Goal: Transaction & Acquisition: Purchase product/service

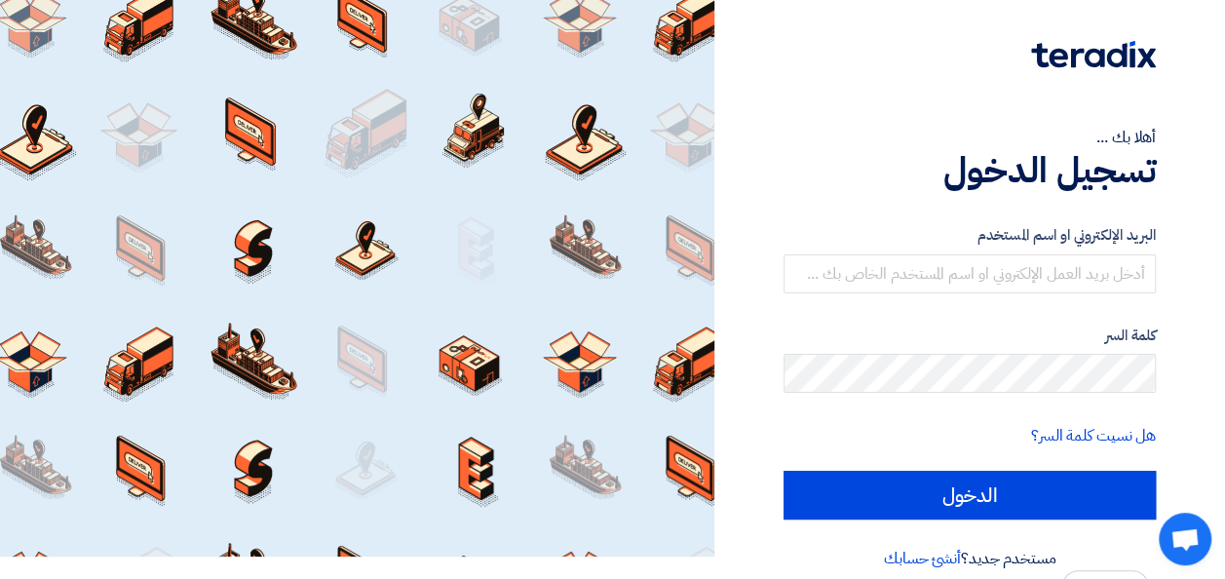
scroll to position [45, 0]
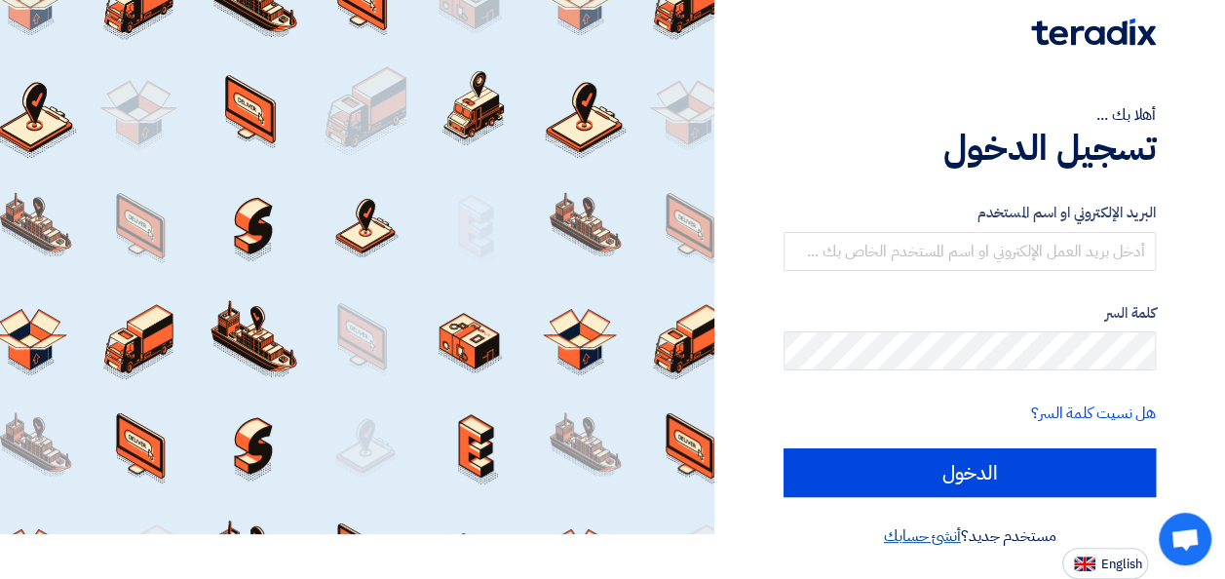
click at [933, 535] on link "أنشئ حسابك" at bounding box center [922, 535] width 77 height 23
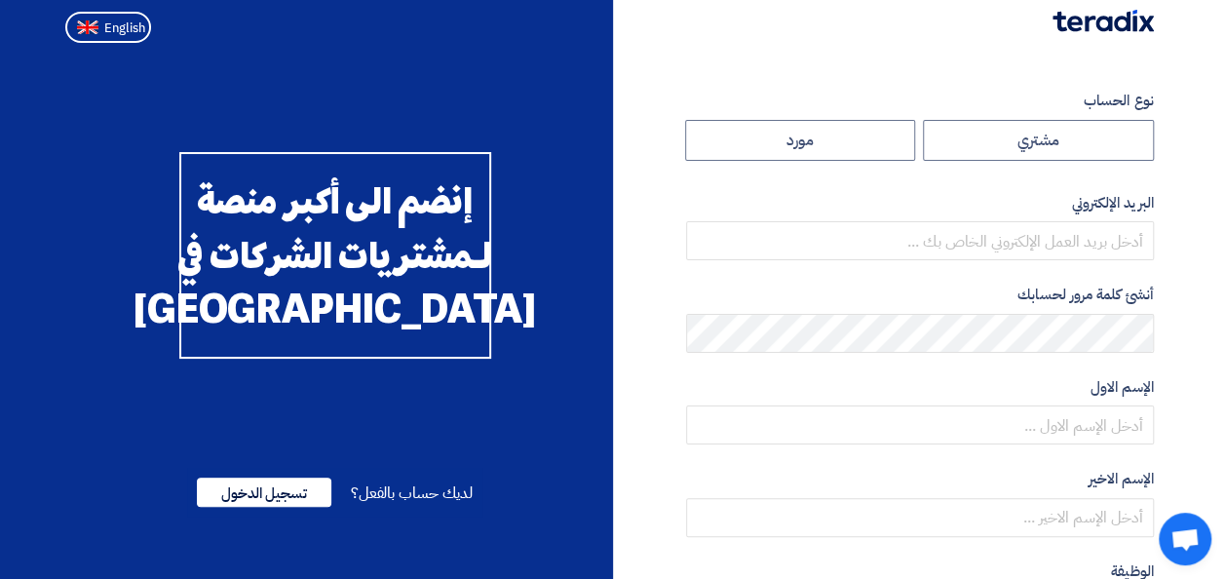
scroll to position [0, 0]
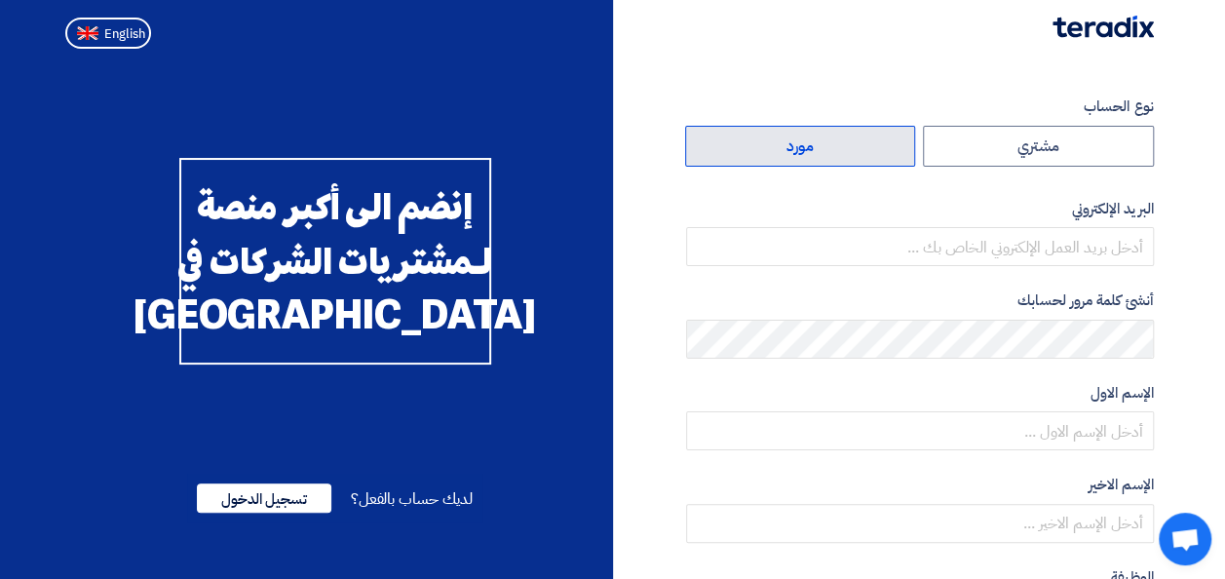
click at [833, 153] on label "مورد" at bounding box center [800, 146] width 231 height 41
click at [833, 153] on input "مورد" at bounding box center [800, 146] width 229 height 39
radio input "true"
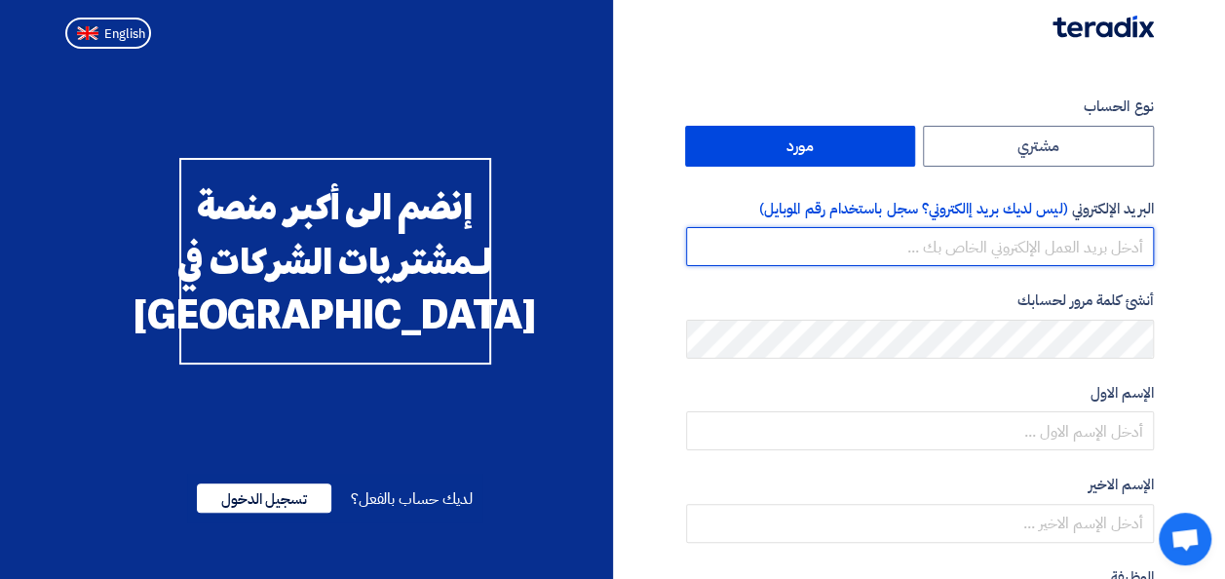
click at [1010, 248] on input "email" at bounding box center [920, 246] width 468 height 39
type input "[EMAIL_ADDRESS][DOMAIN_NAME]"
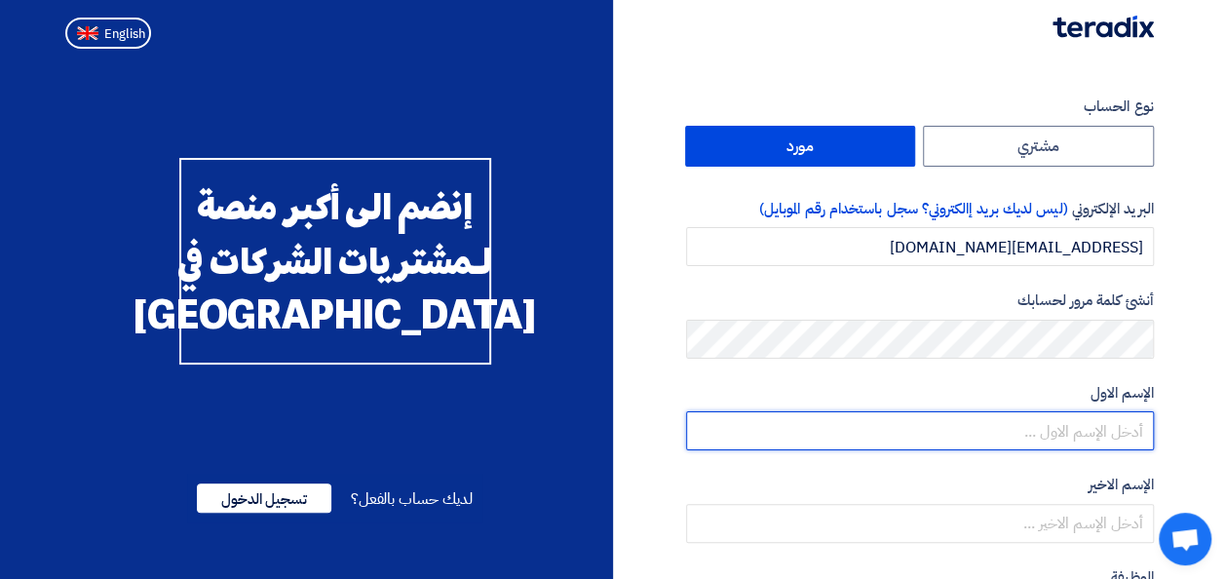
click at [1066, 430] on input "text" at bounding box center [920, 430] width 468 height 39
type input "Oday"
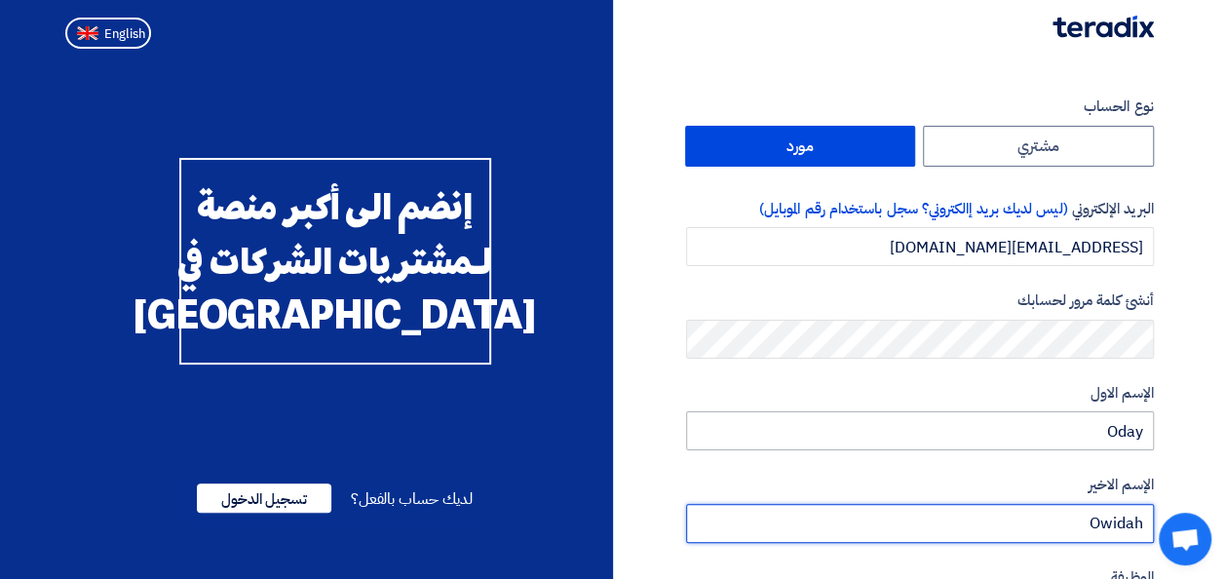
type input "Owidah"
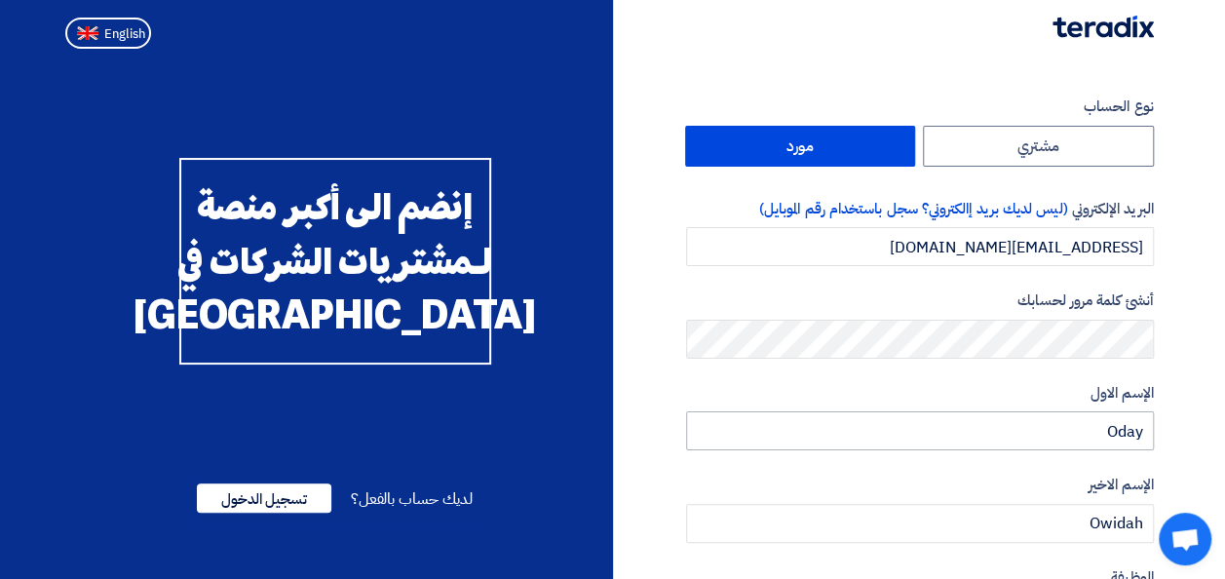
scroll to position [325, 0]
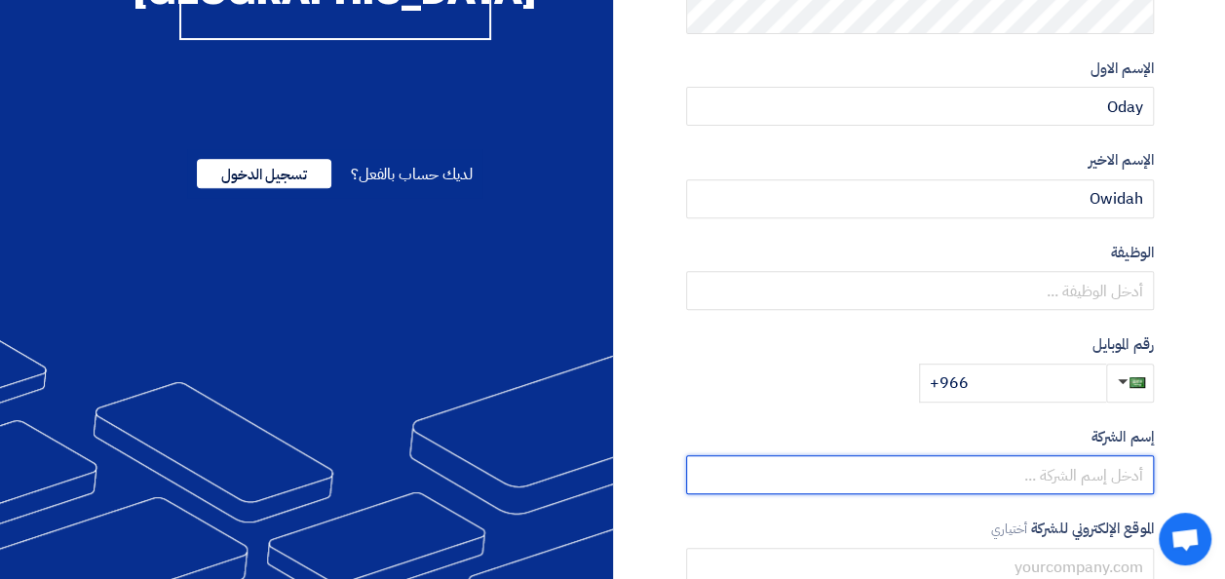
click at [1109, 478] on input "text" at bounding box center [920, 474] width 468 height 39
type input "[DEMOGRAPHIC_DATA] Engineers For Trading Co LTD"
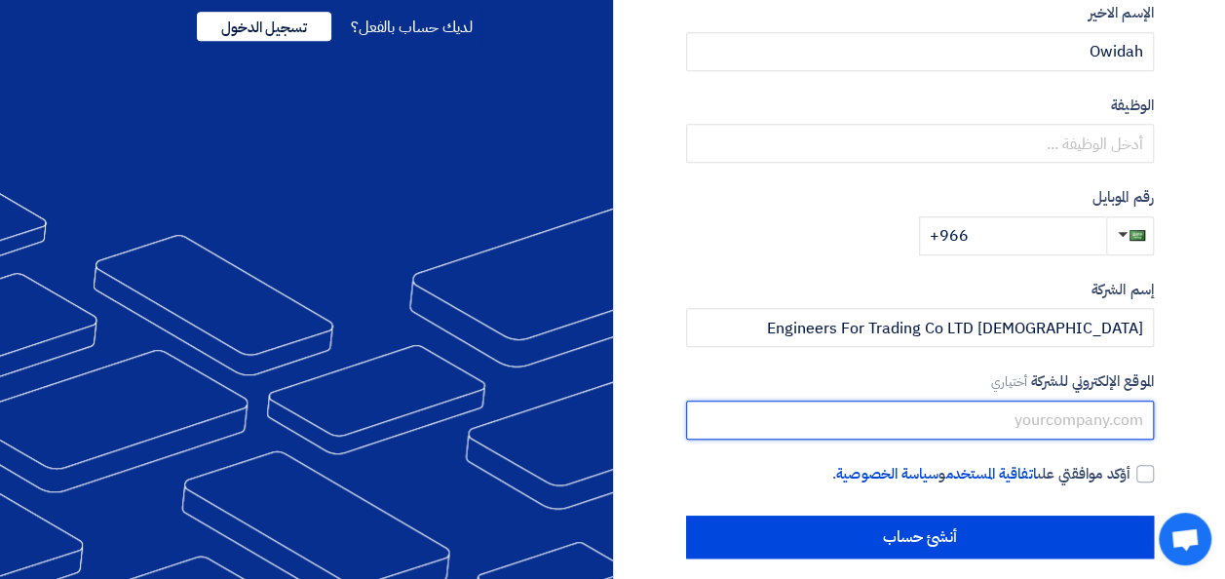
scroll to position [489, 0]
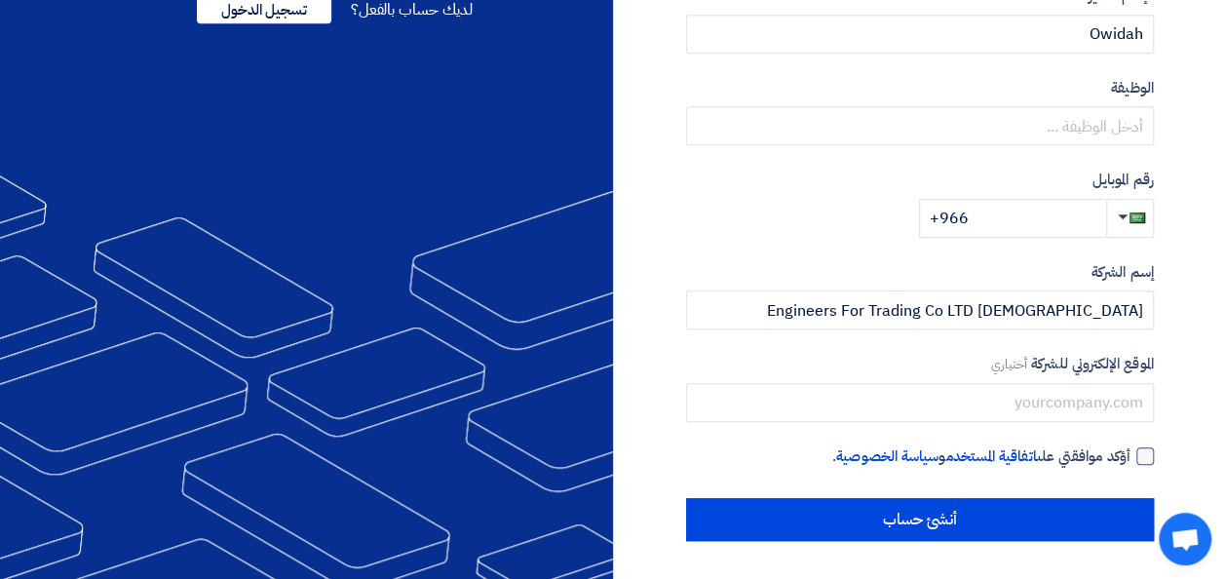
click at [1138, 451] on div at bounding box center [1146, 456] width 18 height 18
click at [1131, 451] on input "أؤكد موافقتي على اتفاقية المستخدم و سياسة الخصوصية ." at bounding box center [897, 464] width 468 height 39
checkbox input "true"
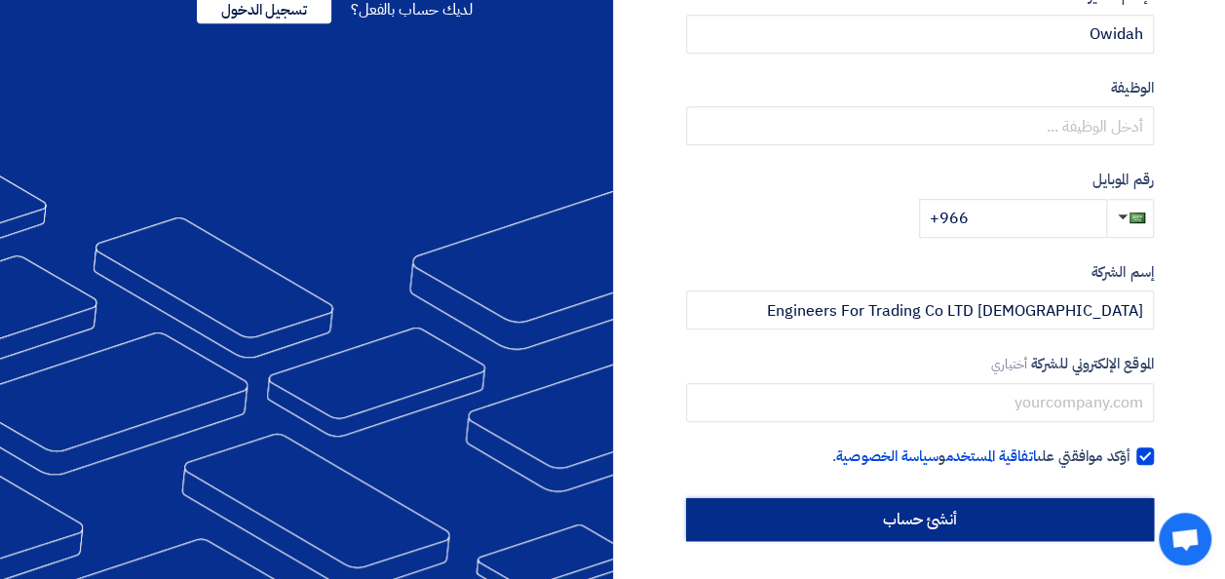
click at [957, 517] on input "أنشئ حساب" at bounding box center [920, 519] width 468 height 43
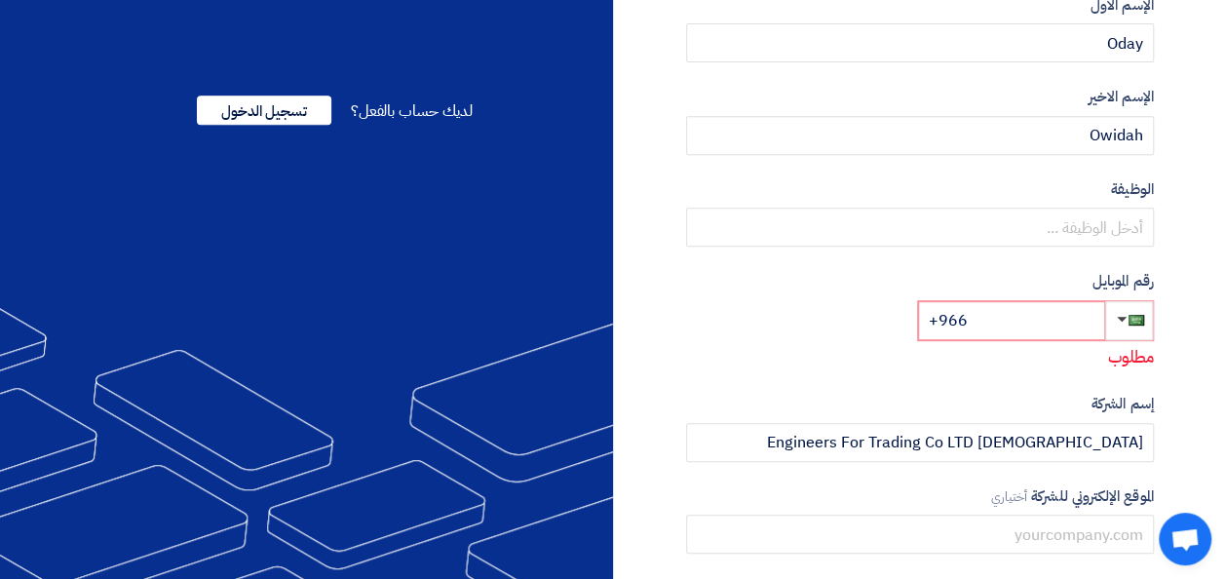
scroll to position [390, 0]
click at [1008, 318] on input "+966" at bounding box center [1011, 318] width 187 height 39
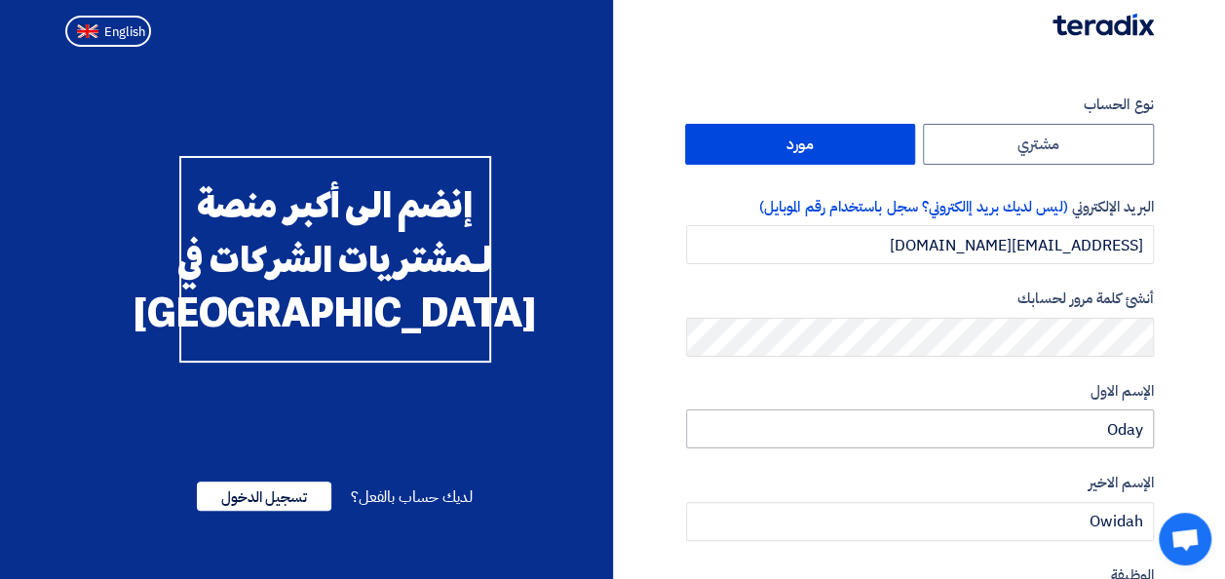
scroll to position [489, 0]
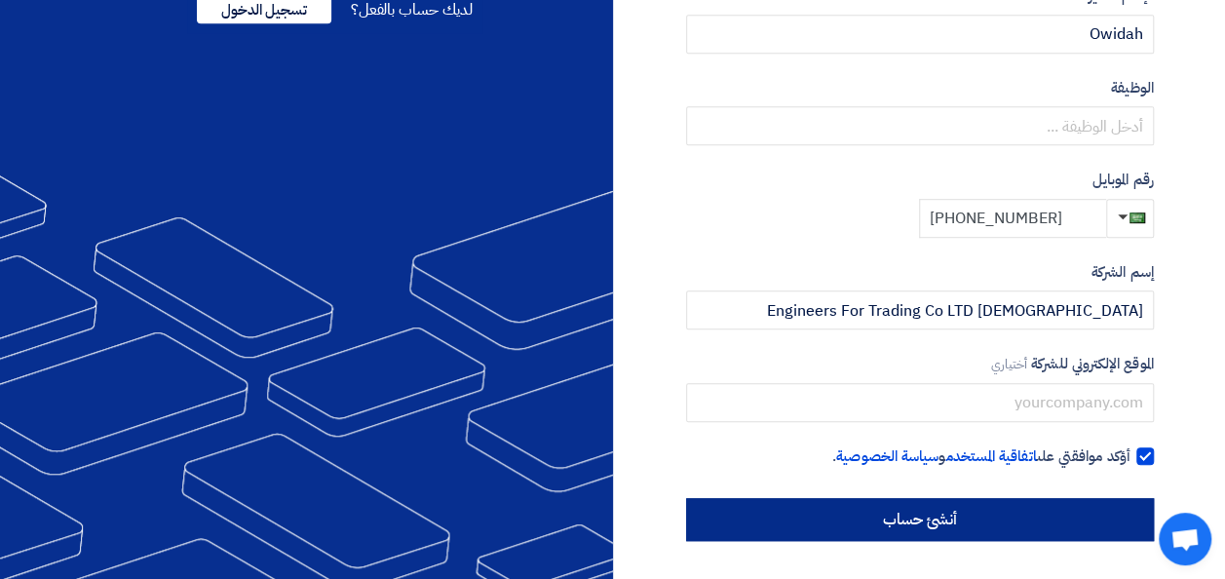
type input "[PHONE_NUMBER]"
click at [993, 521] on input "أنشئ حساب" at bounding box center [920, 519] width 468 height 43
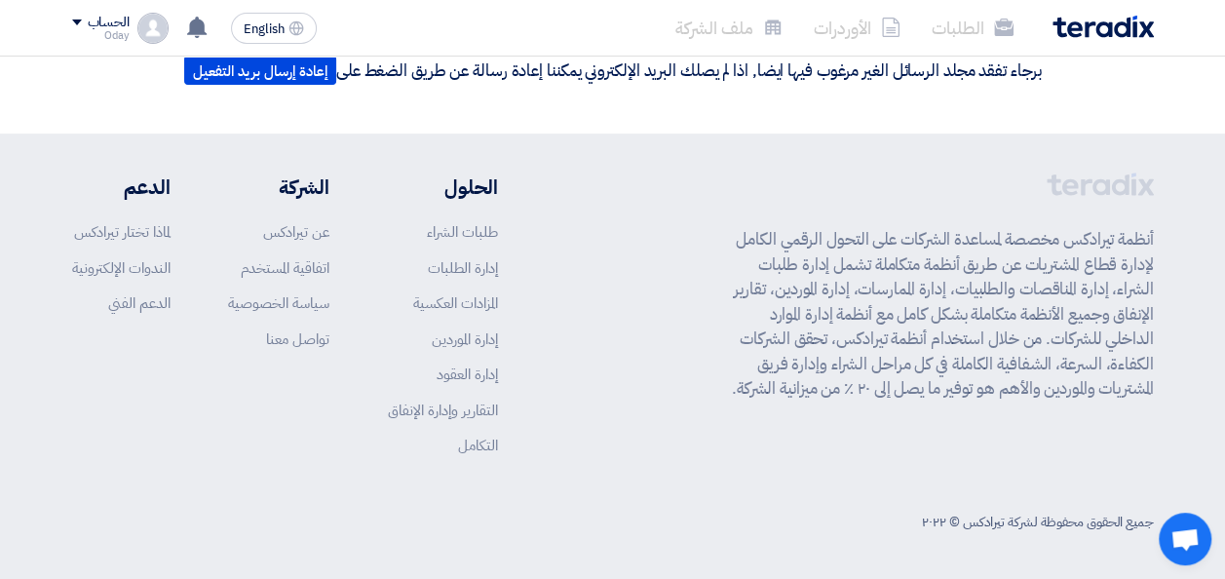
scroll to position [0, 0]
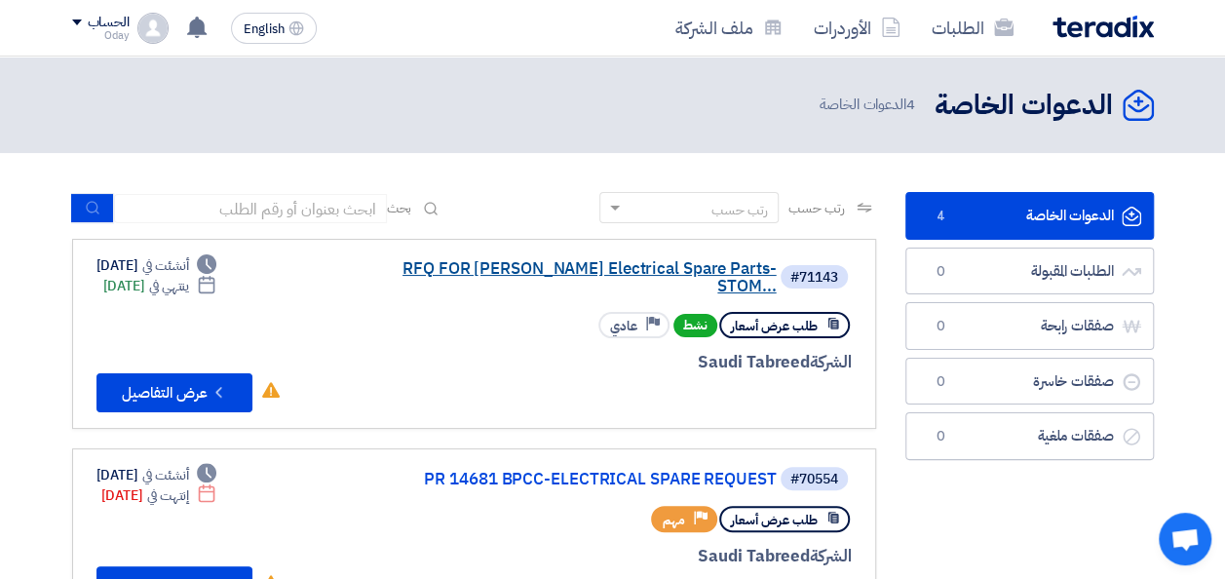
click at [682, 274] on link "RFQ FOR Schneider Electrical Spare Parts-STOM..." at bounding box center [582, 277] width 390 height 35
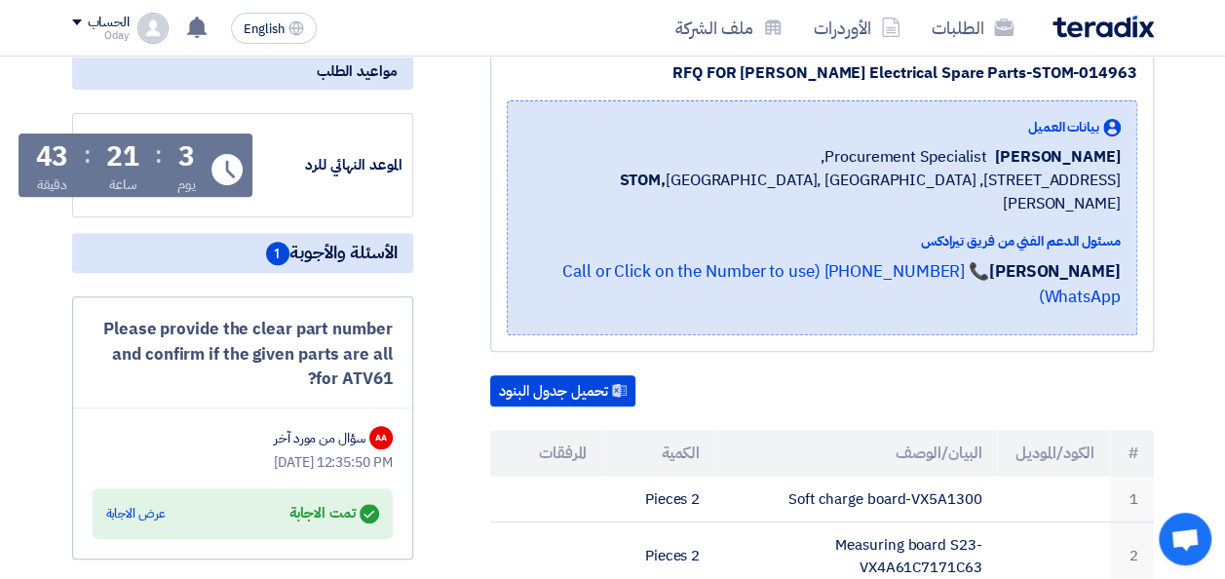
scroll to position [390, 0]
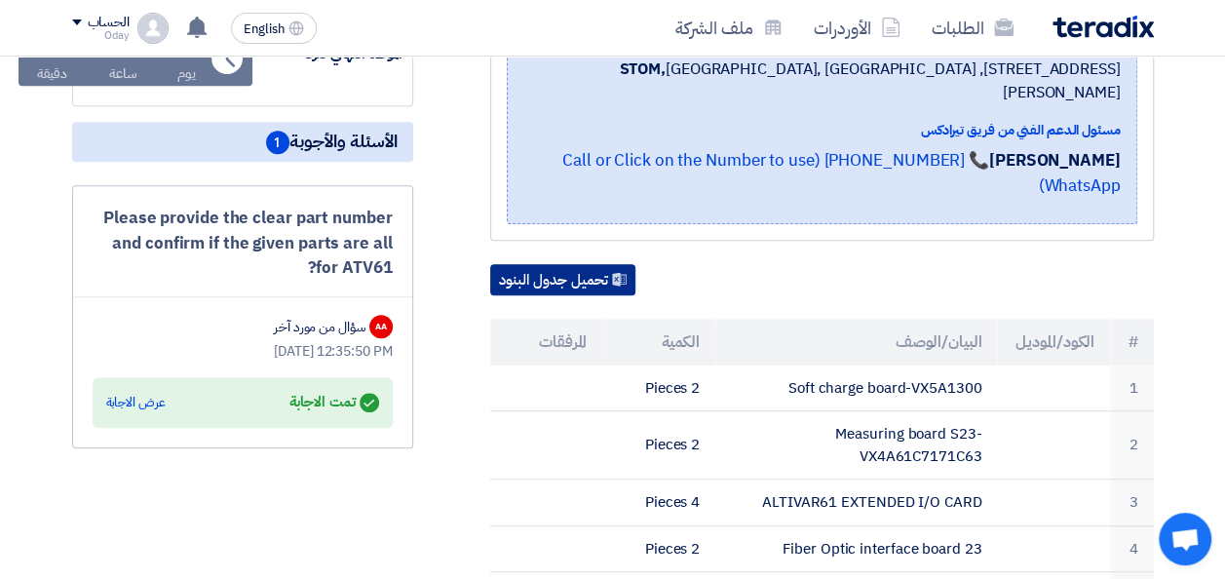
click at [567, 281] on button "تحميل جدول البنود" at bounding box center [562, 279] width 145 height 31
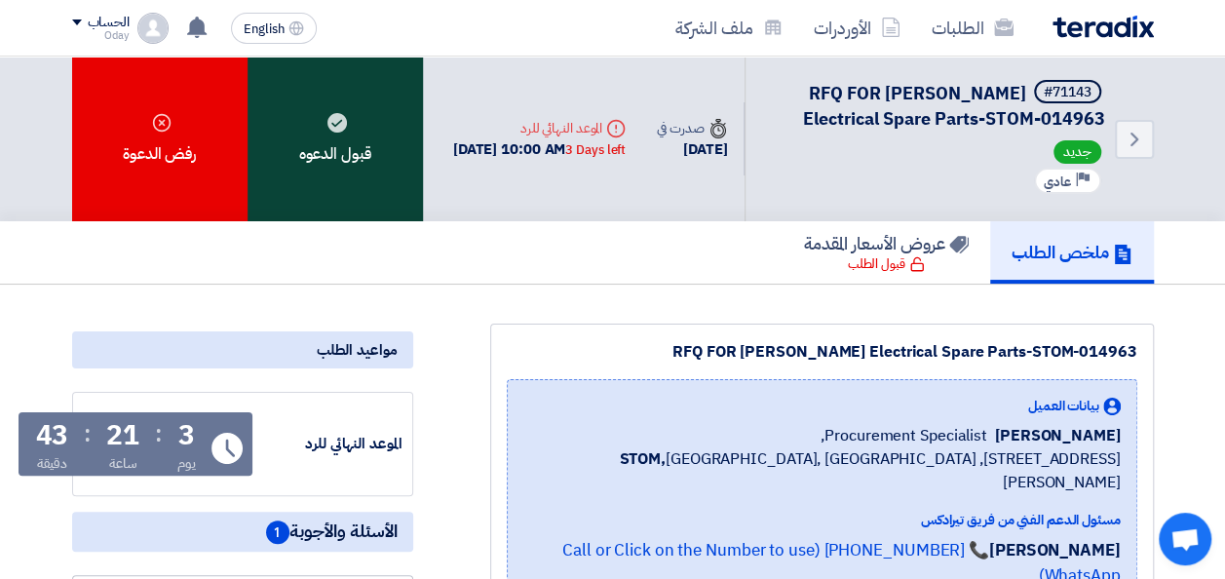
click at [335, 156] on div "قبول الدعوه" at bounding box center [335, 139] width 175 height 165
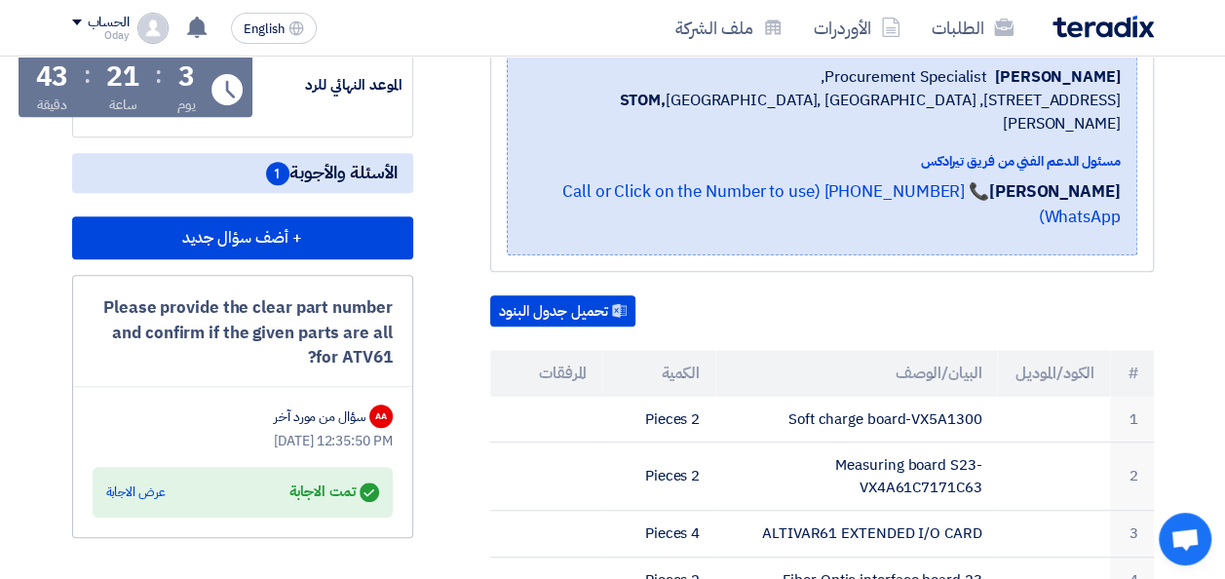
scroll to position [390, 0]
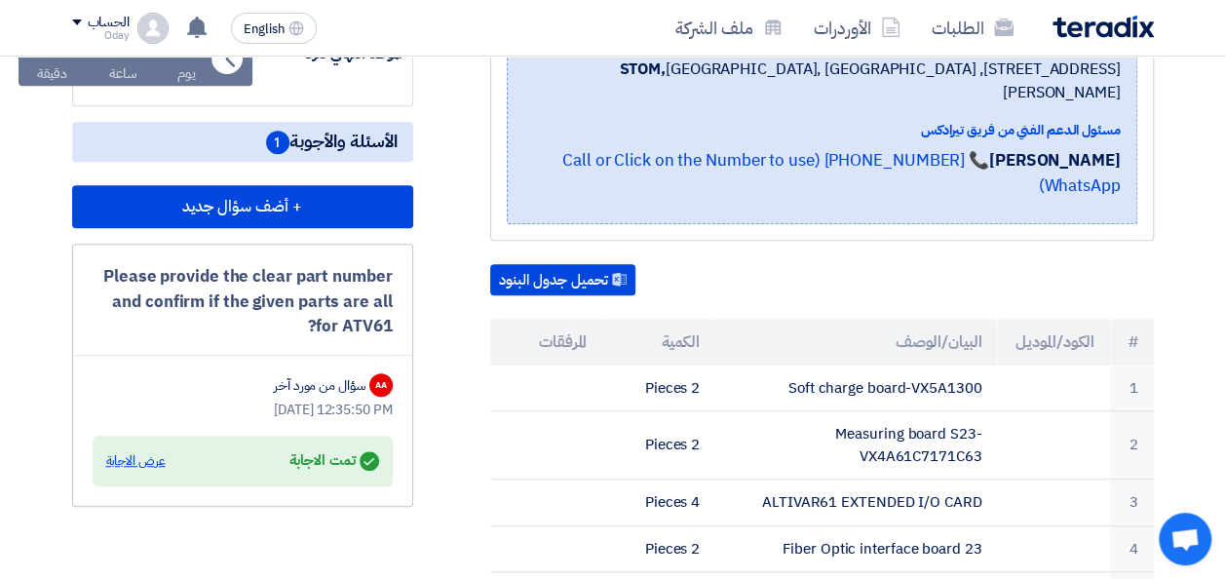
click at [147, 461] on div "عرض الاجابة" at bounding box center [135, 460] width 59 height 19
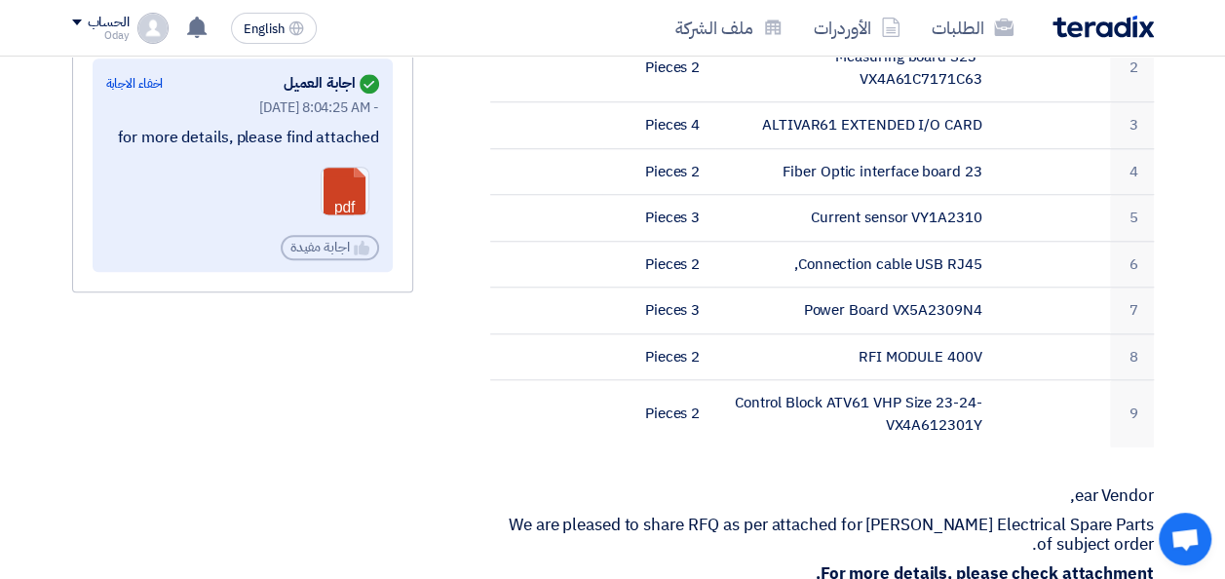
scroll to position [585, 0]
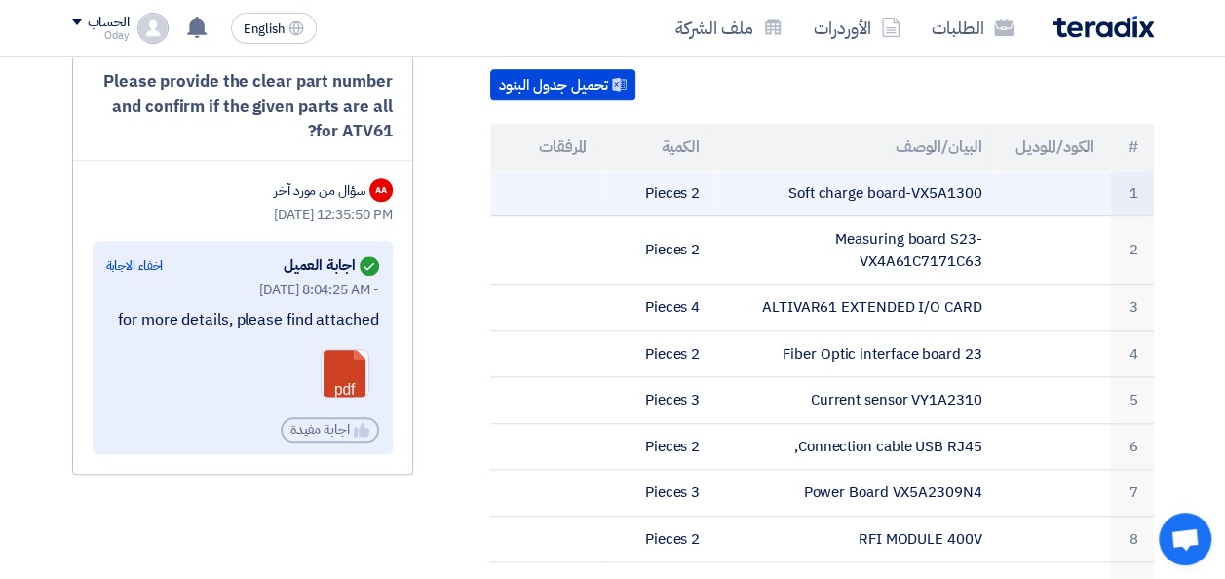
drag, startPoint x: 988, startPoint y: 190, endPoint x: 910, endPoint y: 198, distance: 78.4
click at [910, 198] on td "Soft charge board-VX5A1300" at bounding box center [856, 194] width 282 height 46
copy td "VX5A1300"
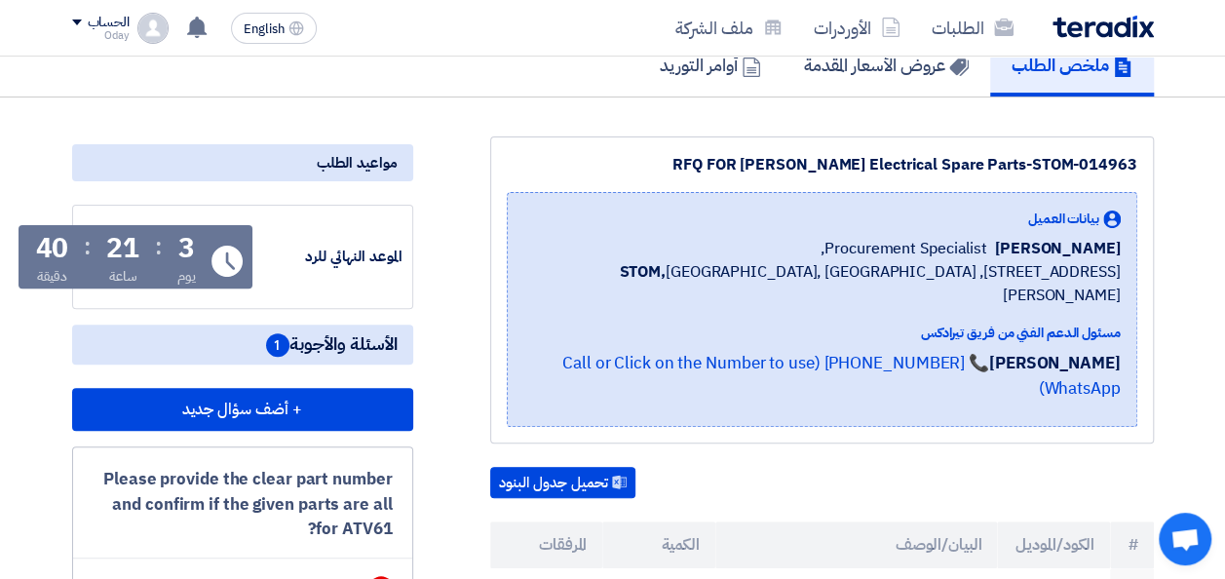
scroll to position [0, 0]
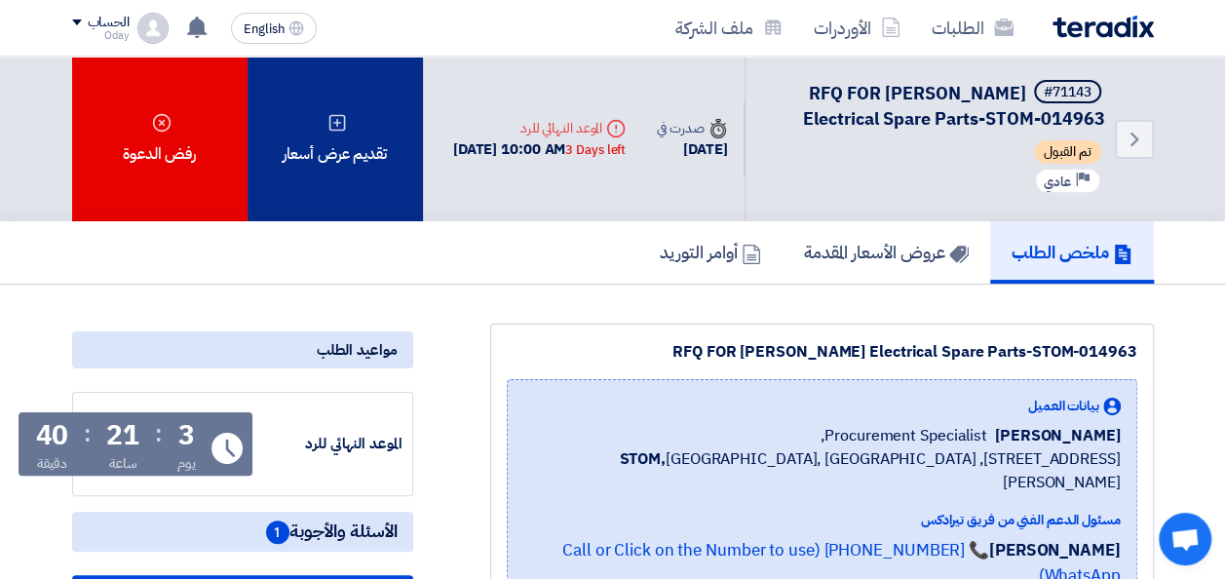
click at [345, 123] on icon at bounding box center [337, 122] width 19 height 19
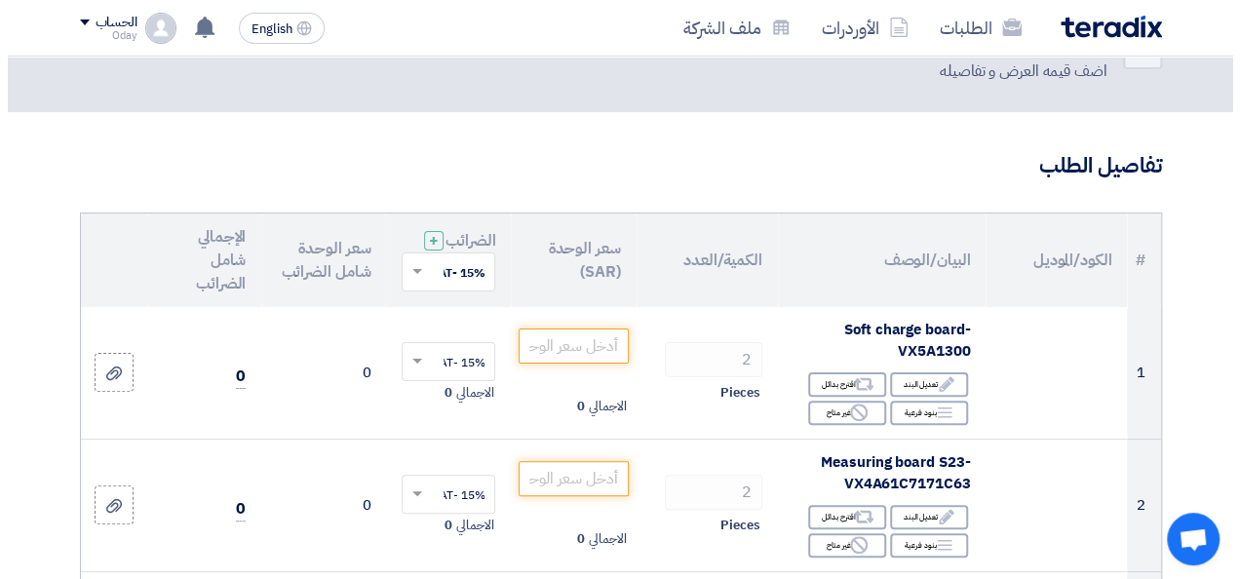
scroll to position [195, 0]
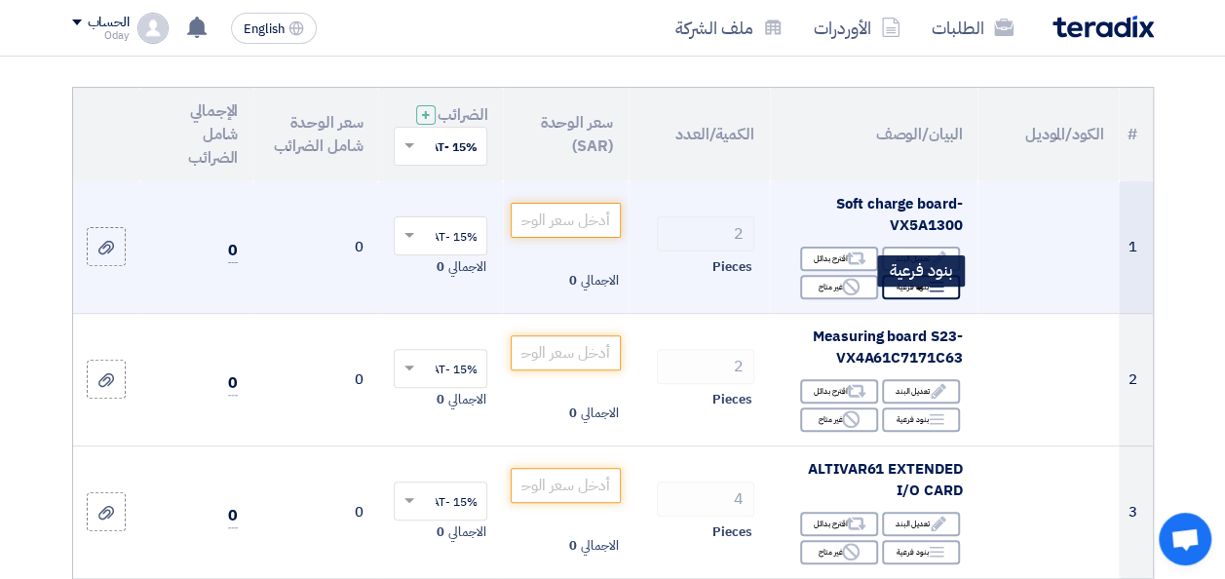
click at [933, 295] on icon "Breakdown" at bounding box center [937, 287] width 18 height 18
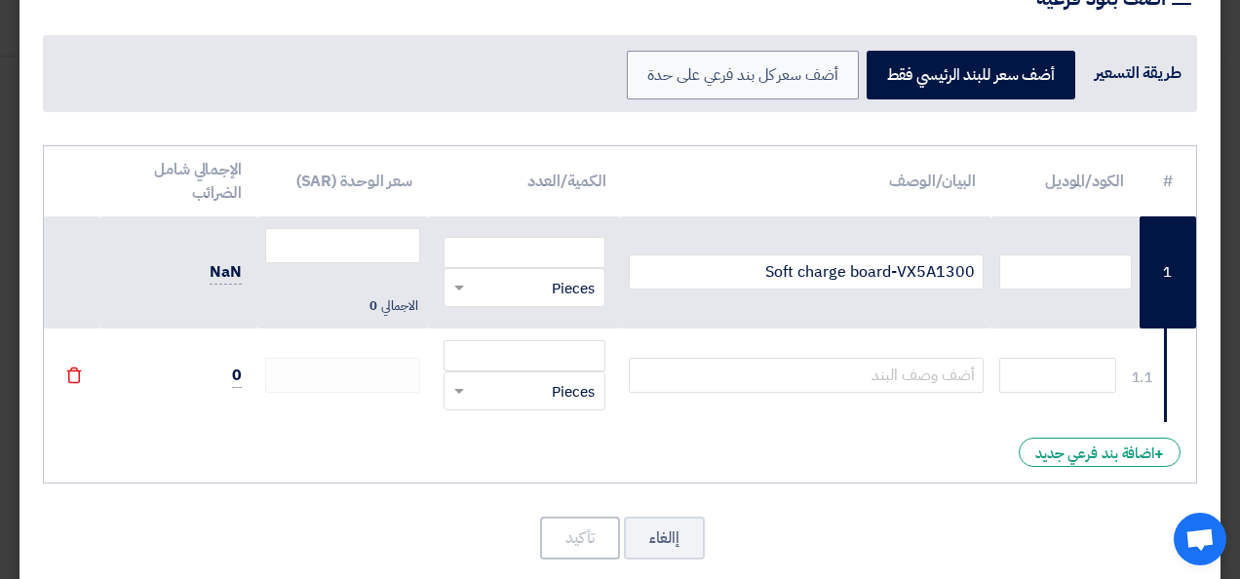
scroll to position [93, 0]
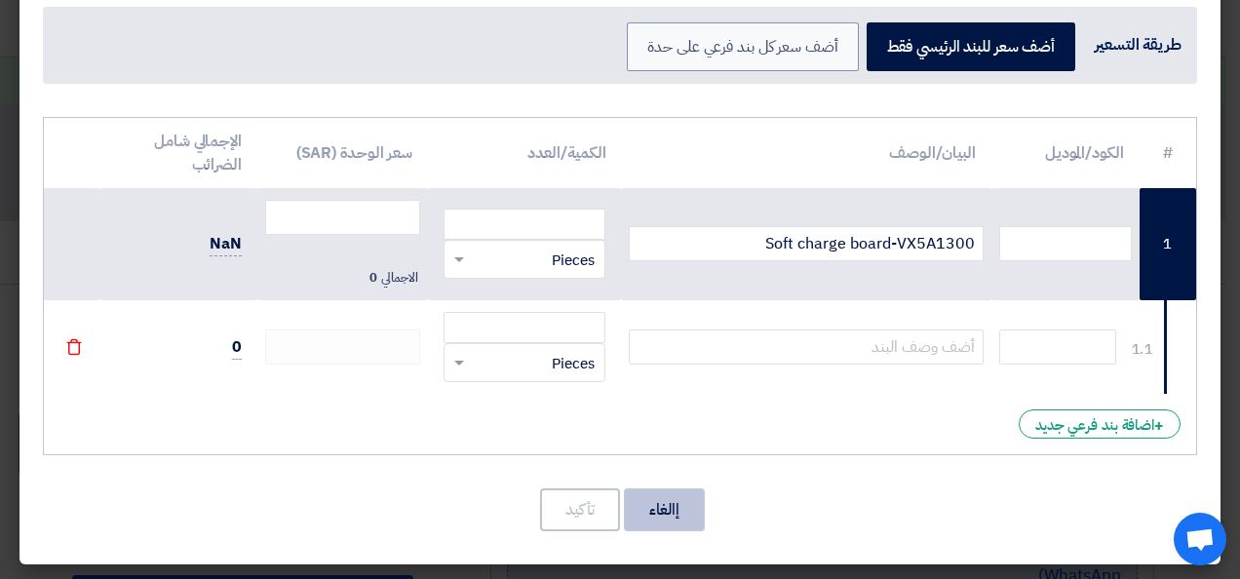
click at [665, 507] on button "إالغاء" at bounding box center [664, 509] width 81 height 43
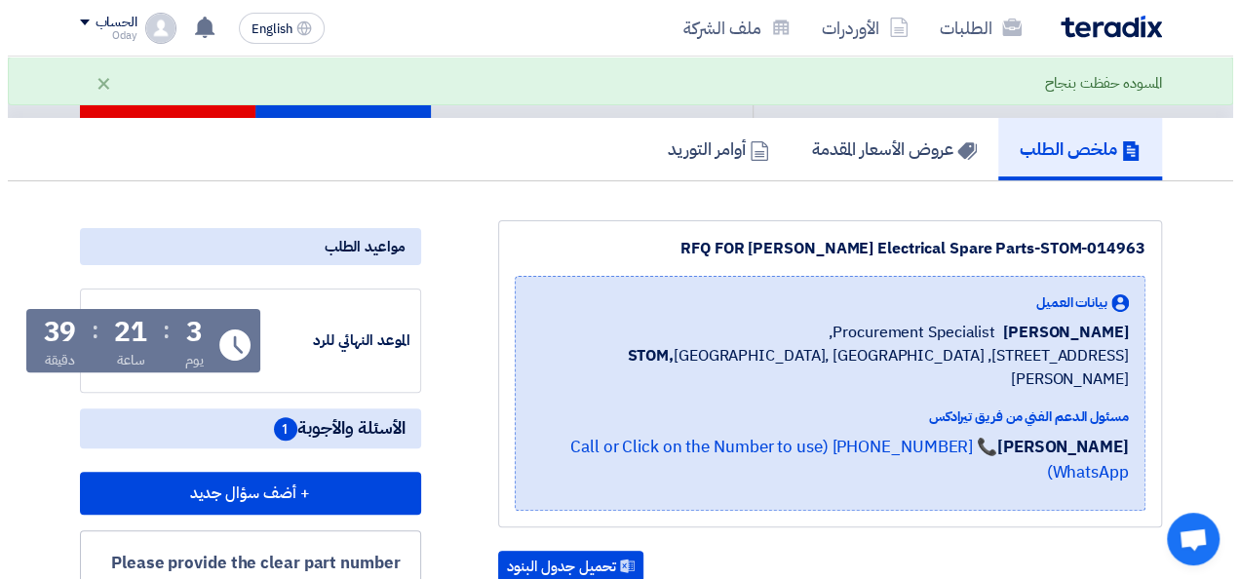
scroll to position [0, 0]
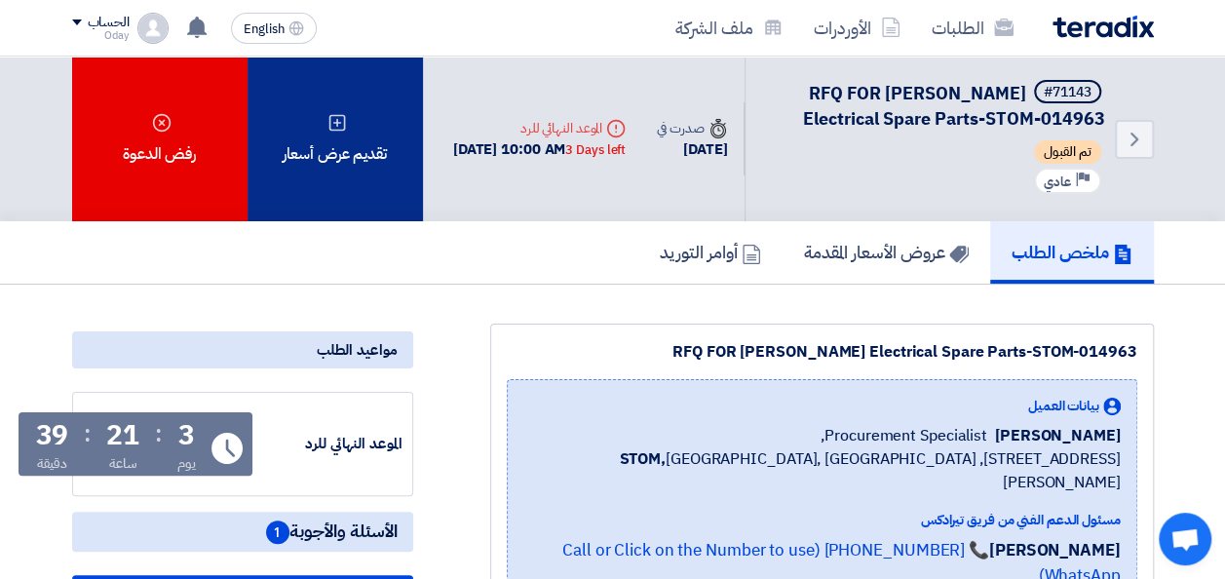
click at [357, 149] on div "تقديم عرض أسعار" at bounding box center [335, 139] width 175 height 165
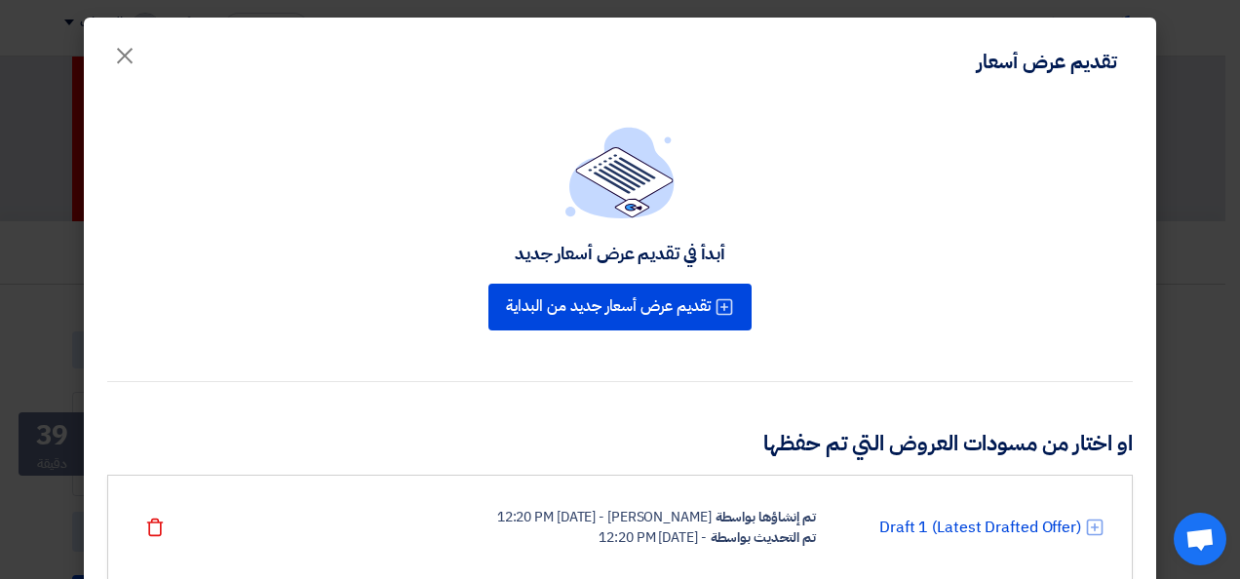
scroll to position [67, 0]
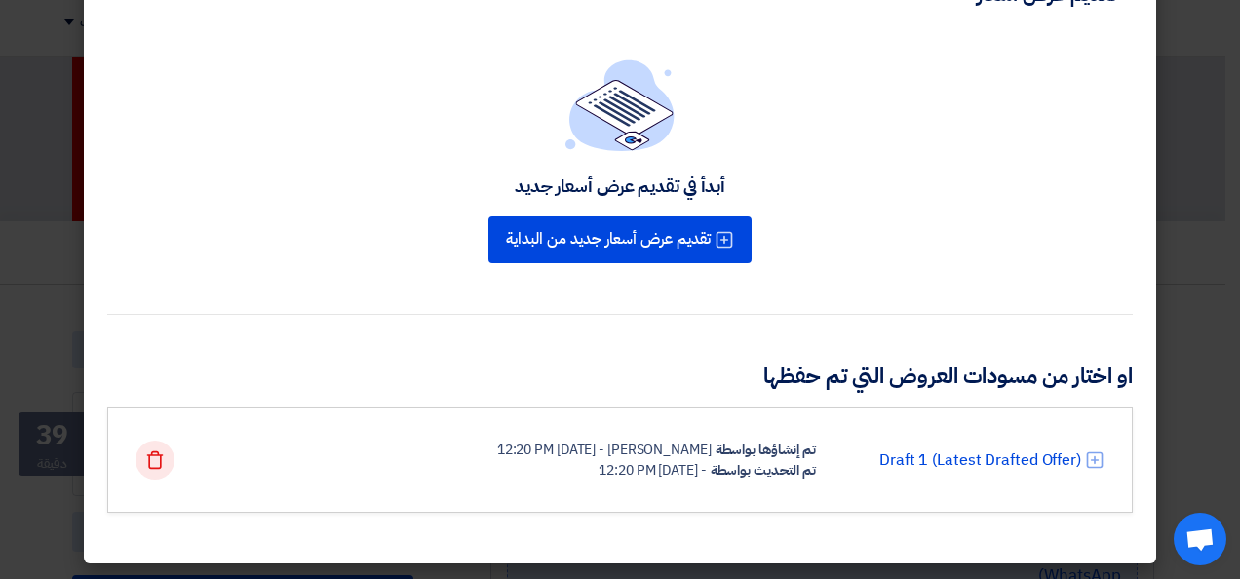
click at [165, 460] on icon "Delete" at bounding box center [154, 459] width 19 height 19
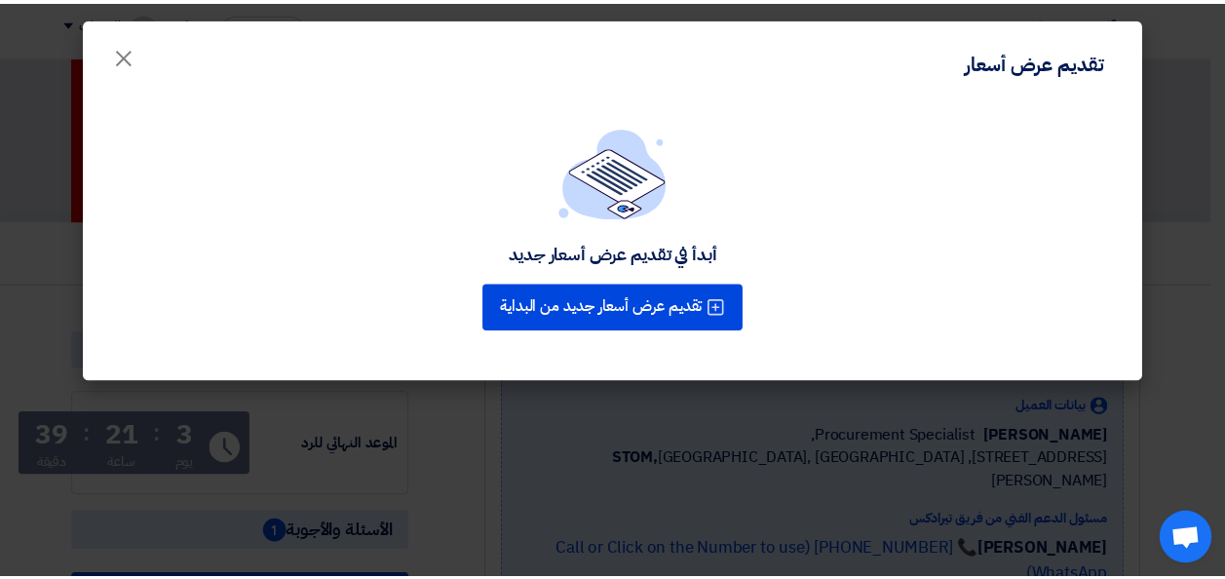
scroll to position [0, 0]
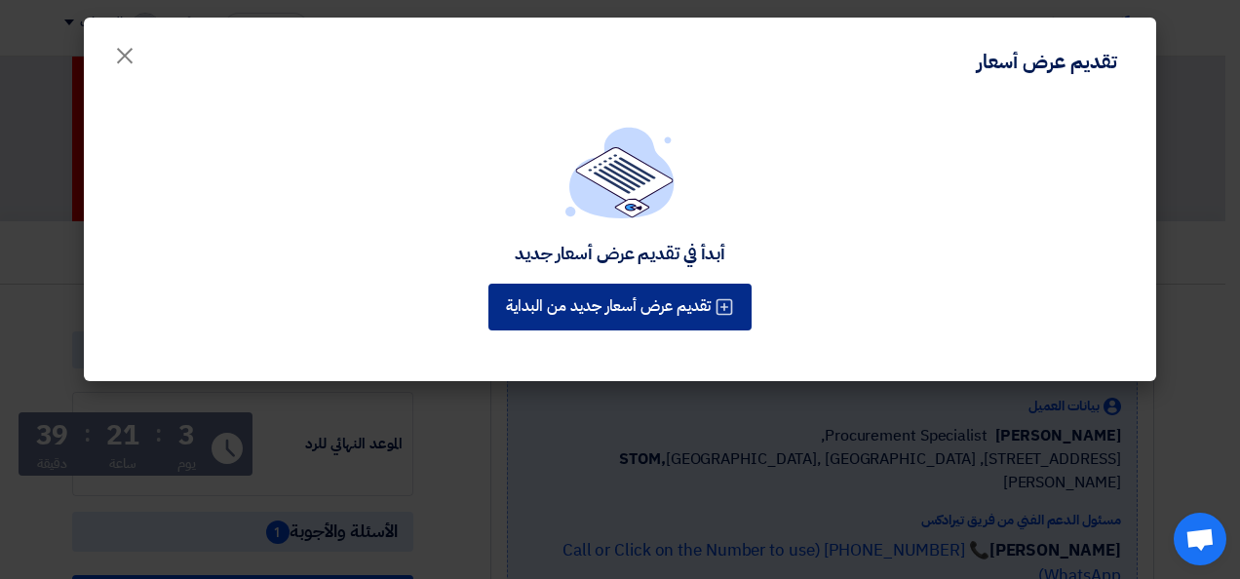
click at [632, 316] on button "تقديم عرض أسعار جديد من البداية" at bounding box center [619, 307] width 263 height 47
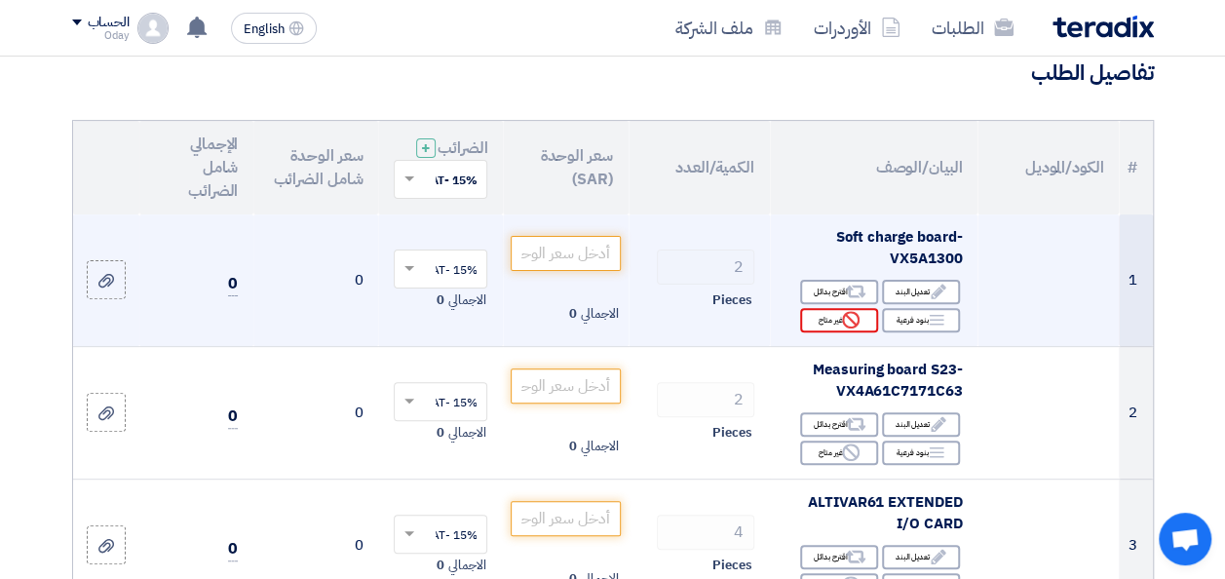
scroll to position [195, 0]
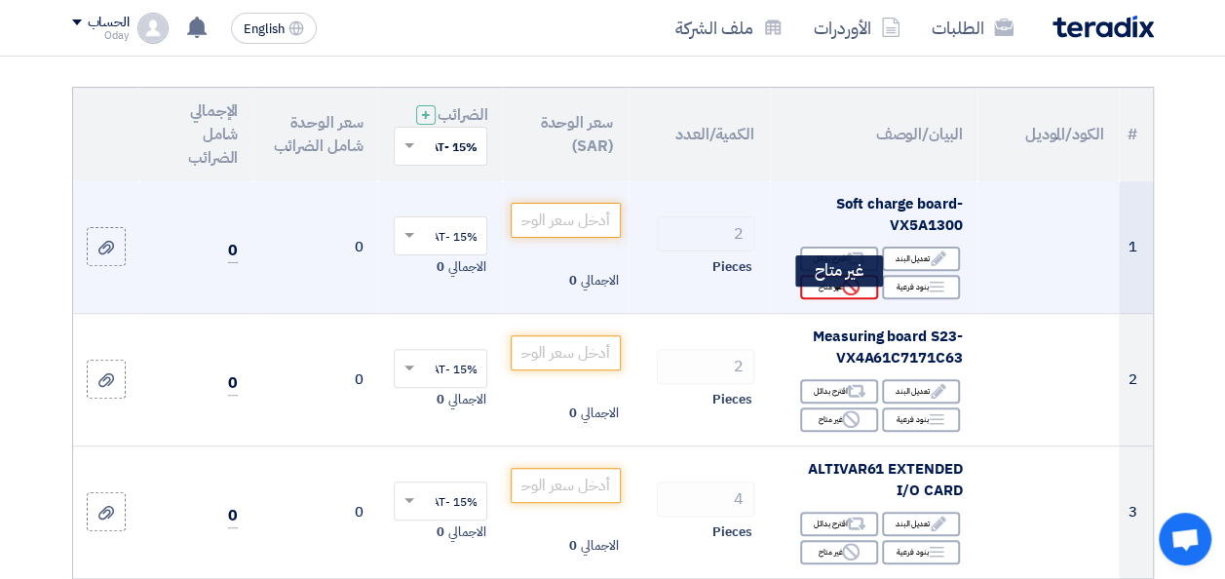
click at [842, 295] on icon "Reject" at bounding box center [851, 287] width 18 height 18
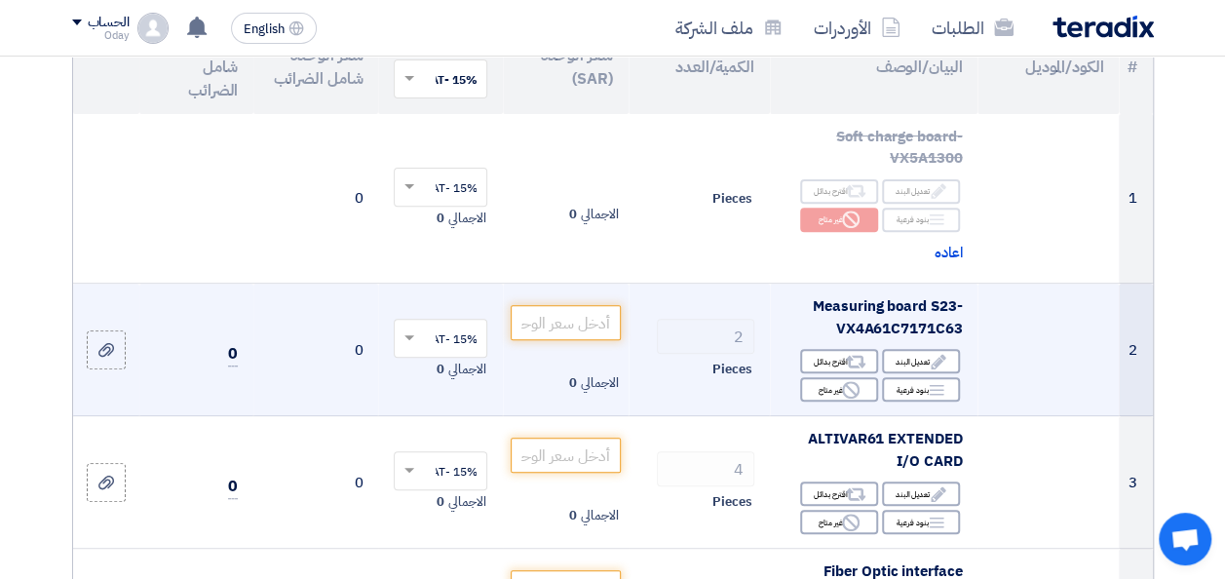
scroll to position [292, 0]
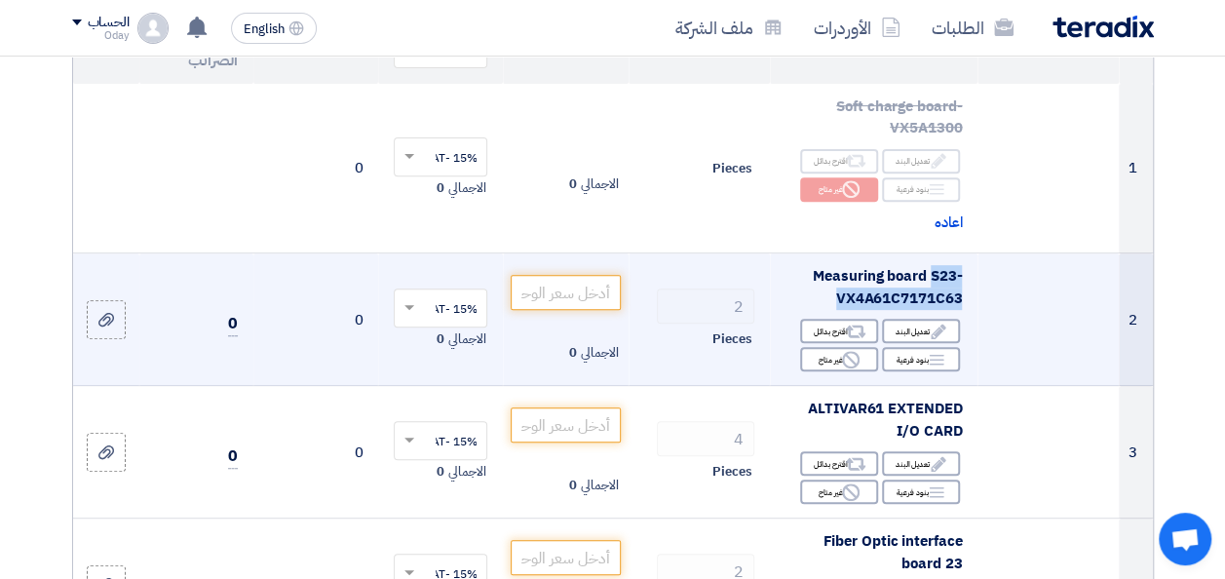
drag, startPoint x: 932, startPoint y: 293, endPoint x: 953, endPoint y: 327, distance: 39.5
click at [953, 327] on td "Measuring board S23-VX4A61C7171C63 Edit تعديل البند Alternative اقترح بدائل Bre…" at bounding box center [874, 319] width 208 height 133
copy td "S23-VX4A61C7171C63"
click at [793, 307] on div "Measuring board S23-VX4A61C7171C63" at bounding box center [874, 287] width 176 height 44
drag, startPoint x: 813, startPoint y: 289, endPoint x: 859, endPoint y: 311, distance: 51.0
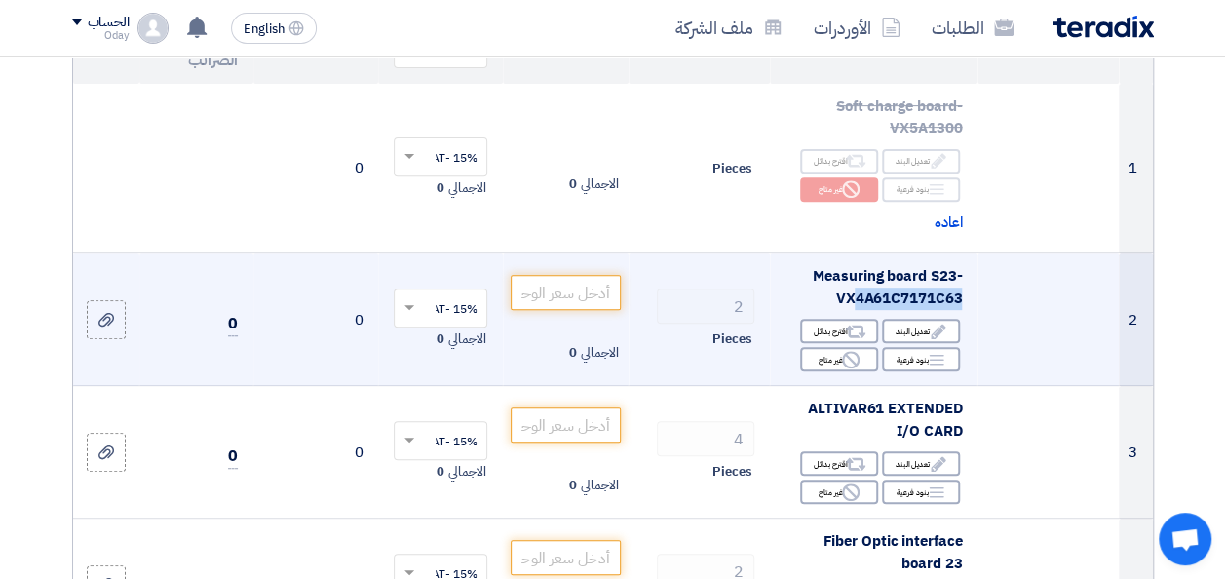
click at [859, 309] on span "Measuring board S23-VX4A61C7171C63" at bounding box center [887, 287] width 149 height 44
drag, startPoint x: 859, startPoint y: 311, endPoint x: 933, endPoint y: 315, distance: 74.2
click at [933, 309] on span "Measuring board S23-VX4A61C7171C63" at bounding box center [887, 287] width 149 height 44
click at [964, 311] on td "Measuring board S23-VX4A61C7171C63 Edit تعديل البند Alternative اقترح بدائل Bre…" at bounding box center [874, 319] width 208 height 133
drag, startPoint x: 839, startPoint y: 312, endPoint x: 820, endPoint y: 287, distance: 32.0
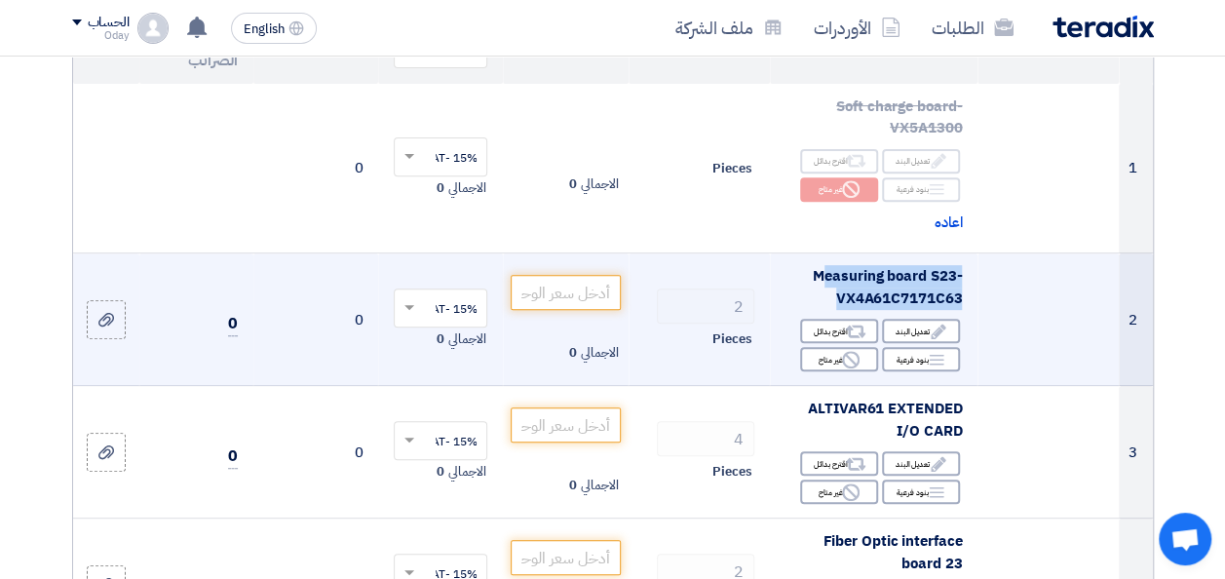
click at [820, 287] on span "Measuring board S23-VX4A61C7171C63" at bounding box center [887, 287] width 149 height 44
copy span "easuring board S23-VX4A61C7171C63"
click at [827, 371] on div "Reject غير متاح" at bounding box center [839, 359] width 78 height 24
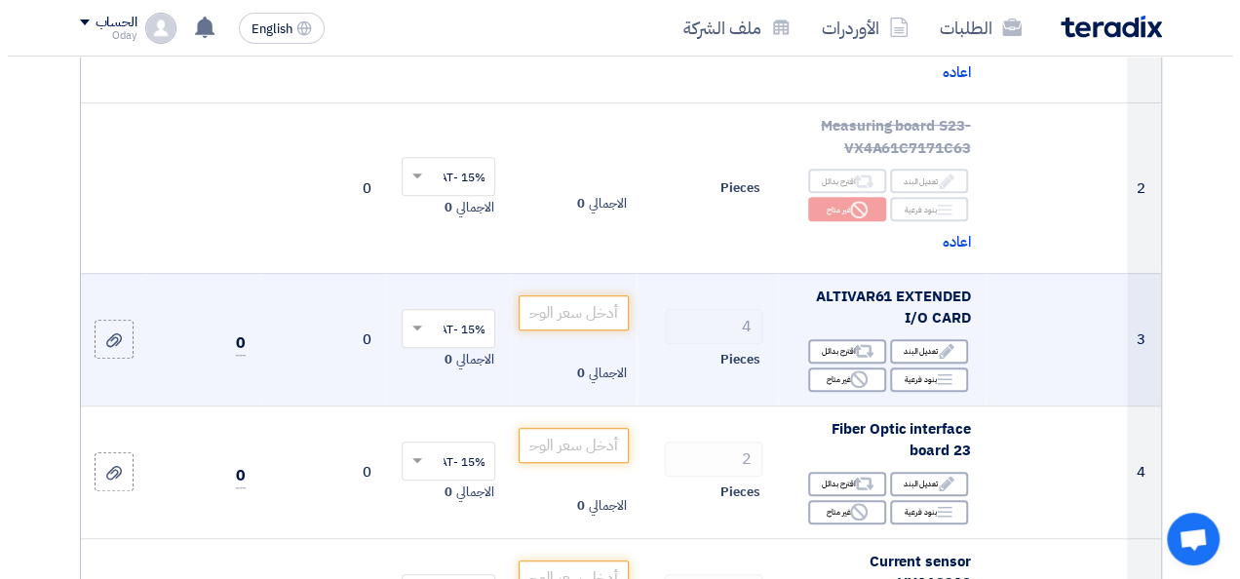
scroll to position [487, 0]
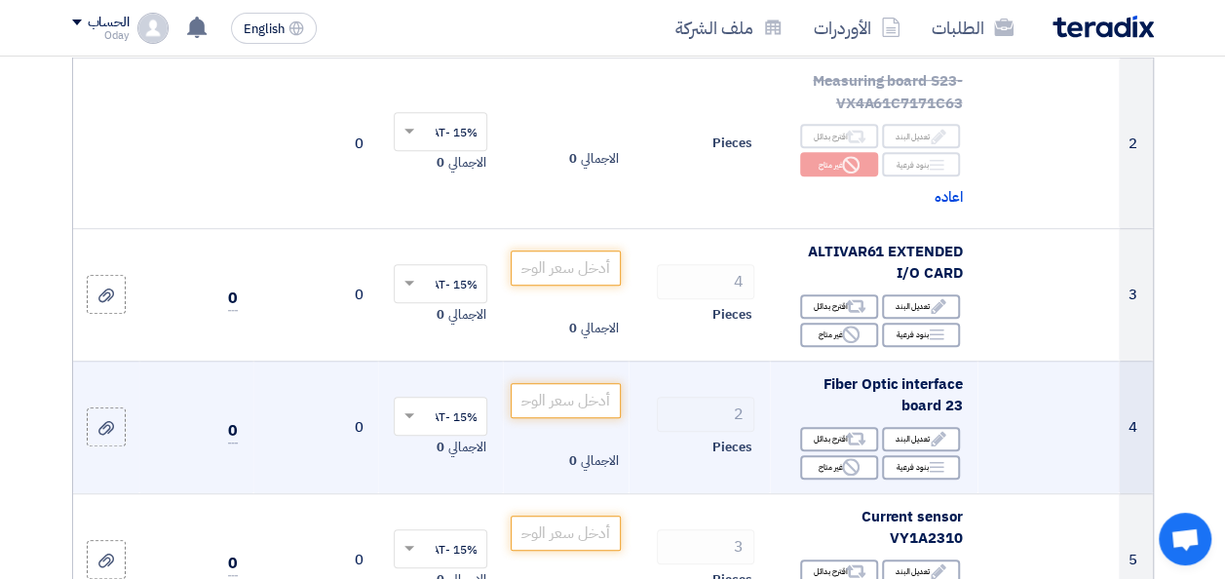
click at [1039, 402] on td at bounding box center [1048, 427] width 141 height 133
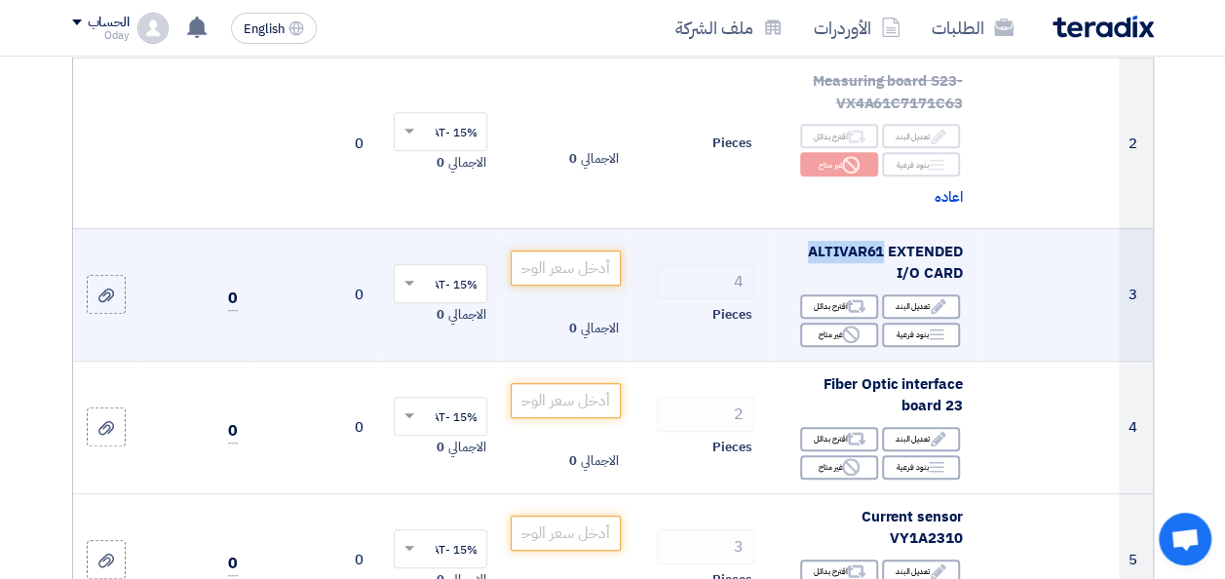
drag, startPoint x: 809, startPoint y: 265, endPoint x: 883, endPoint y: 272, distance: 74.4
click at [883, 272] on span "ALTIVAR61 EXTENDED I/O CARD" at bounding box center [885, 263] width 154 height 44
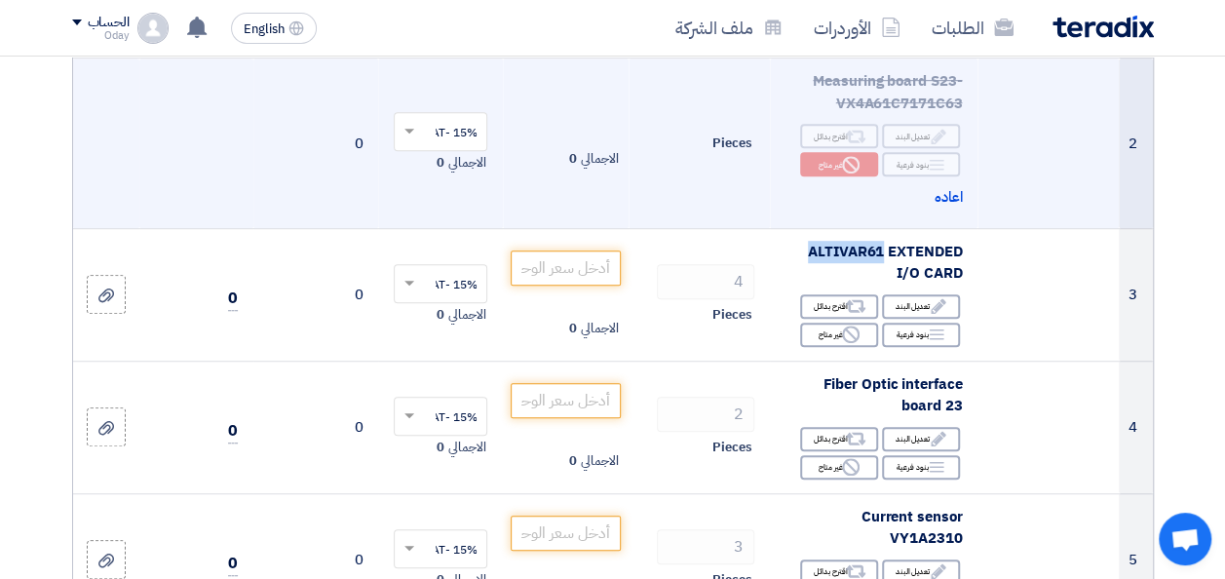
copy span "ALTIVAR61"
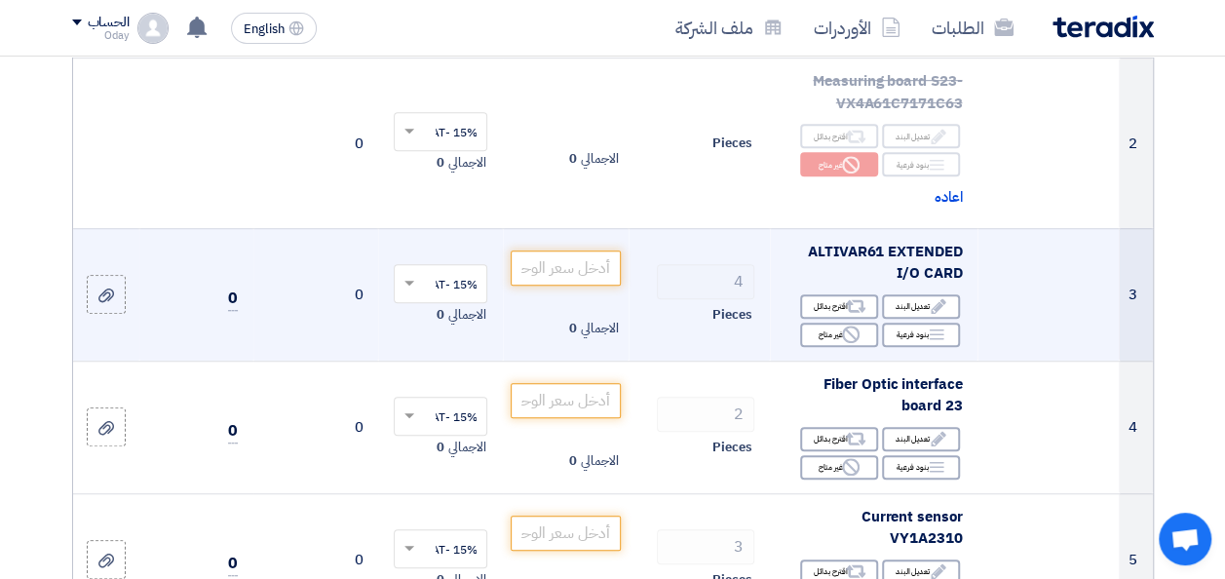
click at [1016, 306] on td at bounding box center [1048, 294] width 141 height 133
click at [926, 285] on span "ALTIVAR61 EXTENDED I/O CARD" at bounding box center [885, 263] width 154 height 44
drag, startPoint x: 926, startPoint y: 297, endPoint x: 851, endPoint y: 279, distance: 77.3
click at [851, 279] on div "ALTIVAR61 EXTENDED I/O CARD" at bounding box center [874, 263] width 176 height 44
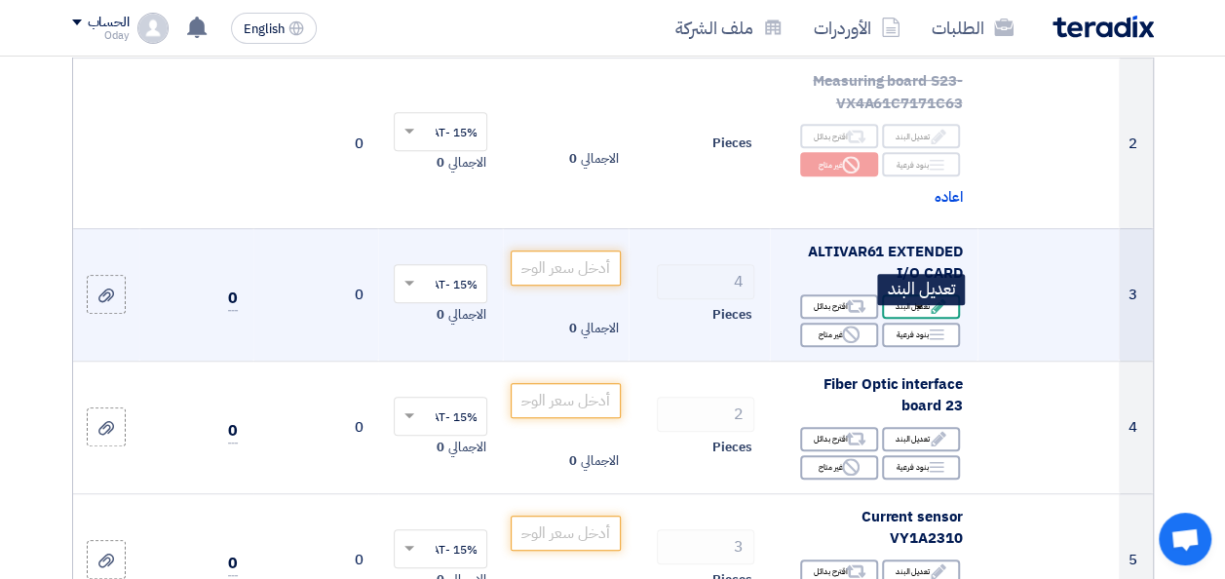
click at [924, 319] on div "Edit تعديل البند" at bounding box center [921, 306] width 78 height 24
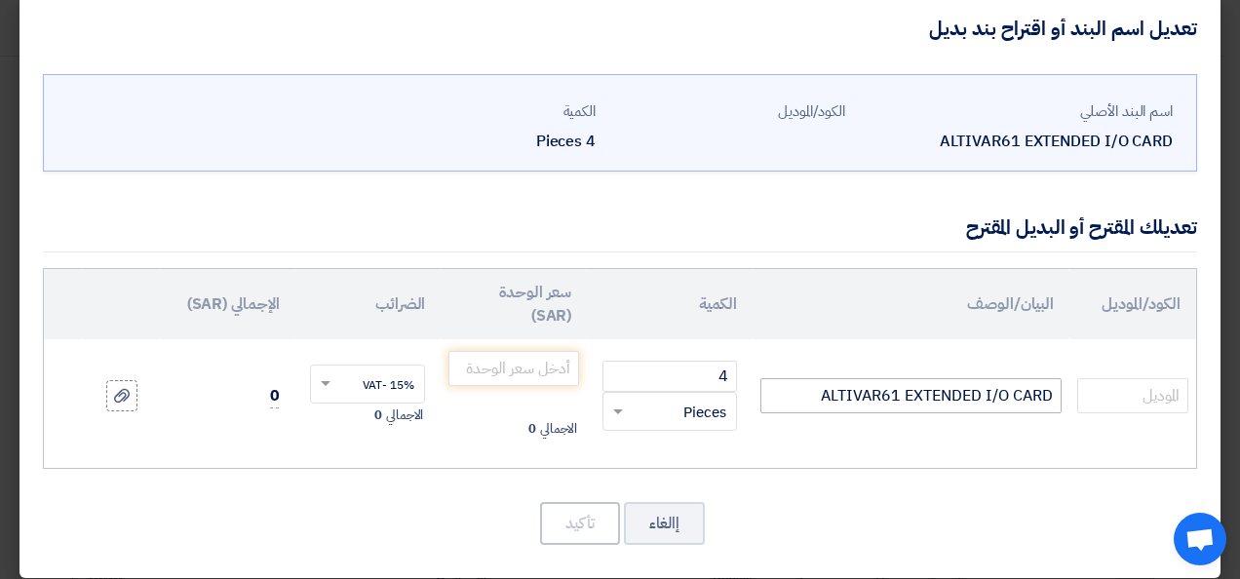
scroll to position [39, 0]
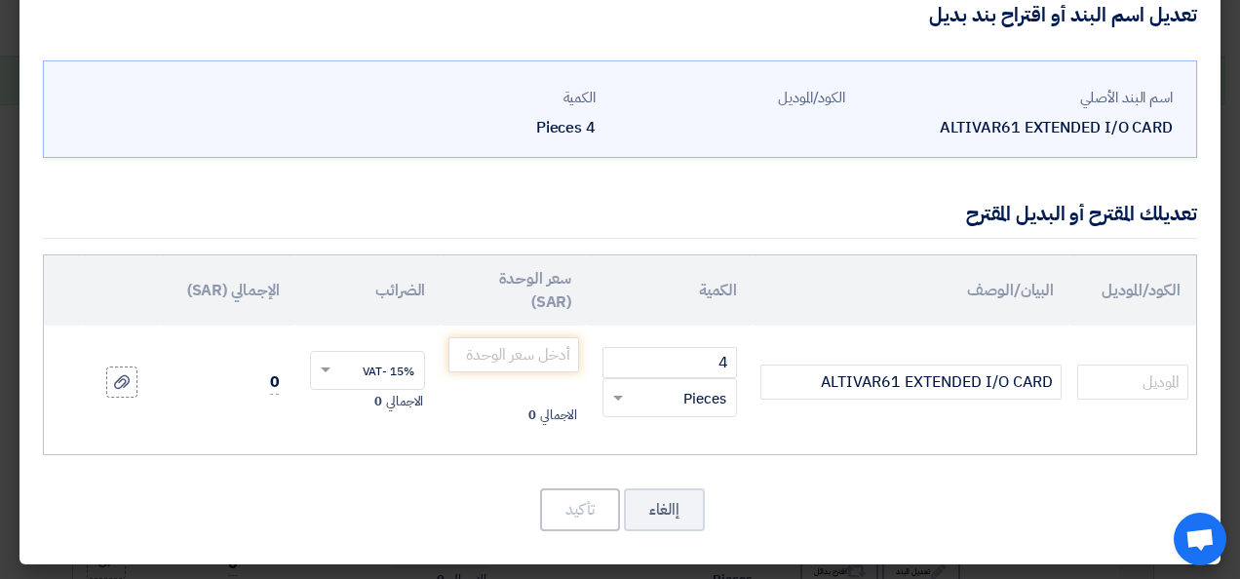
drag, startPoint x: 944, startPoint y: 127, endPoint x: 1182, endPoint y: 131, distance: 238.9
click at [1182, 131] on div "اسم البند الأصلي ALTIVAR61 EXTENDED I/O CARD الكود/الموديل الكمية 4 Pieces" at bounding box center [620, 109] width 1154 height 98
copy div "ALTIVAR61 EXTENDED I/O CARD"
click at [688, 500] on button "إالغاء" at bounding box center [664, 509] width 81 height 43
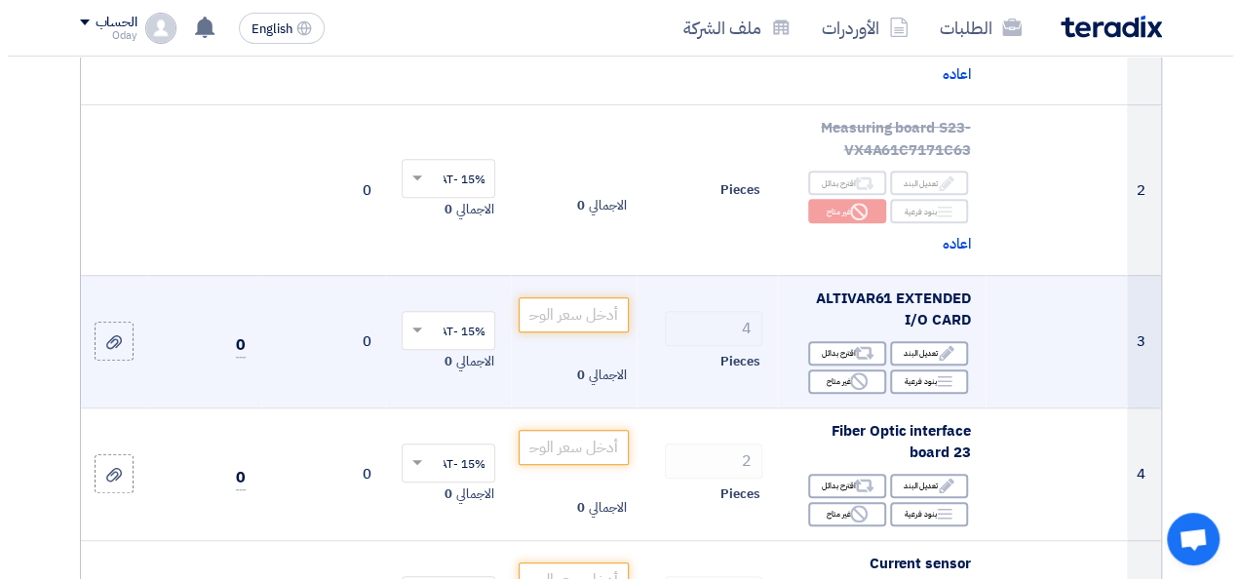
scroll to position [487, 0]
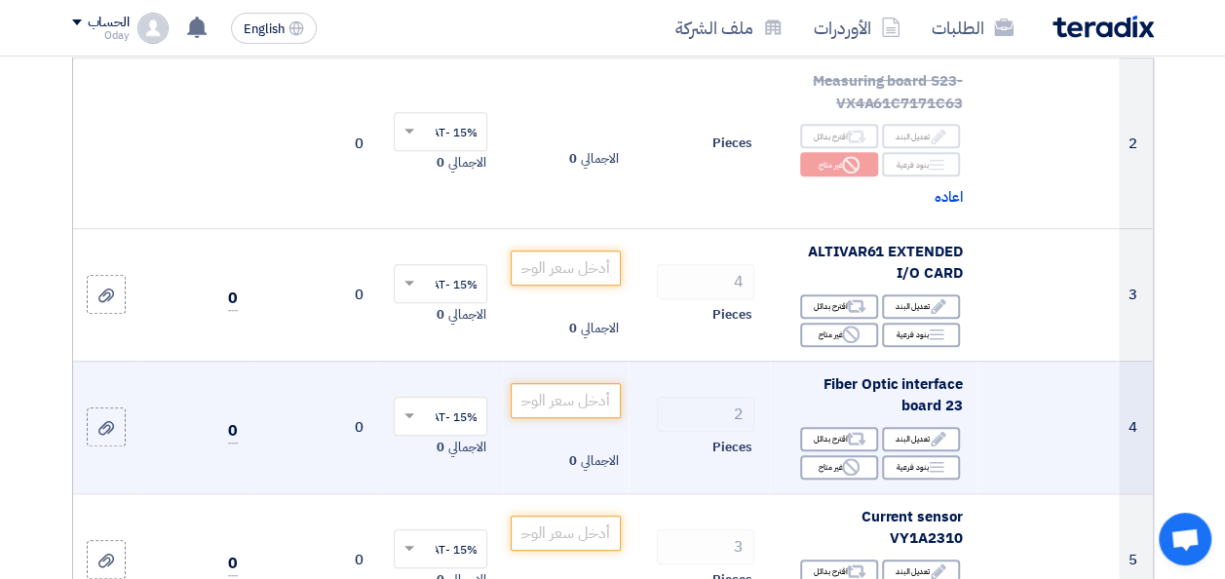
click at [894, 400] on span "Fiber Optic interface board 23" at bounding box center [892, 395] width 139 height 44
click at [901, 408] on span "Fiber Optic interface board 23" at bounding box center [892, 395] width 139 height 44
drag, startPoint x: 901, startPoint y: 408, endPoint x: 890, endPoint y: 419, distance: 15.2
click at [890, 417] on div "Fiber Optic interface board 23" at bounding box center [874, 395] width 176 height 44
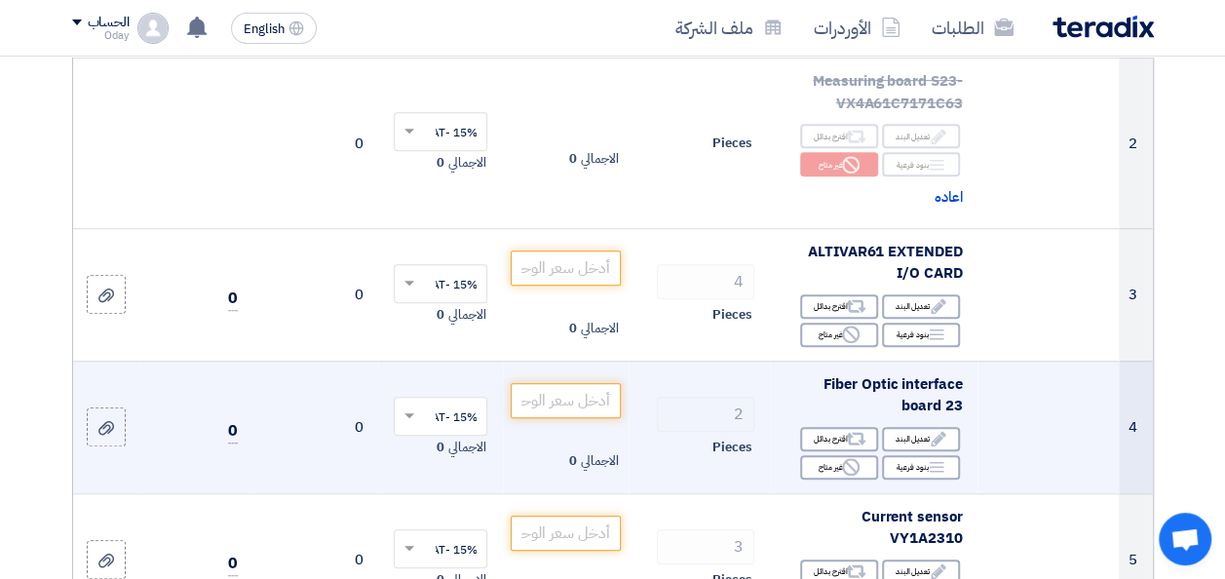
click at [890, 417] on div "Fiber Optic interface board 23" at bounding box center [874, 395] width 176 height 44
drag, startPoint x: 890, startPoint y: 419, endPoint x: 835, endPoint y: 422, distance: 54.7
click at [835, 417] on div "Fiber Optic interface board 23" at bounding box center [874, 395] width 176 height 44
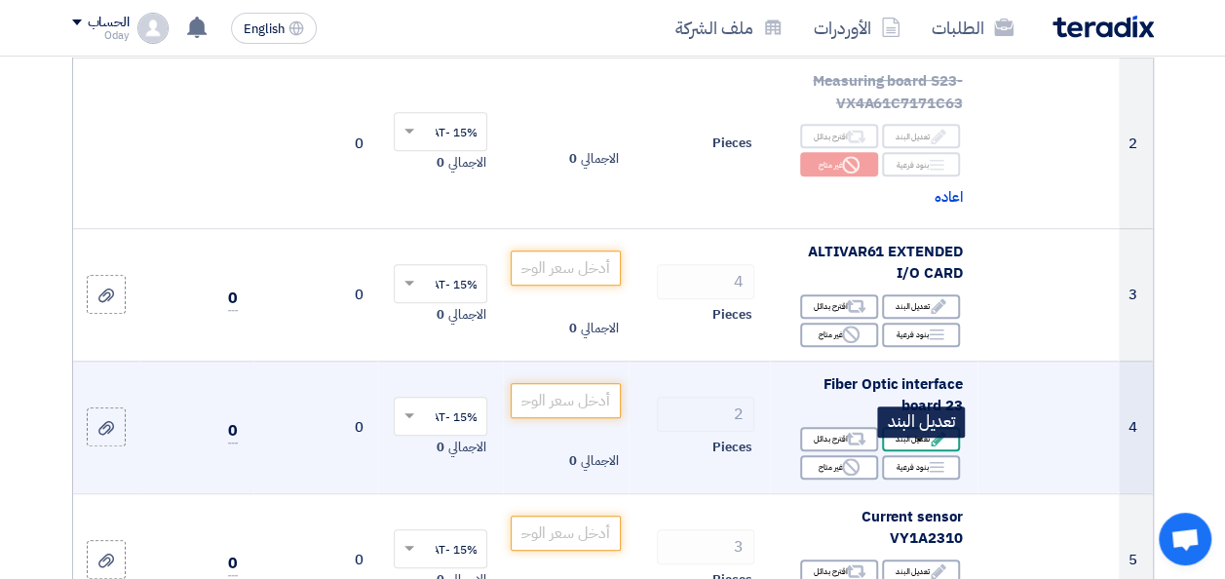
click at [924, 449] on div "Edit تعديل البند" at bounding box center [921, 439] width 78 height 24
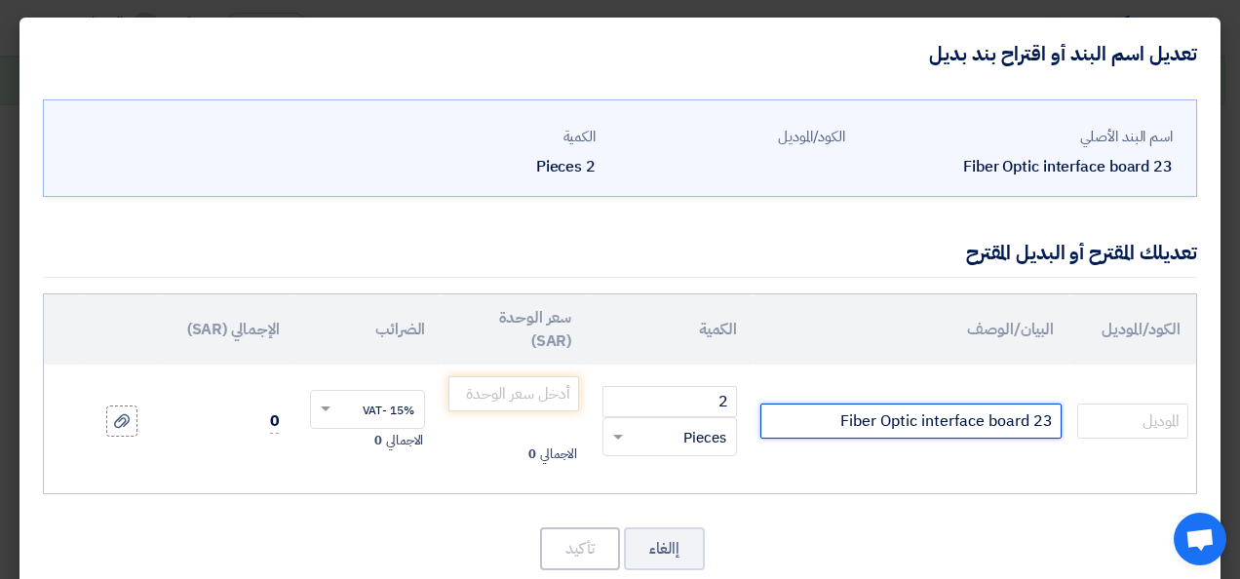
click at [949, 423] on input "Fiber Optic interface board 23" at bounding box center [910, 421] width 301 height 35
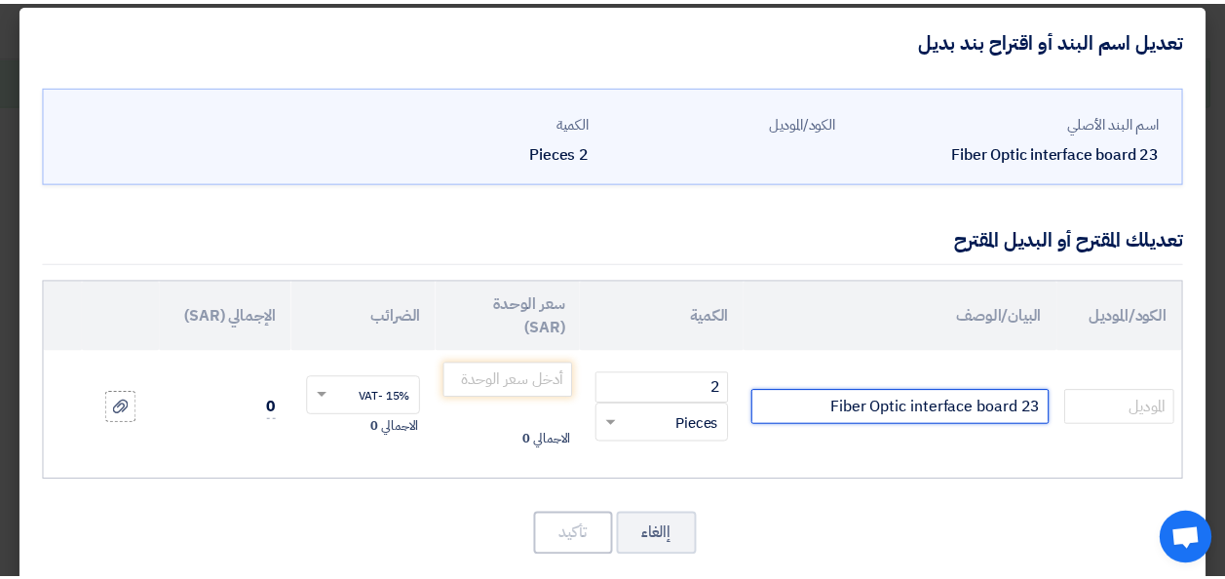
scroll to position [0, 0]
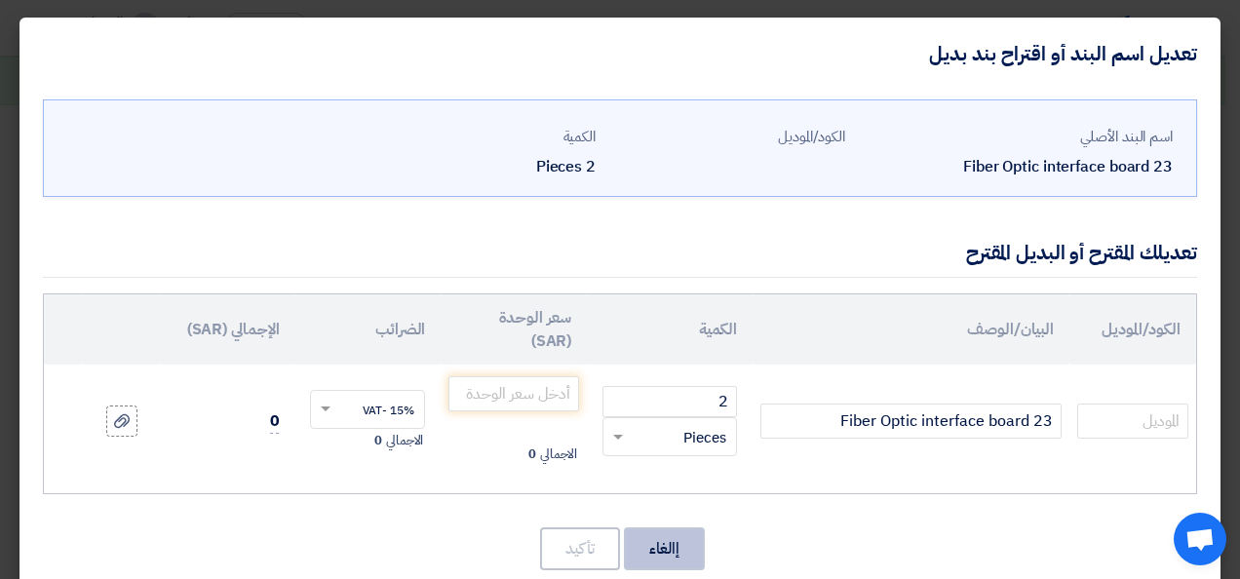
click at [692, 534] on button "إالغاء" at bounding box center [664, 548] width 81 height 43
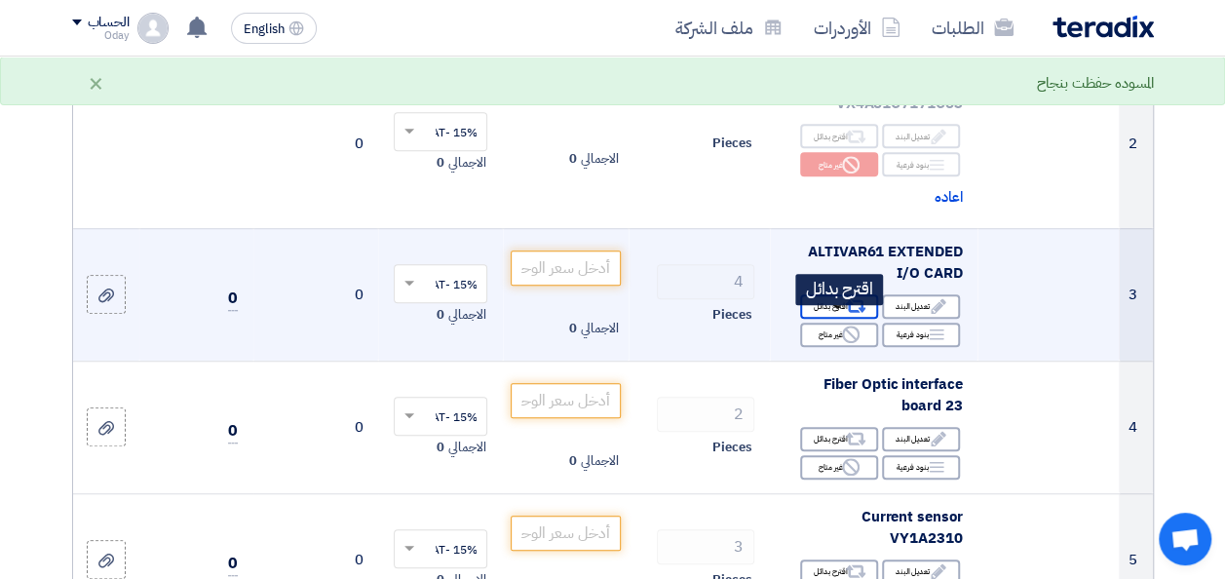
scroll to position [585, 0]
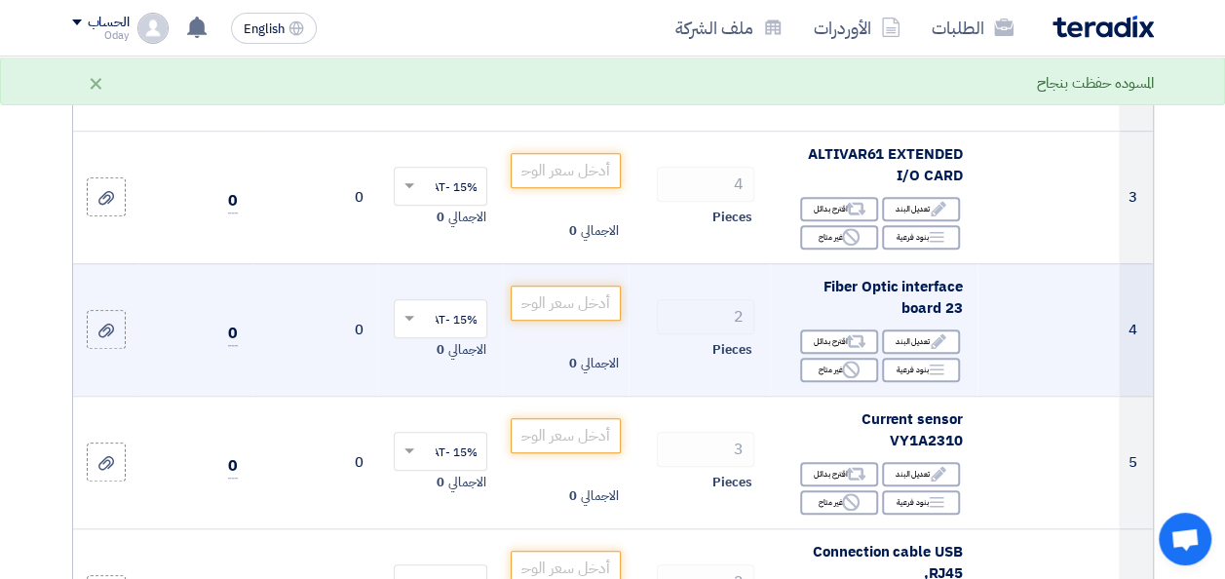
click at [1049, 392] on td at bounding box center [1048, 329] width 141 height 133
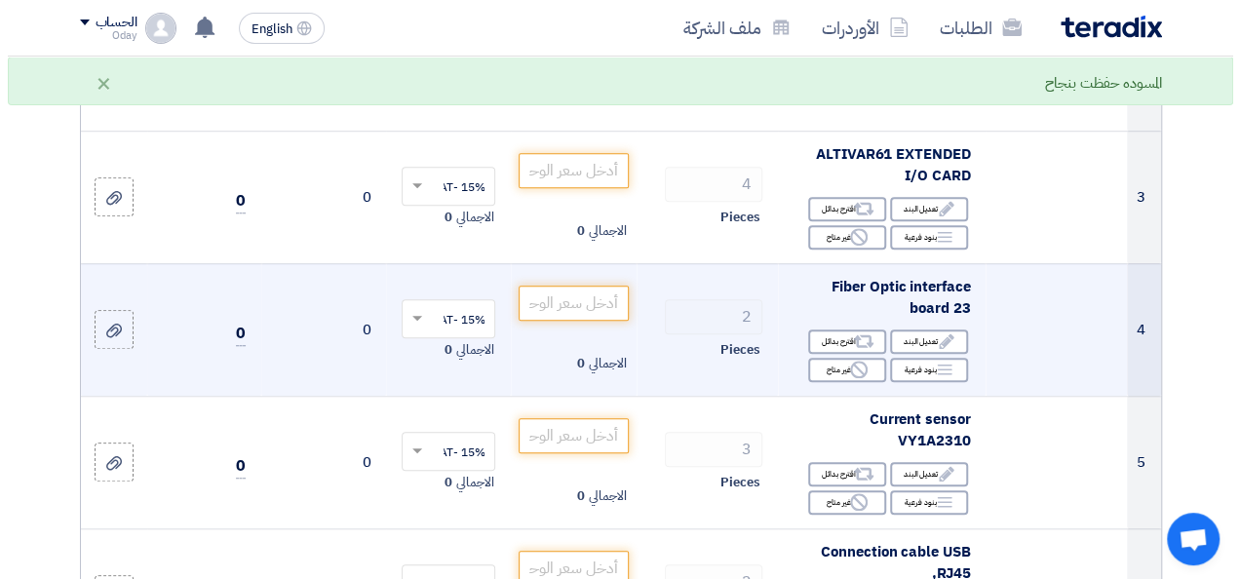
scroll to position [487, 0]
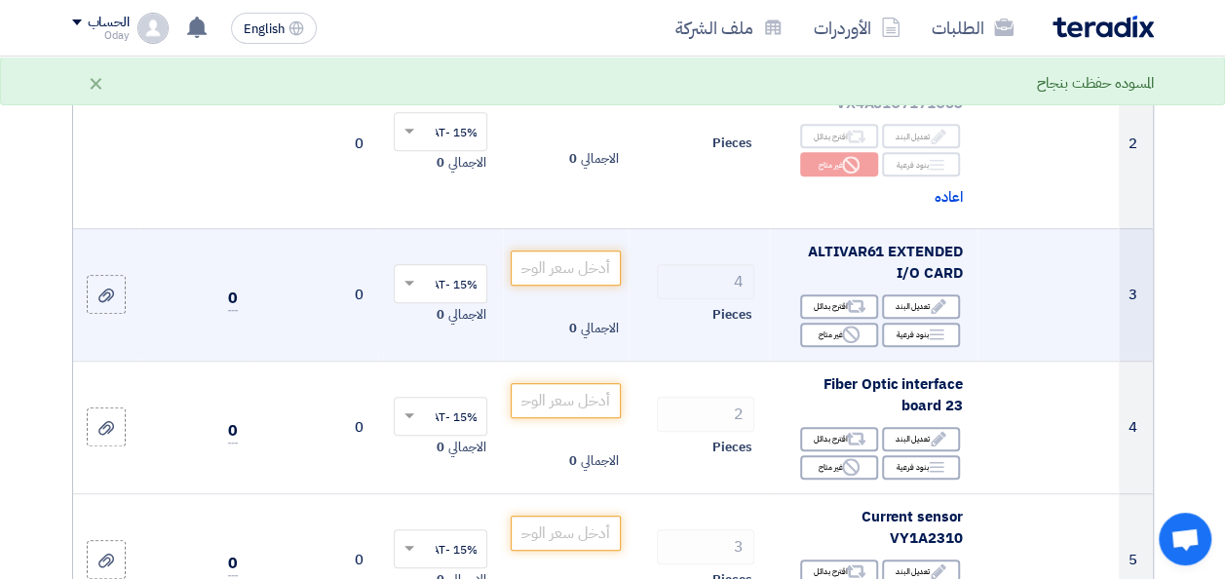
click at [1033, 336] on td at bounding box center [1048, 294] width 141 height 133
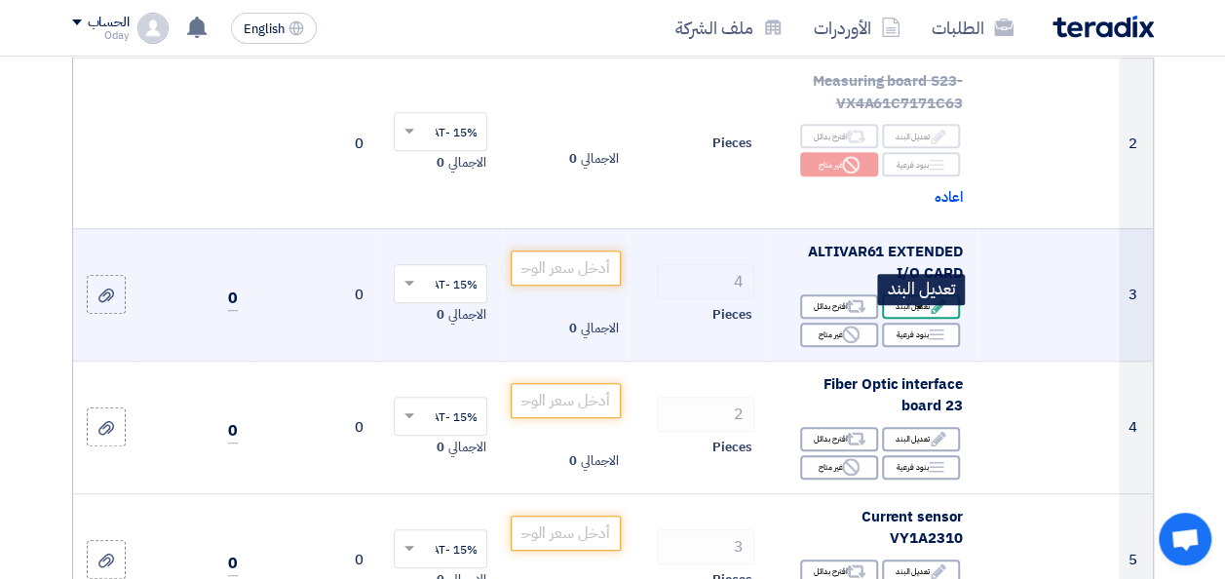
click at [930, 315] on icon "Edit" at bounding box center [939, 306] width 18 height 18
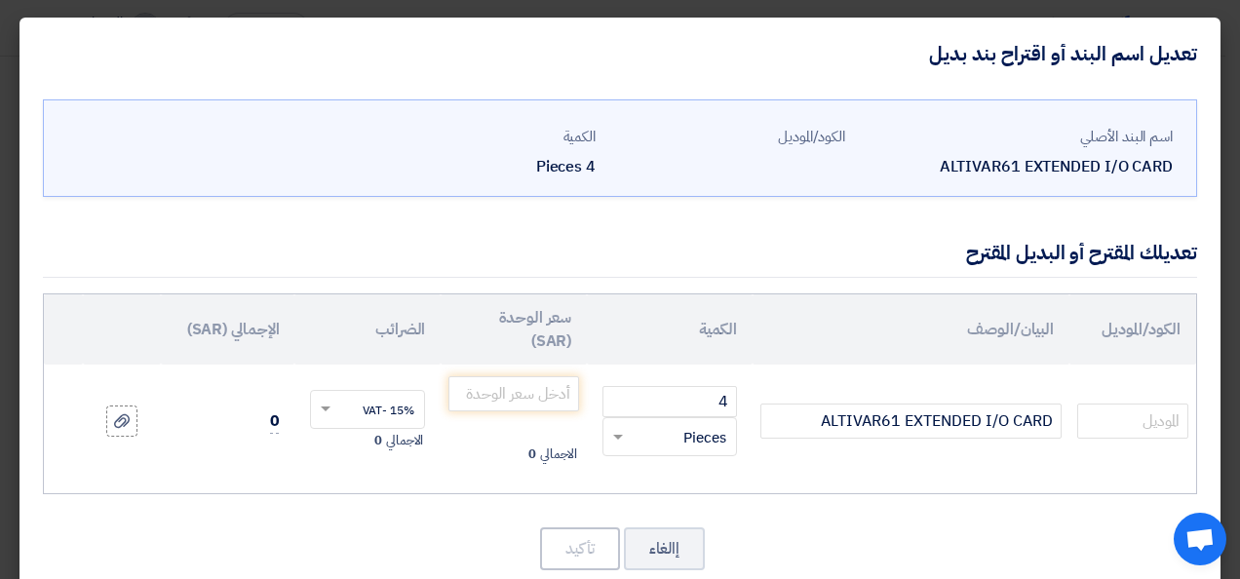
click at [959, 165] on div "ALTIVAR61 EXTENDED I/O CARD" at bounding box center [1017, 166] width 312 height 23
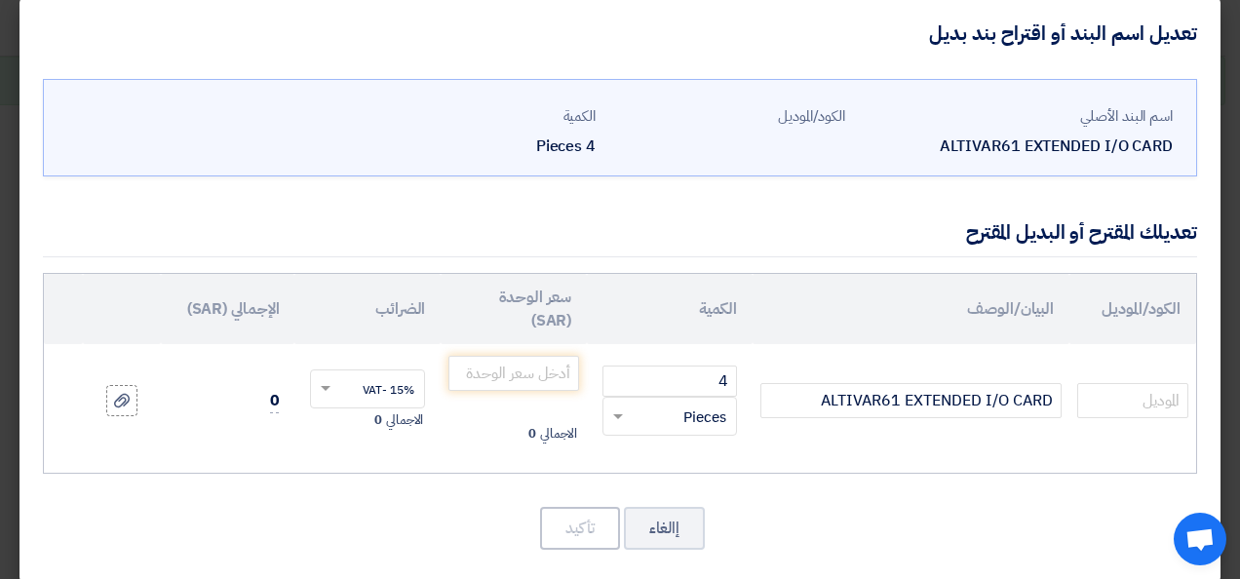
scroll to position [39, 0]
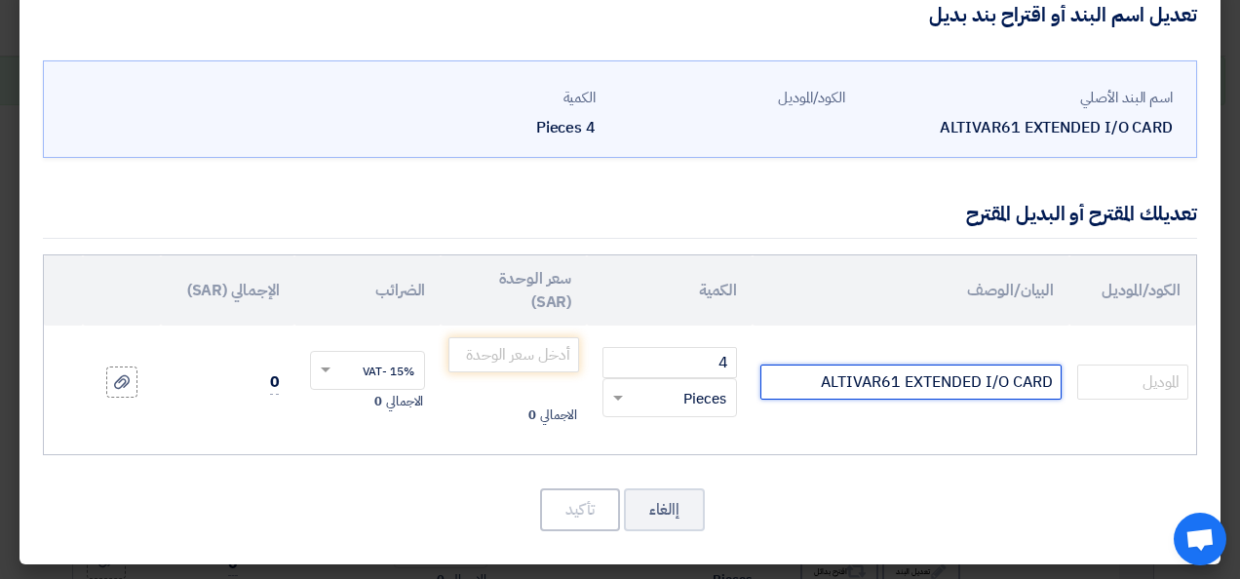
click at [956, 368] on input "ALTIVAR61 EXTENDED I/O CARD" at bounding box center [910, 382] width 301 height 35
click at [936, 378] on input "ALTIVAR61 EXTENDED I/O CARD" at bounding box center [910, 382] width 301 height 35
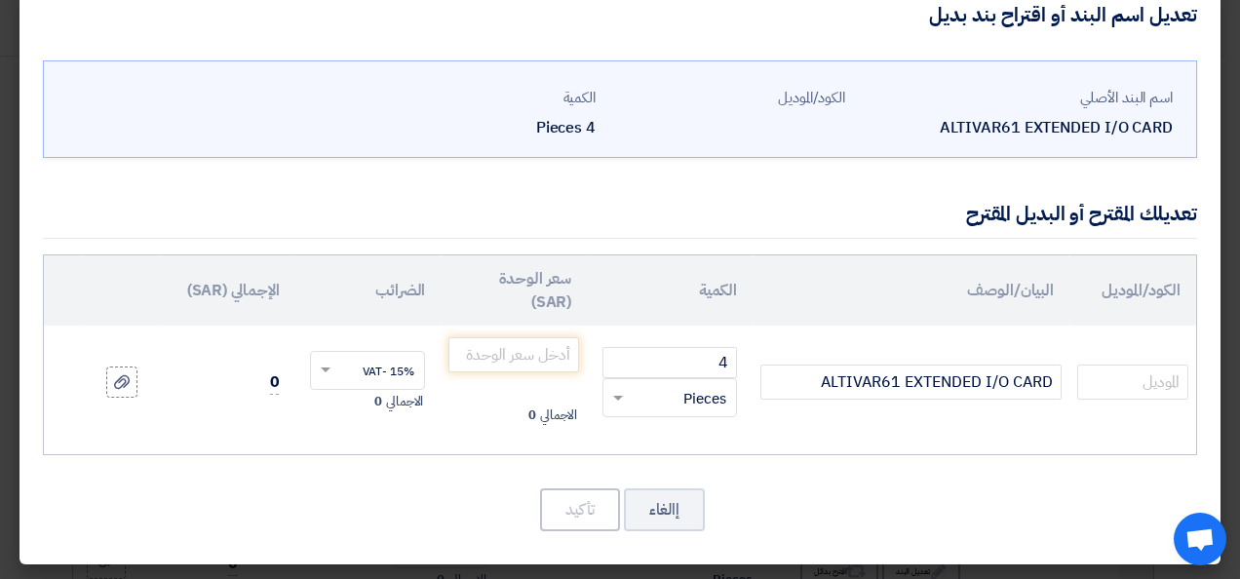
click at [1090, 339] on td at bounding box center [1132, 382] width 127 height 113
click at [1125, 377] on input "text" at bounding box center [1132, 382] width 111 height 35
click at [681, 509] on button "إالغاء" at bounding box center [664, 509] width 81 height 43
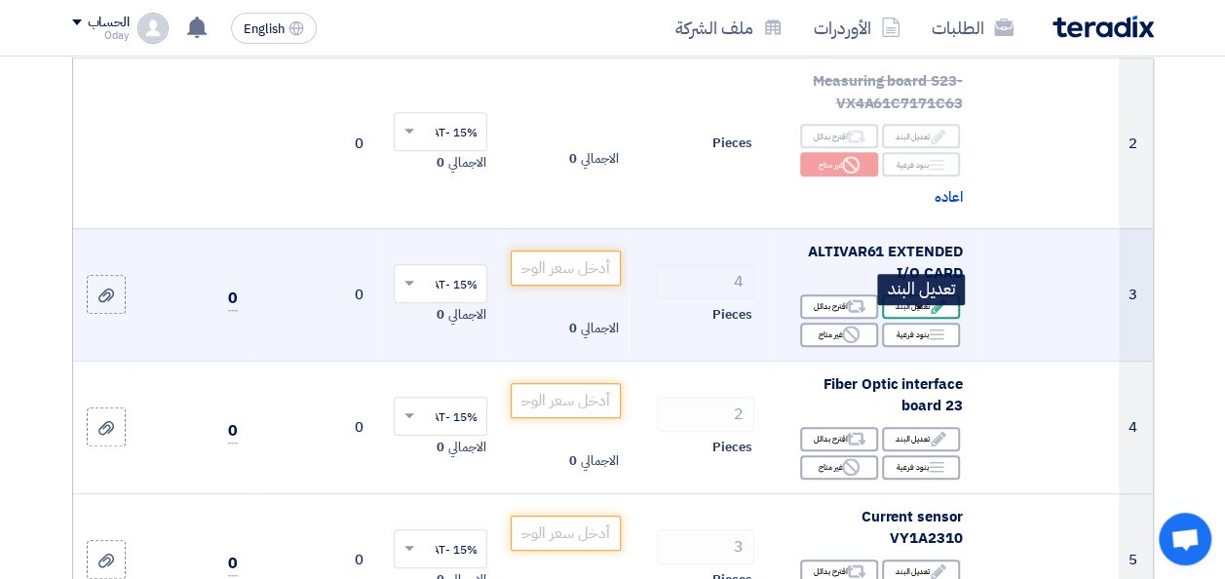
click at [933, 314] on icon "Edit" at bounding box center [939, 306] width 18 height 18
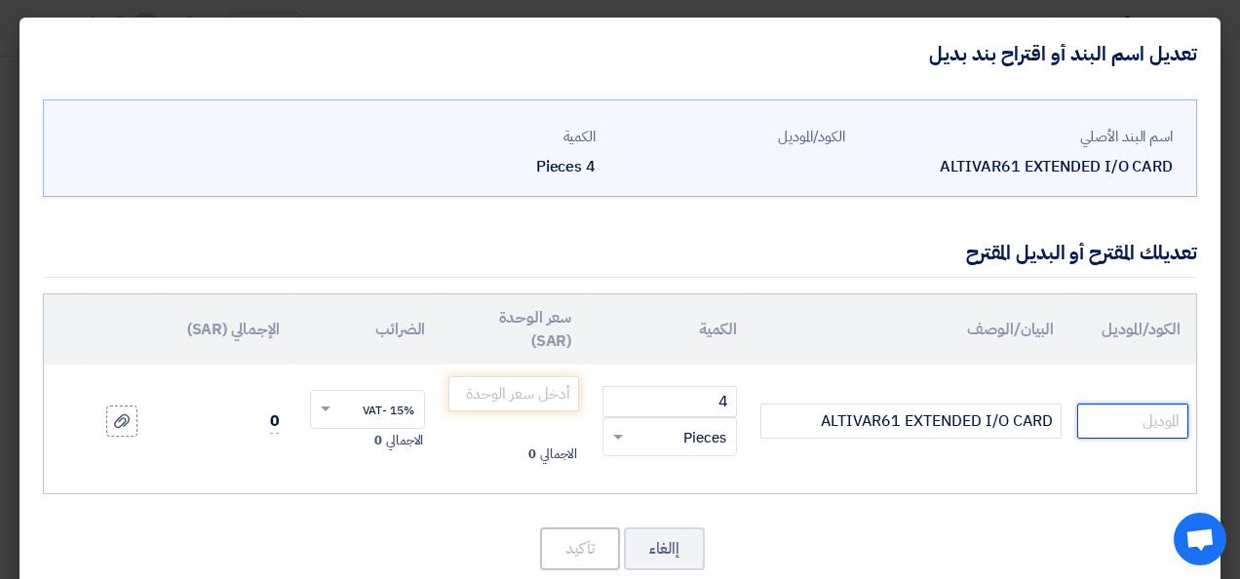
click at [1110, 414] on input "text" at bounding box center [1132, 421] width 111 height 35
click at [1145, 425] on input "text" at bounding box center [1132, 421] width 111 height 35
paste input "VW3A3202"
type input "VW3A3202"
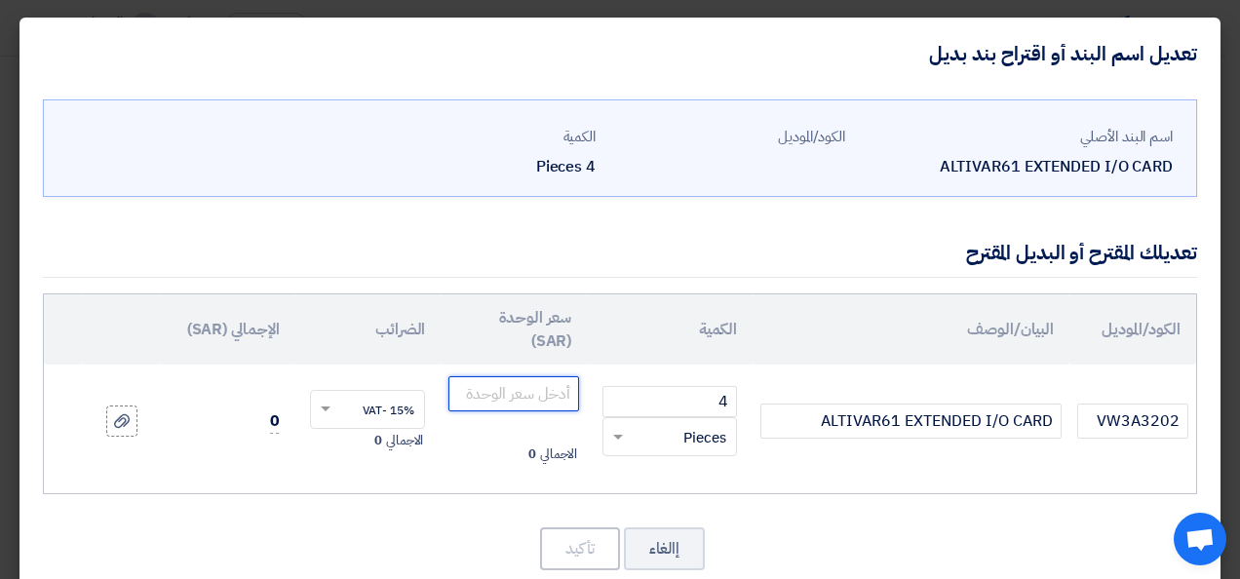
click at [555, 388] on input "number" at bounding box center [513, 393] width 131 height 35
type input "1145"
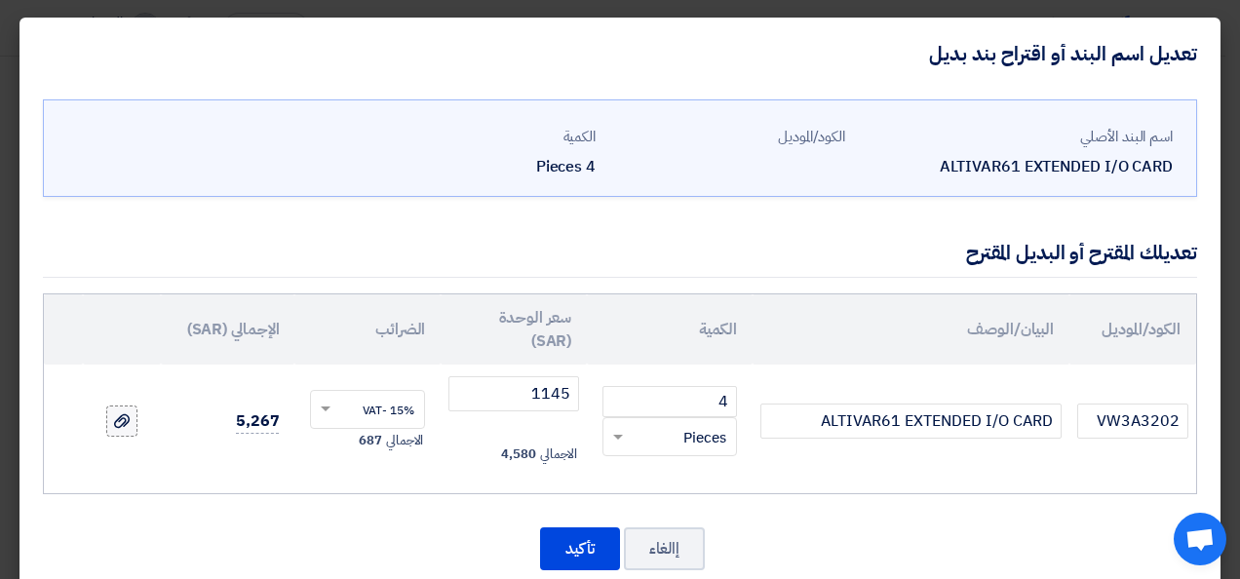
click at [137, 419] on label at bounding box center [121, 421] width 31 height 31
click at [0, 0] on input "file" at bounding box center [0, 0] width 0 height 0
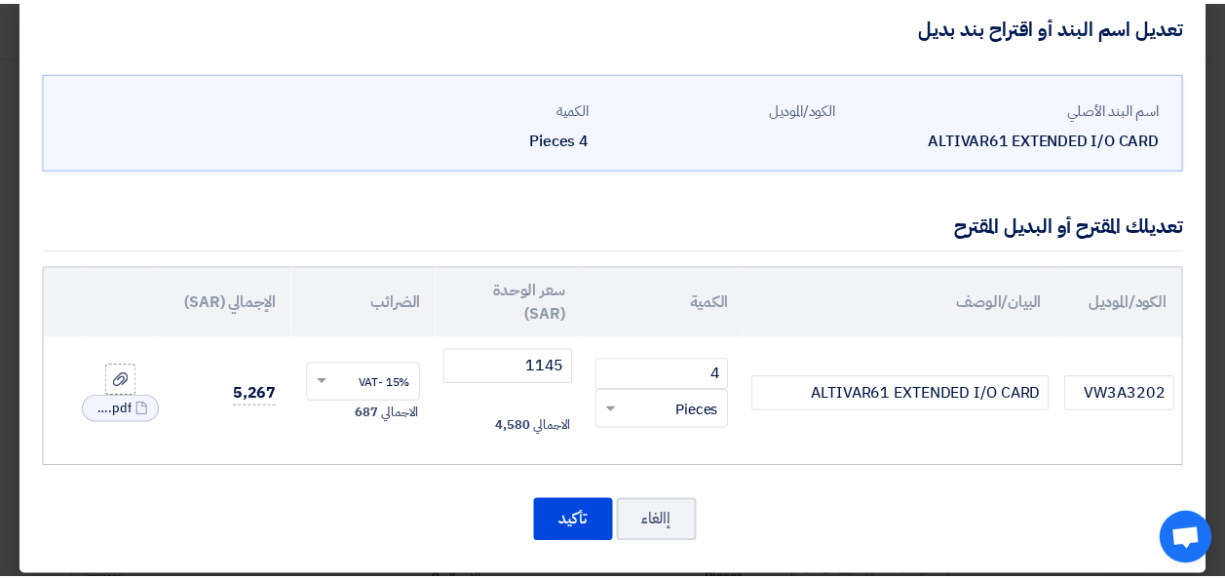
scroll to position [39, 0]
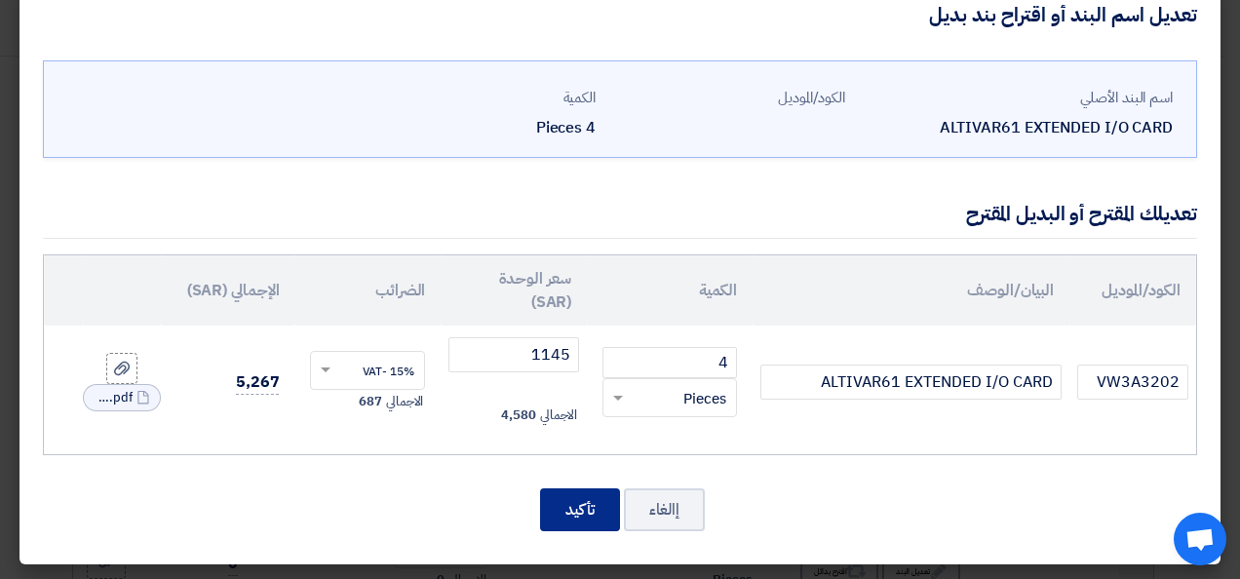
click at [586, 509] on button "تأكيد" at bounding box center [580, 509] width 80 height 43
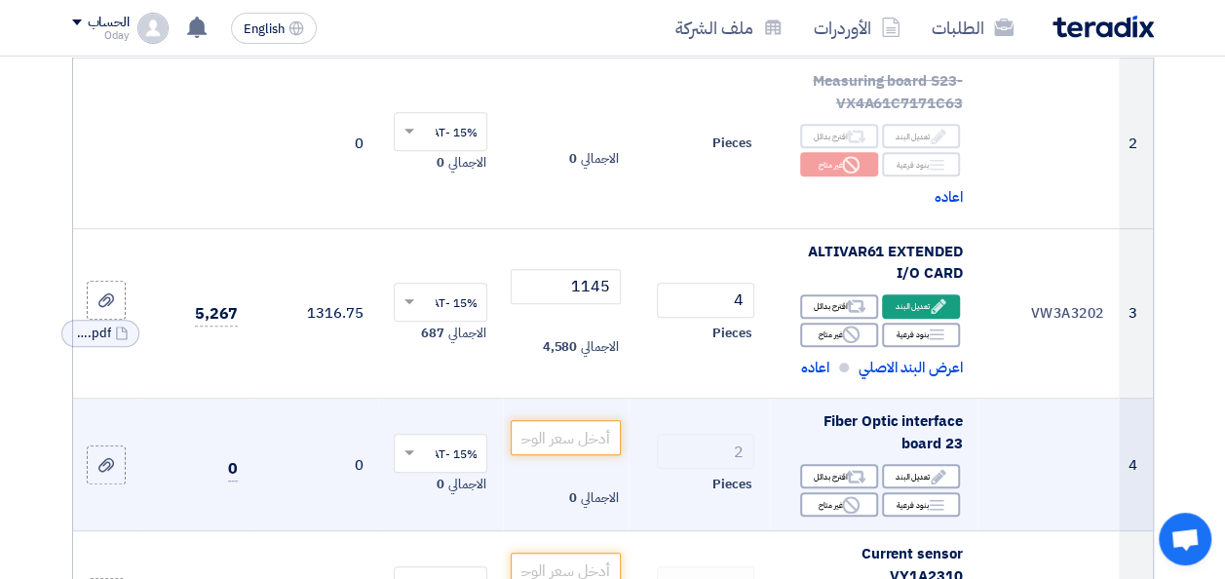
scroll to position [585, 0]
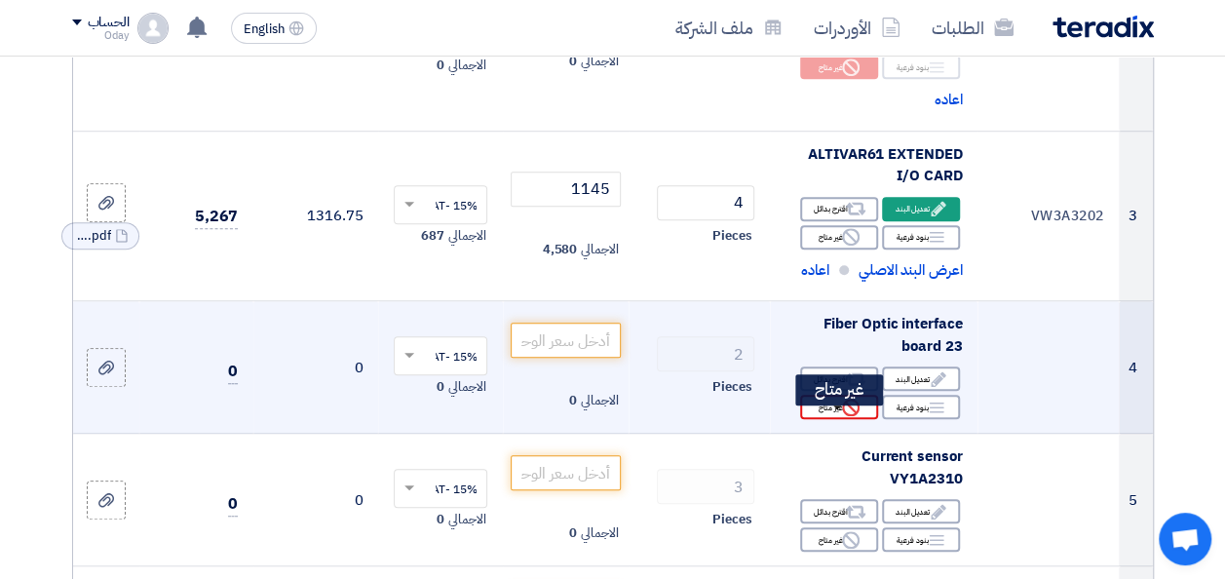
click at [842, 416] on icon "Reject" at bounding box center [851, 408] width 18 height 18
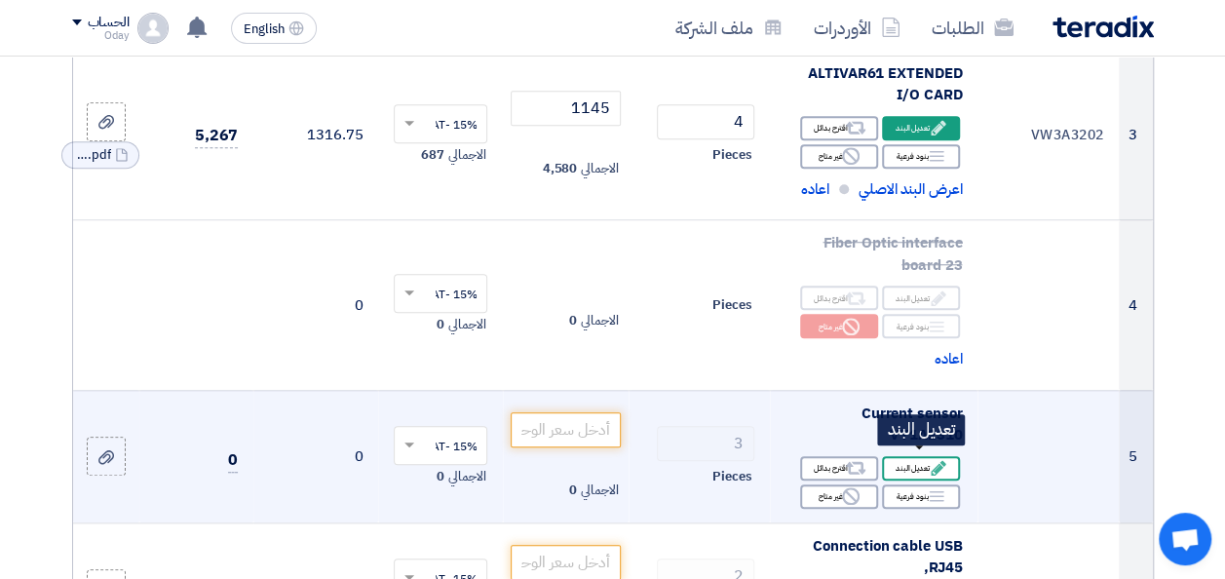
scroll to position [780, 0]
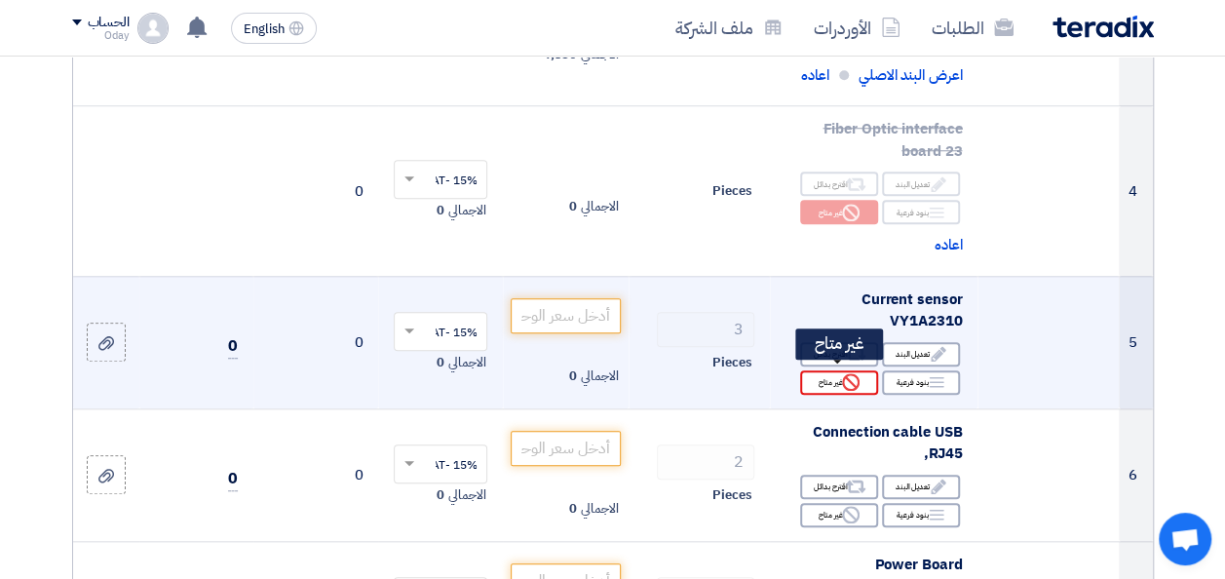
click at [836, 382] on div "Reject غير متاح" at bounding box center [839, 382] width 78 height 24
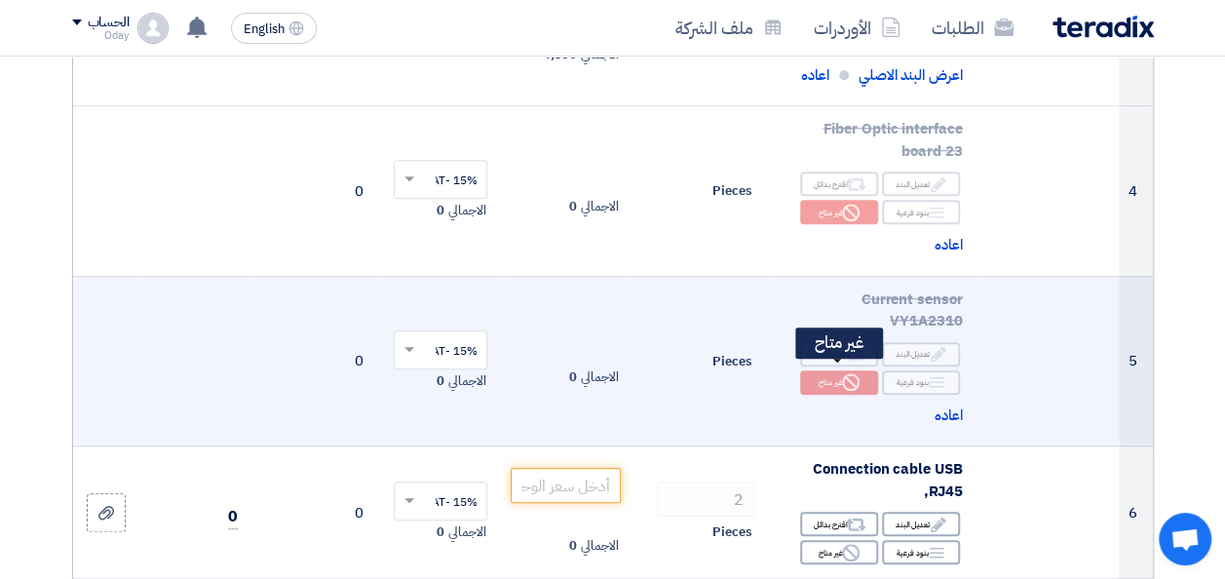
scroll to position [975, 0]
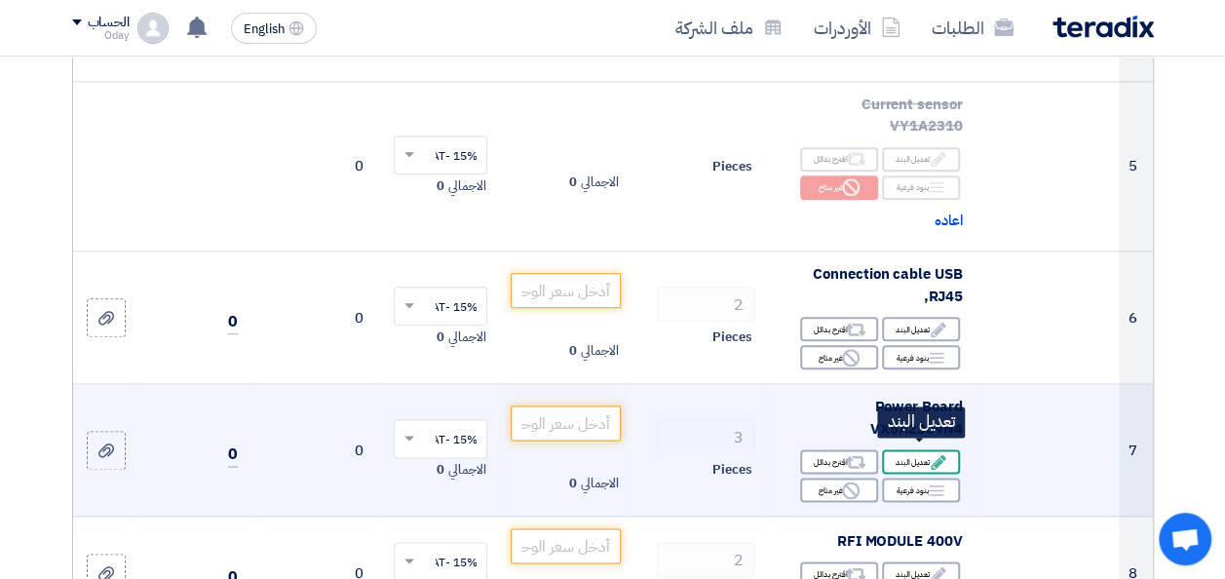
click at [907, 452] on div "Edit تعديل البند" at bounding box center [921, 461] width 78 height 24
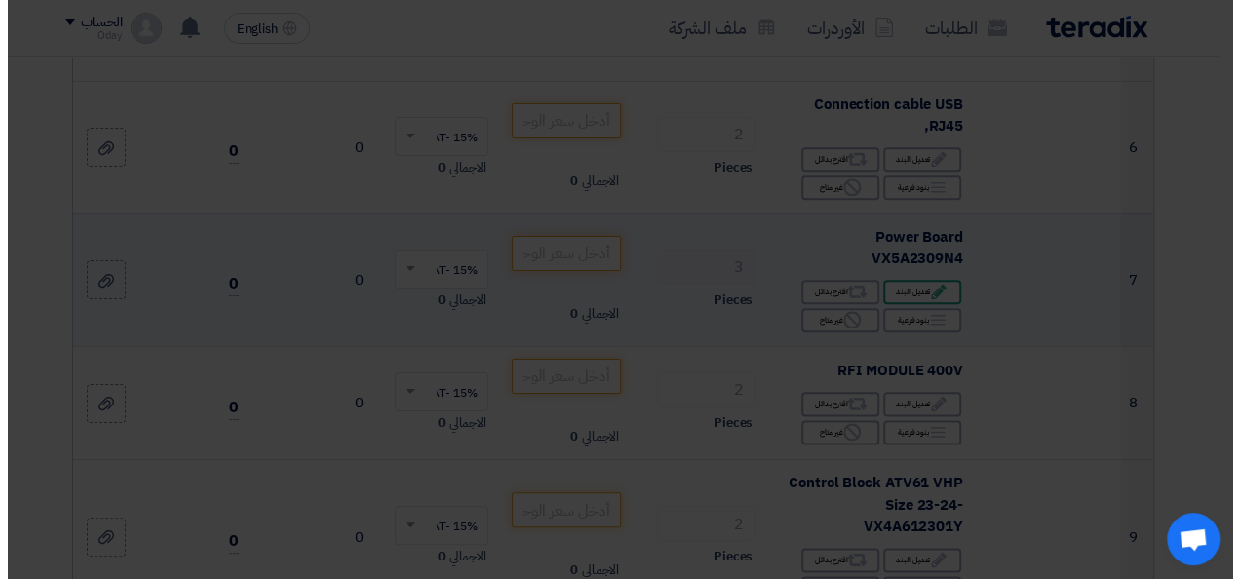
scroll to position [805, 0]
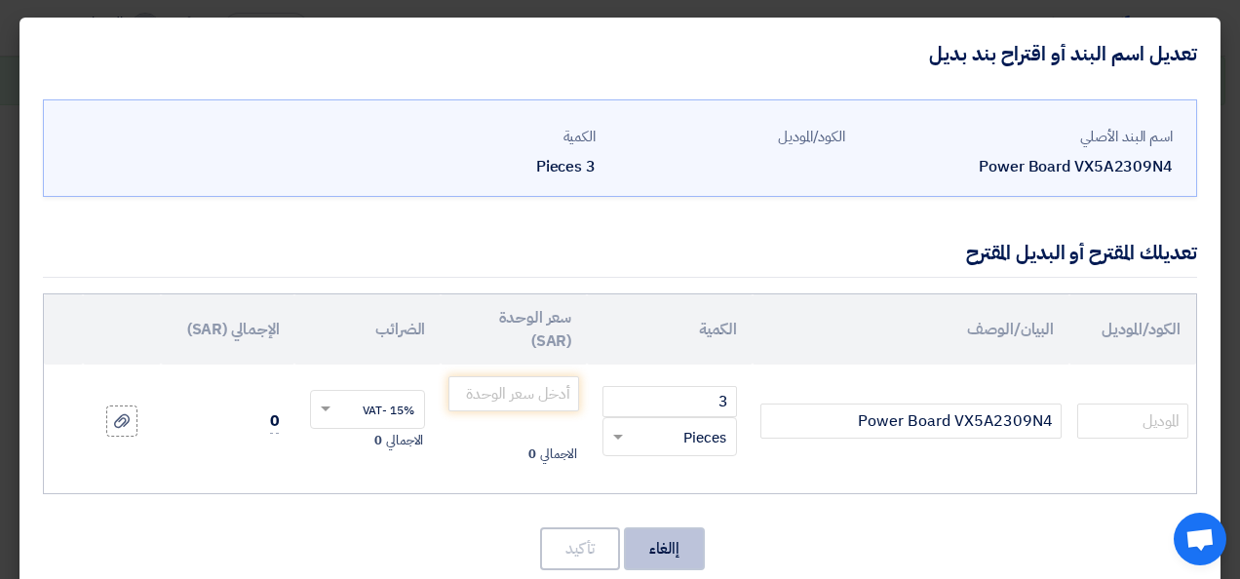
click at [694, 536] on button "إالغاء" at bounding box center [664, 548] width 81 height 43
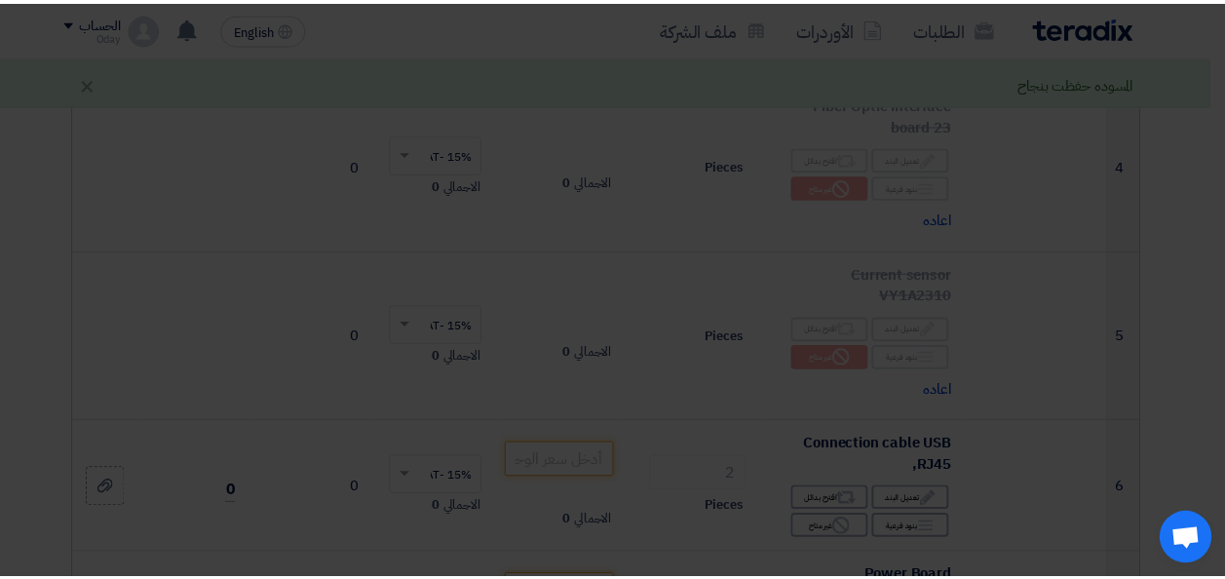
scroll to position [975, 0]
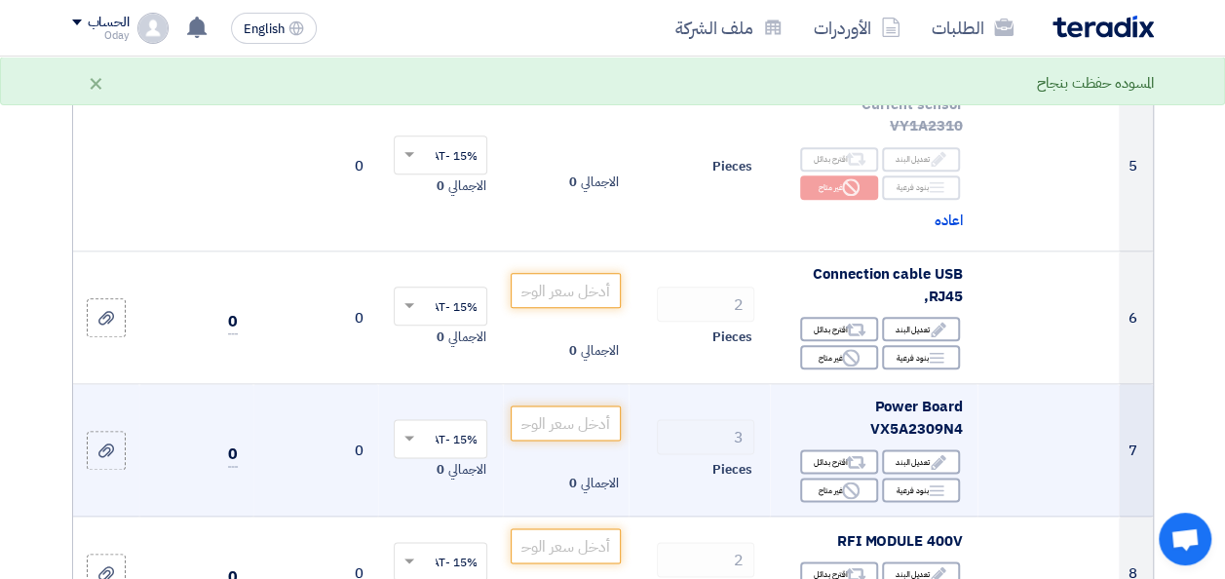
click at [1078, 425] on td at bounding box center [1048, 450] width 141 height 133
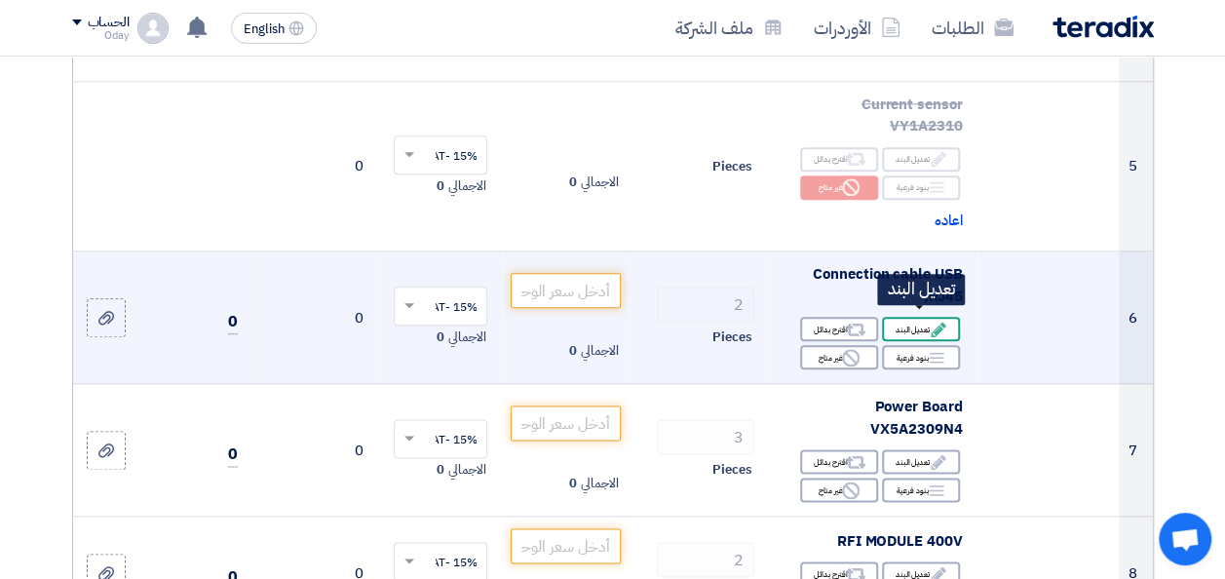
click at [924, 319] on div "Edit تعديل البند" at bounding box center [921, 329] width 78 height 24
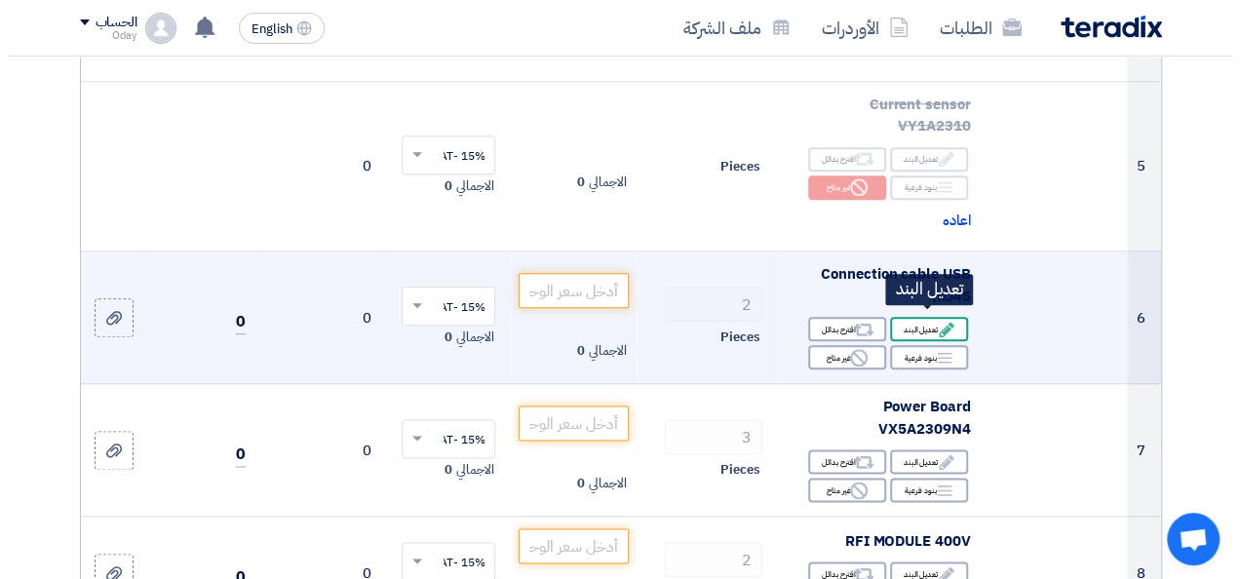
scroll to position [805, 0]
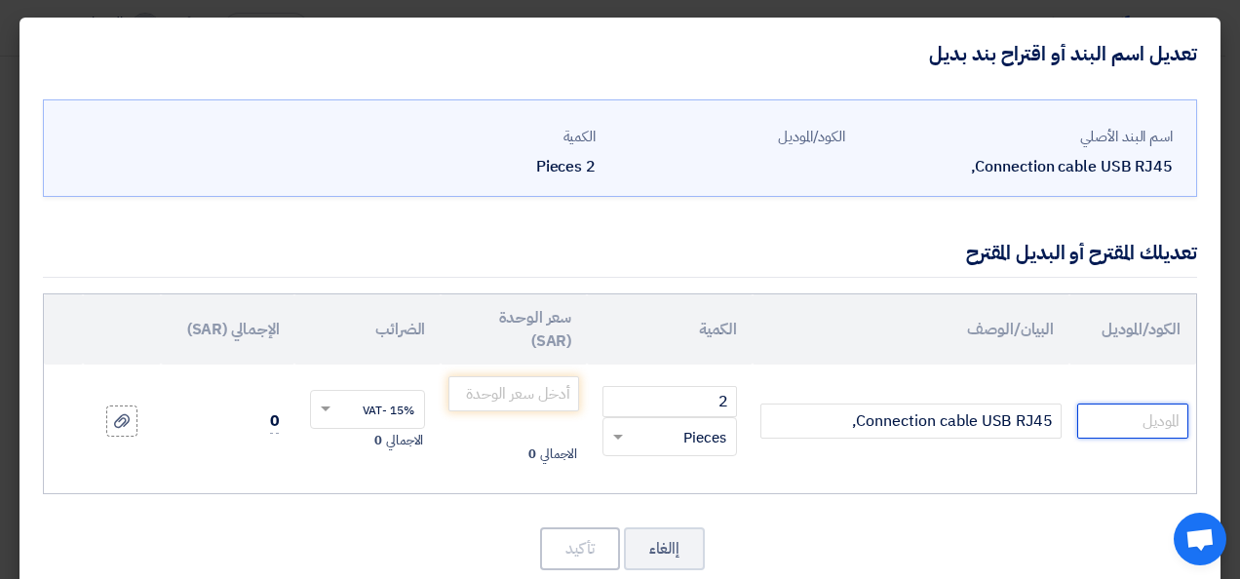
click at [1079, 423] on input "text" at bounding box center [1132, 421] width 111 height 35
paste input "TCSMCNAM3M002P"
click at [1097, 421] on input "TCSMCNAM3M002P/Ordering No" at bounding box center [1132, 421] width 111 height 35
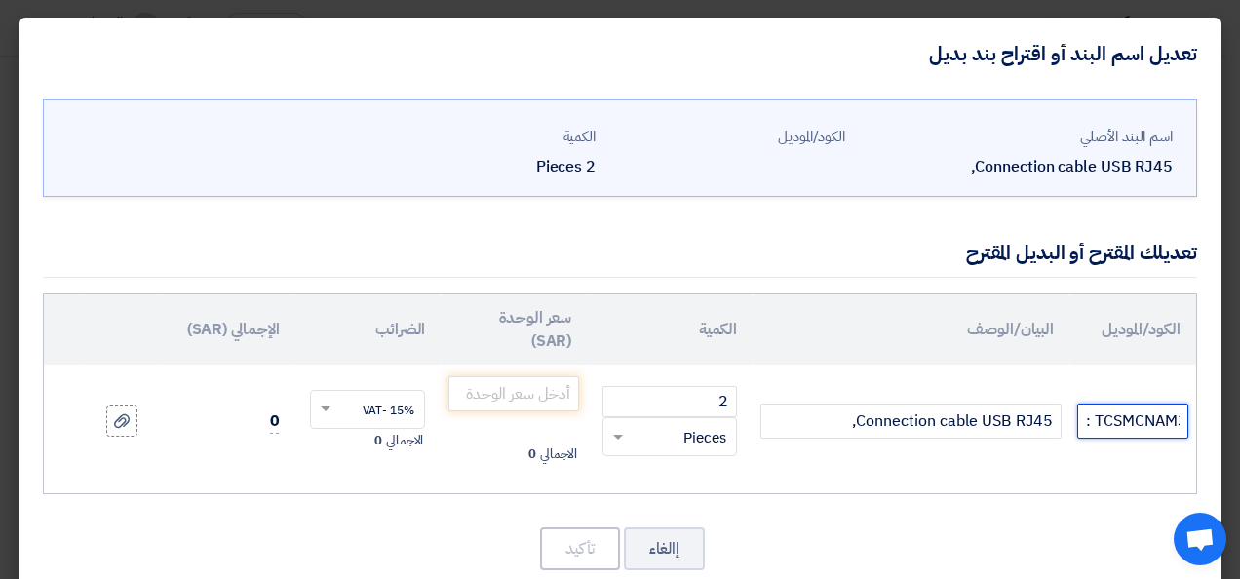
paste input "275-6812"
type input "TCSMCNAM3M002P/Ordering No :275-6812"
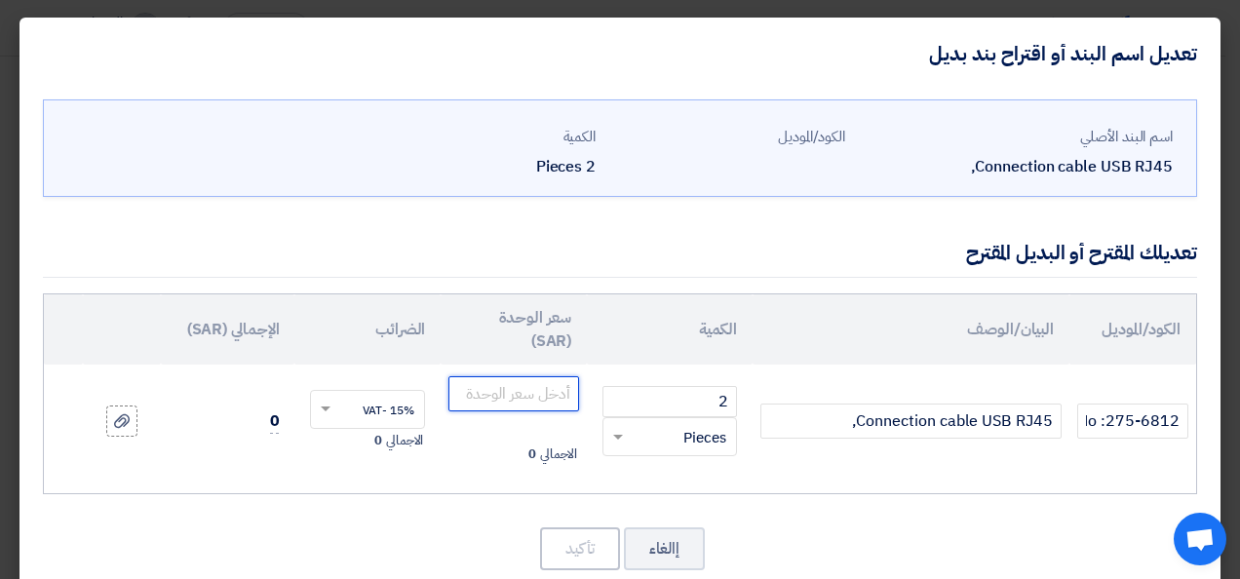
click at [546, 393] on input "number" at bounding box center [513, 393] width 131 height 35
paste input "380"
type input "380"
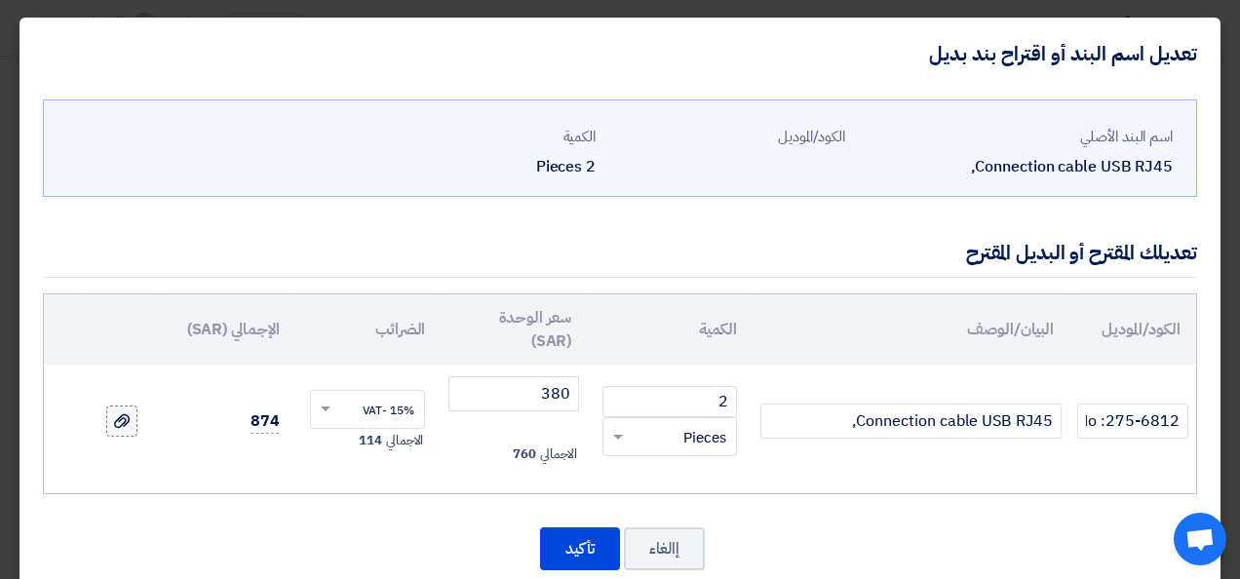
click at [127, 420] on icon at bounding box center [122, 421] width 16 height 16
click at [0, 0] on input "file" at bounding box center [0, 0] width 0 height 0
click at [597, 534] on button "تأكيد" at bounding box center [580, 548] width 80 height 43
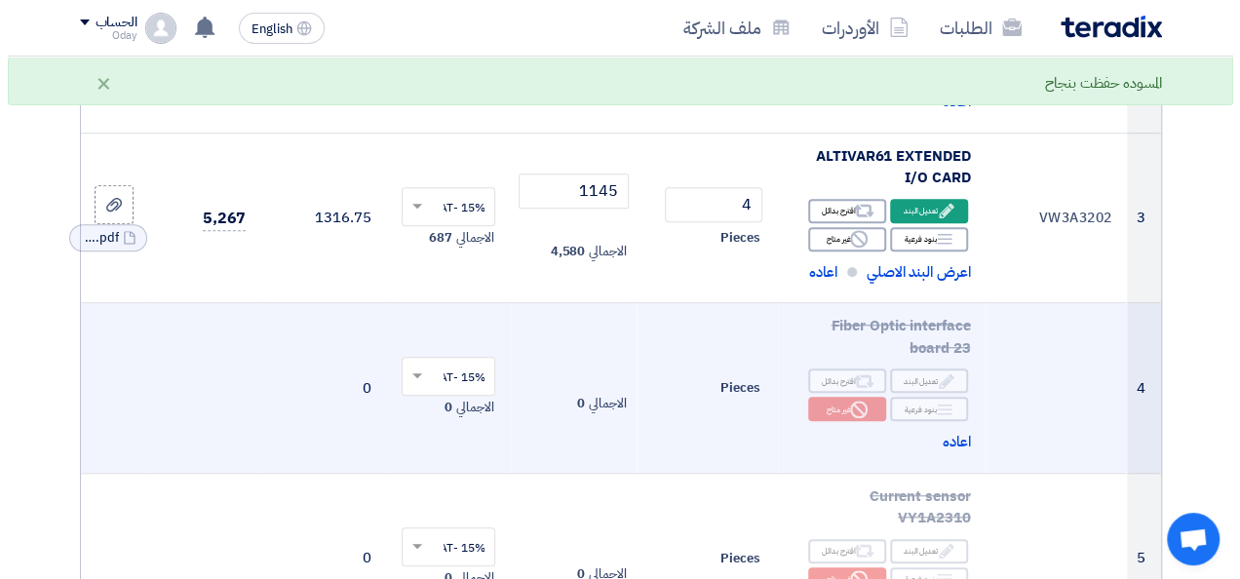
scroll to position [487, 0]
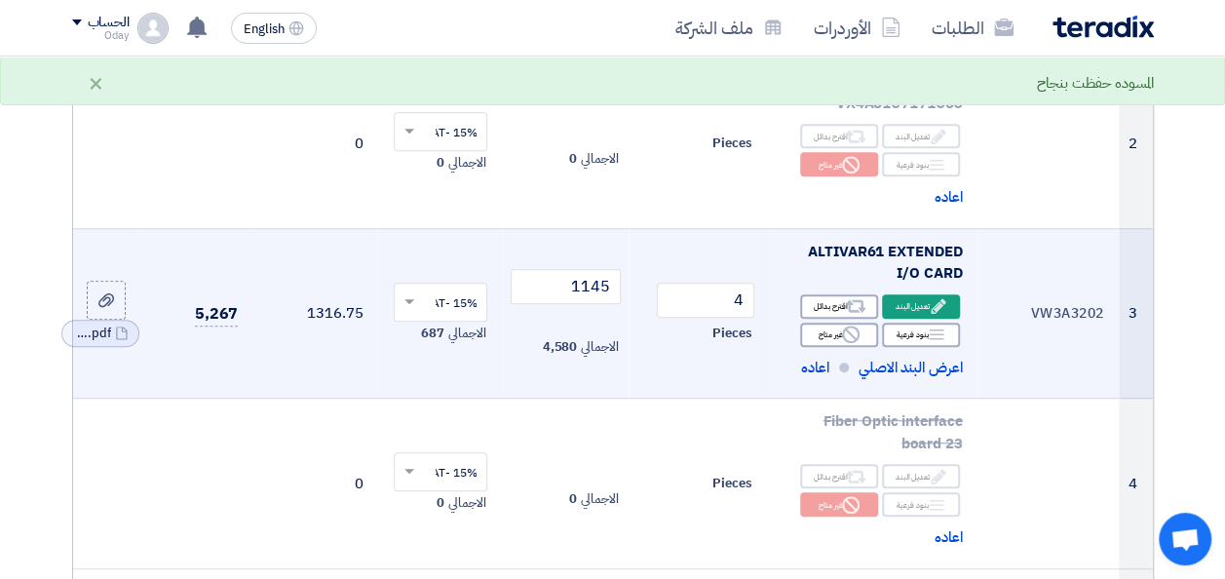
click at [1038, 328] on td "VW3A3202" at bounding box center [1048, 313] width 141 height 171
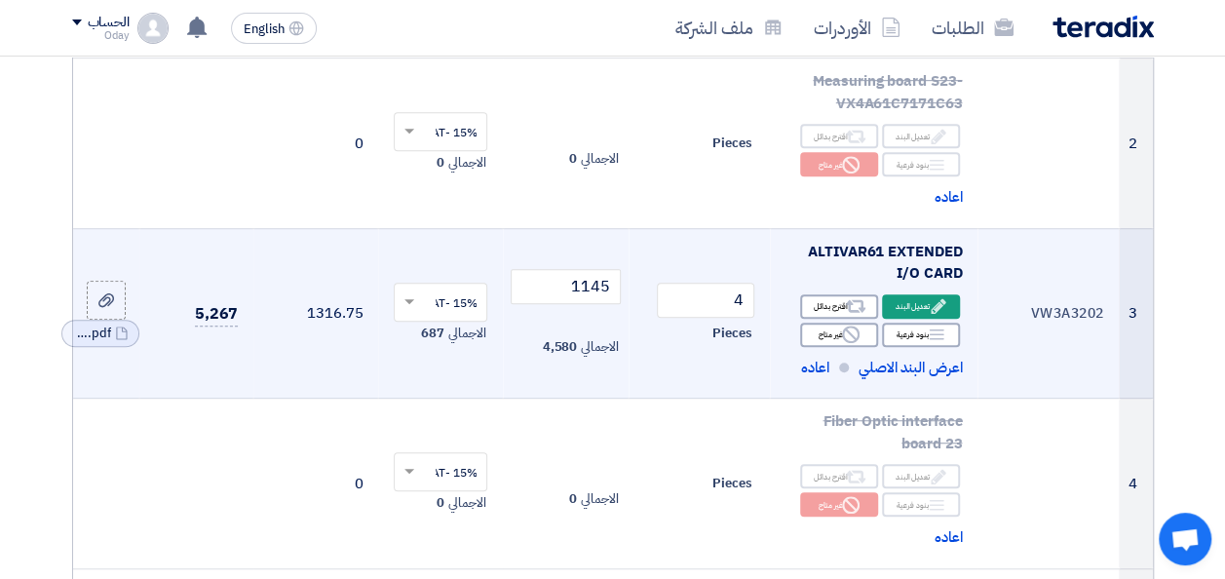
click at [1053, 332] on td "VW3A3202" at bounding box center [1048, 313] width 141 height 171
click at [905, 319] on div "Edit تعديل البند" at bounding box center [921, 306] width 78 height 24
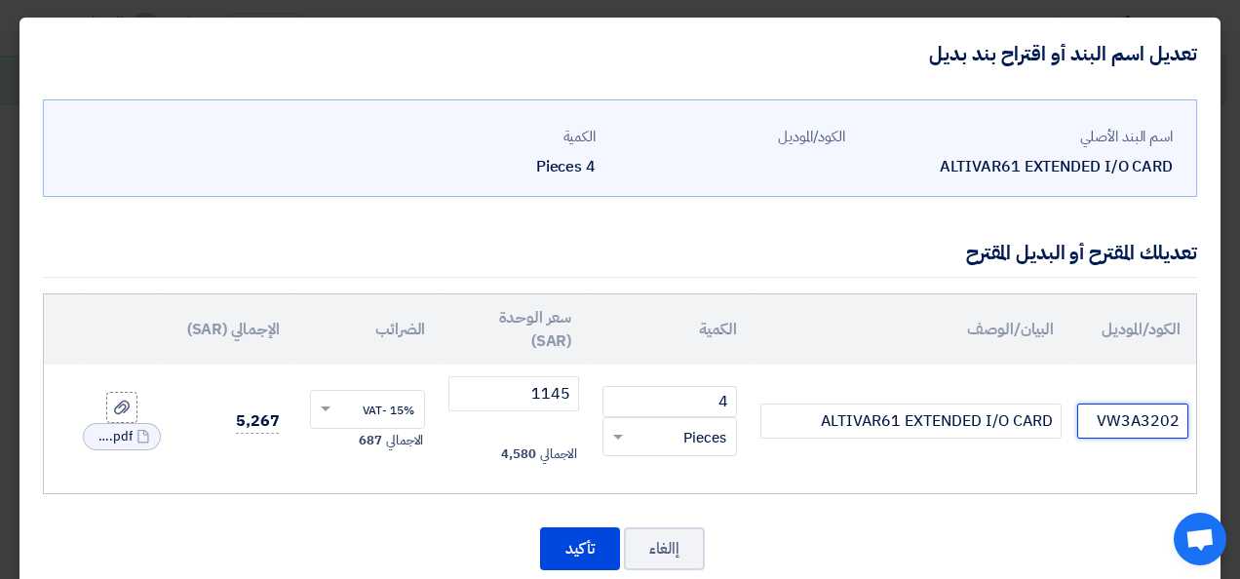
click at [1098, 420] on input "VW3A3202" at bounding box center [1132, 421] width 111 height 35
paste input "5349439"
type input "VW3A3202/ Ordering No : 5349439-"
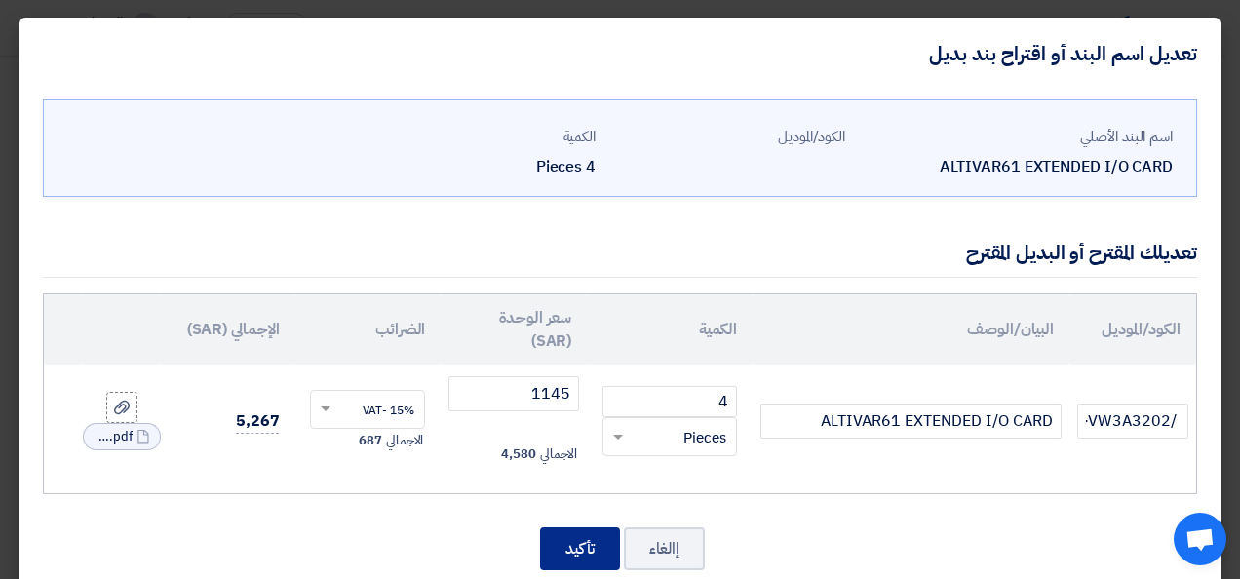
click at [617, 542] on button "تأكيد" at bounding box center [580, 548] width 80 height 43
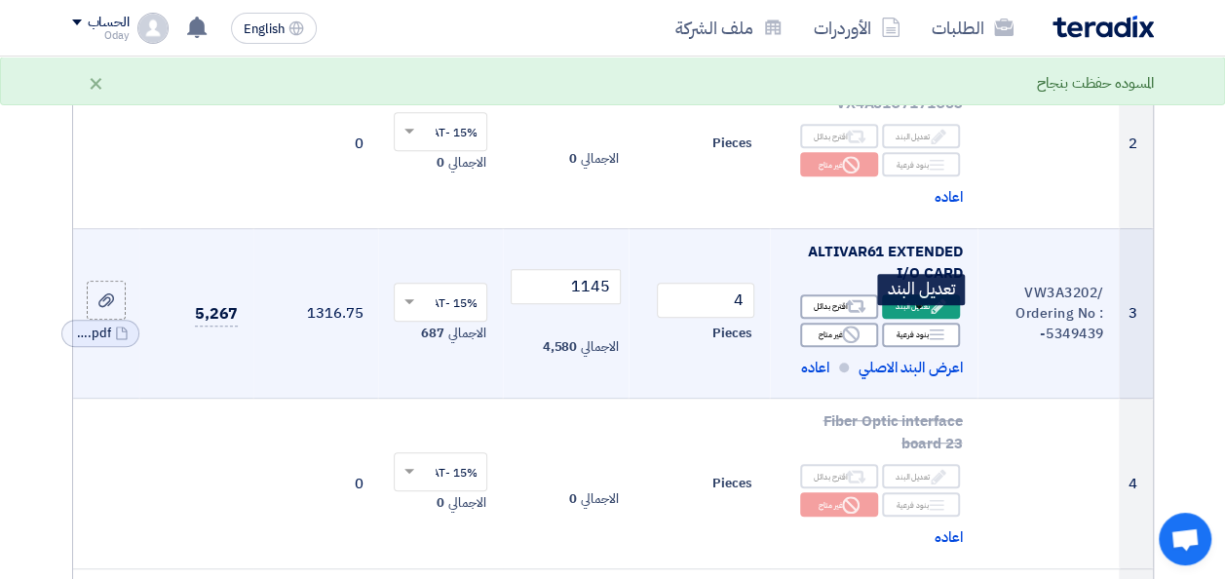
click at [935, 315] on icon "Edit" at bounding box center [939, 306] width 18 height 18
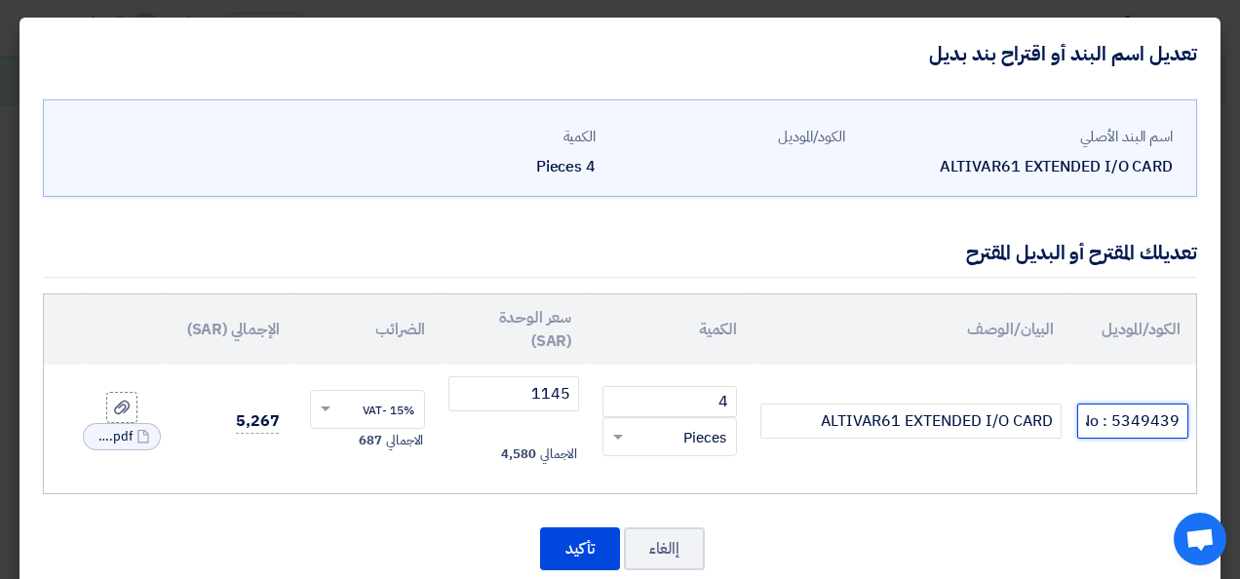
click at [1106, 418] on input "VW3A3202/ Ordering No : 5349439-" at bounding box center [1132, 421] width 111 height 35
click at [1142, 411] on input "VW3A3202/ Ordering No : 5349439-" at bounding box center [1132, 421] width 111 height 35
type input "VW3A3202/ Ordering No : 534-9439-"
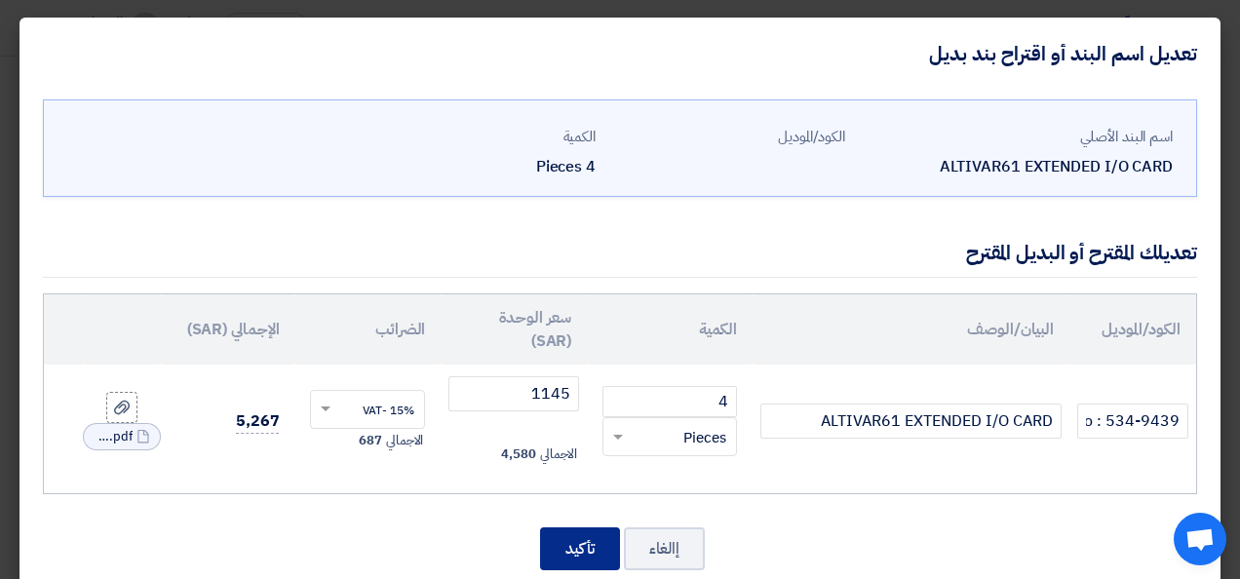
click at [598, 538] on button "تأكيد" at bounding box center [580, 548] width 80 height 43
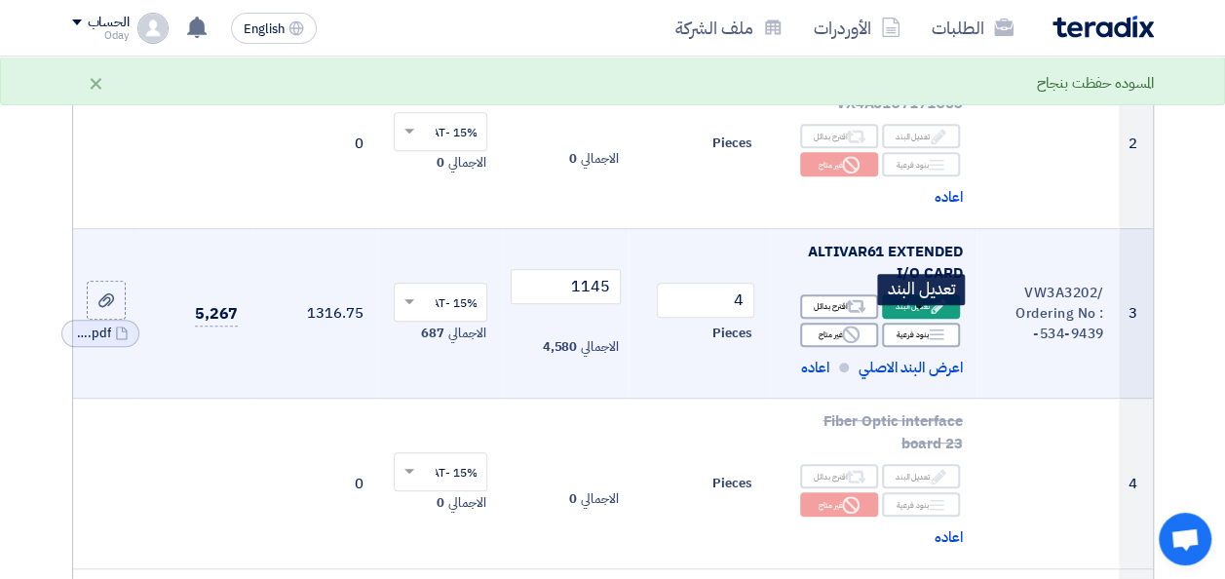
click at [954, 319] on div "Edit تعديل البند" at bounding box center [921, 306] width 78 height 24
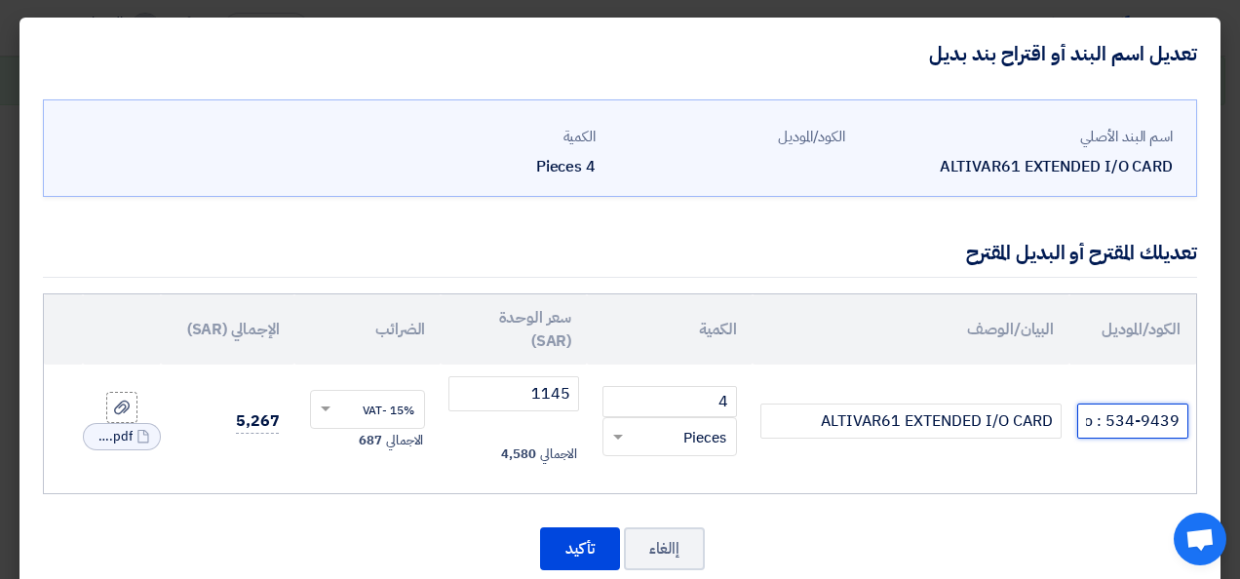
click at [1106, 419] on input "VW3A3202/ Ordering No : 534-9439-" at bounding box center [1132, 421] width 111 height 35
type input "VW3A3202/ Ordering No : 534-9439"
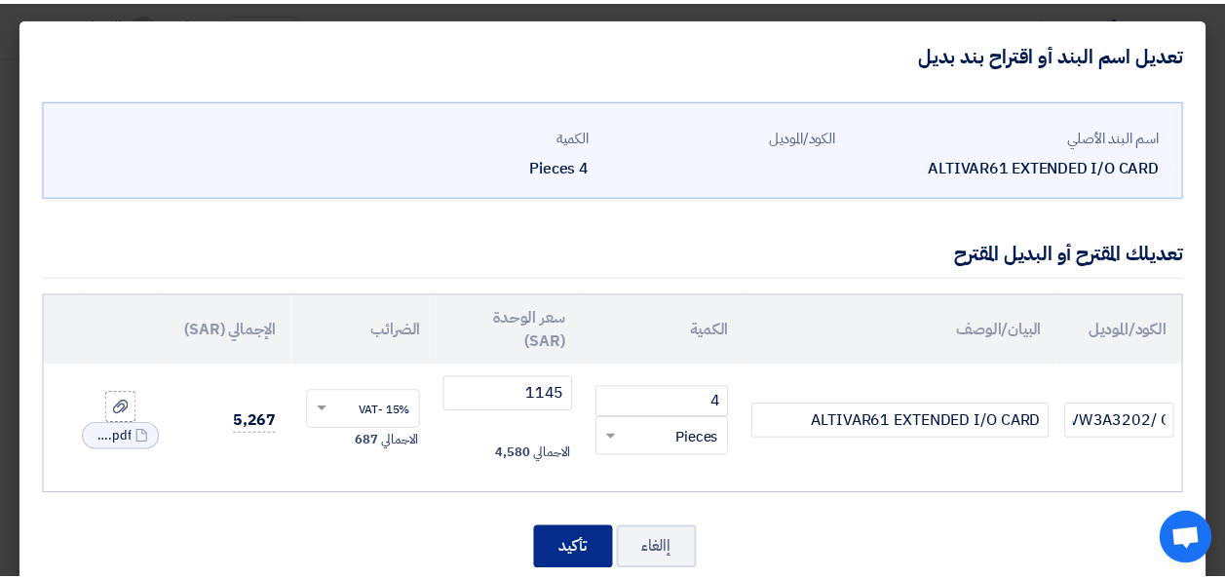
scroll to position [0, 0]
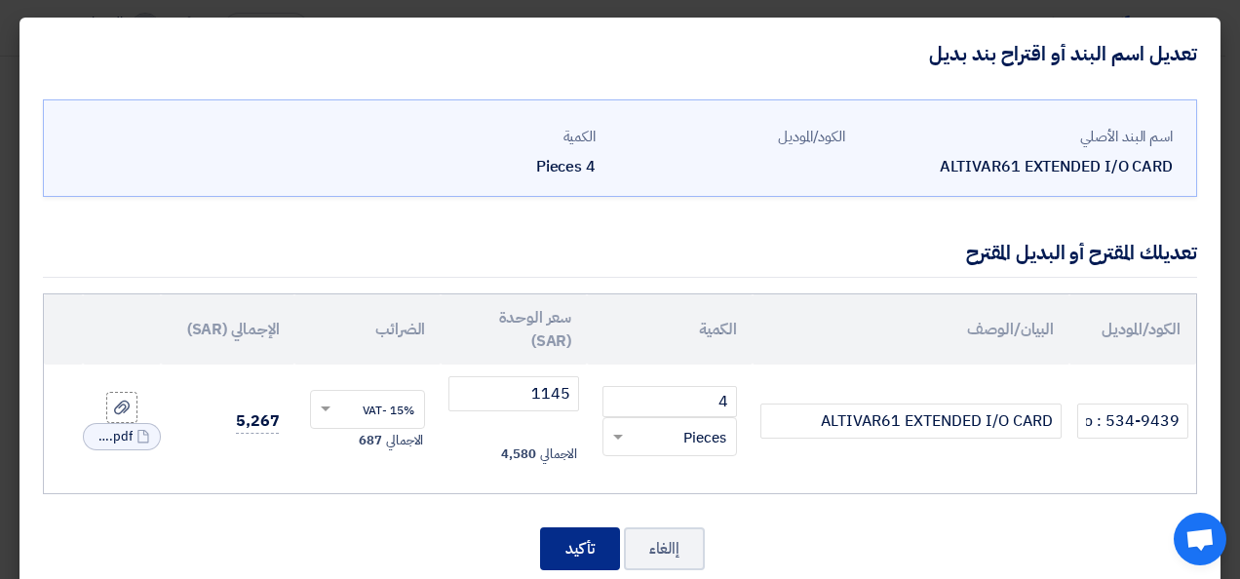
click at [599, 533] on button "تأكيد" at bounding box center [580, 548] width 80 height 43
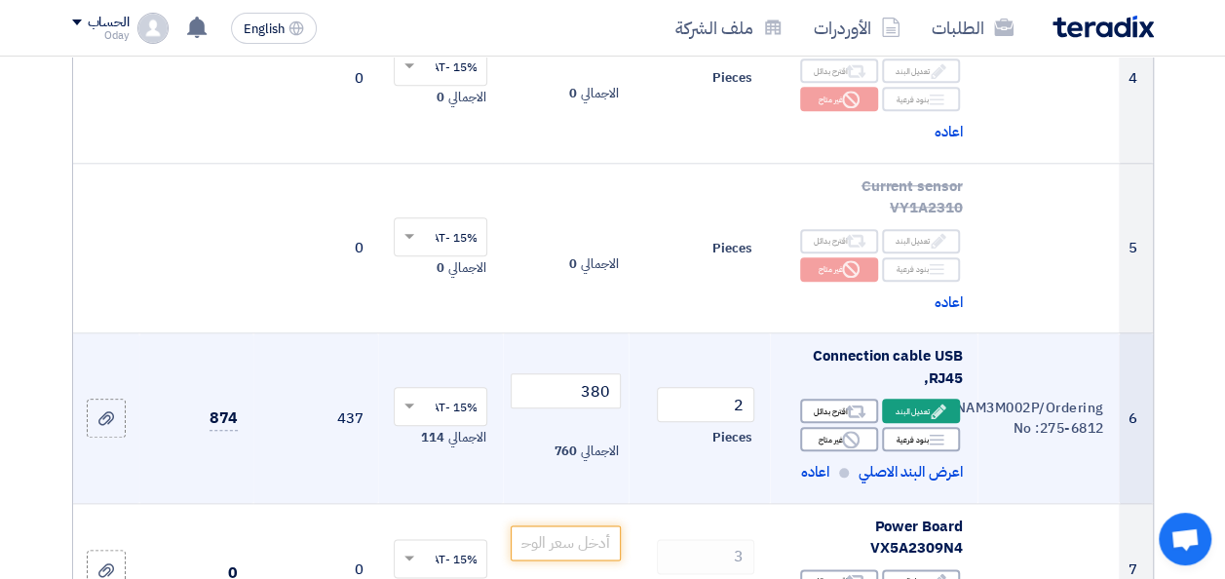
scroll to position [975, 0]
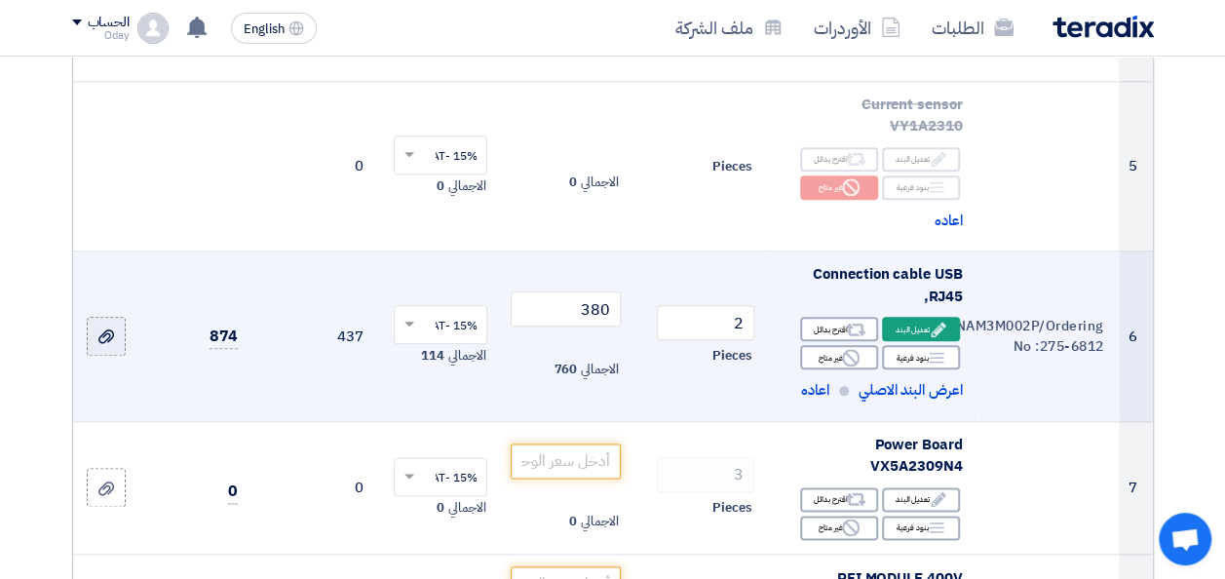
click at [103, 328] on icon at bounding box center [106, 336] width 16 height 16
click at [0, 0] on input "file" at bounding box center [0, 0] width 0 height 0
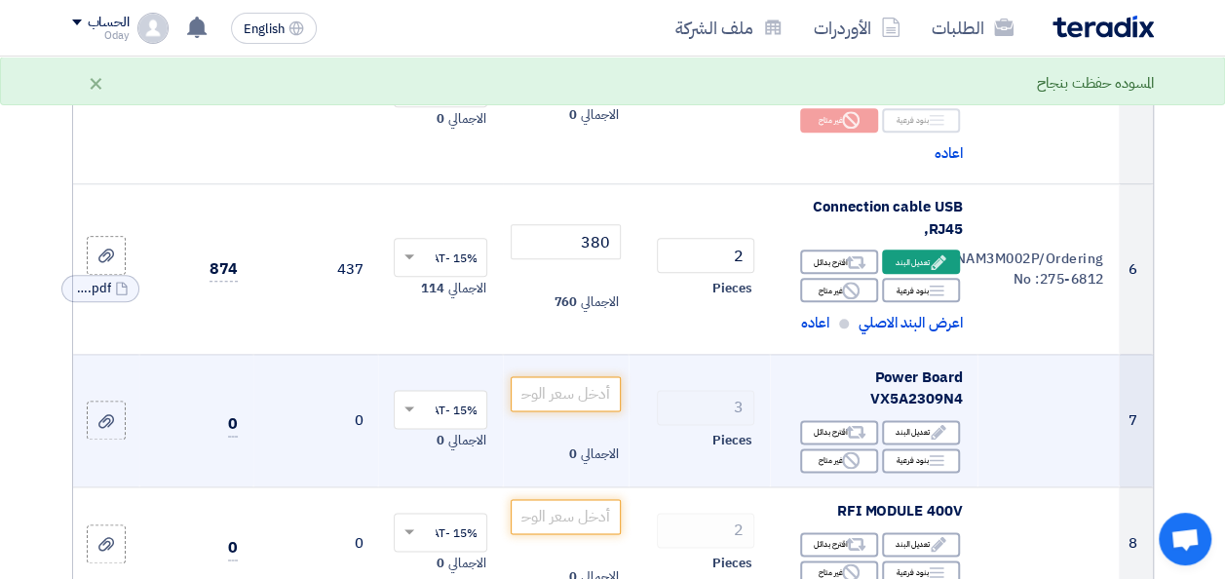
scroll to position [1072, 0]
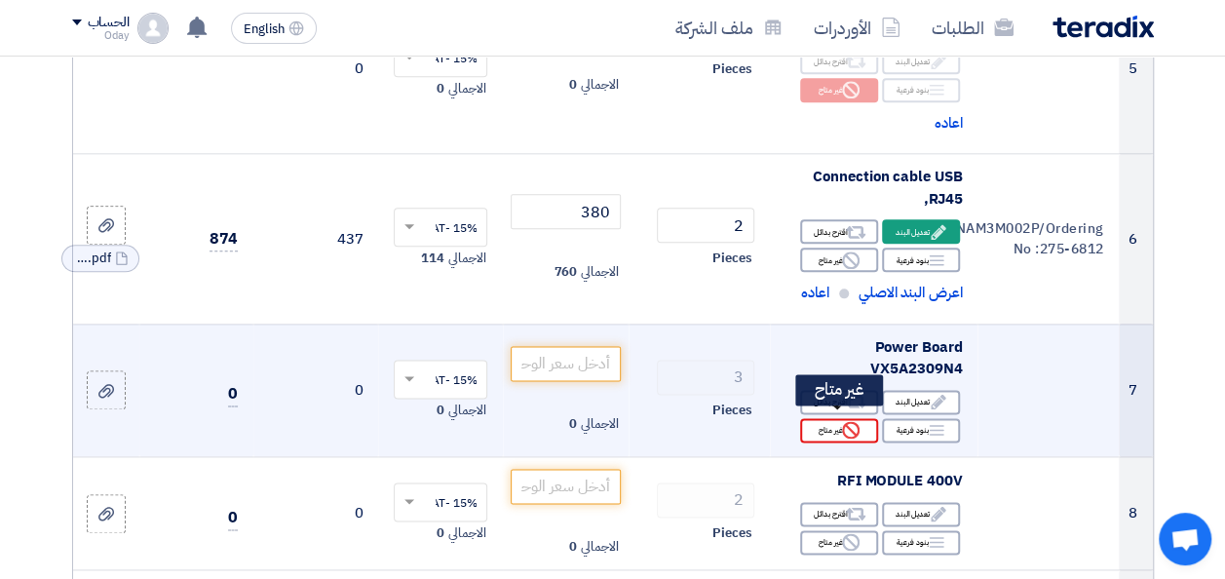
click at [850, 421] on icon "Reject" at bounding box center [851, 430] width 18 height 18
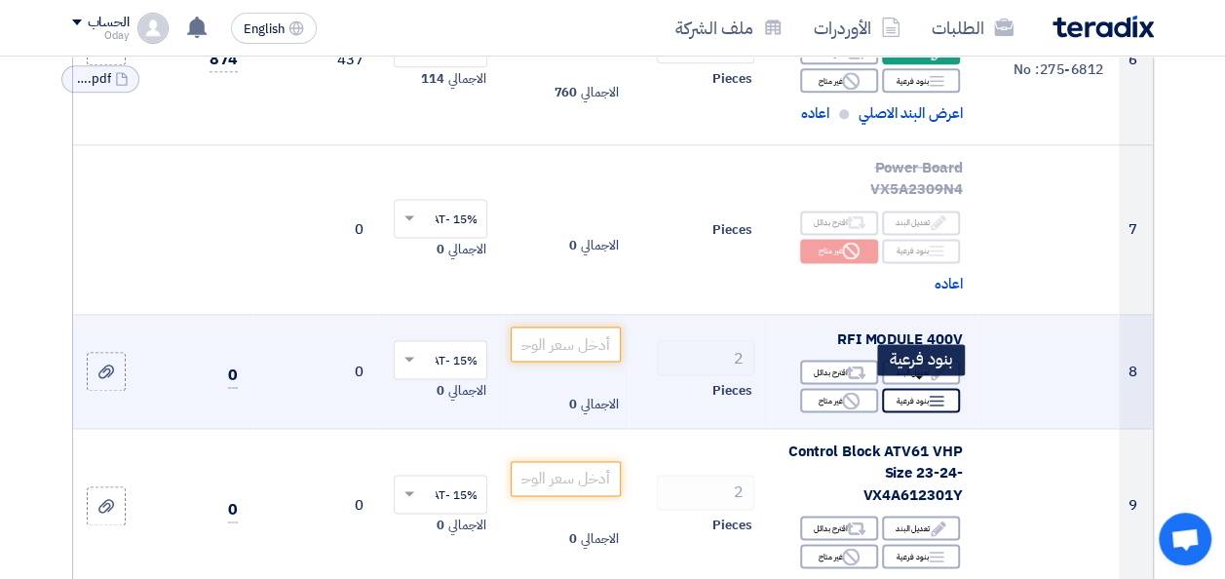
scroll to position [1267, 0]
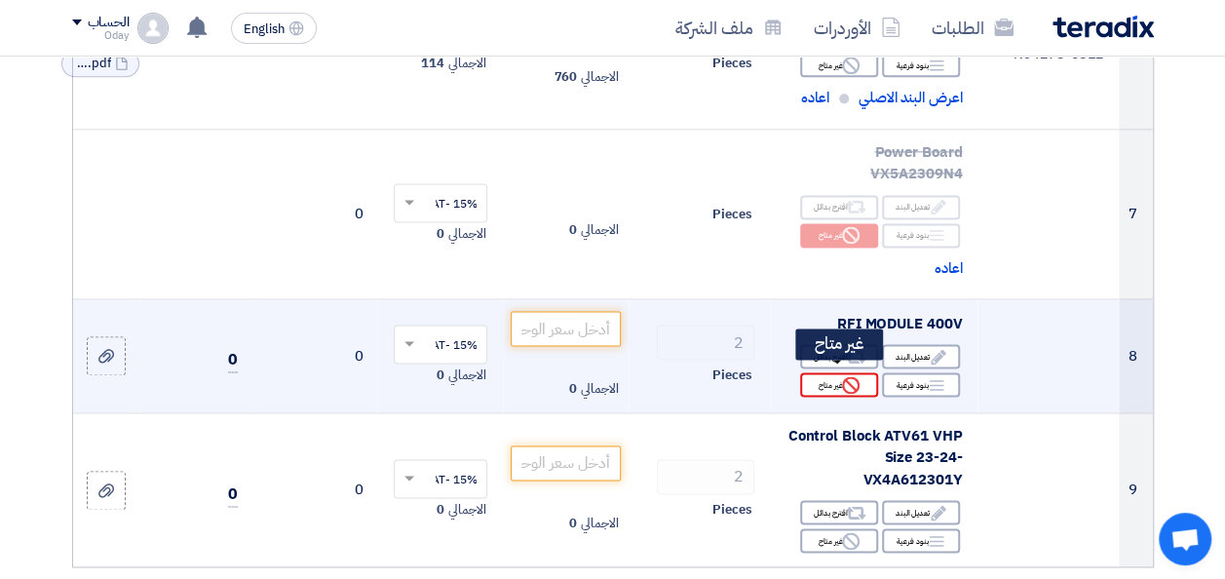
click at [851, 377] on icon "Reject" at bounding box center [851, 385] width 18 height 18
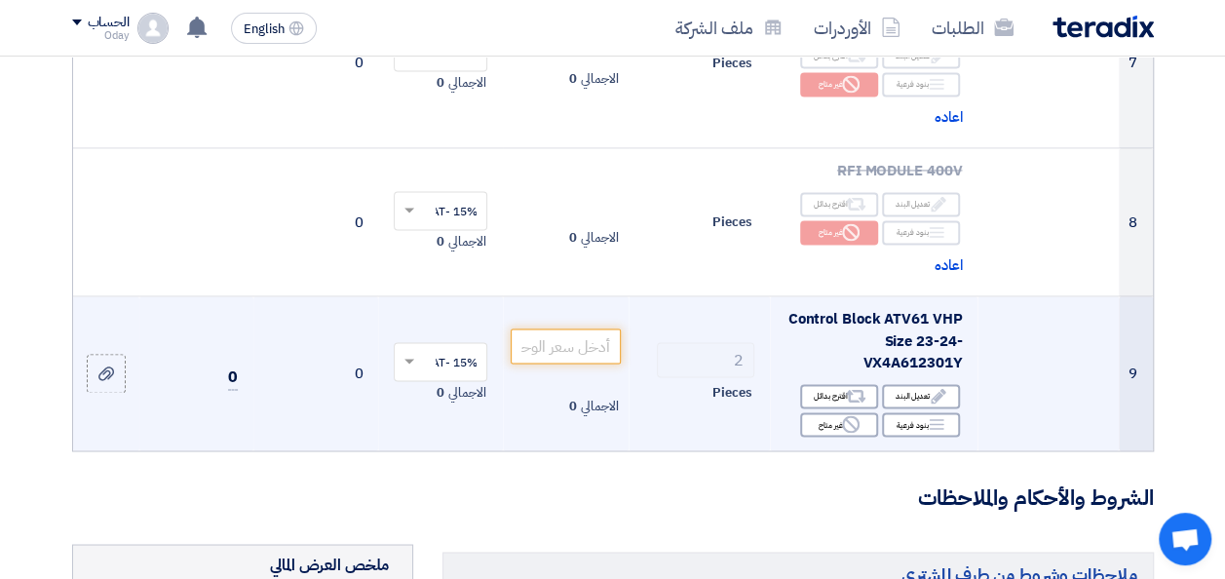
scroll to position [1462, 0]
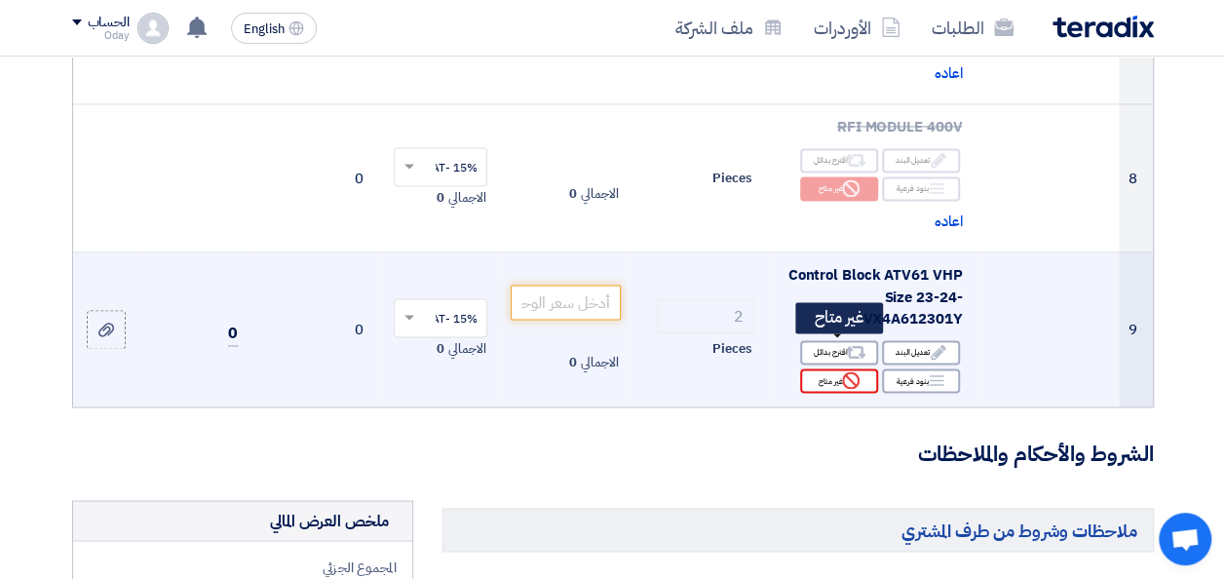
click at [837, 368] on div "Reject غير متاح" at bounding box center [839, 380] width 78 height 24
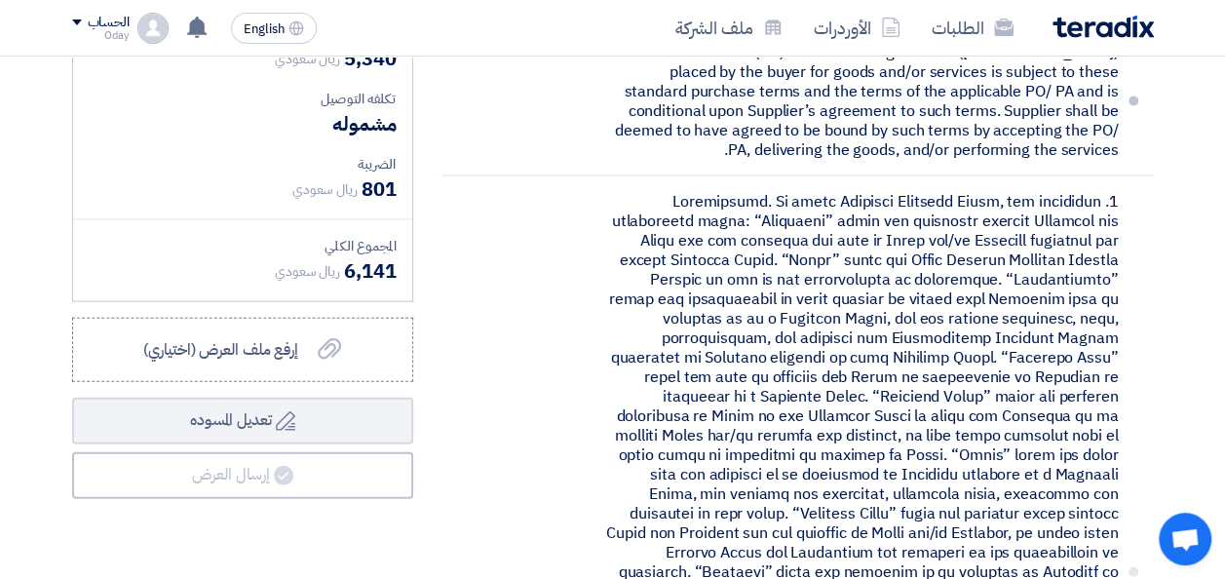
scroll to position [1950, 0]
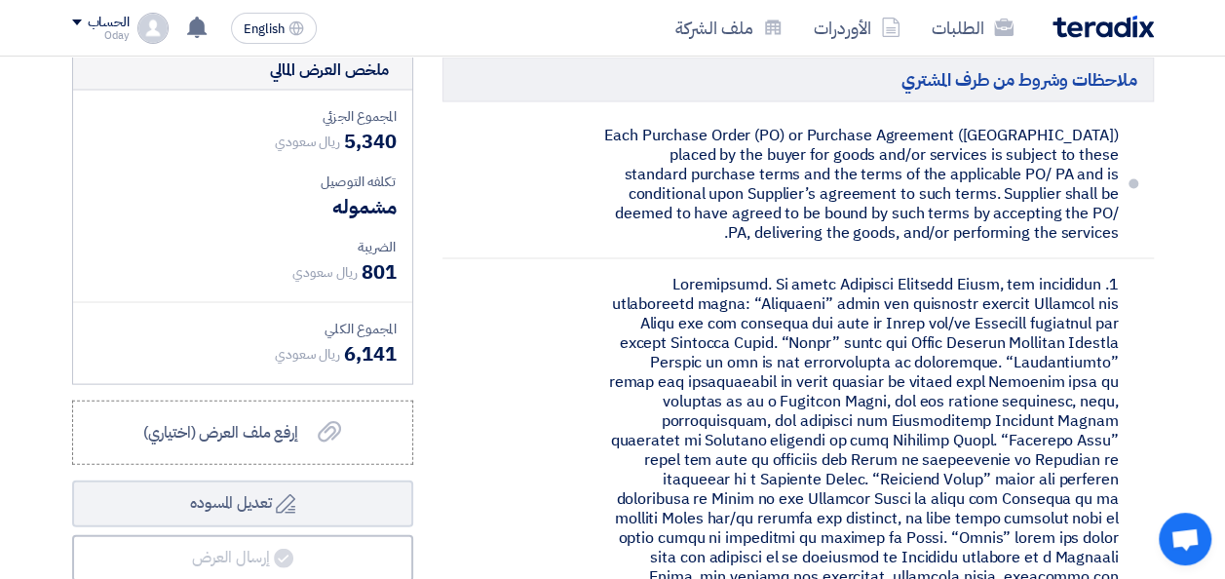
click at [1134, 179] on span at bounding box center [1134, 184] width 10 height 10
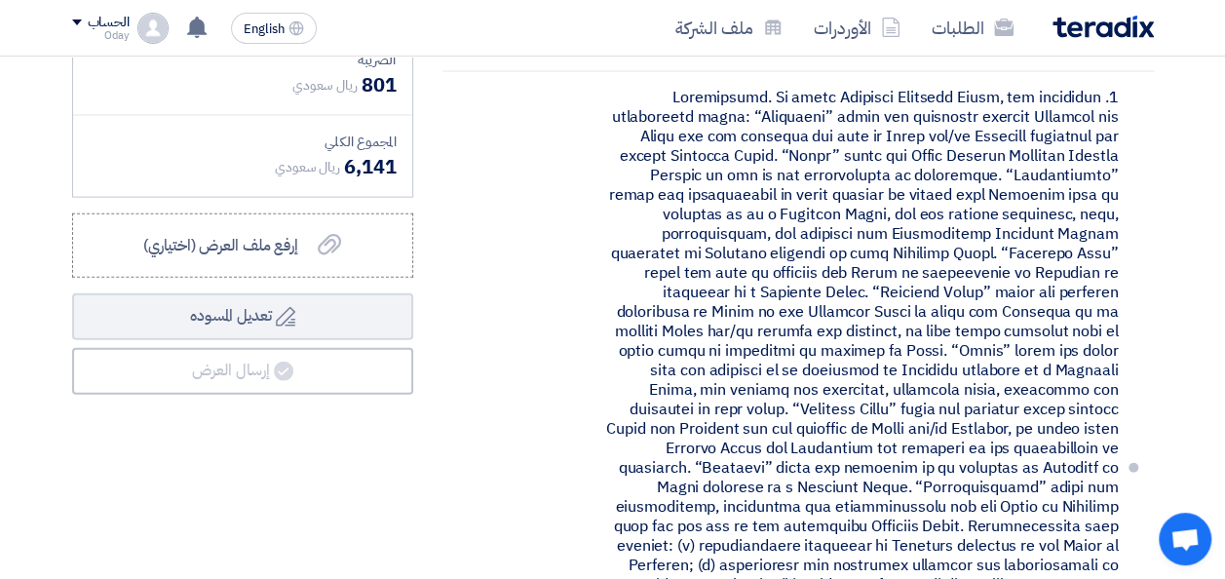
scroll to position [2145, 0]
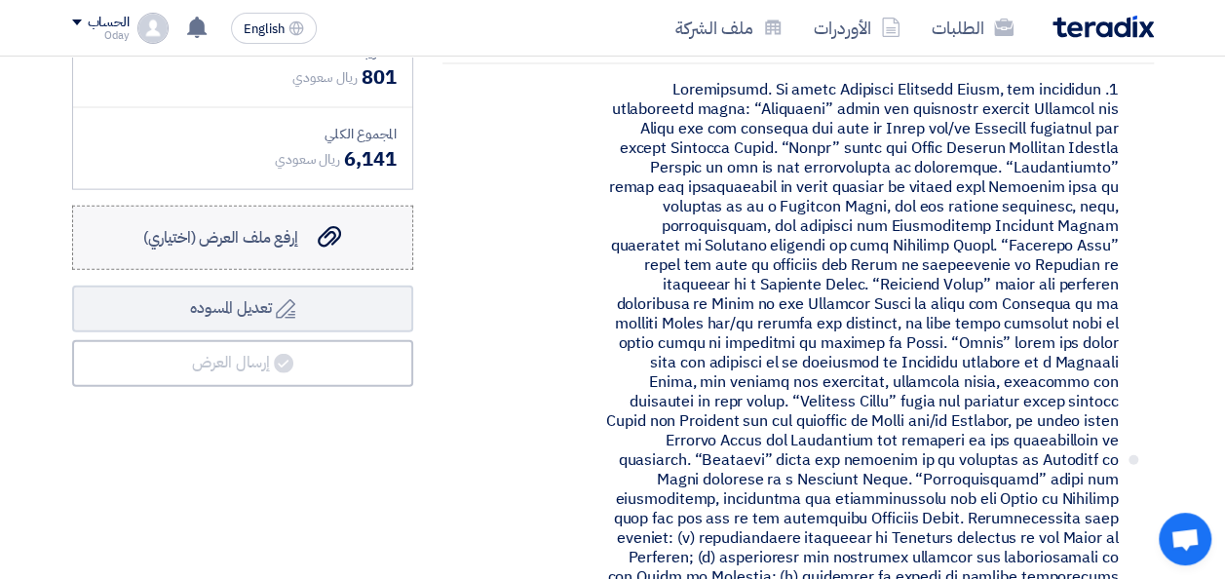
click at [257, 226] on span "إرفع ملف العرض (اختياري)" at bounding box center [220, 237] width 155 height 23
click at [0, 0] on input "إرفع ملف العرض (اختياري) إرفع ملف العرض (اختياري)" at bounding box center [0, 0] width 0 height 0
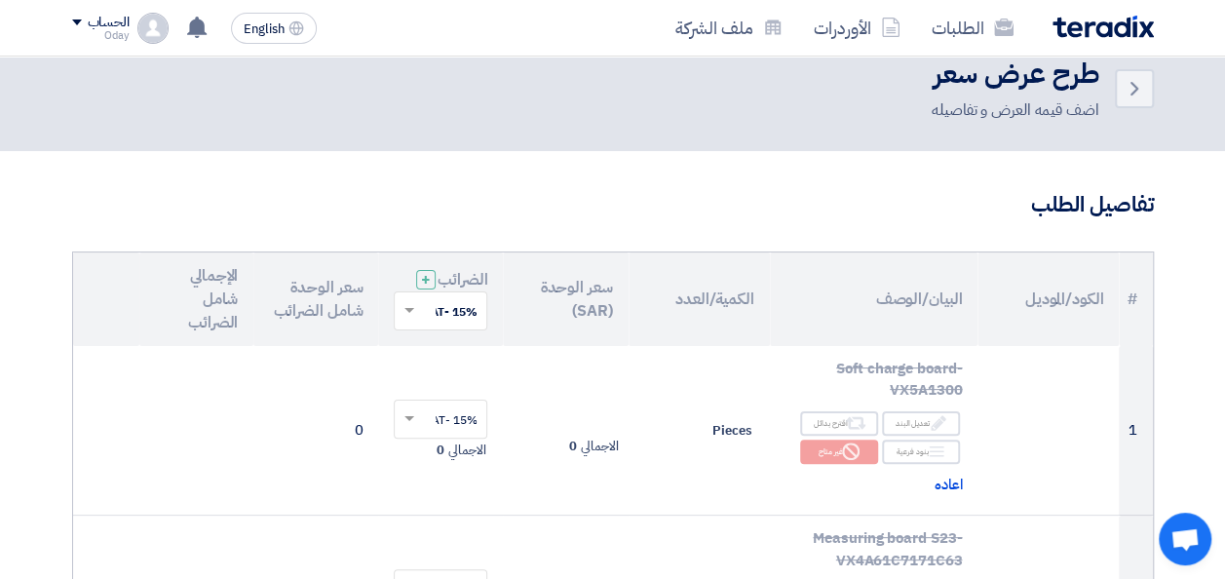
scroll to position [0, 0]
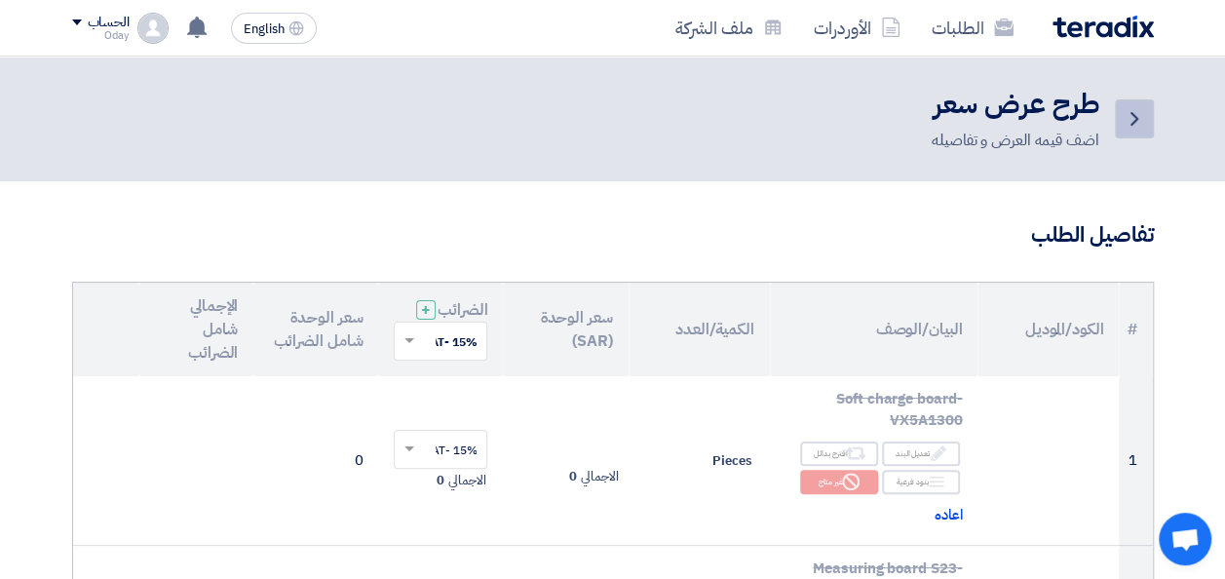
click at [1120, 127] on link "Back" at bounding box center [1134, 118] width 39 height 39
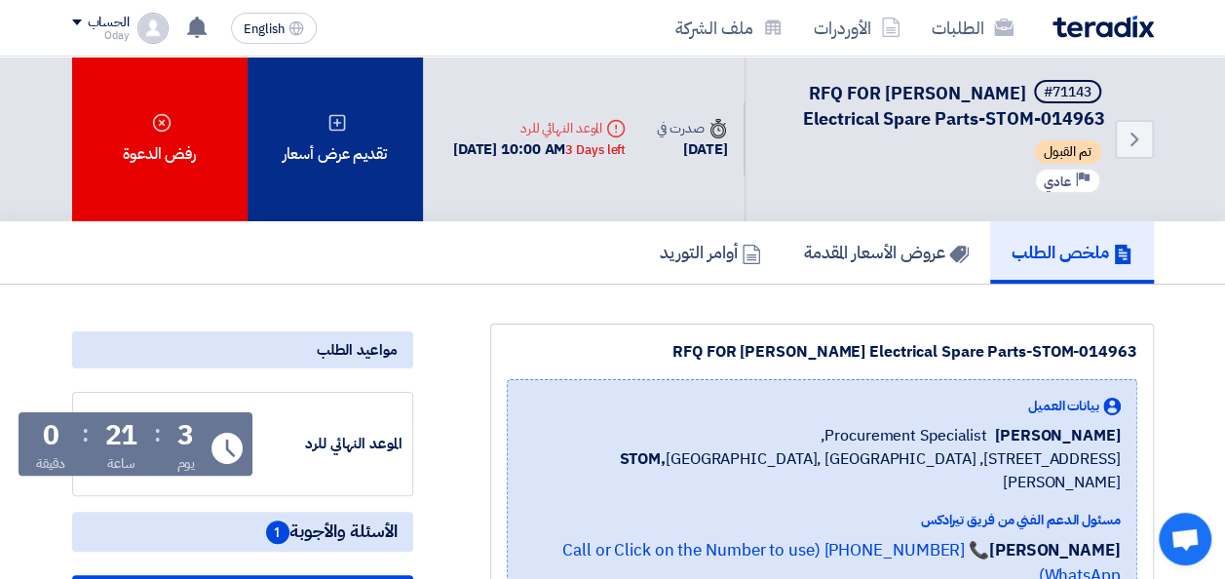
click at [385, 148] on div "تقديم عرض أسعار" at bounding box center [335, 139] width 175 height 165
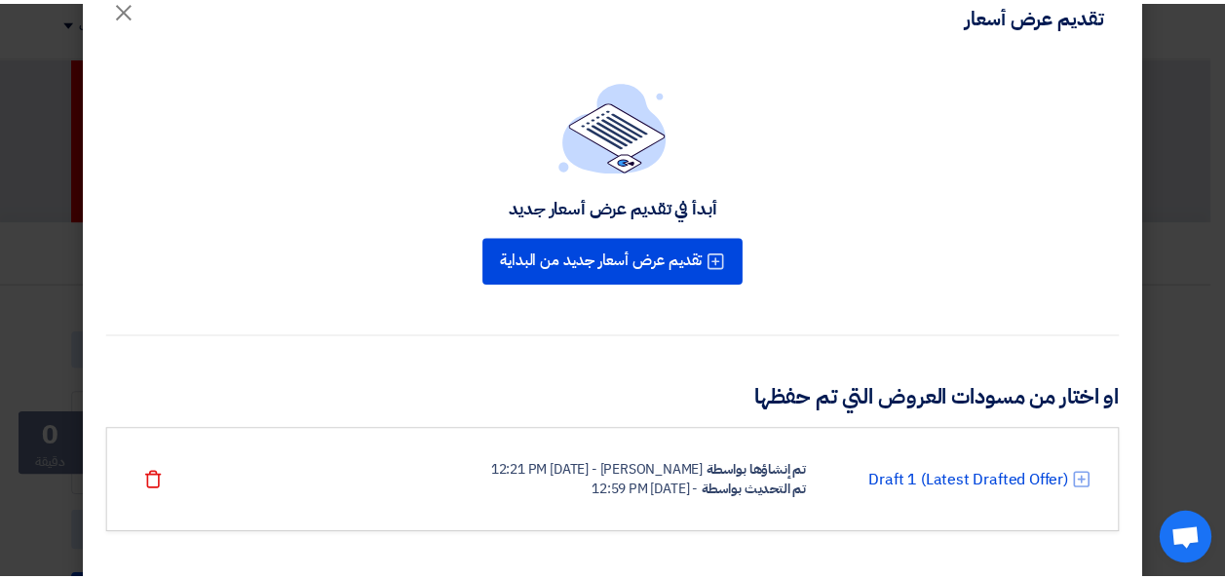
scroll to position [67, 0]
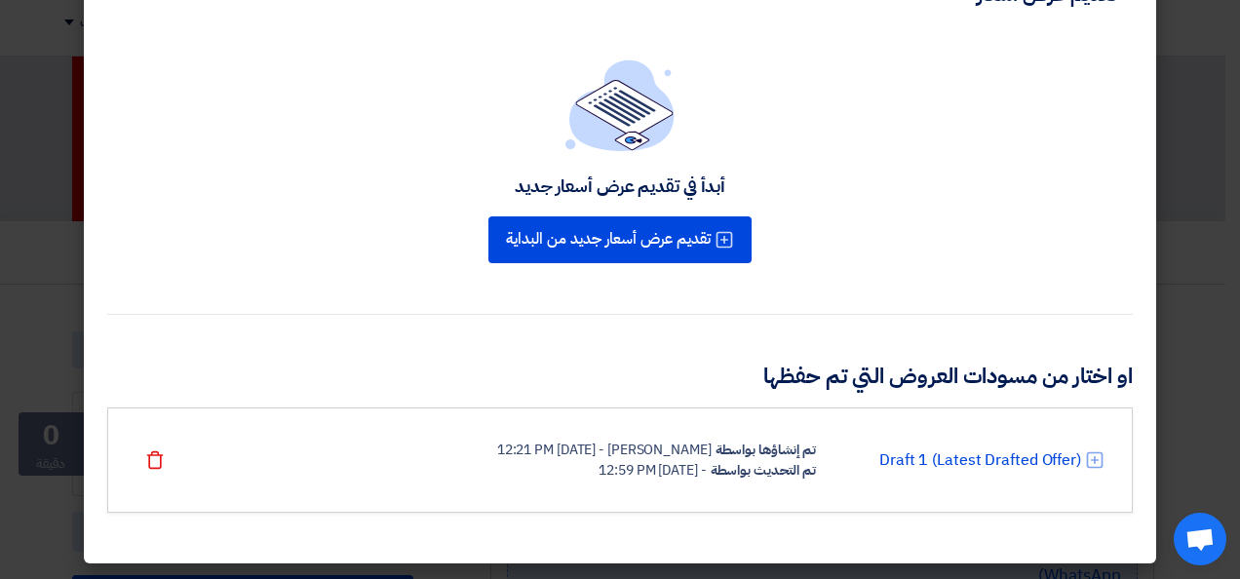
click at [600, 450] on div "Oday Owidah - 27 Aug 2025, 12:21 PM" at bounding box center [604, 450] width 214 height 20
click at [529, 456] on div "Oday Owidah - 27 Aug 2025, 12:21 PM" at bounding box center [604, 450] width 214 height 20
click at [1023, 456] on link "Draft 1 (Latest Drafted Offer)" at bounding box center [980, 459] width 202 height 23
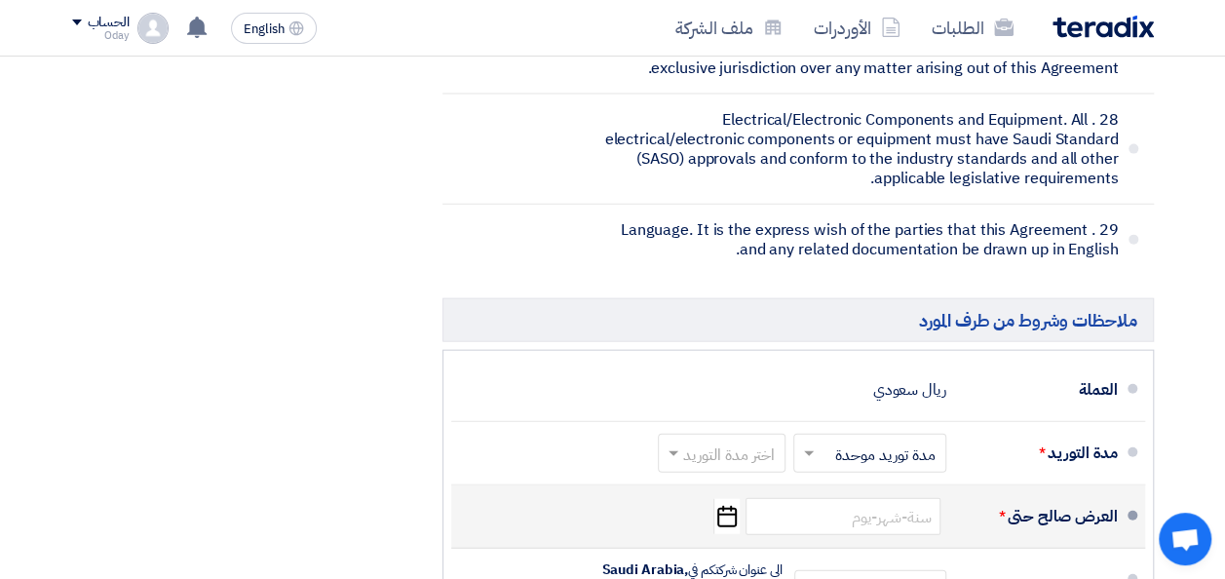
scroll to position [9455, 0]
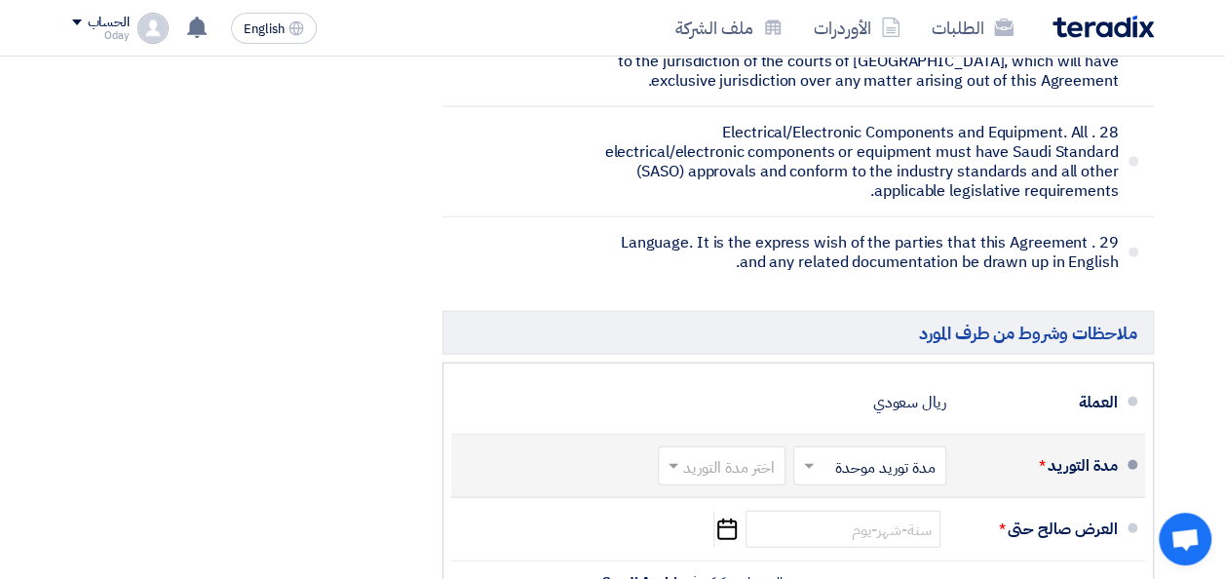
click at [841, 454] on input "text" at bounding box center [865, 468] width 143 height 28
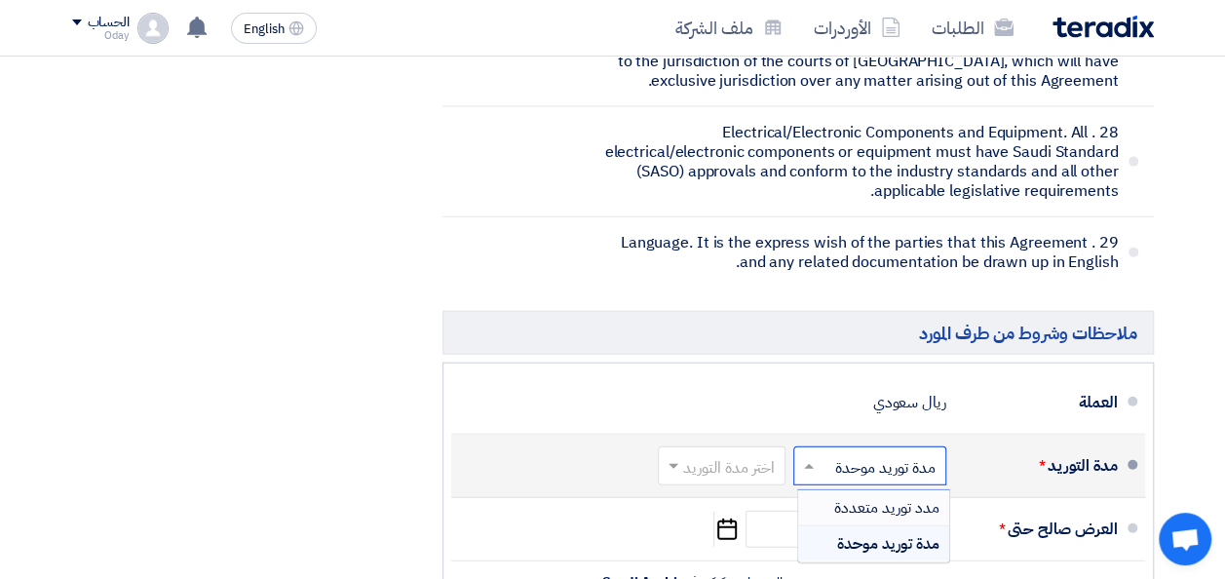
click at [893, 496] on span "مدد توريد متعددة" at bounding box center [886, 507] width 105 height 23
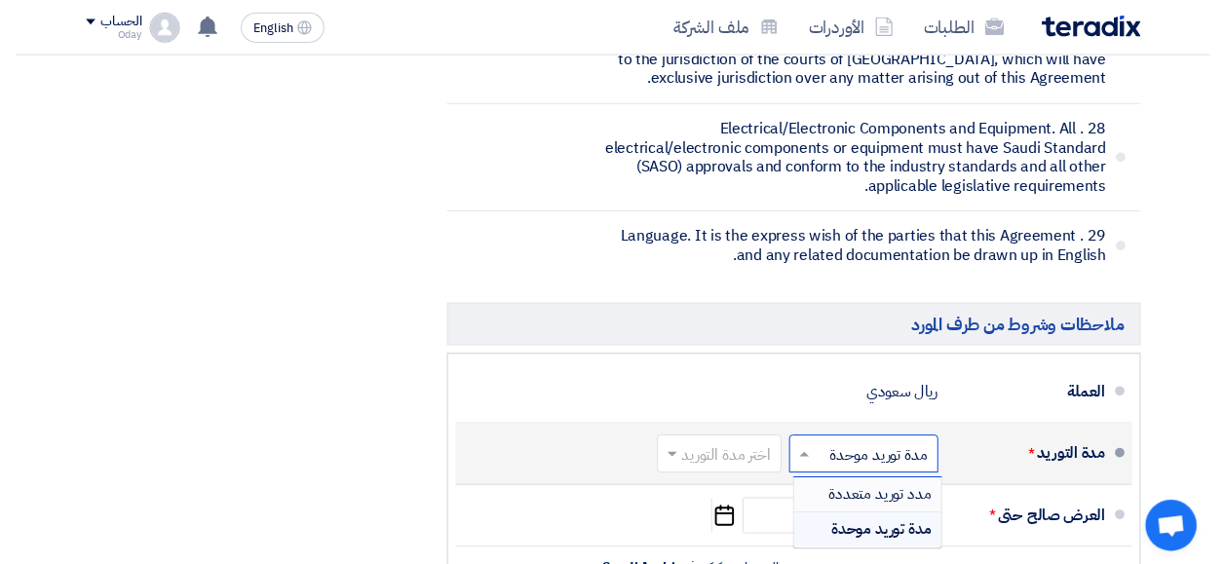
scroll to position [9499, 0]
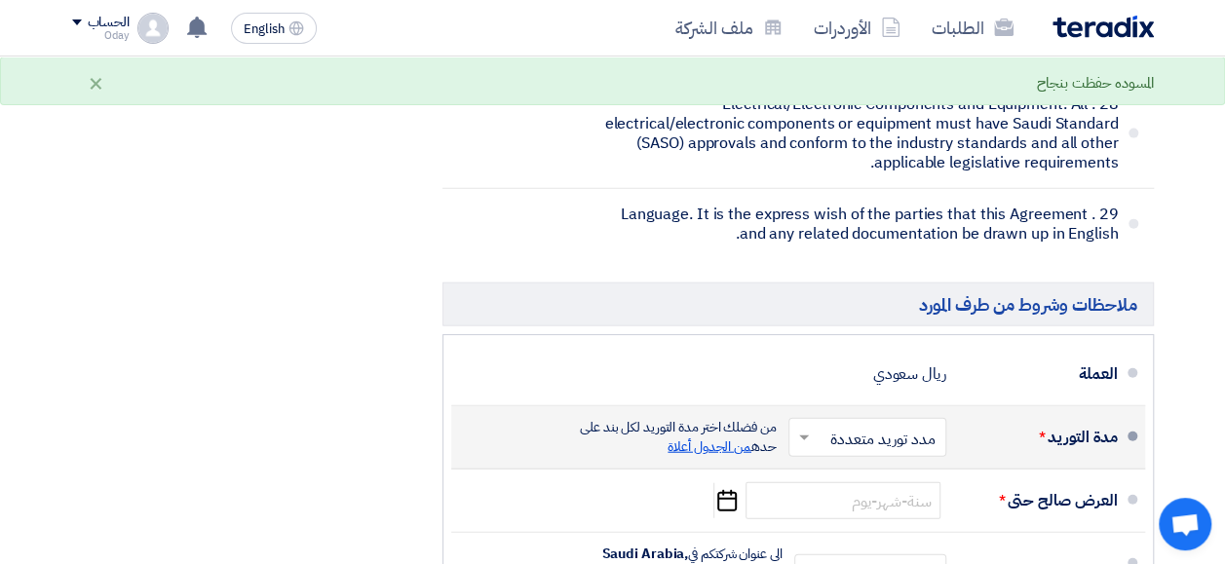
click at [716, 437] on span "من الجدول أعلاة" at bounding box center [710, 447] width 84 height 20
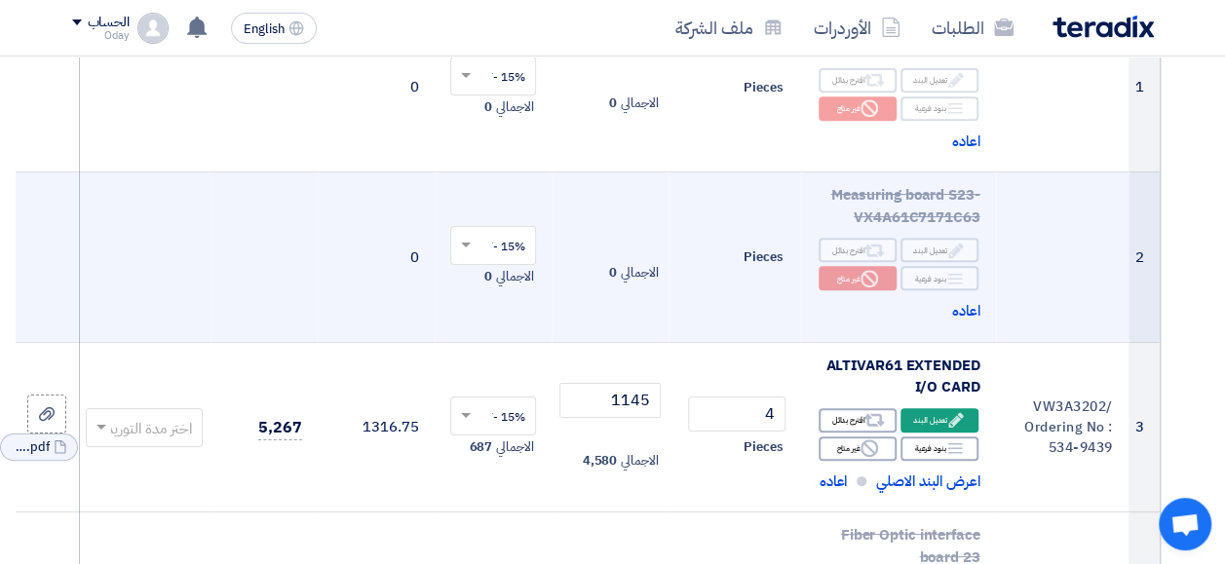
scroll to position [486, -7]
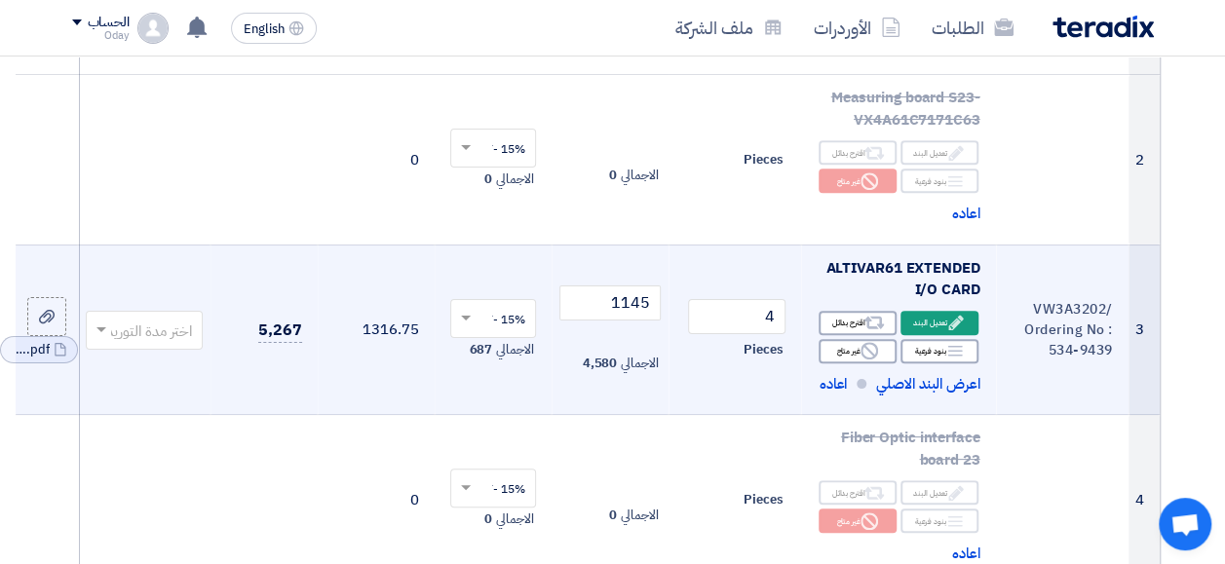
click at [166, 327] on input "text" at bounding box center [155, 332] width 78 height 32
click at [107, 328] on span at bounding box center [99, 330] width 24 height 22
type input "8"
click at [174, 283] on span "8-12 اسبوع" at bounding box center [157, 290] width 70 height 21
type input "8-10 weeks"
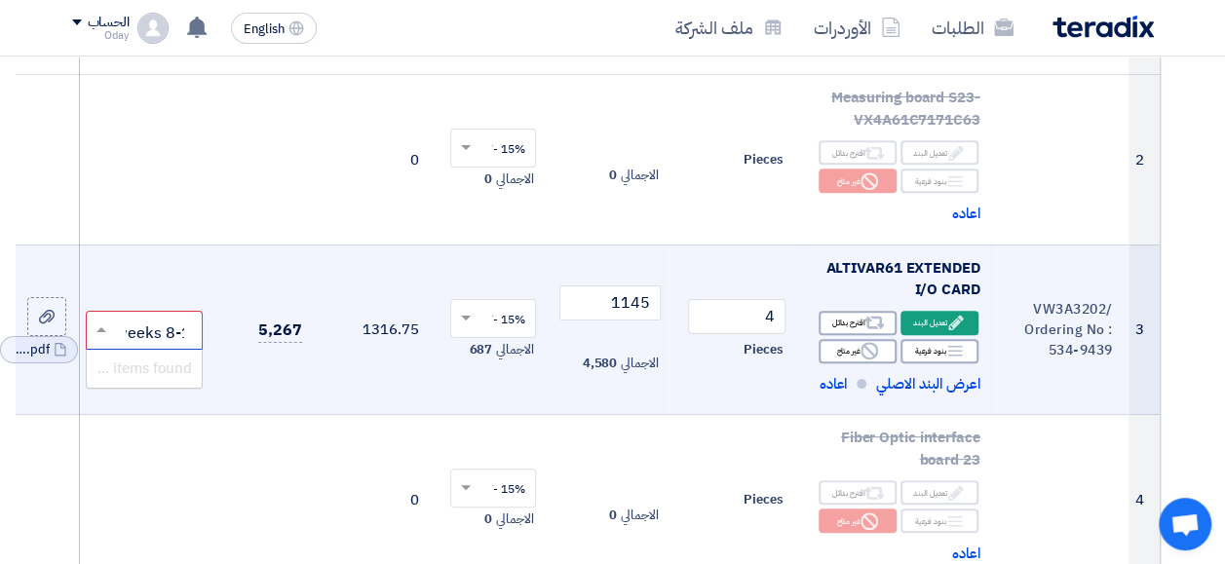
scroll to position [0, -23]
click at [233, 394] on td "5,267" at bounding box center [264, 330] width 107 height 171
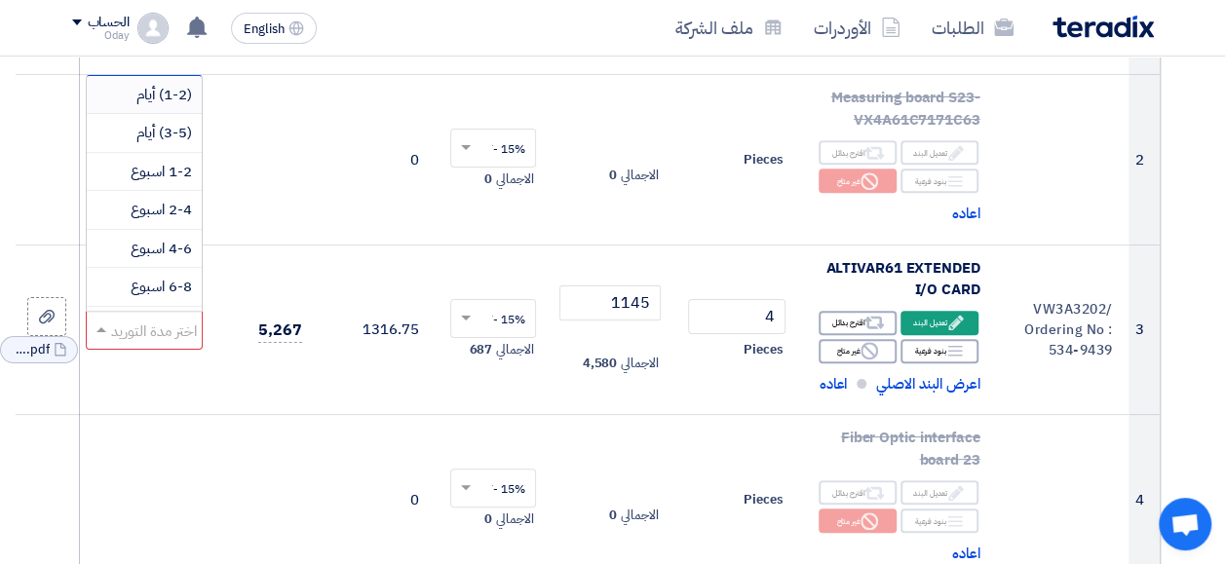
click at [166, 339] on input "text" at bounding box center [155, 332] width 78 height 32
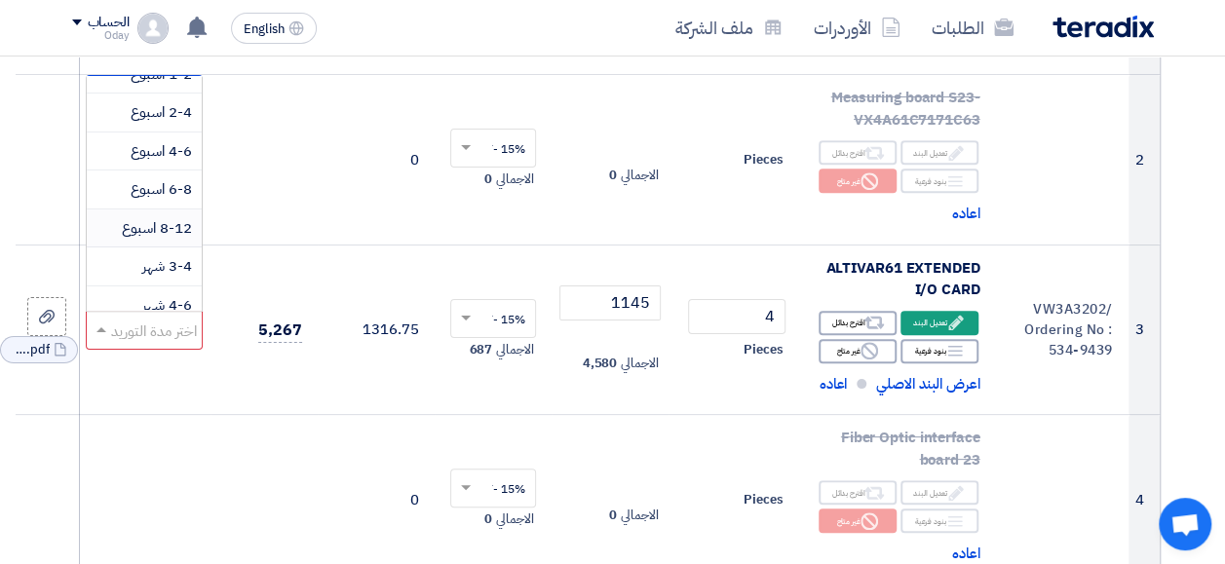
click at [166, 226] on span "8-12 اسبوع" at bounding box center [157, 227] width 70 height 21
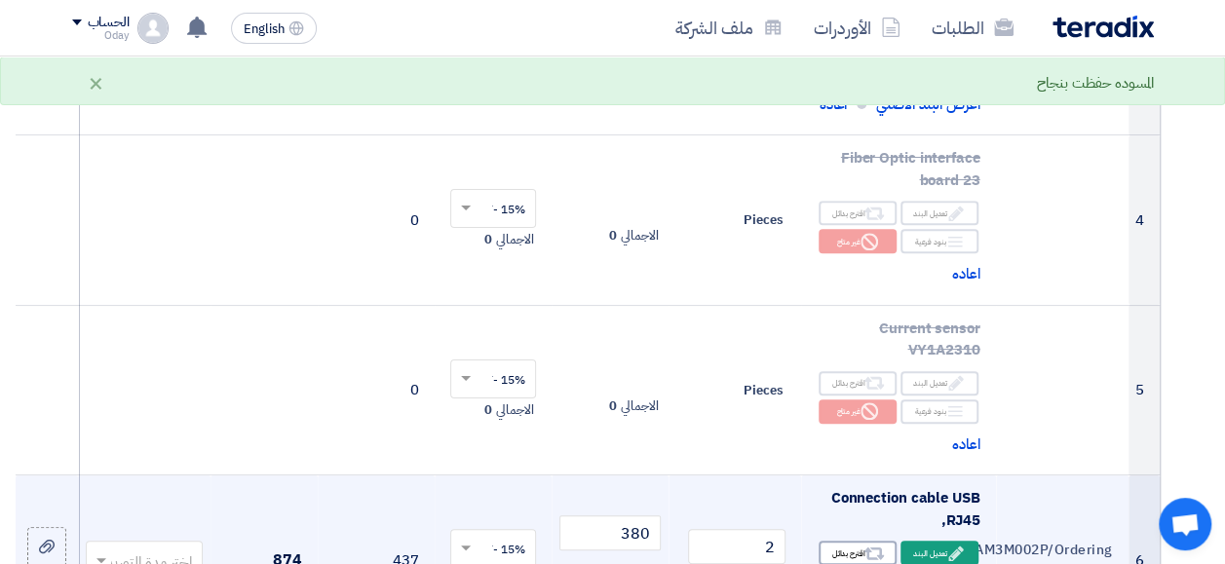
scroll to position [974, -7]
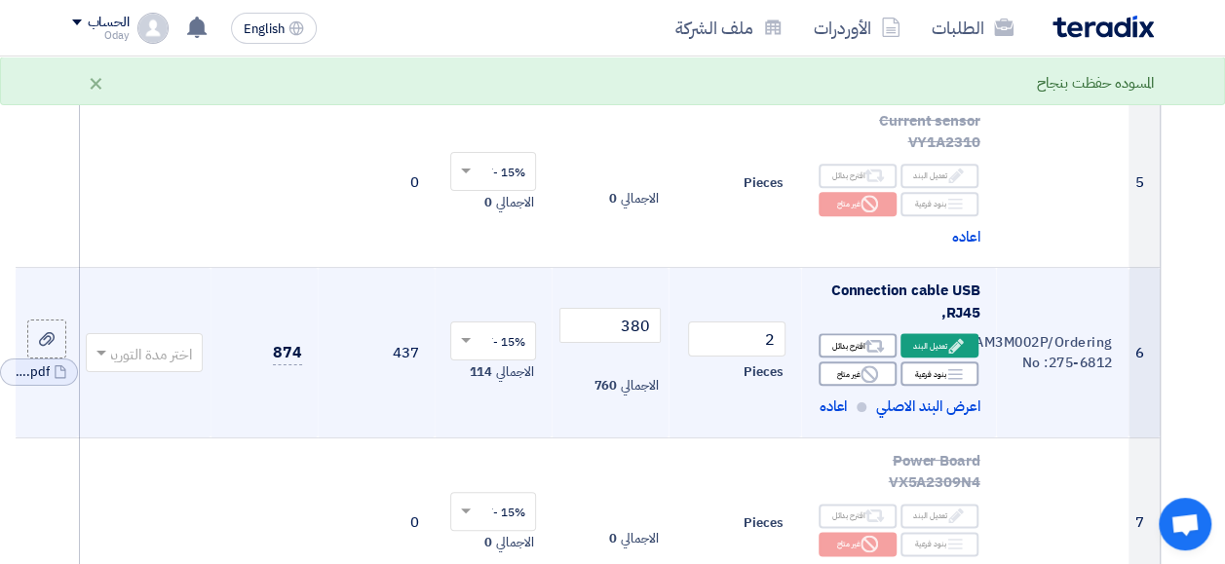
click at [127, 352] on input "text" at bounding box center [155, 355] width 78 height 32
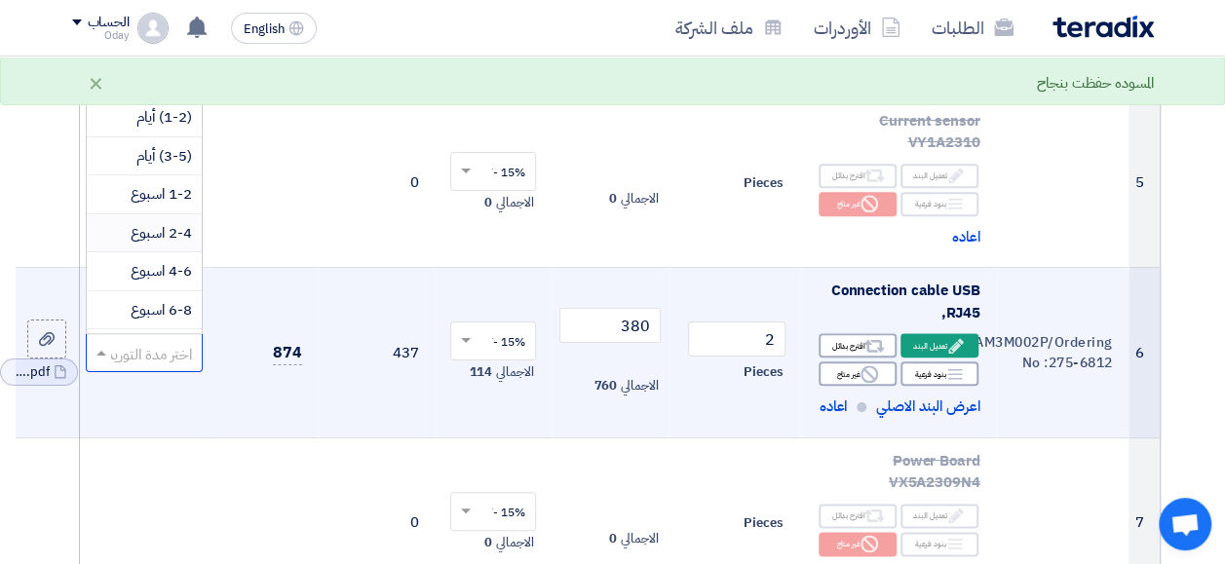
click at [175, 235] on span "2-4 اسبوع" at bounding box center [161, 232] width 61 height 21
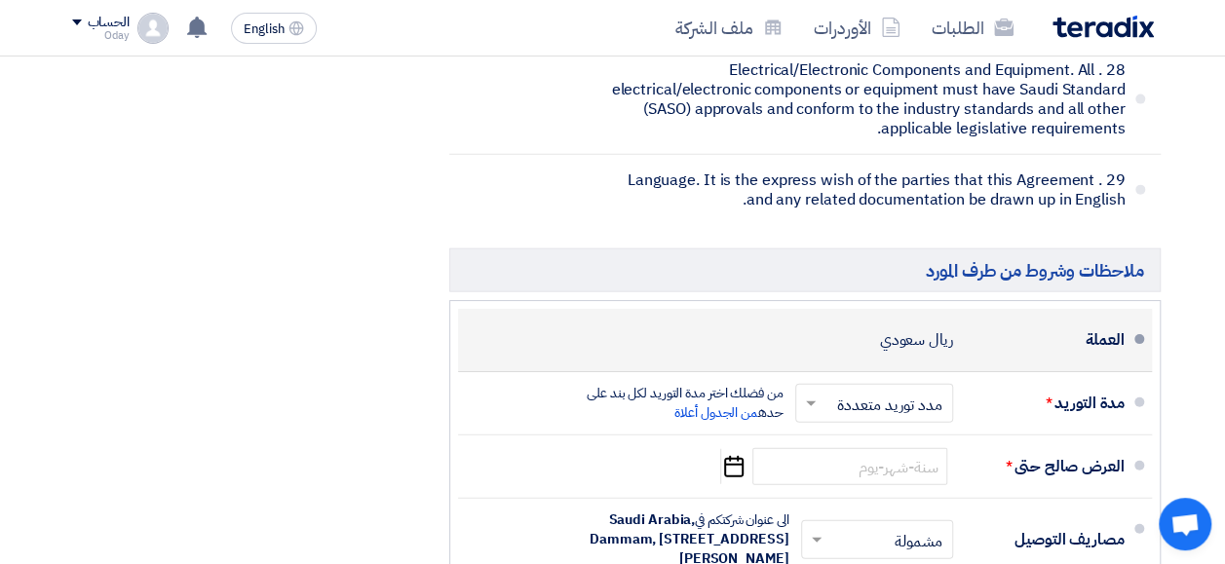
scroll to position [9552, -7]
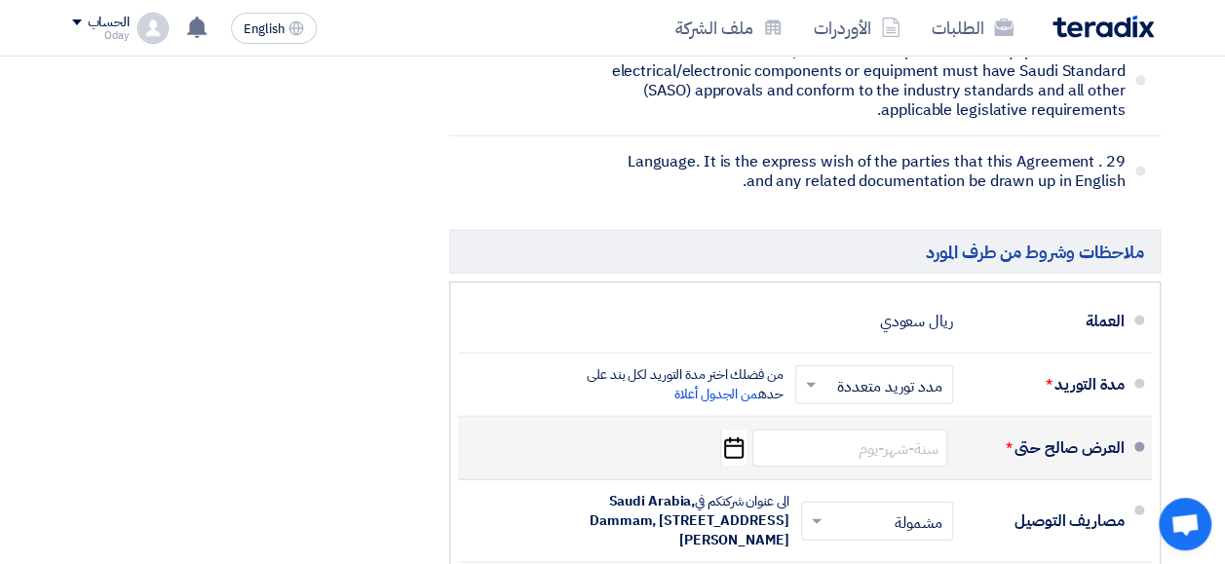
click at [739, 431] on icon "Pick a date" at bounding box center [733, 448] width 26 height 35
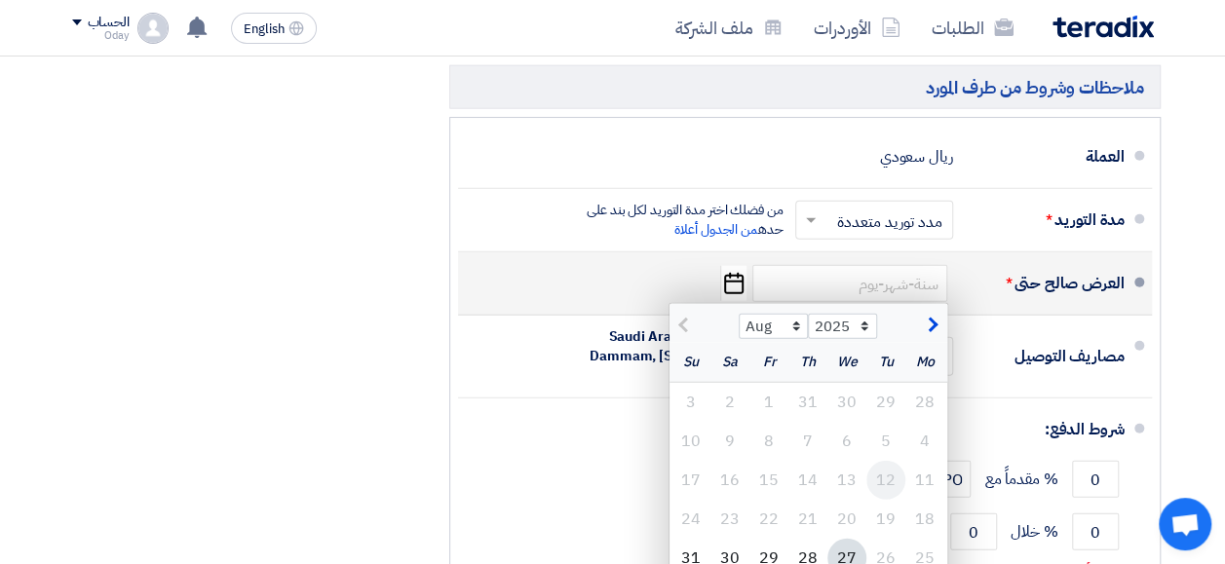
scroll to position [9747, -7]
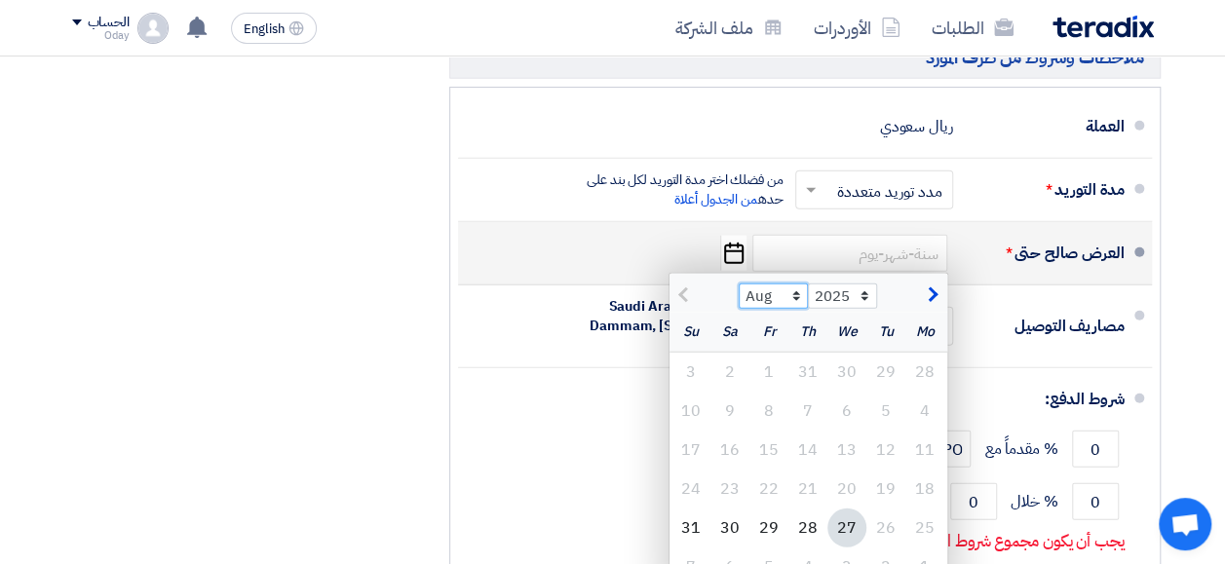
click at [797, 284] on select "Aug Sep Oct Nov Dec" at bounding box center [773, 296] width 69 height 25
select select "9"
click at [740, 284] on select "Aug Sep Oct Nov Dec" at bounding box center [773, 296] width 69 height 25
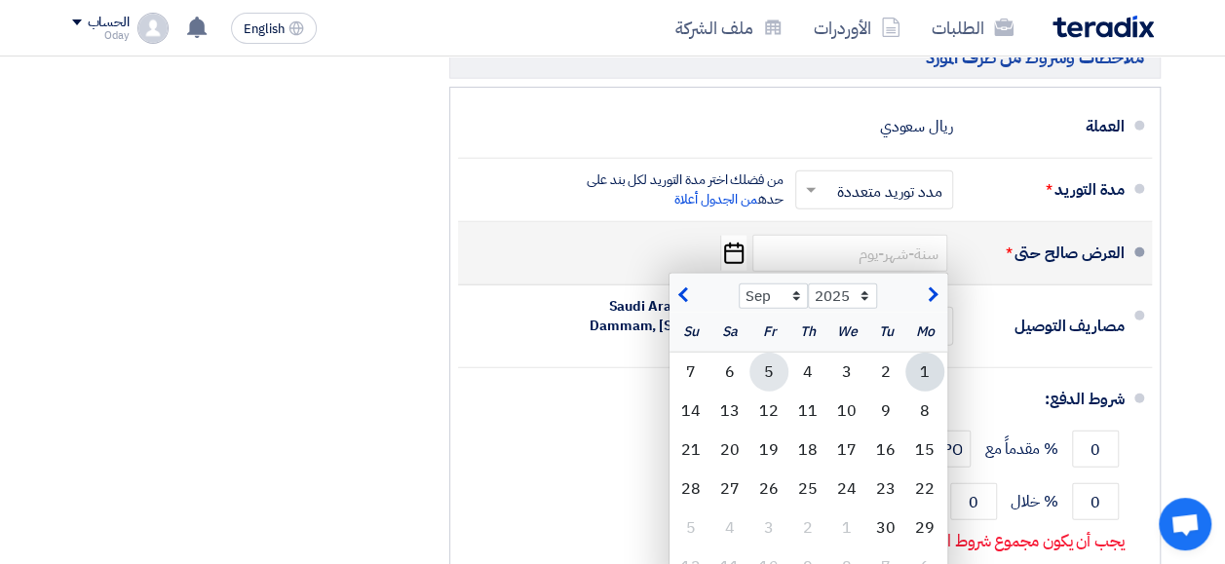
click at [776, 353] on div "5" at bounding box center [769, 372] width 39 height 39
type input "9/5/2025"
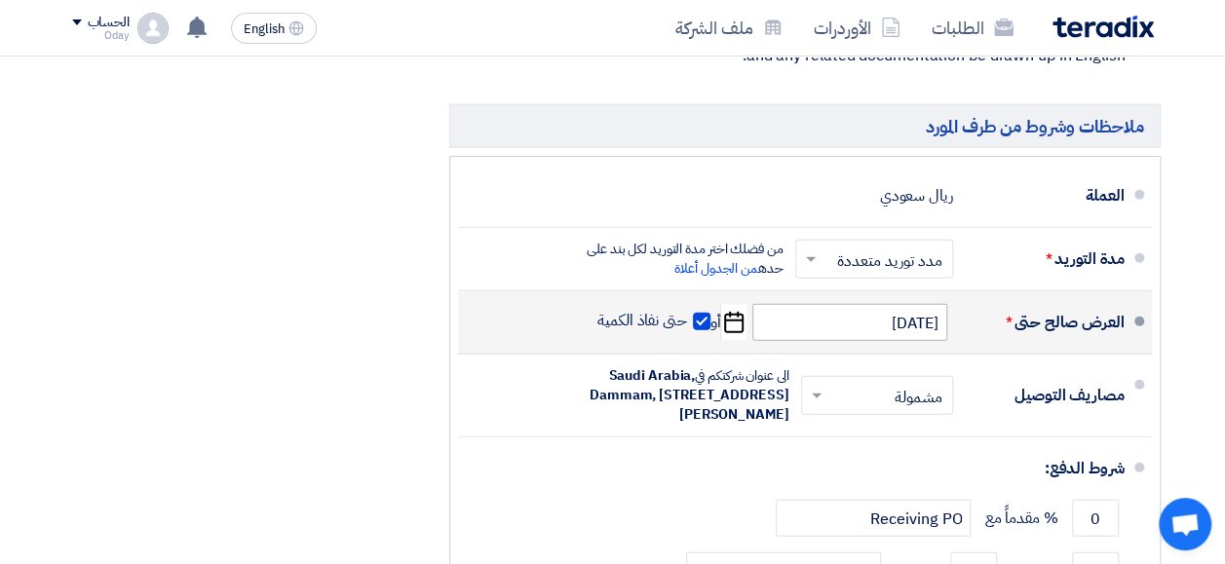
scroll to position [9649, -7]
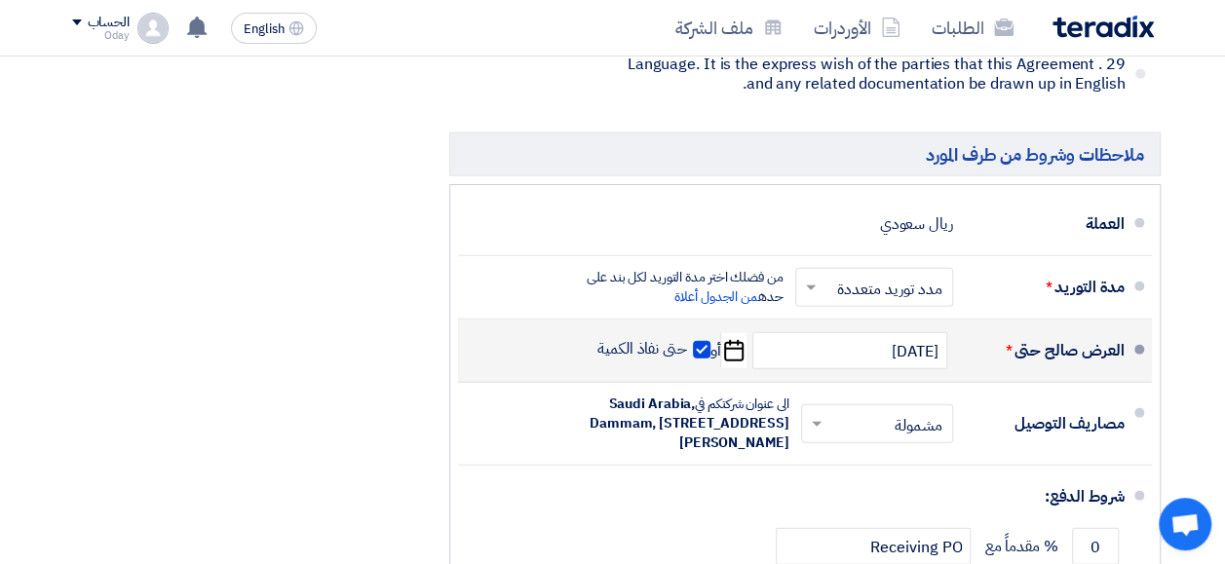
click at [744, 333] on icon "Pick a date" at bounding box center [733, 350] width 26 height 35
select select "9"
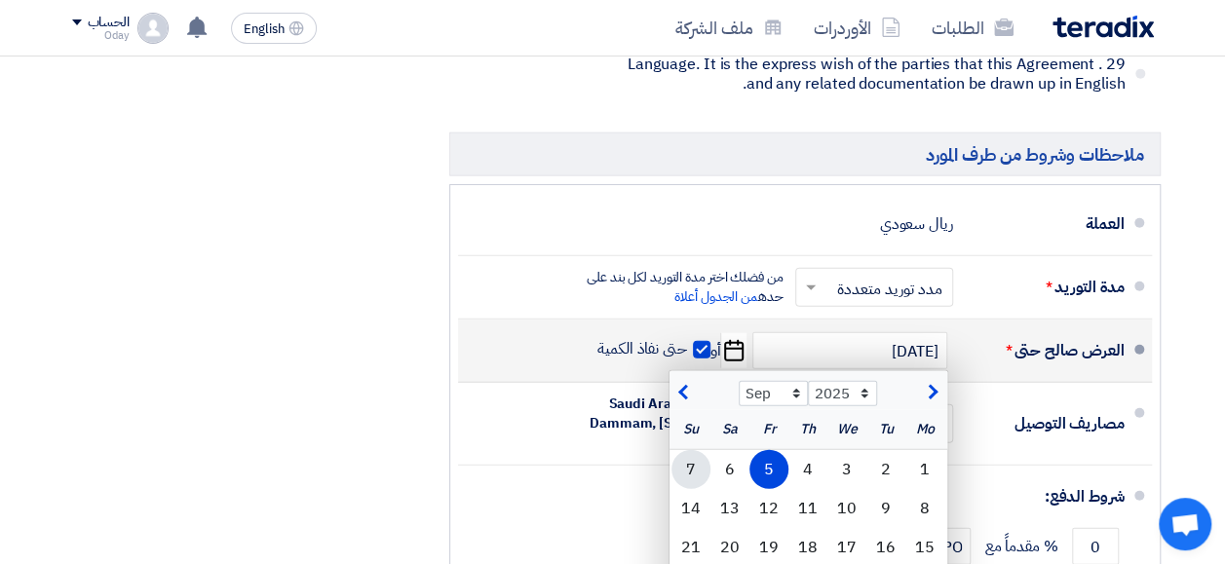
click at [698, 450] on div "7" at bounding box center [691, 469] width 39 height 39
type input "9/7/2025"
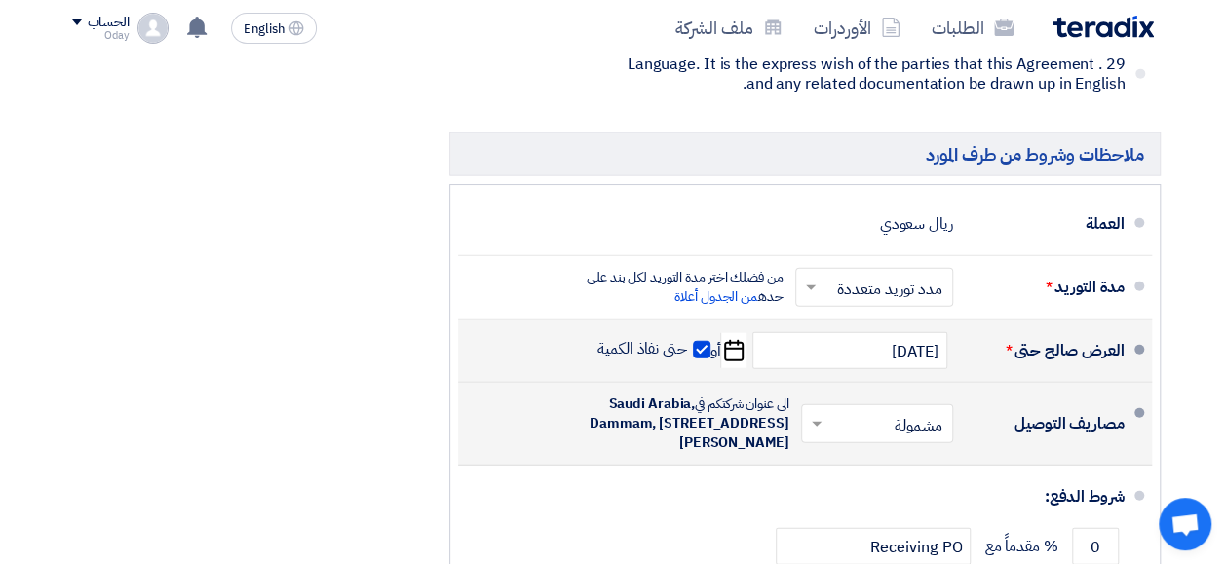
click at [895, 412] on input "text" at bounding box center [873, 426] width 142 height 28
click at [826, 414] on span at bounding box center [814, 423] width 24 height 19
click at [879, 448] on div "مشمولة" at bounding box center [881, 466] width 150 height 36
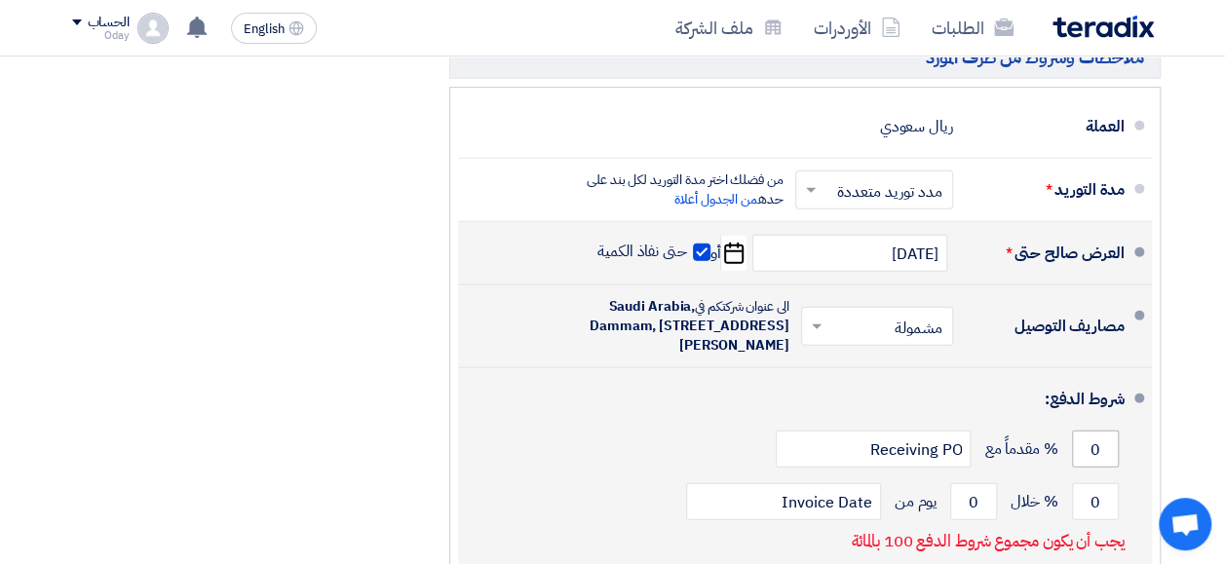
scroll to position [9844, -7]
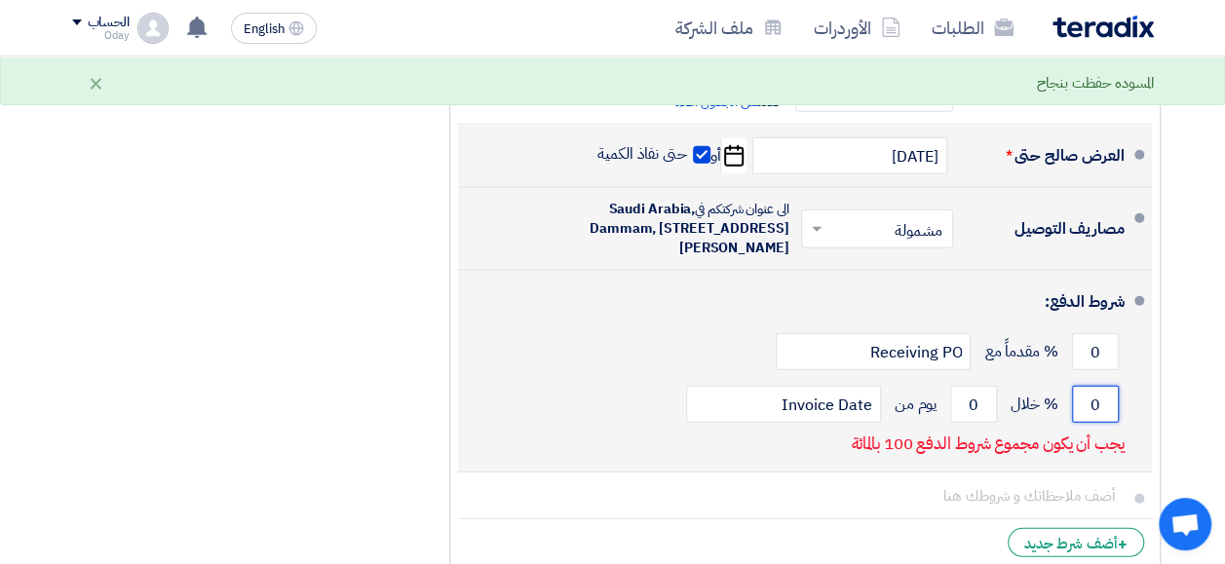
drag, startPoint x: 1088, startPoint y: 312, endPoint x: 1111, endPoint y: 314, distance: 23.5
click at [1111, 386] on input "0" at bounding box center [1095, 404] width 47 height 37
type input "100"
drag, startPoint x: 953, startPoint y: 306, endPoint x: 975, endPoint y: 322, distance: 26.5
click at [975, 386] on input "0" at bounding box center [973, 404] width 47 height 37
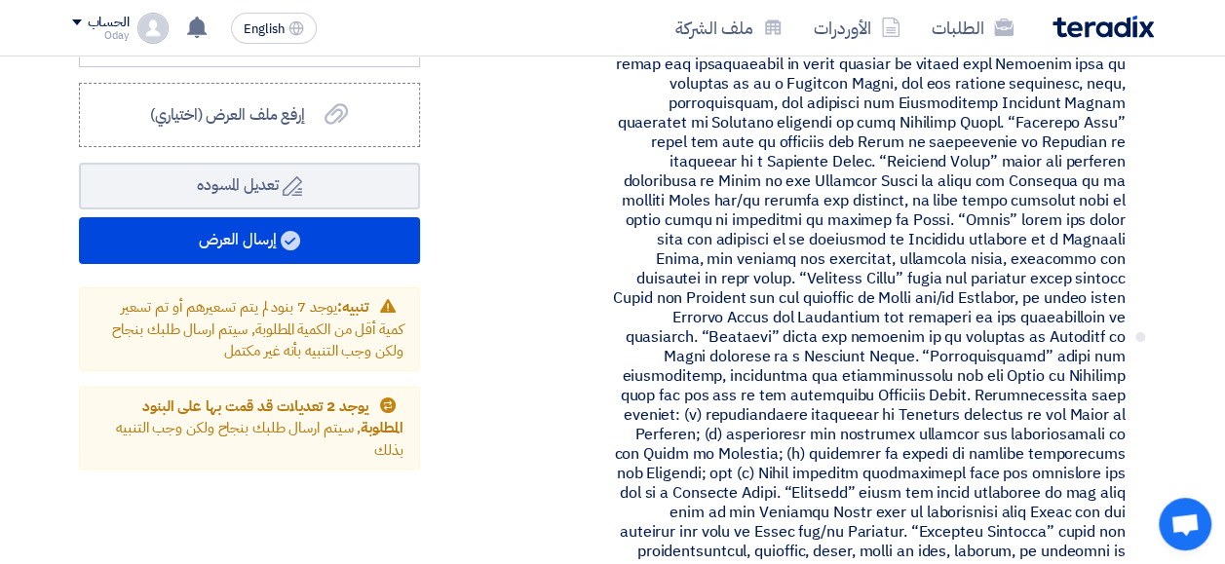
scroll to position [2254, -7]
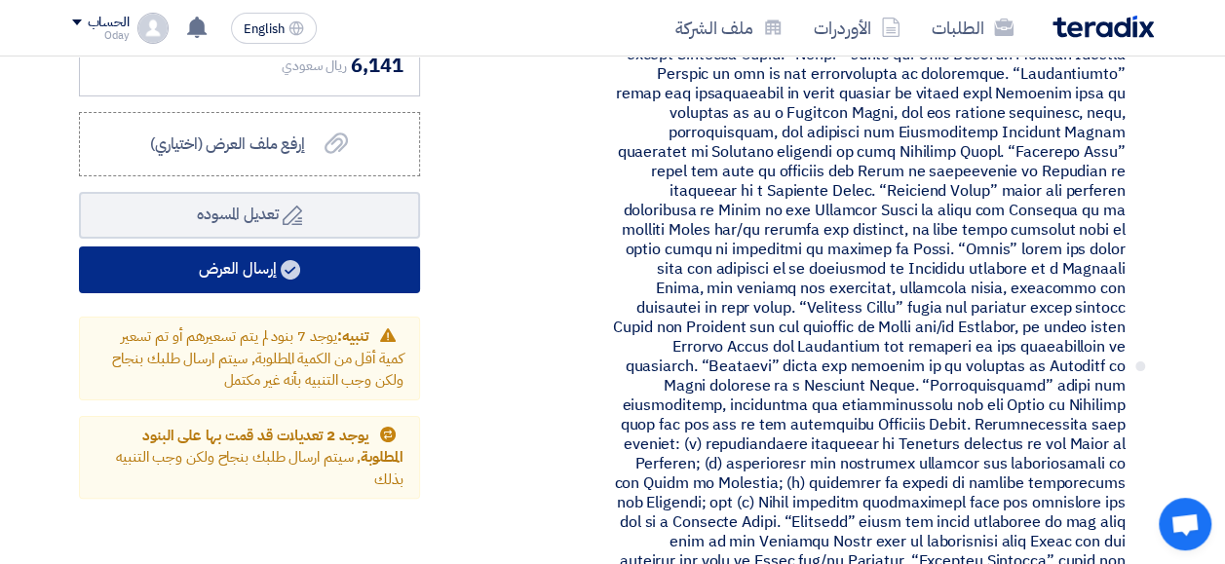
type input "30"
click at [235, 274] on button "إرسال العرض" at bounding box center [249, 270] width 341 height 47
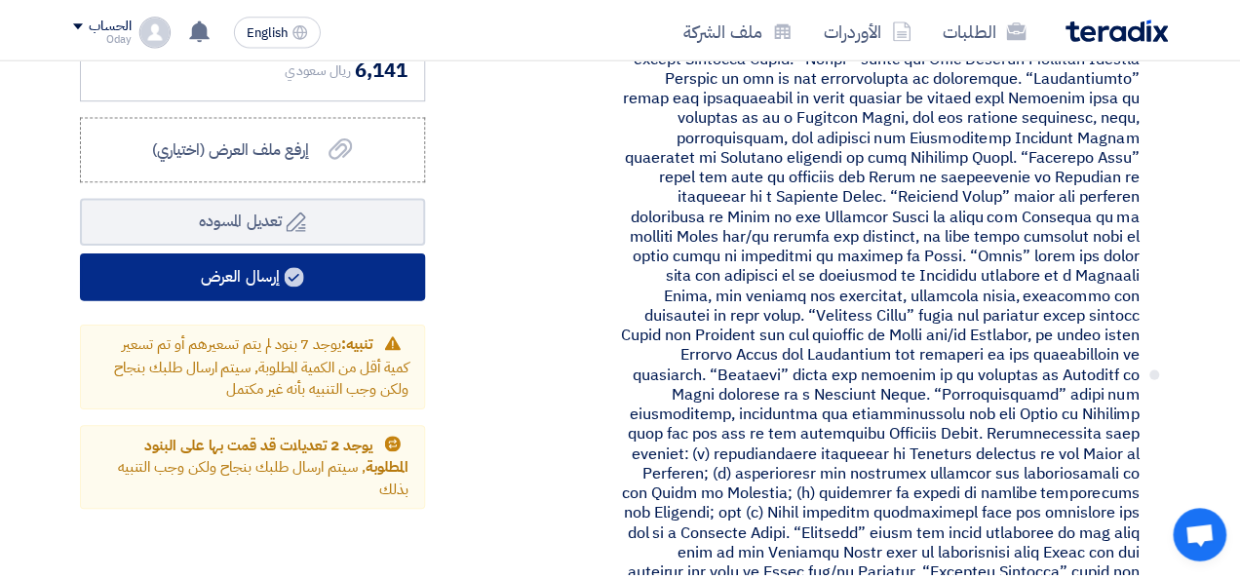
scroll to position [2254, -6]
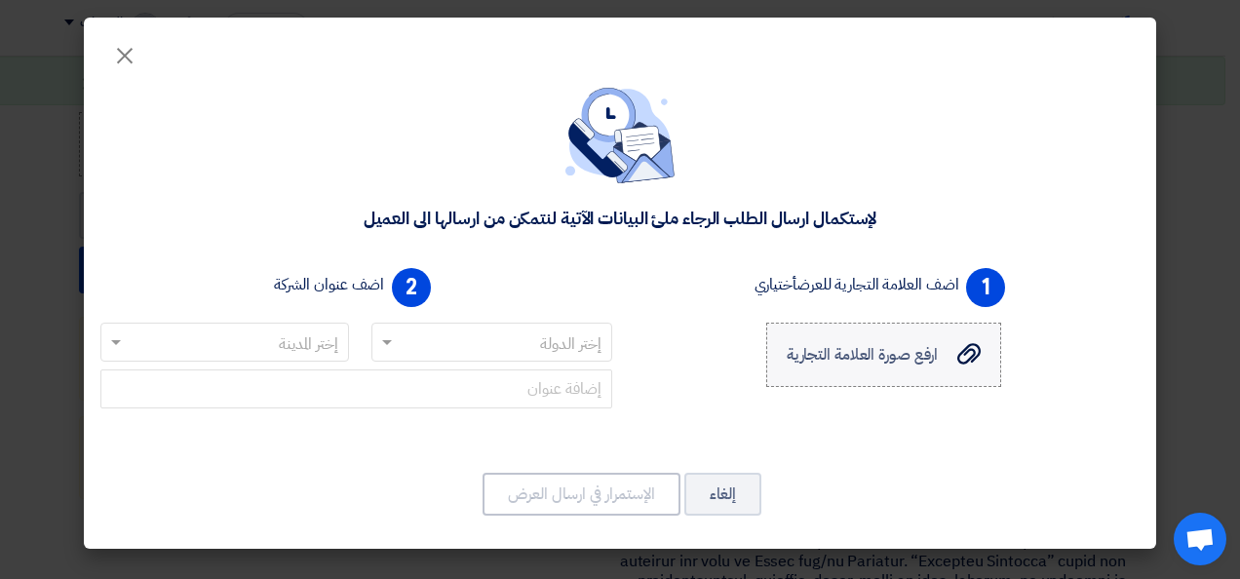
click at [856, 345] on span "ارفع صورة العلامة التجارية" at bounding box center [863, 354] width 152 height 23
click at [0, 0] on input "ارفع صورة العلامة التجارية ارفع صورة العلامة التجارية" at bounding box center [0, 0] width 0 height 0
click at [797, 336] on label "ارفع صورة العلامة التجارية ارفع صورة العلامة التجارية" at bounding box center [883, 355] width 235 height 64
click at [0, 0] on input "ارفع صورة العلامة التجارية ارفع صورة العلامة التجارية" at bounding box center [0, 0] width 0 height 0
click at [912, 347] on span "ارفع صورة العلامة التجارية" at bounding box center [863, 354] width 152 height 23
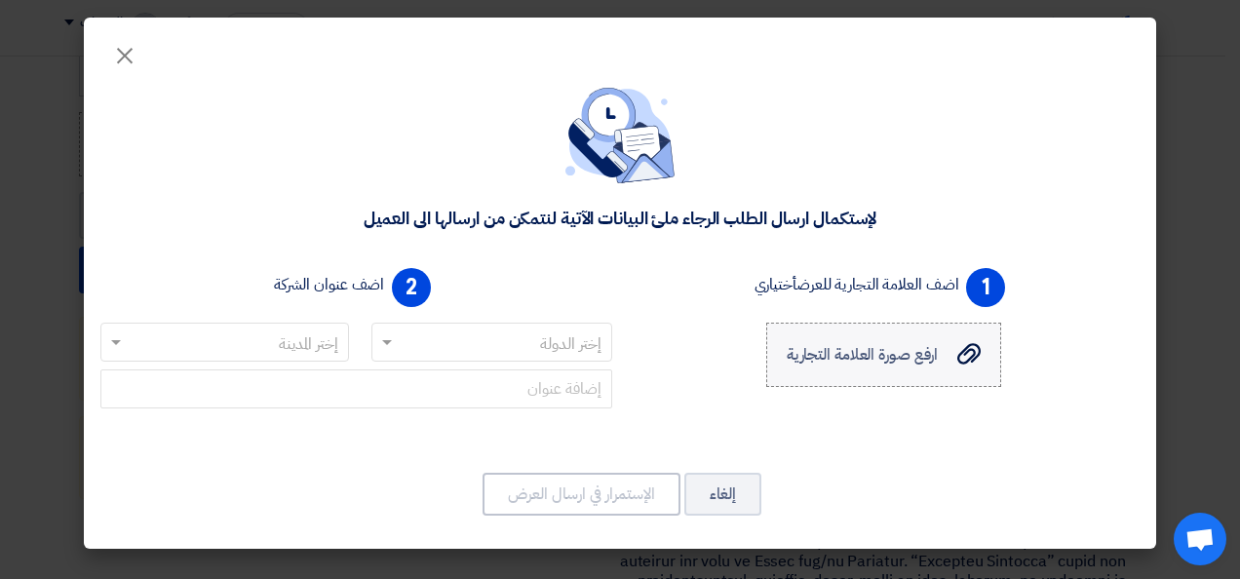
click at [0, 0] on input "ارفع صورة العلامة التجارية ارفع صورة العلامة التجارية" at bounding box center [0, 0] width 0 height 0
click at [472, 347] on input "text" at bounding box center [503, 344] width 203 height 32
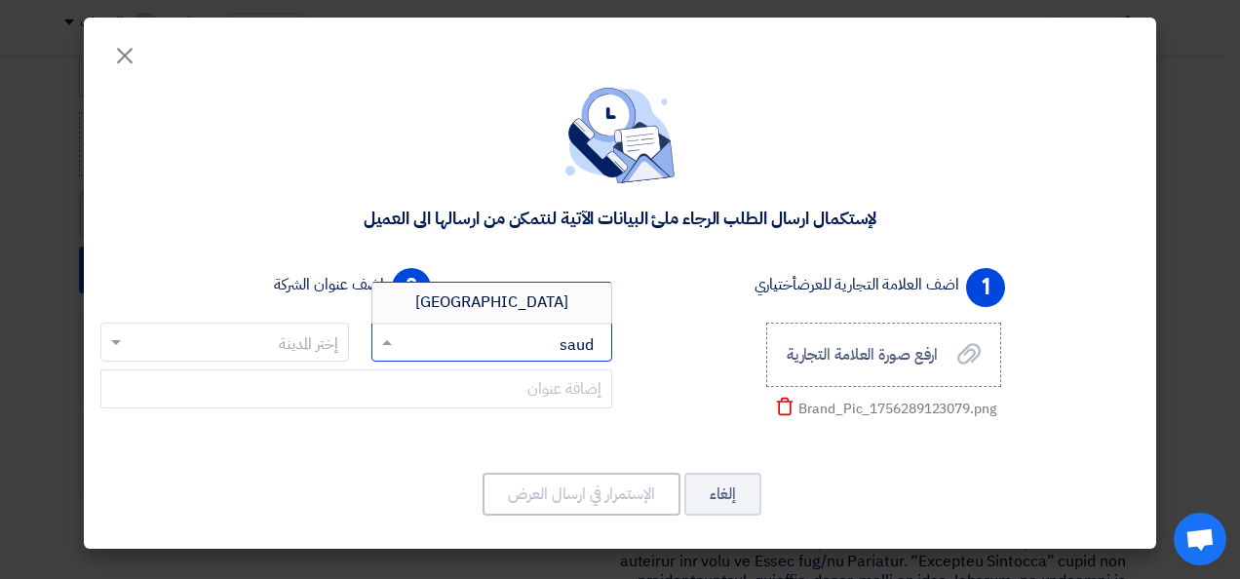
type input "saudi"
click at [491, 290] on span "Saudi Arabia" at bounding box center [491, 301] width 153 height 23
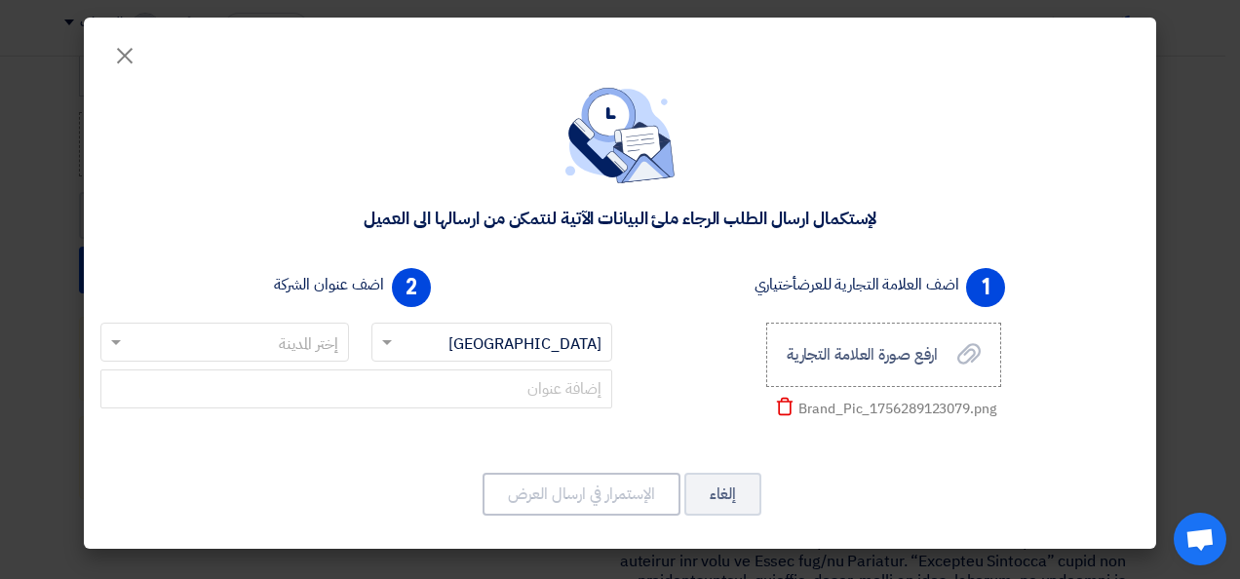
click at [309, 350] on input "text" at bounding box center [236, 344] width 210 height 32
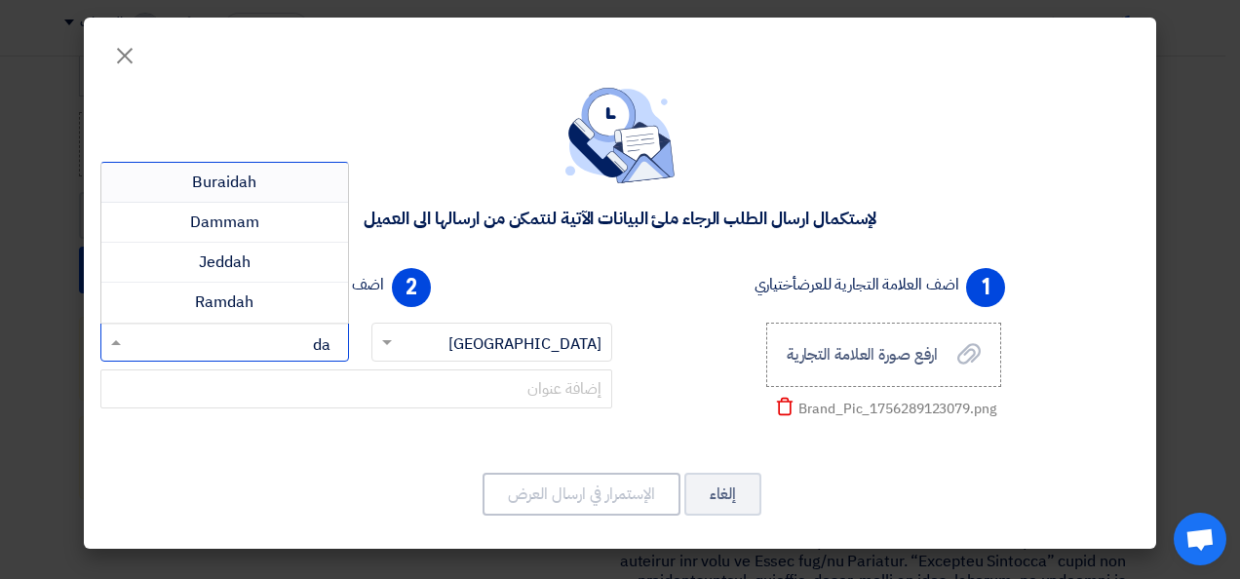
type input "d"
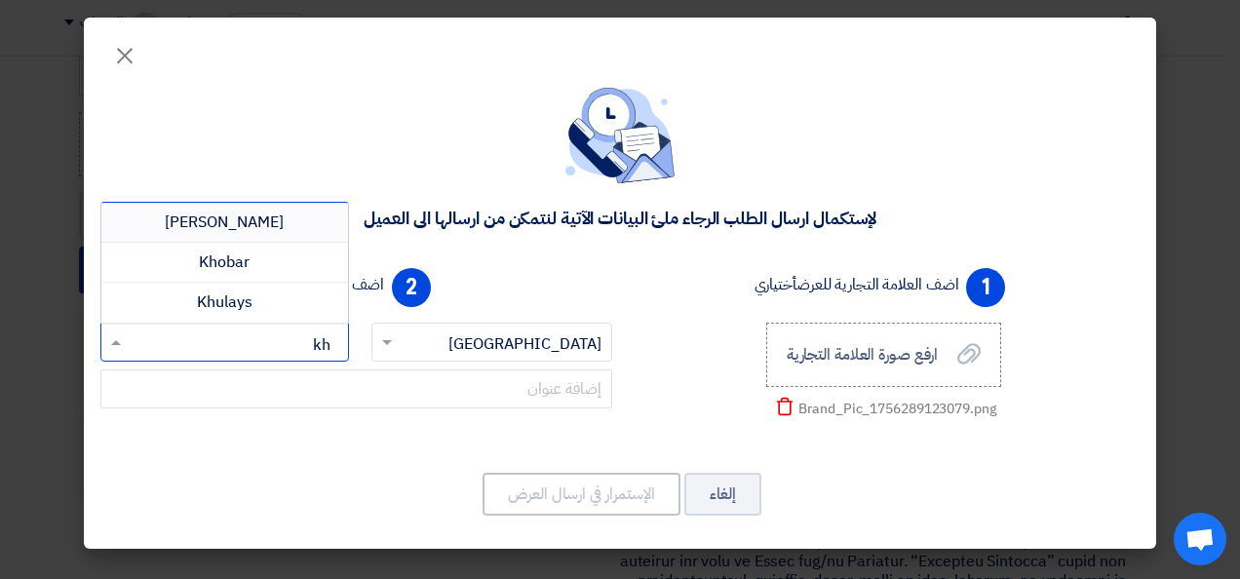
type input "kho"
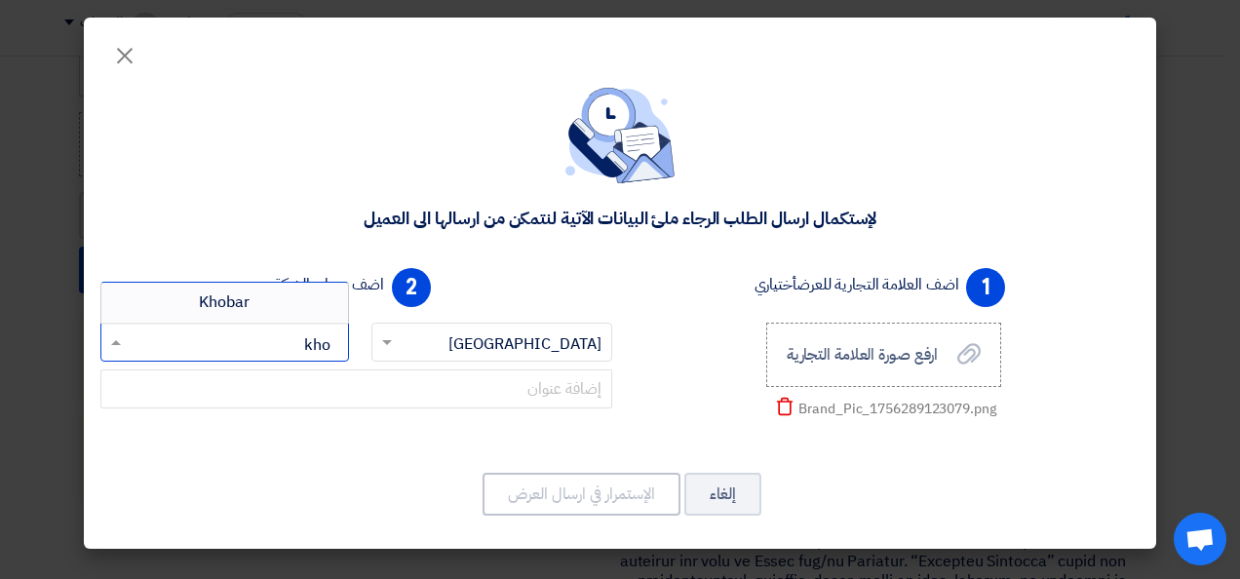
click at [239, 302] on span "Khobar" at bounding box center [224, 301] width 51 height 23
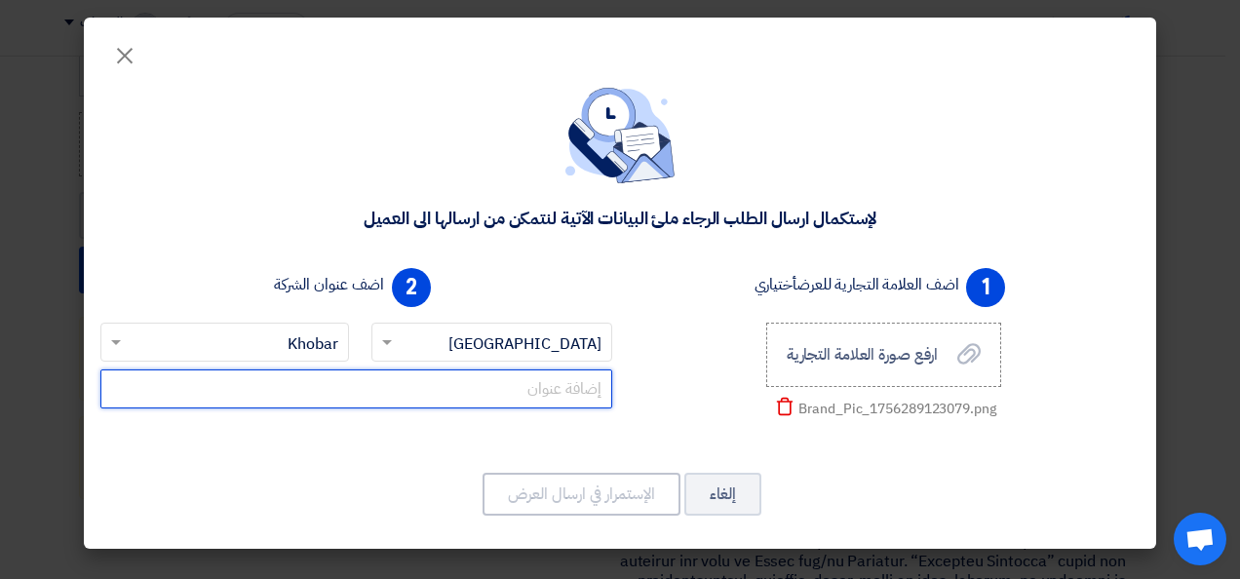
click at [548, 400] on input "text" at bounding box center [356, 388] width 512 height 39
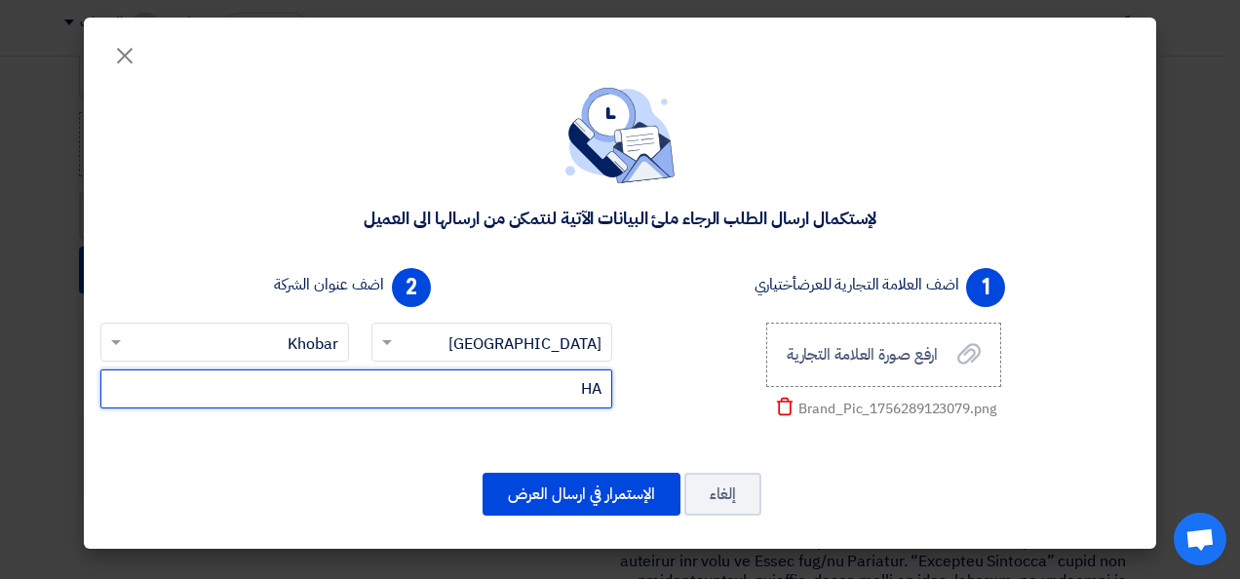
type input "H"
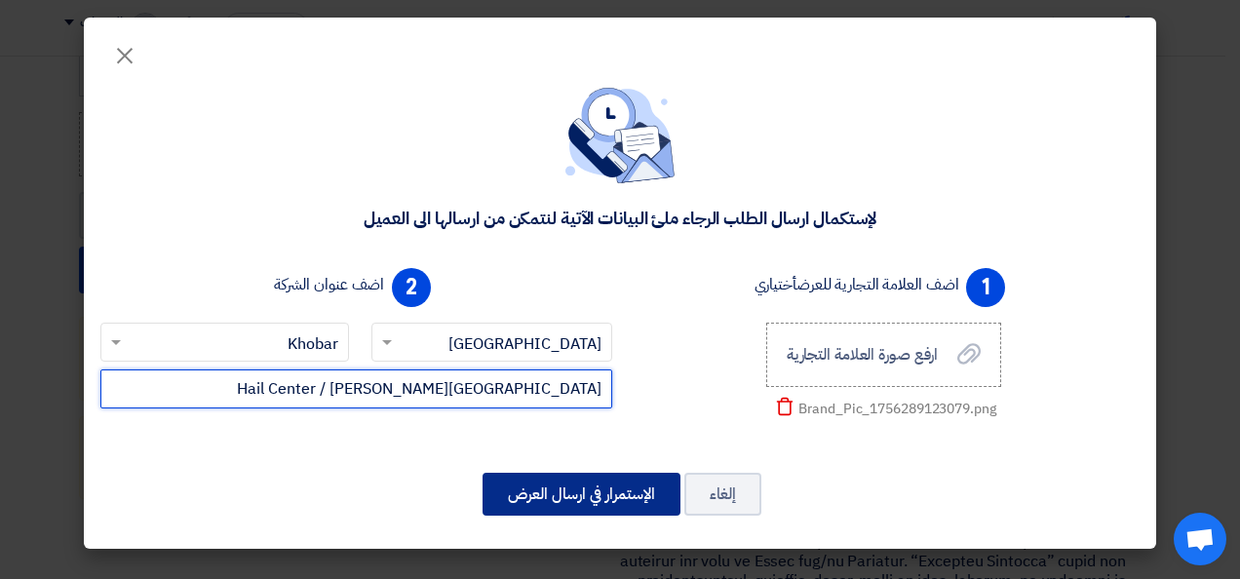
type input "Hail Center / King Fahad Street"
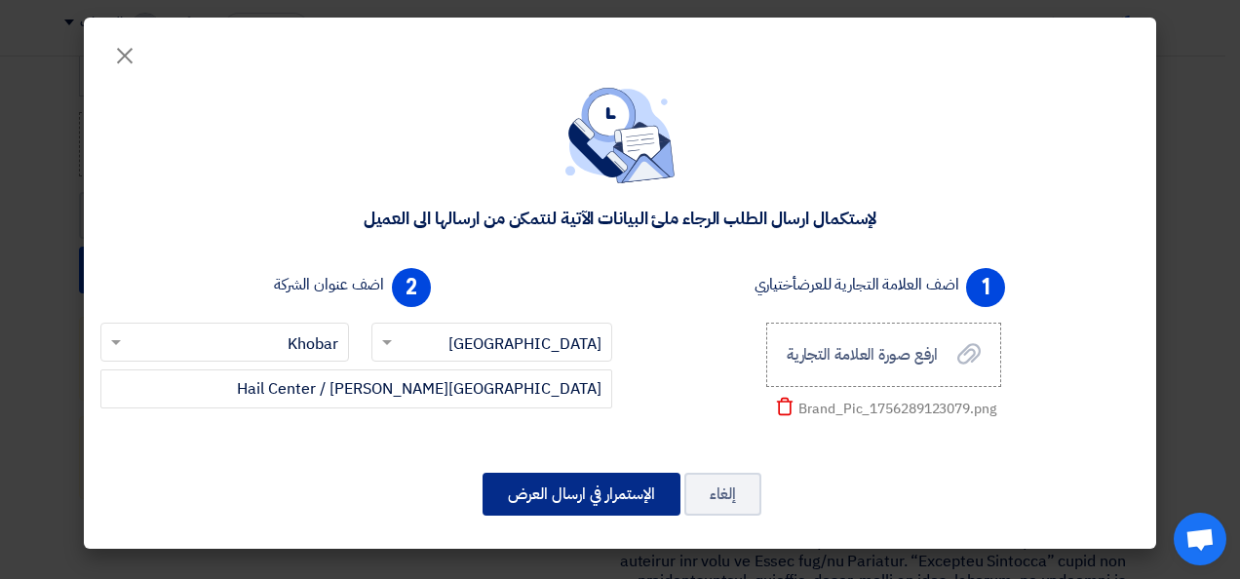
click at [598, 500] on button "الإستمرار في ارسال العرض" at bounding box center [582, 494] width 198 height 43
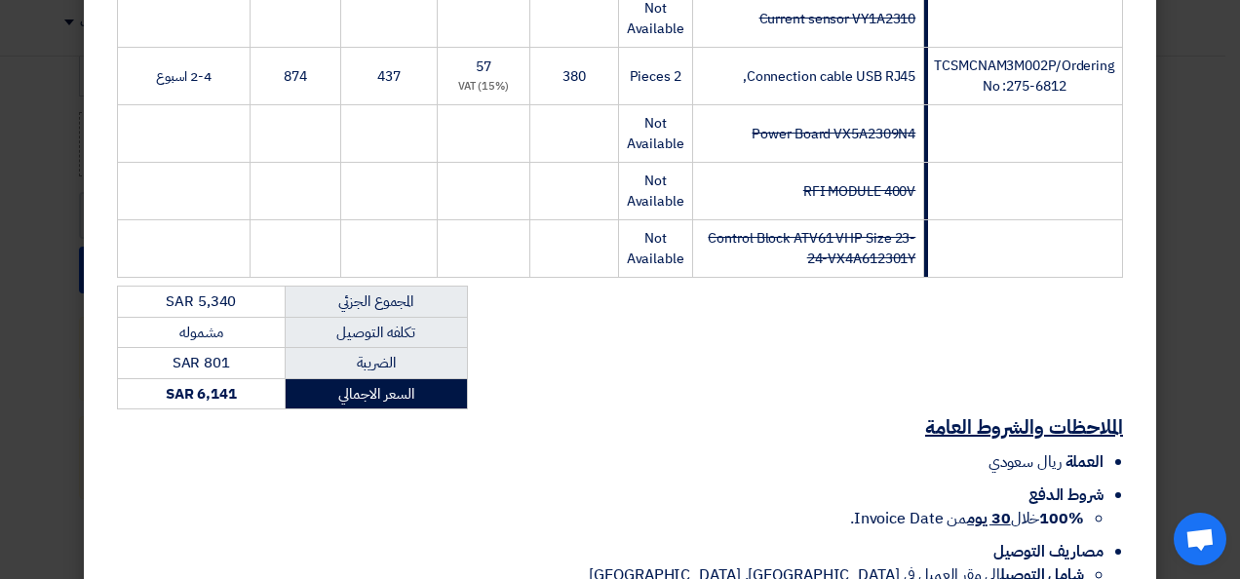
scroll to position [736, 0]
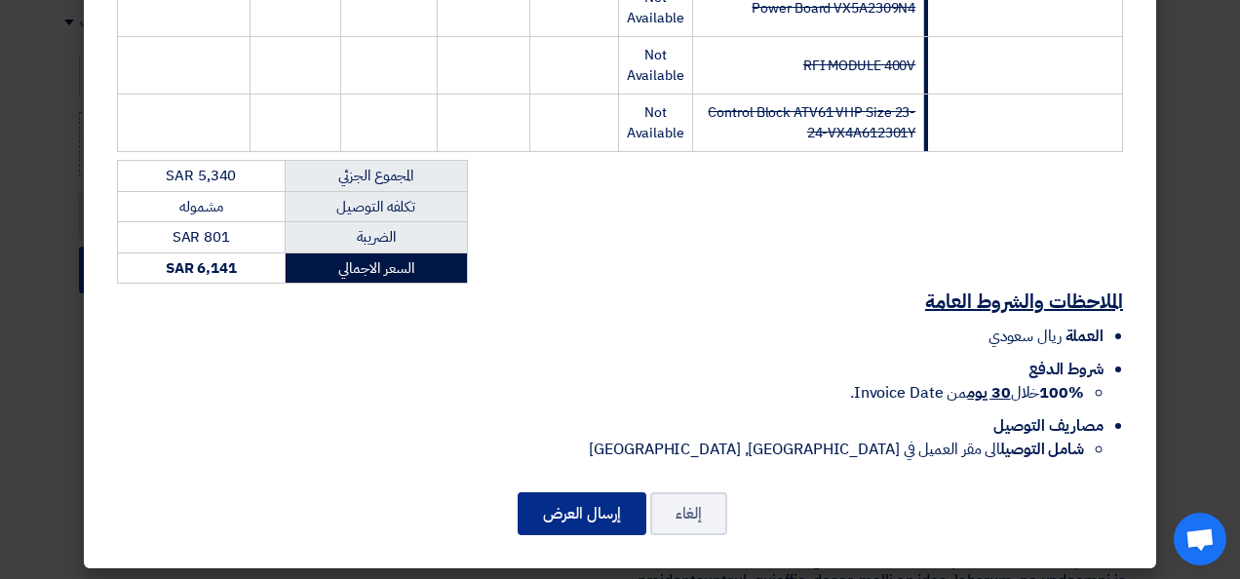
click at [585, 503] on button "إرسال العرض" at bounding box center [582, 513] width 129 height 43
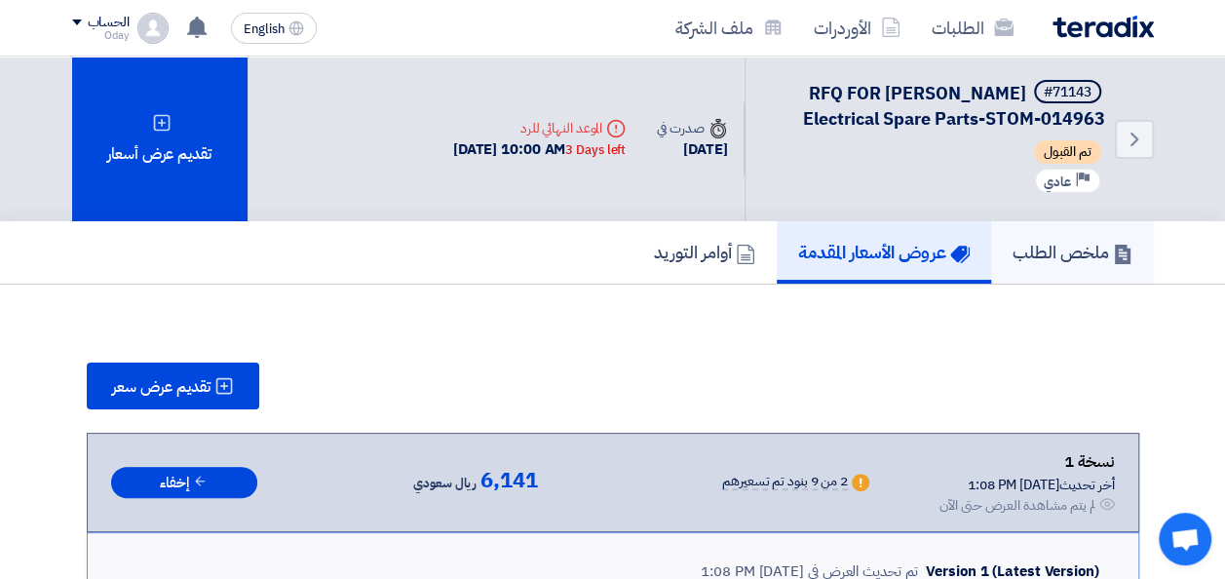
click at [1082, 259] on h5 "ملخص الطلب" at bounding box center [1073, 252] width 120 height 22
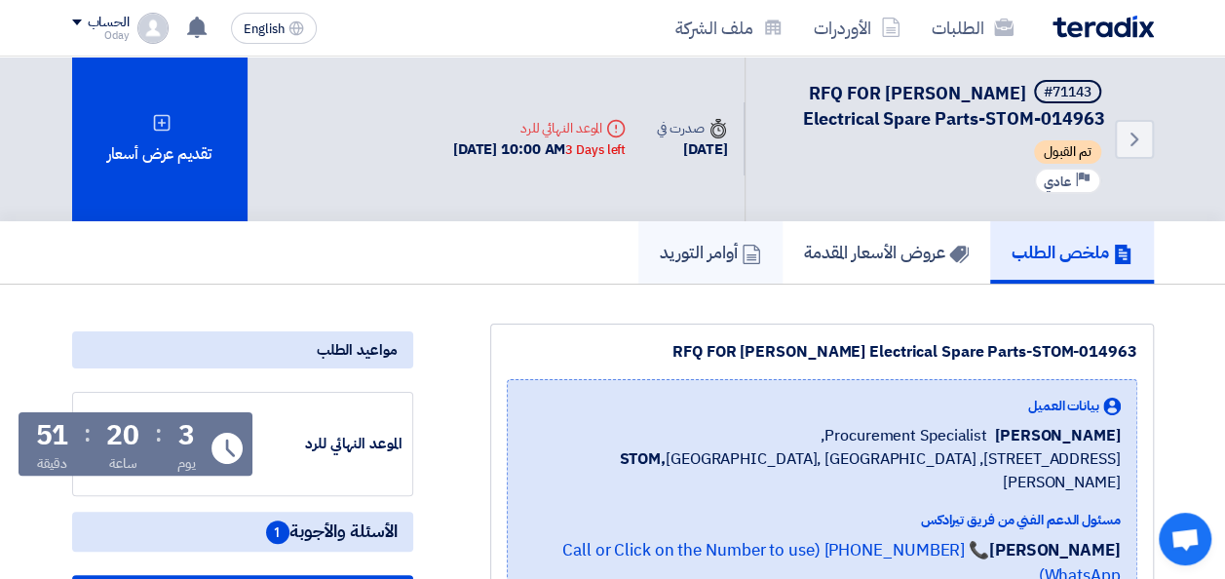
click at [678, 256] on h5 "أوامر التوريد" at bounding box center [710, 252] width 101 height 22
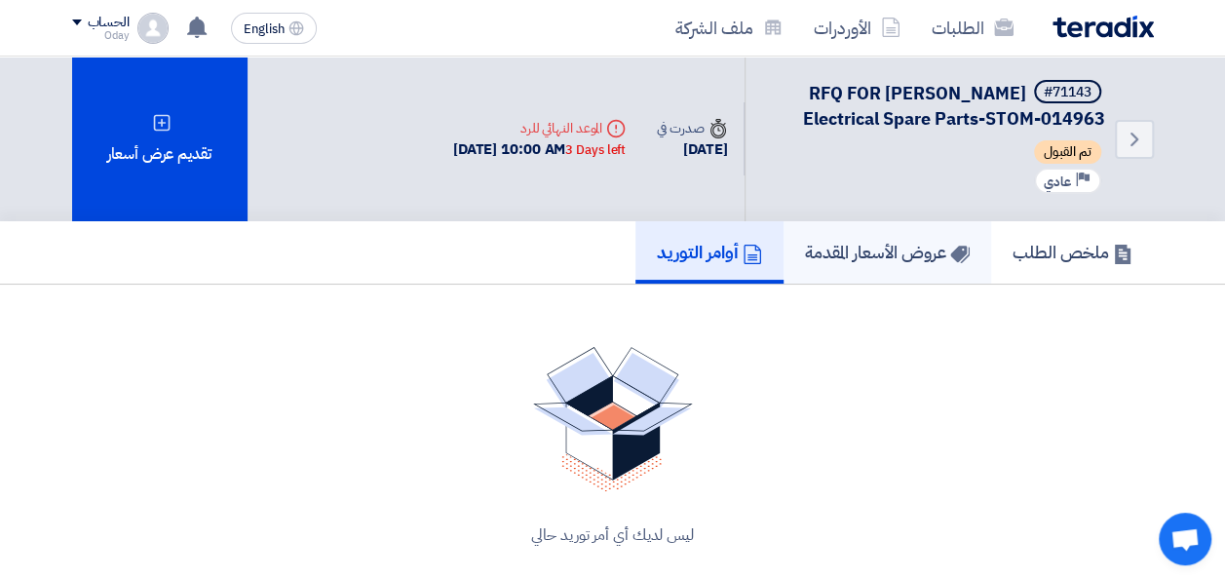
click at [858, 251] on h5 "عروض الأسعار المقدمة" at bounding box center [887, 252] width 165 height 22
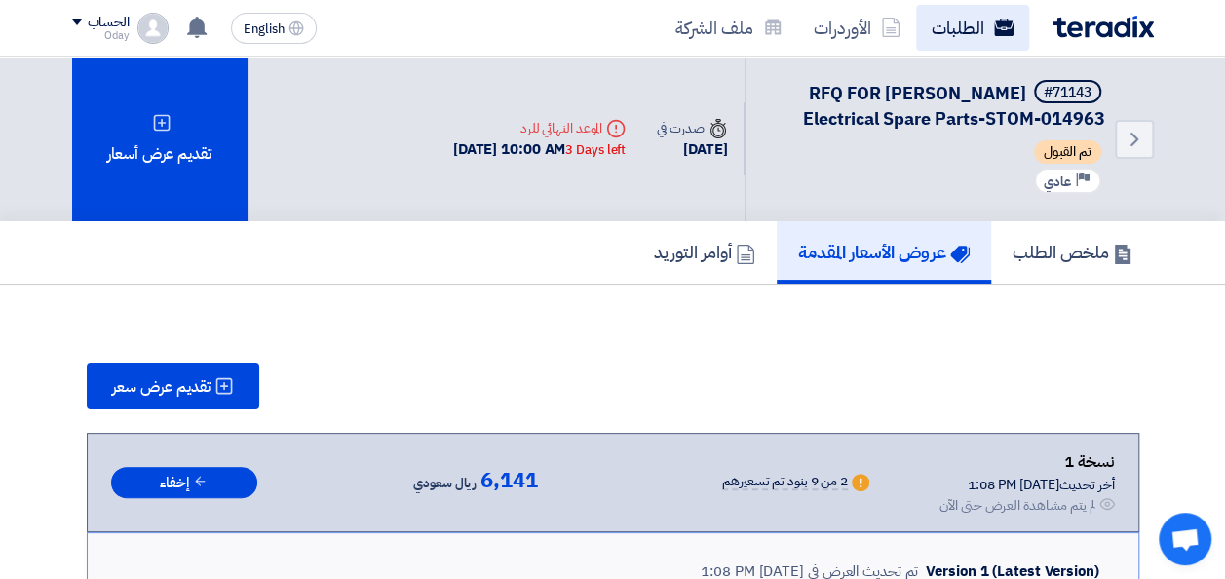
click at [977, 30] on link "الطلبات" at bounding box center [972, 28] width 113 height 46
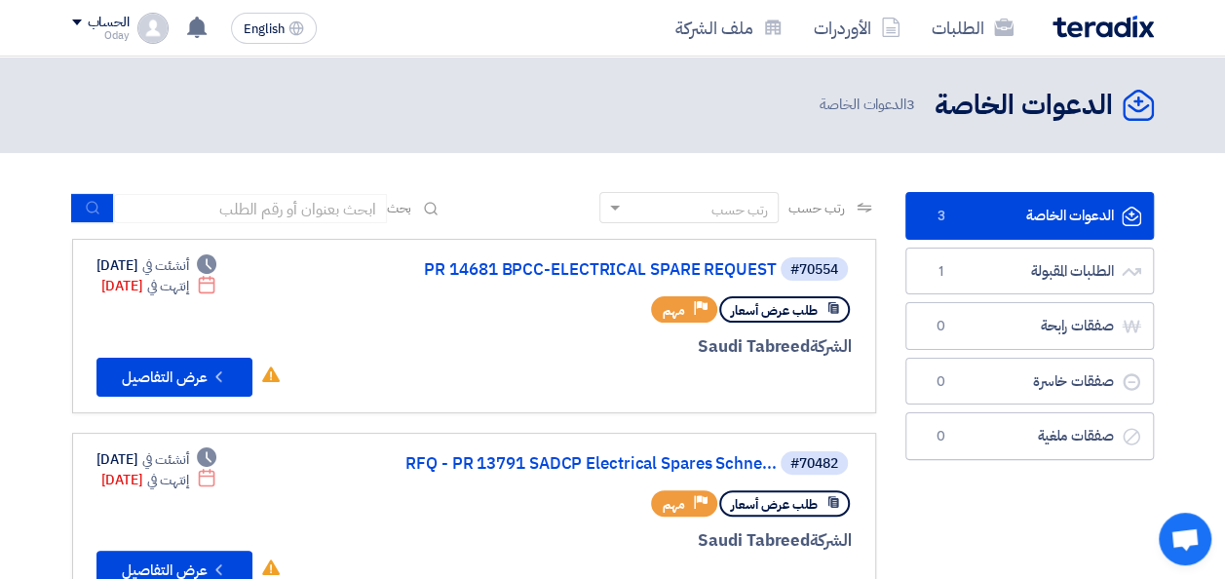
scroll to position [97, 0]
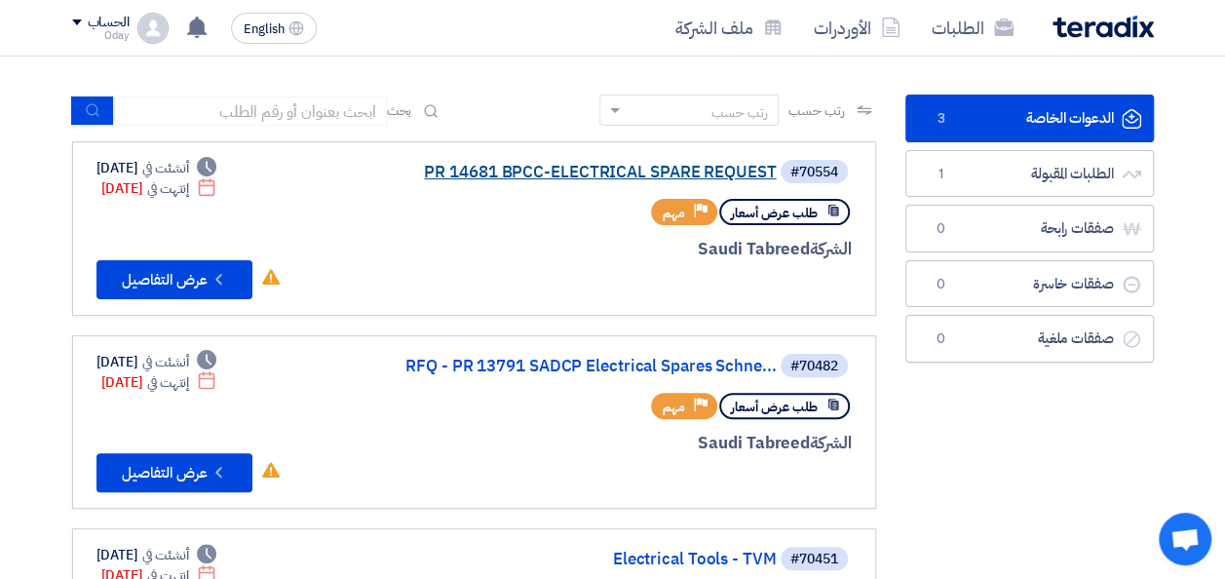
click at [653, 167] on link "PR 14681 BPCC-ELECTRICAL SPARE REQUEST" at bounding box center [582, 173] width 390 height 18
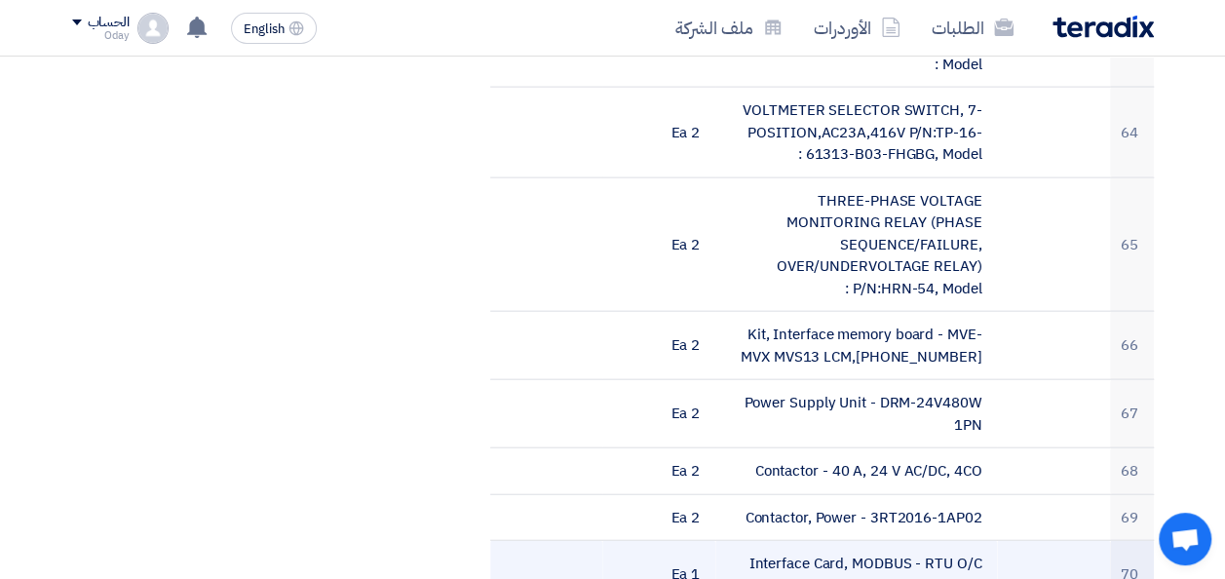
scroll to position [5946, 0]
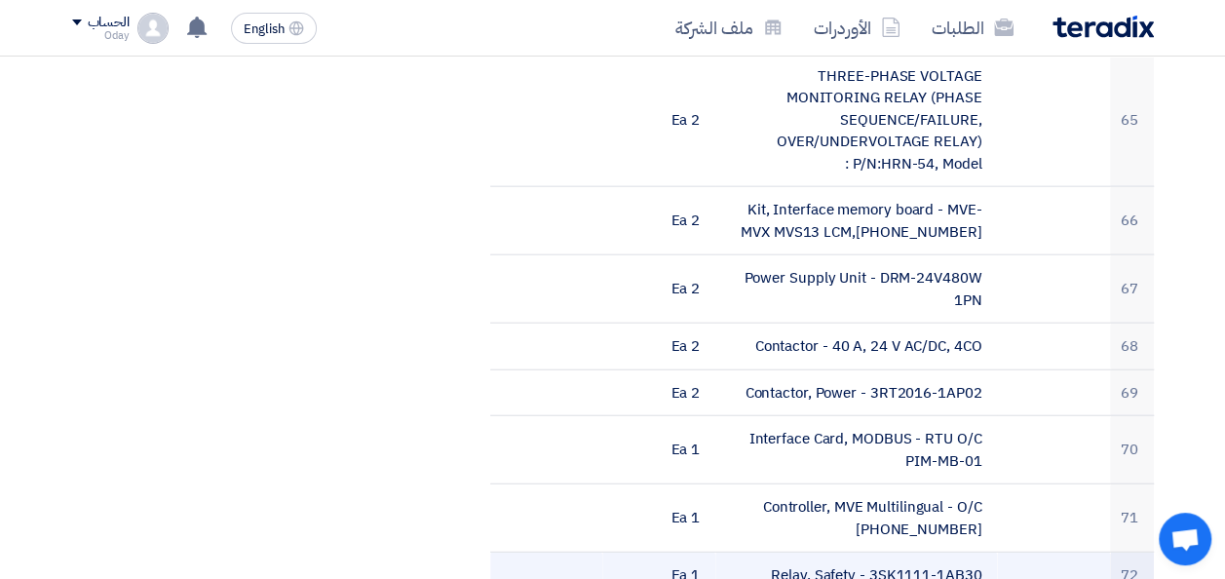
drag, startPoint x: 872, startPoint y: 439, endPoint x: 981, endPoint y: 448, distance: 108.6
click at [981, 553] on td "Relay, Safety - 3SK1111-1AB30" at bounding box center [856, 576] width 282 height 46
copy td "3SK1111-1AB30"
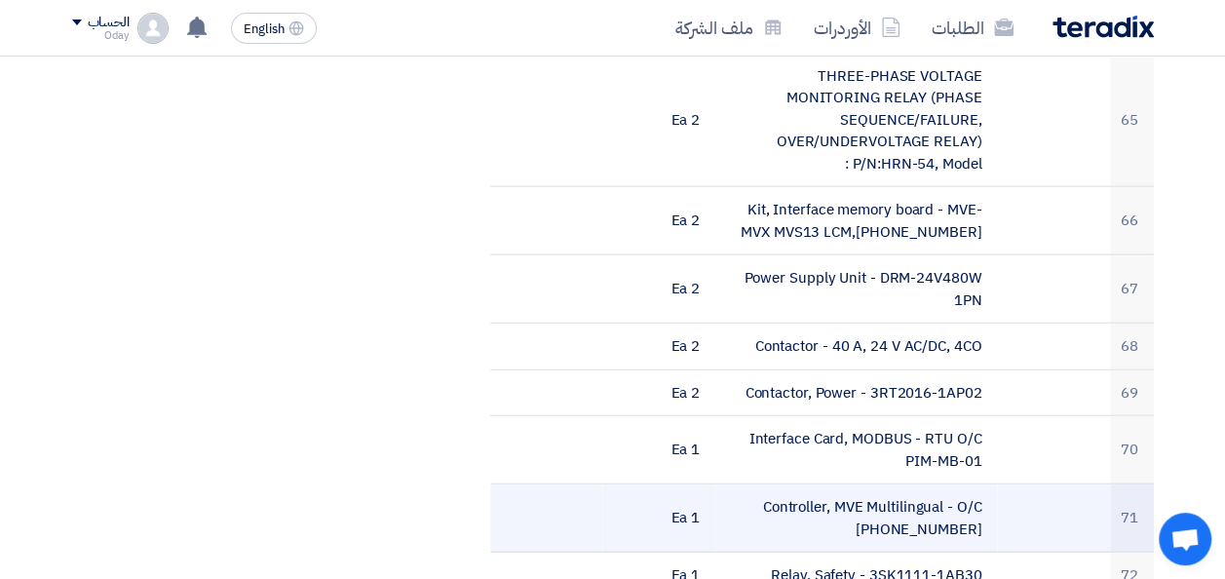
drag, startPoint x: 887, startPoint y: 392, endPoint x: 982, endPoint y: 402, distance: 95.1
click at [982, 484] on td "Controller, MVE Multilingual - O/C 991-08093-00" at bounding box center [856, 518] width 282 height 68
copy td "991-08093-00"
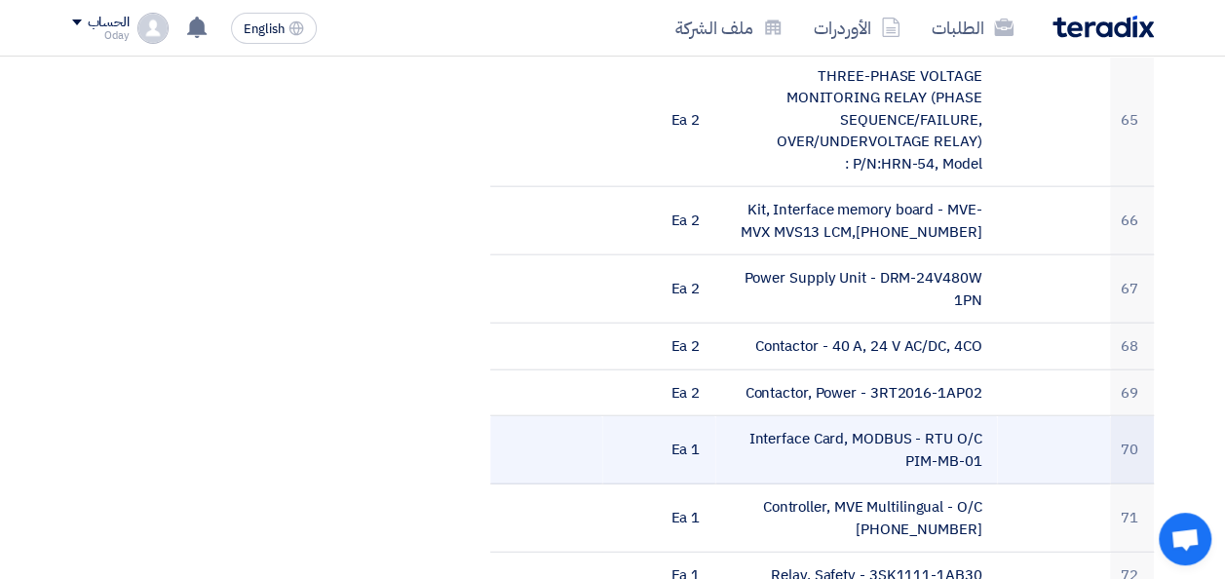
drag, startPoint x: 908, startPoint y: 325, endPoint x: 977, endPoint y: 330, distance: 69.5
click at [977, 416] on td "Interface Card, MODBUS - RTU O/C PIM-MB-01" at bounding box center [856, 450] width 282 height 68
copy td "PIM-MB-01"
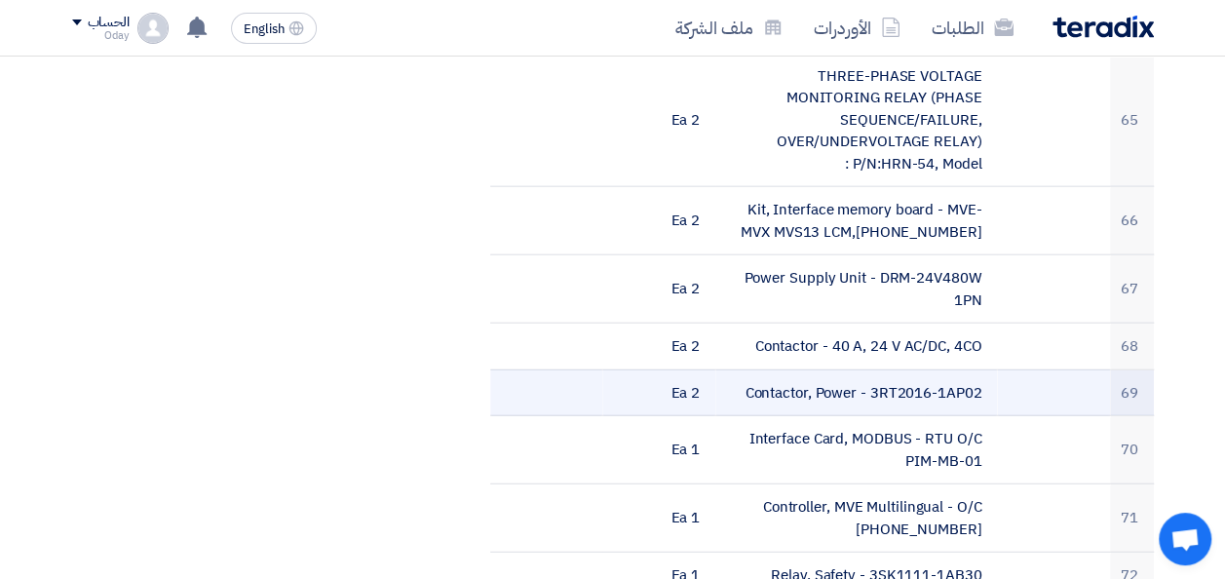
drag, startPoint x: 873, startPoint y: 258, endPoint x: 983, endPoint y: 262, distance: 109.2
click at [983, 369] on td "Contactor, Power - 3RT2016-1AP02" at bounding box center [856, 392] width 282 height 47
copy td "3RT2016-1AP02"
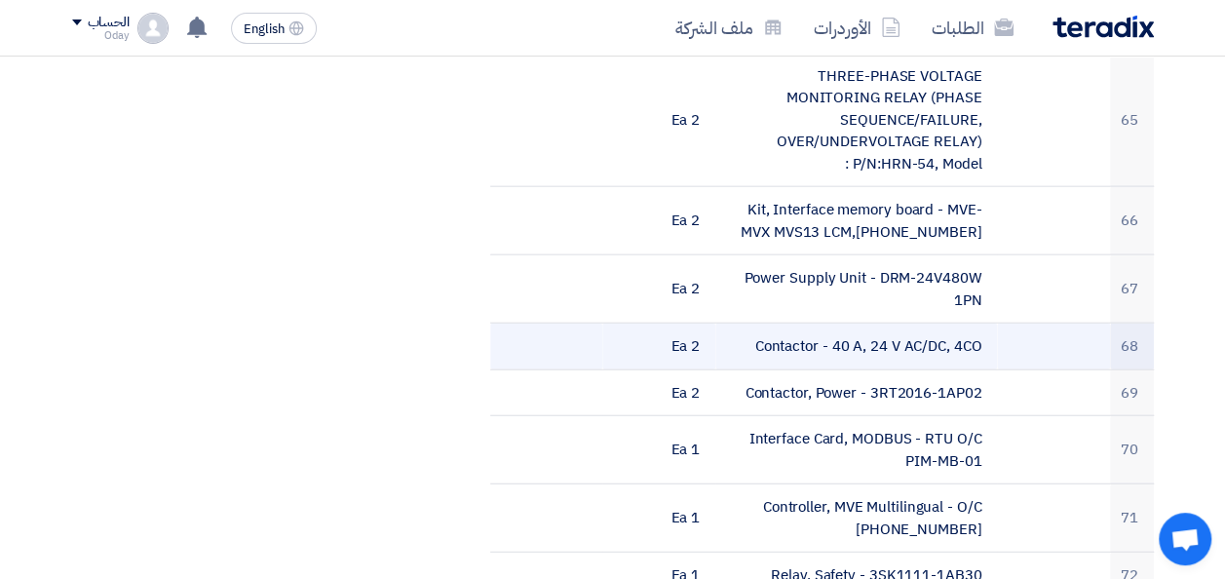
click at [932, 324] on td "Contactor - 40 A, 24 V AC/DC, 4CO" at bounding box center [856, 347] width 282 height 47
click at [992, 324] on td "Contactor - 40 A, 24 V AC/DC, 4CO" at bounding box center [856, 347] width 282 height 47
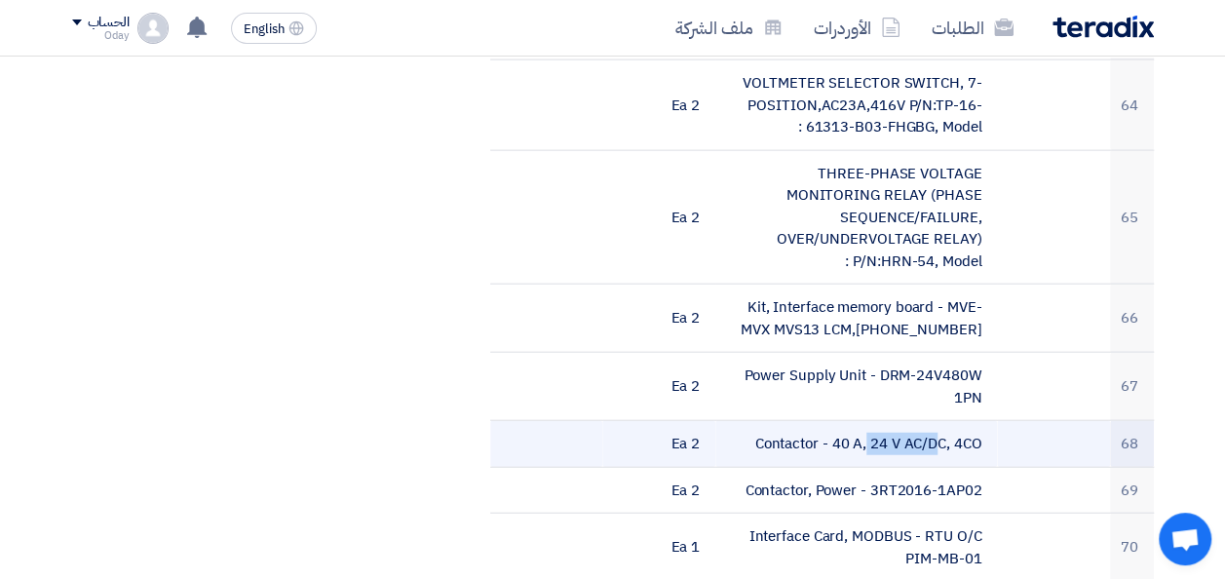
scroll to position [5751, 0]
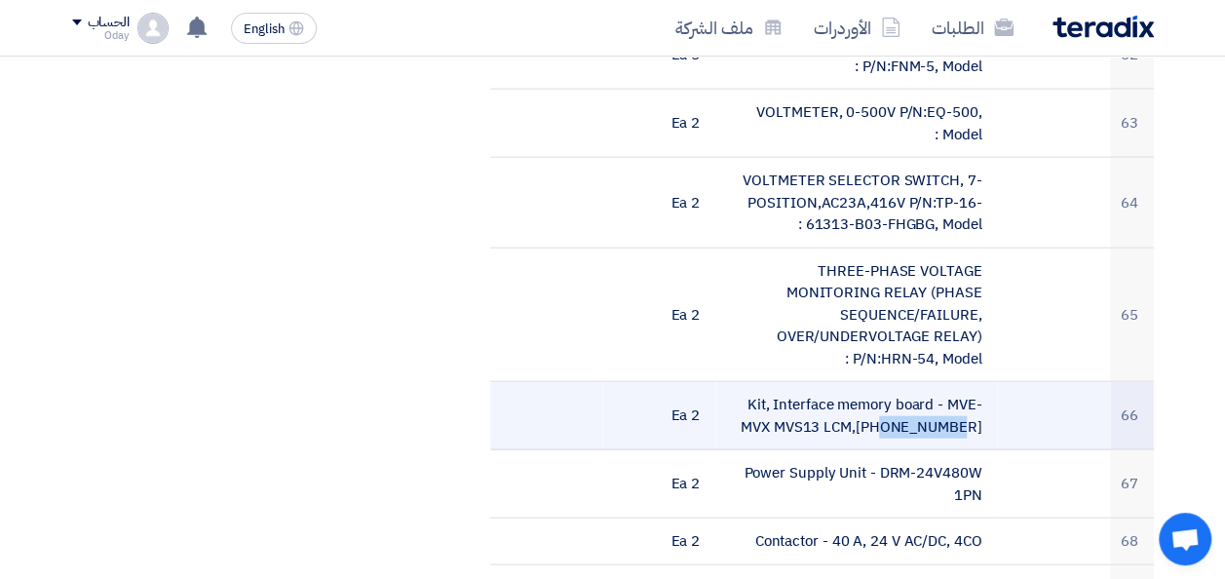
drag, startPoint x: 769, startPoint y: 299, endPoint x: 845, endPoint y: 299, distance: 76.0
click at [845, 382] on td "Kit, Interface memory board - MVE-MVX MVS13 LCM,995-17087-00" at bounding box center [856, 416] width 282 height 68
copy td "MVX MVS13"
drag, startPoint x: 884, startPoint y: 291, endPoint x: 981, endPoint y: 296, distance: 96.6
click at [981, 382] on td "Kit, Interface memory board - MVE-MVX MVS13 LCM,995-17087-00" at bounding box center [856, 416] width 282 height 68
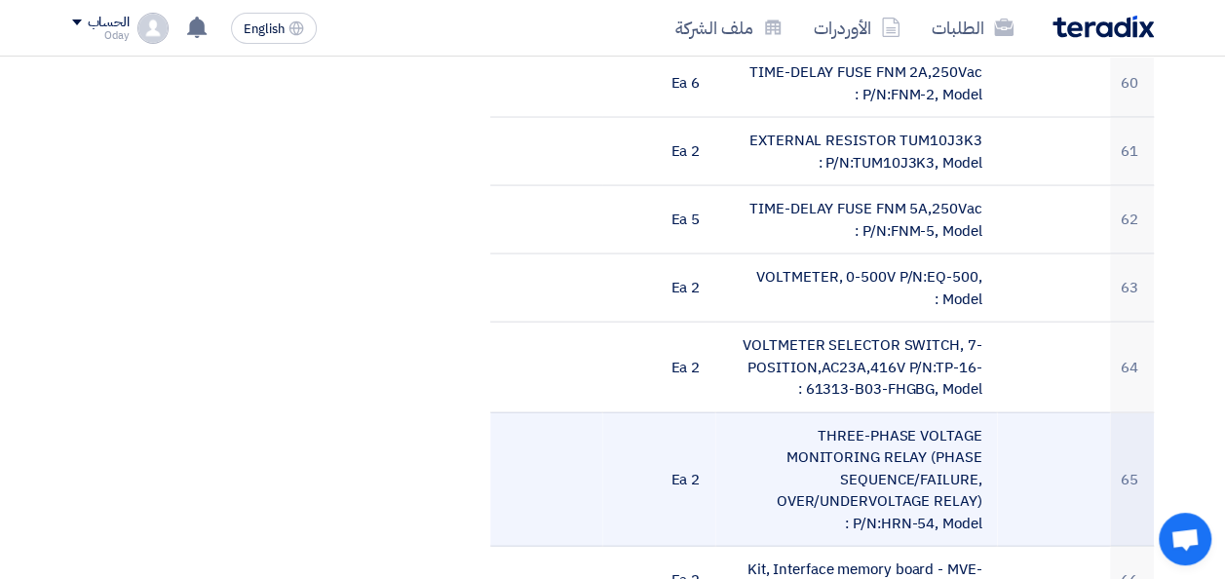
scroll to position [5556, 0]
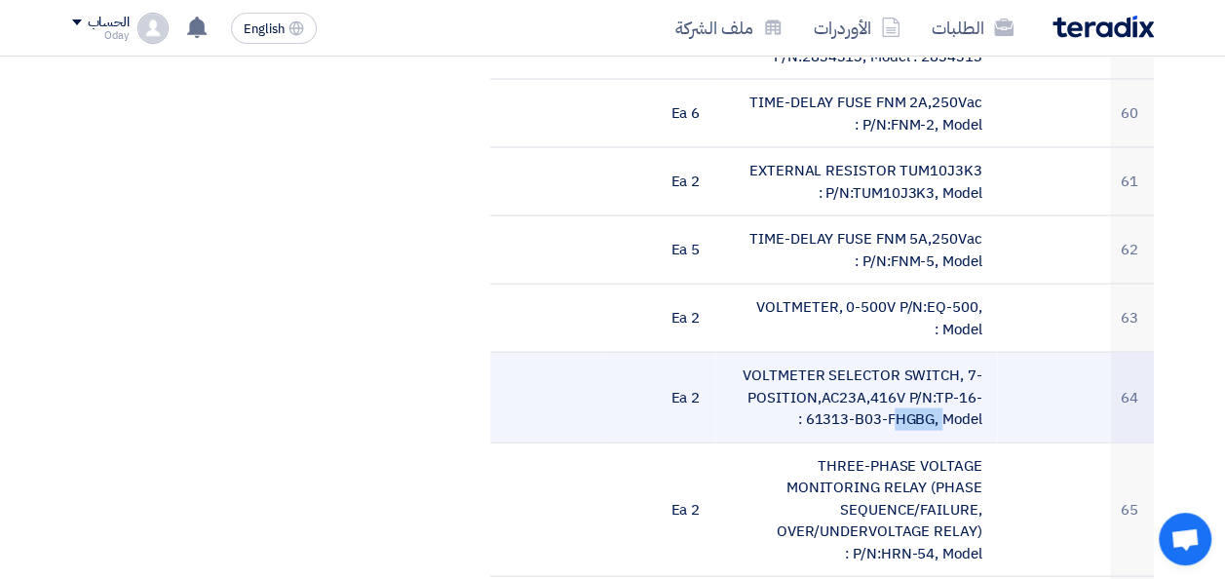
drag, startPoint x: 936, startPoint y: 265, endPoint x: 981, endPoint y: 269, distance: 45.0
click at [981, 353] on td "VOLTMETER SELECTOR SWITCH, 7-POSITION,AC23A,416V P/N:TP-16-61313-B03-FHGBG, Mod…" at bounding box center [856, 398] width 282 height 91
drag, startPoint x: 807, startPoint y: 289, endPoint x: 931, endPoint y: 294, distance: 123.9
click at [931, 353] on td "VOLTMETER SELECTOR SWITCH, 7-POSITION,AC23A,416V P/N:TP-16-61313-B03-FHGBG, Mod…" at bounding box center [856, 398] width 282 height 91
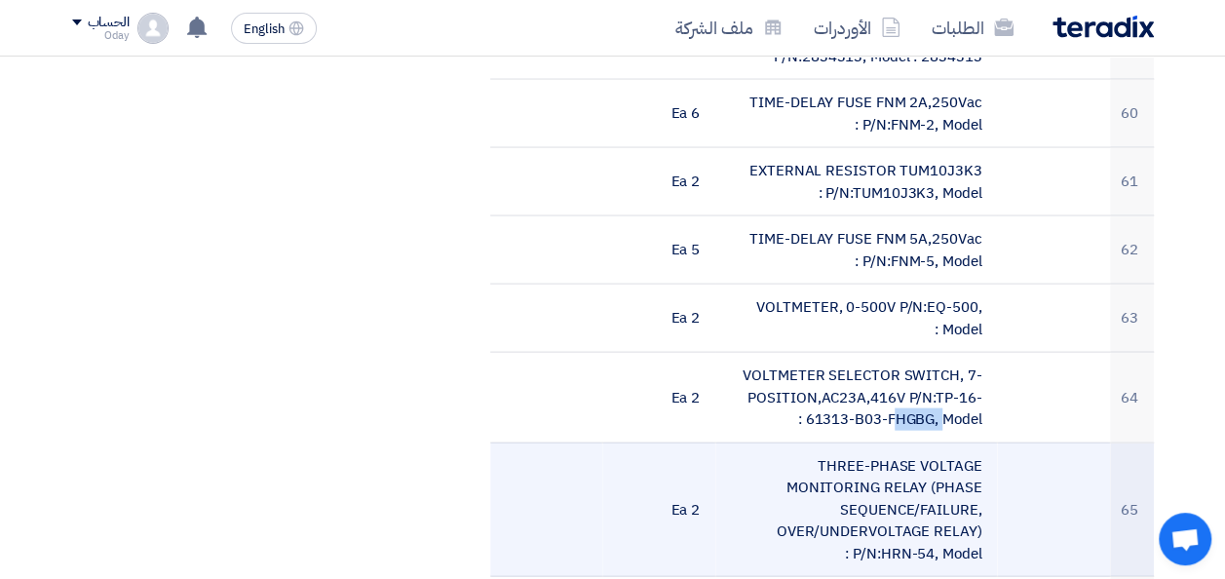
click at [924, 443] on td "THREE-PHASE VOLTAGE MONITORING RELAY (PHASE SEQUENCE/FAILURE, OVER/UNDERVOLTAGE…" at bounding box center [856, 510] width 282 height 135
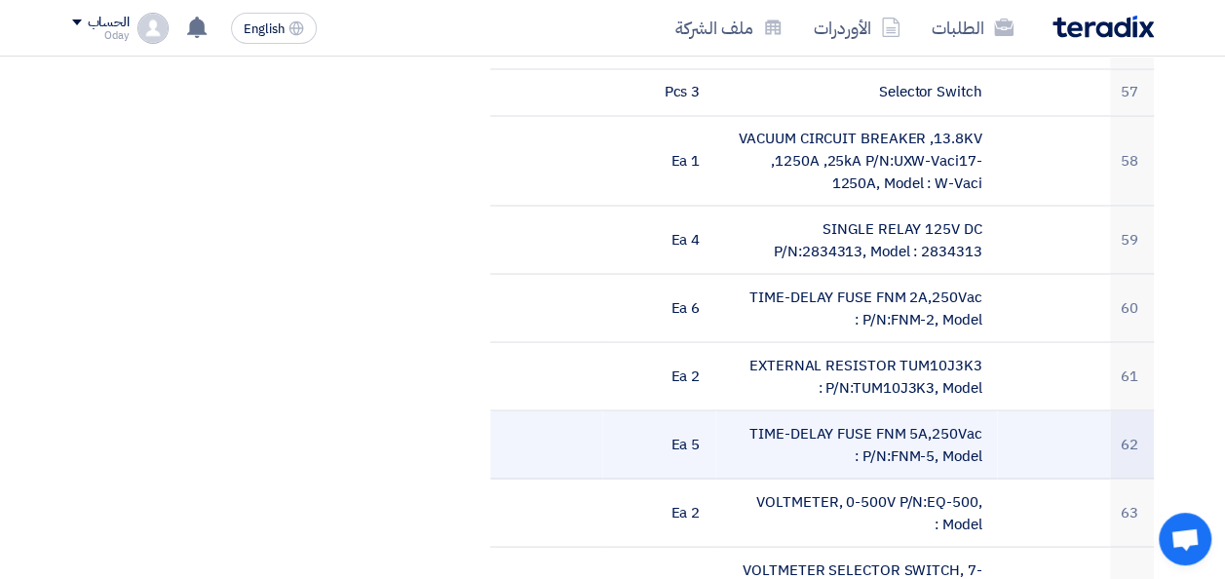
scroll to position [5361, 0]
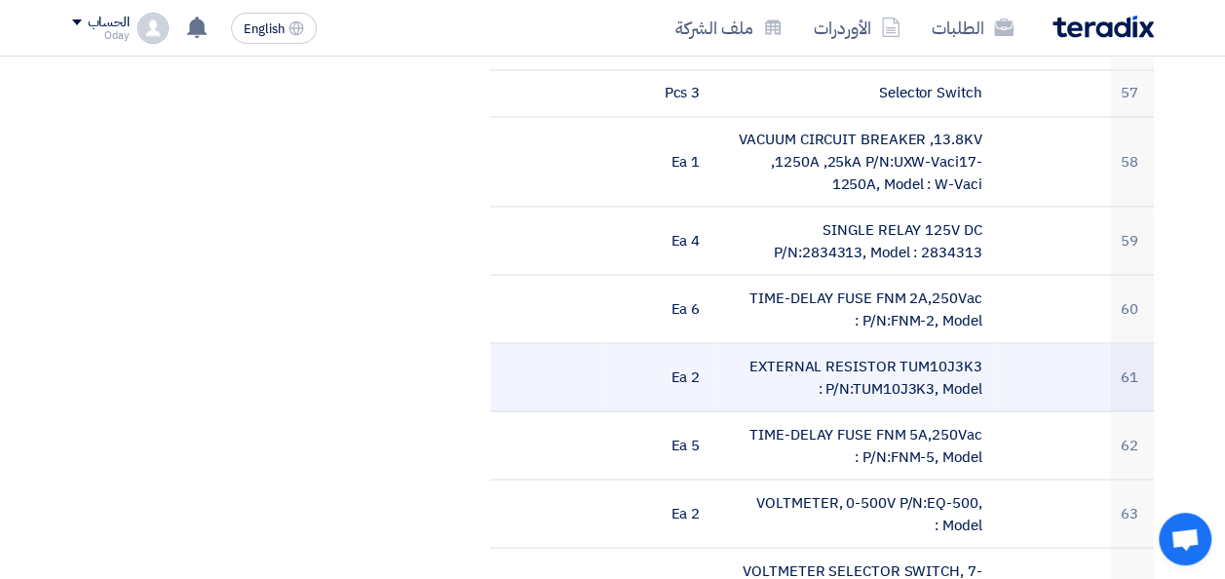
drag, startPoint x: 857, startPoint y: 252, endPoint x: 889, endPoint y: 255, distance: 32.3
click at [889, 343] on td "EXTERNAL RESISTOR TUM10J3K3 P/N:TUM10J3K3, Model :" at bounding box center [856, 377] width 282 height 68
drag, startPoint x: 889, startPoint y: 255, endPoint x: 933, endPoint y: 259, distance: 44.0
click at [933, 343] on td "EXTERNAL RESISTOR TUM10J3K3 P/N:TUM10J3K3, Model :" at bounding box center [856, 377] width 282 height 68
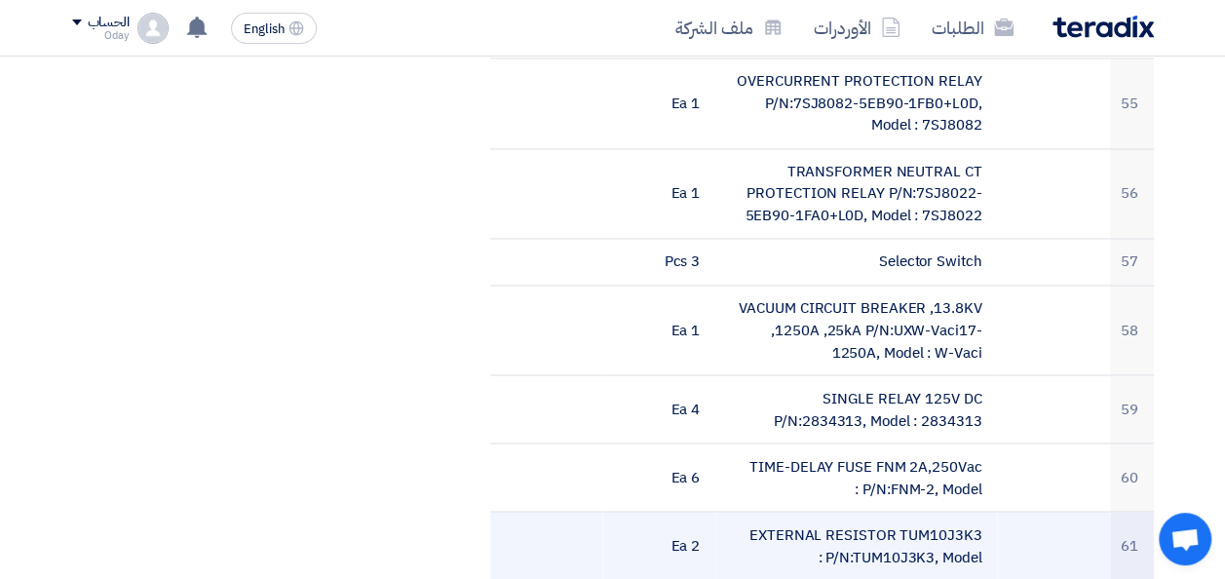
scroll to position [5166, 0]
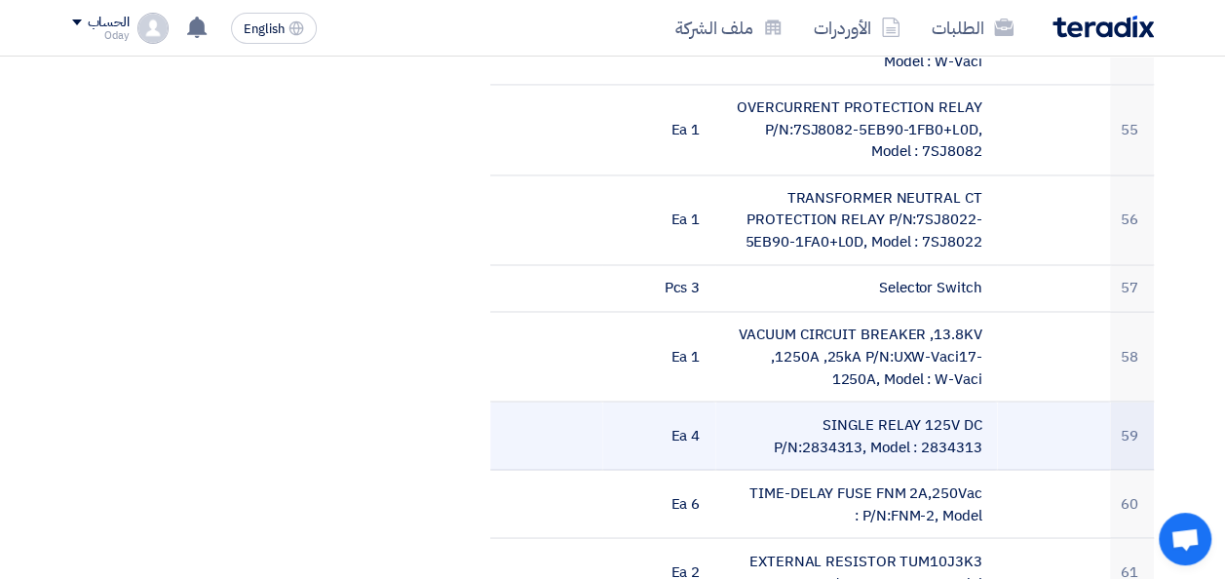
drag, startPoint x: 981, startPoint y: 312, endPoint x: 922, endPoint y: 316, distance: 58.6
click at [922, 402] on td "SINGLE RELAY 125V DC P/N:2834313, Model : 2834313" at bounding box center [856, 436] width 282 height 68
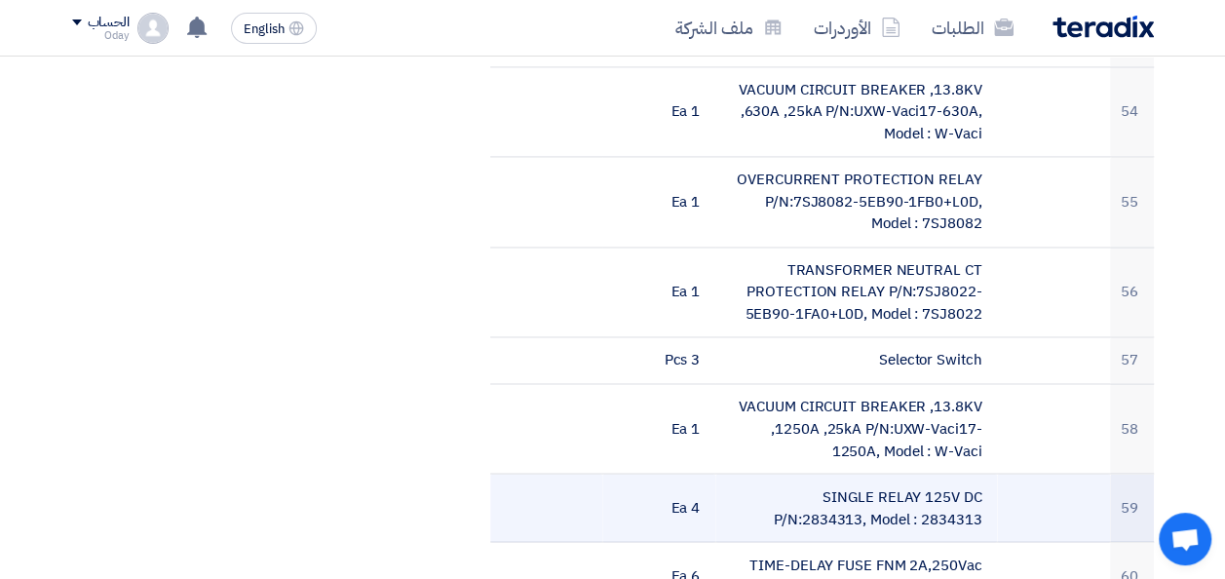
scroll to position [5069, 0]
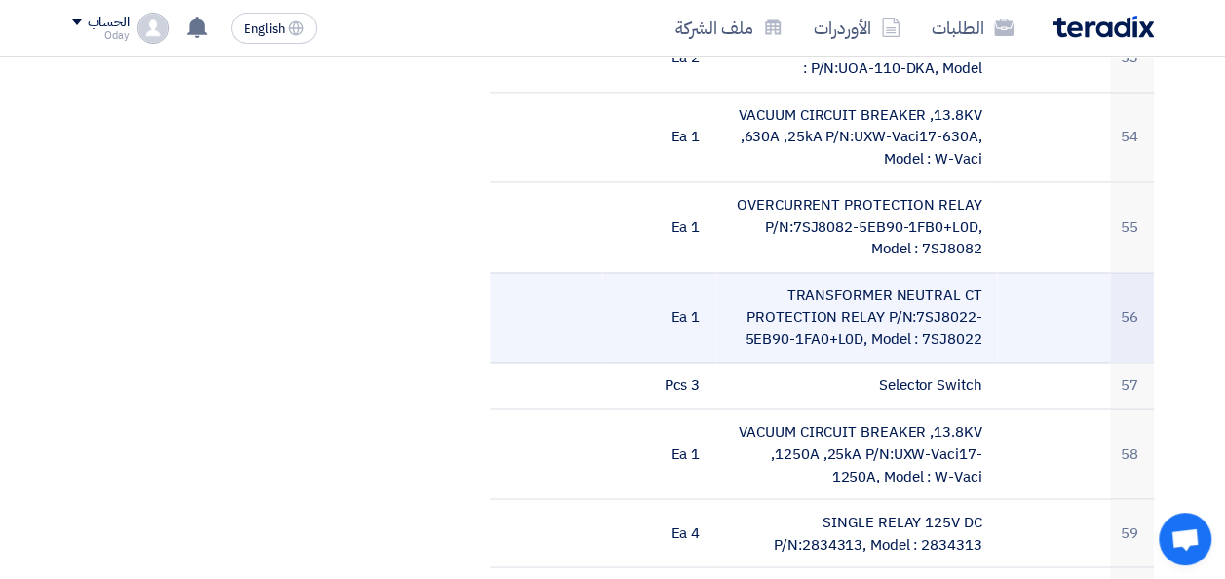
drag, startPoint x: 923, startPoint y: 211, endPoint x: 980, endPoint y: 214, distance: 56.7
click at [980, 272] on td "TRANSFORMER NEUTRAL CT PROTECTION RELAY P/N:7SJ8022-5EB90-1FA0+L0D, Model : 7SJ…" at bounding box center [856, 317] width 282 height 91
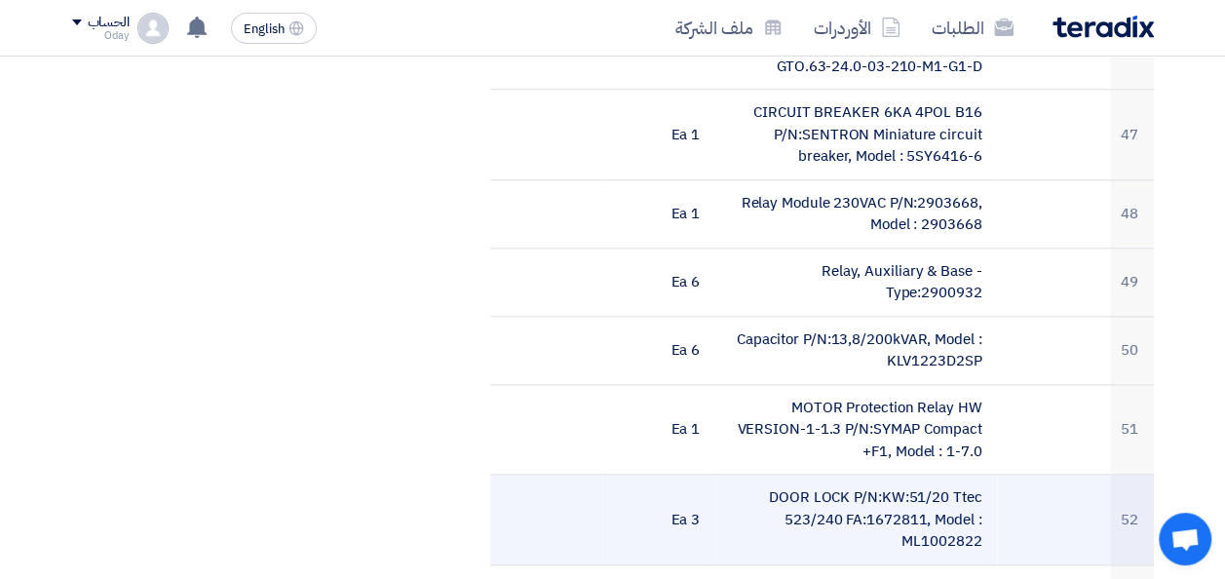
scroll to position [4484, 0]
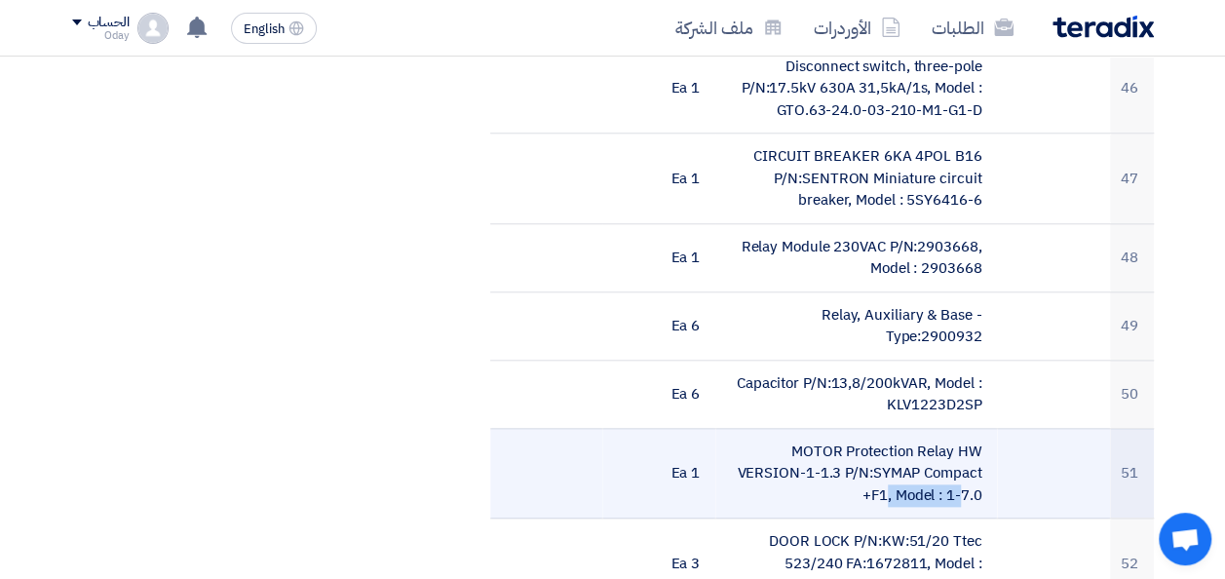
drag, startPoint x: 875, startPoint y: 348, endPoint x: 979, endPoint y: 345, distance: 103.4
click at [979, 428] on td "MOTOR Protection Relay HW VERSION-1-1.3 P/N:SYMAP Compact +F1, Model : 1-7.0" at bounding box center [856, 473] width 282 height 91
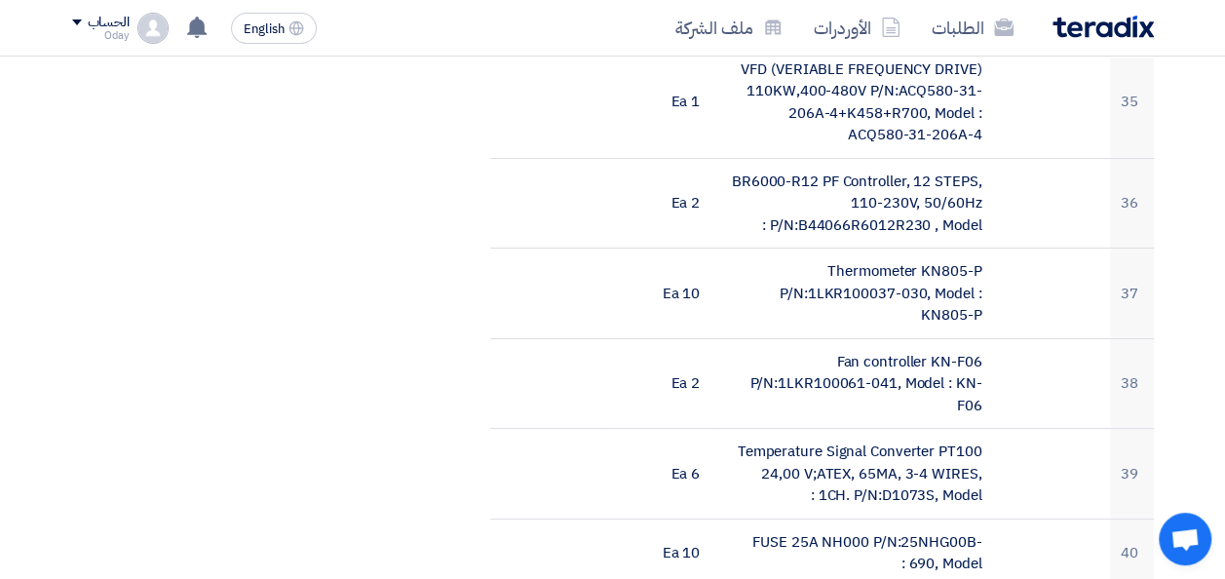
scroll to position [3607, 0]
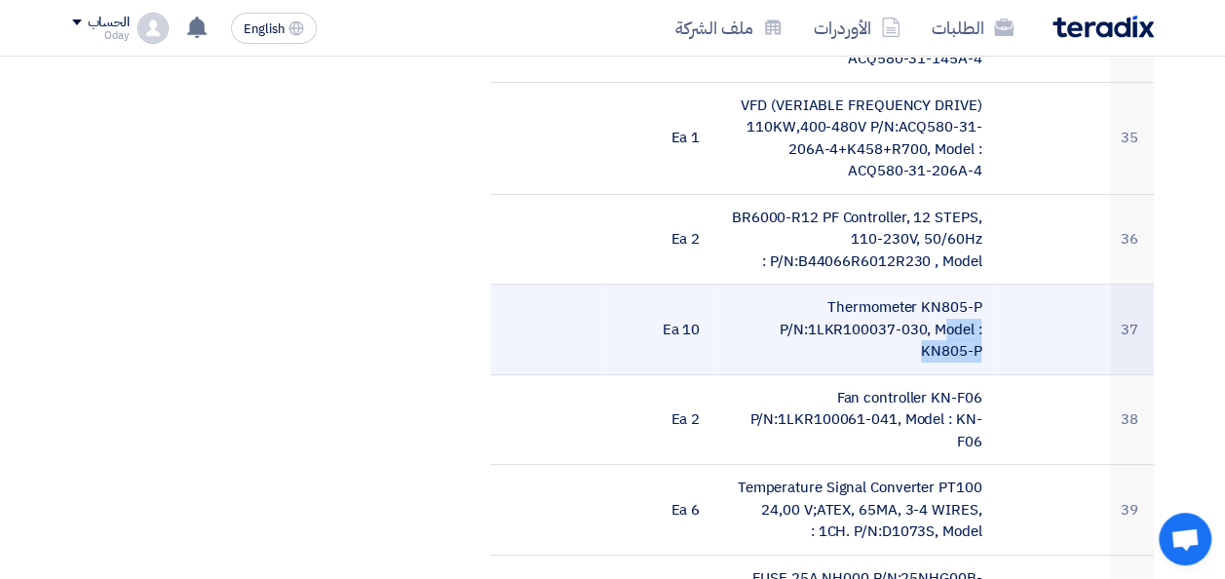
drag, startPoint x: 809, startPoint y: 201, endPoint x: 922, endPoint y: 211, distance: 113.5
click at [922, 285] on td "Thermometer KN805-P P/N:1LKR100037-030, Model : KN805-P" at bounding box center [856, 330] width 282 height 91
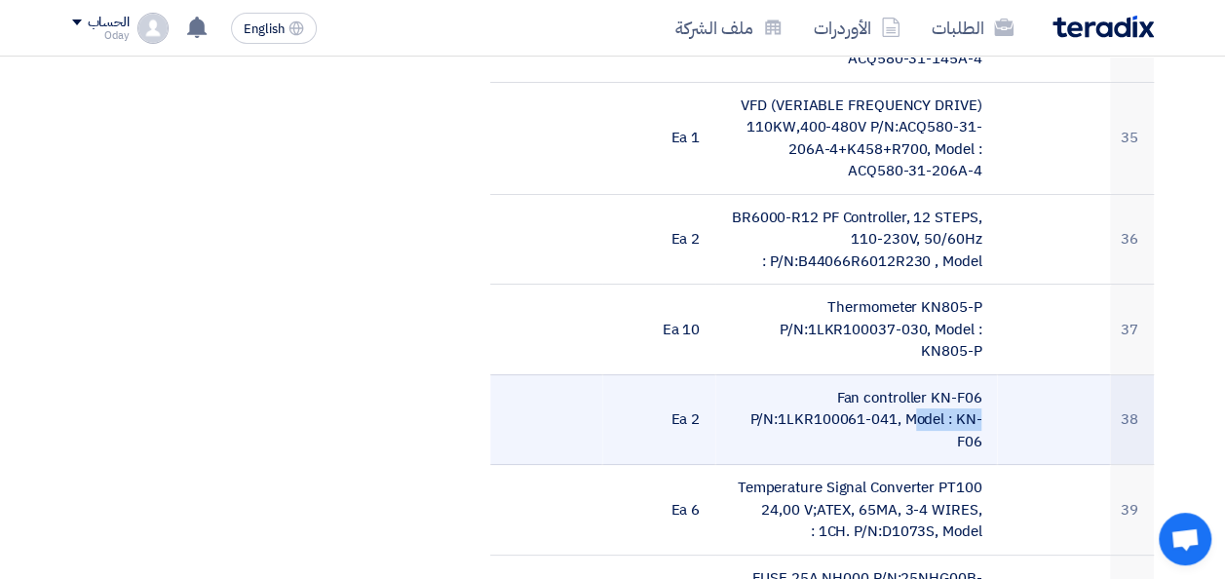
drag, startPoint x: 781, startPoint y: 296, endPoint x: 862, endPoint y: 304, distance: 81.3
click at [862, 374] on td "Fan controller KN-F06 P/N:1LKR100061-041, Model : KN-F06" at bounding box center [856, 419] width 282 height 91
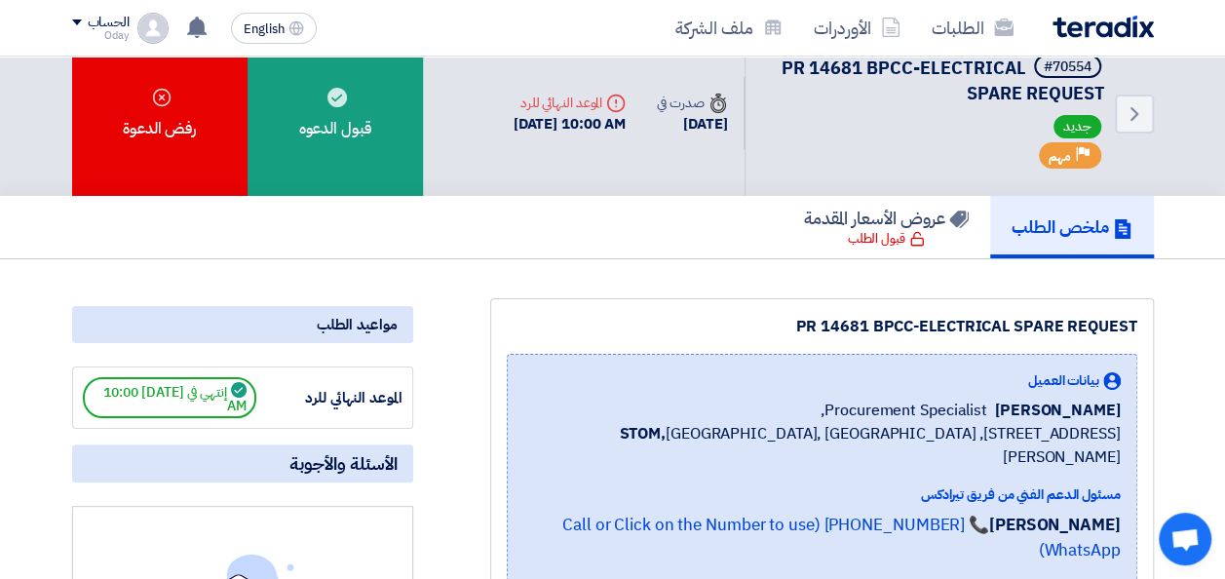
scroll to position [0, 0]
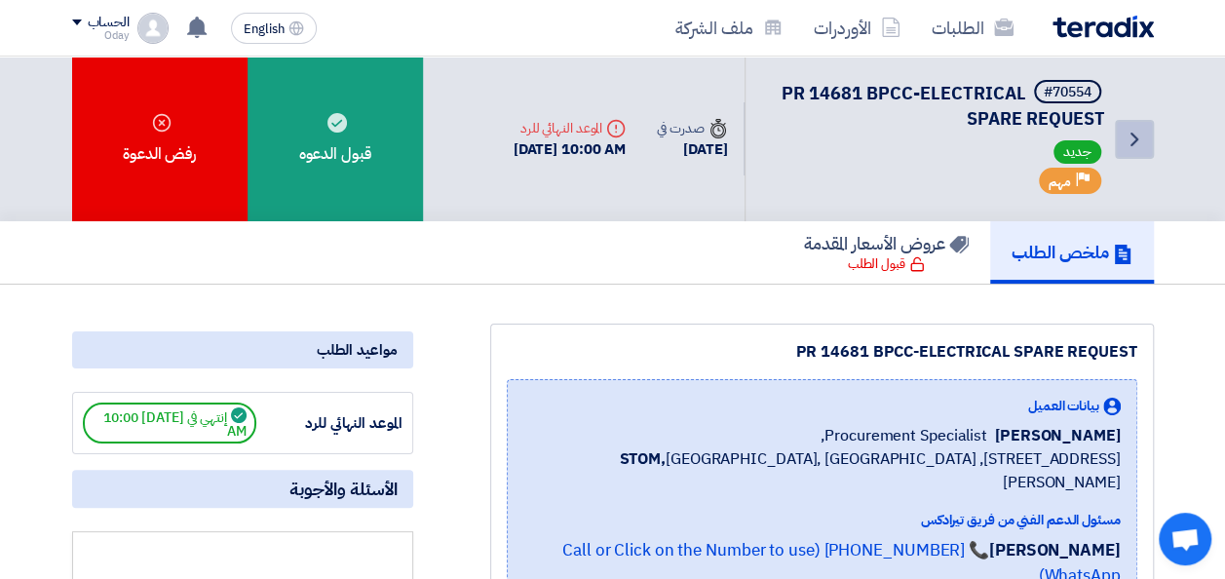
click at [1129, 143] on icon "Back" at bounding box center [1134, 139] width 23 height 23
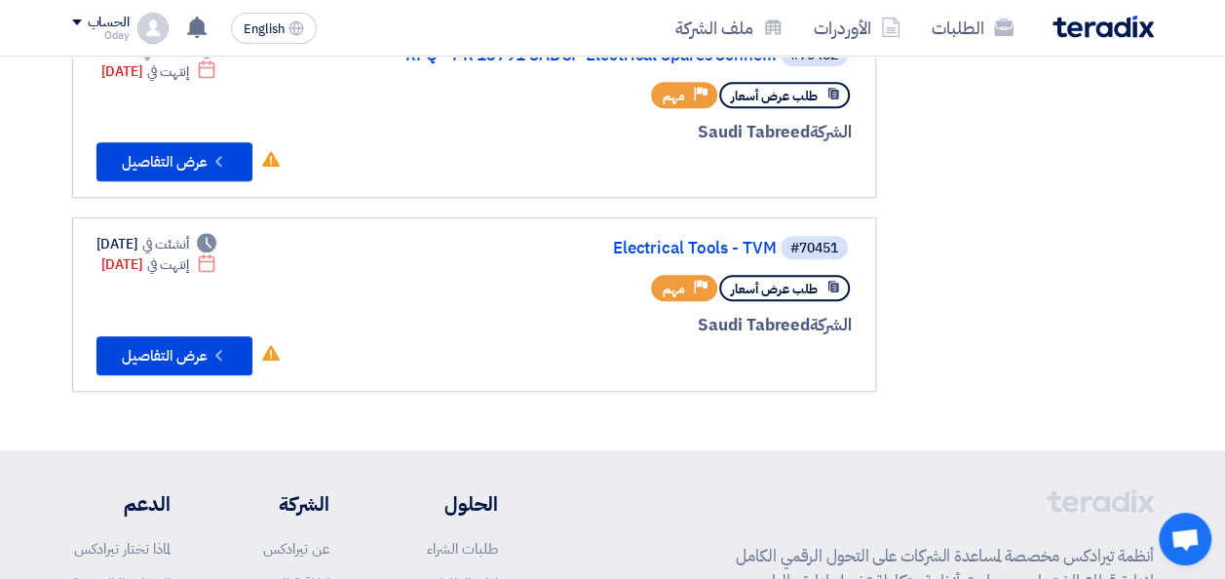
scroll to position [390, 0]
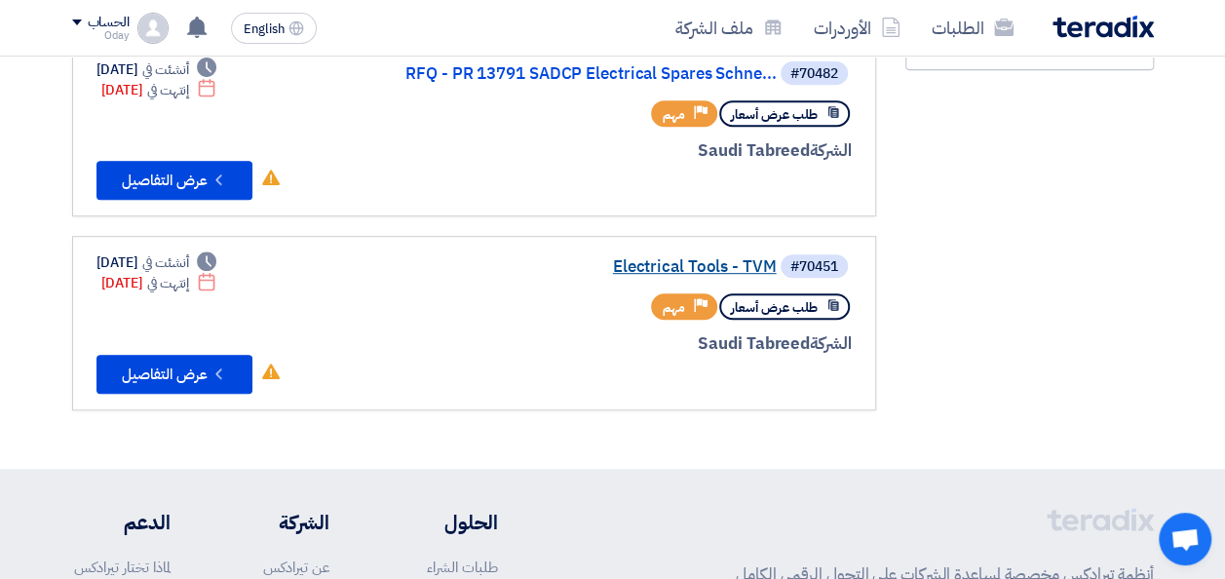
click at [696, 271] on link "Electrical Tools - TVM" at bounding box center [582, 267] width 390 height 18
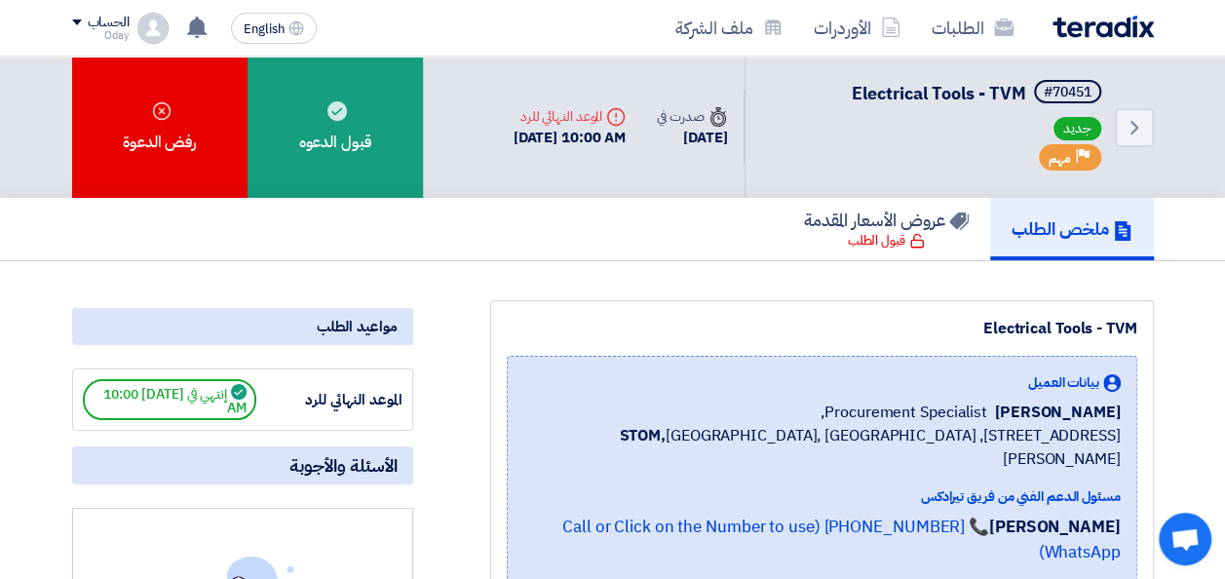
click at [1070, 130] on span "جديد" at bounding box center [1078, 128] width 48 height 23
click at [1131, 133] on use at bounding box center [1135, 128] width 8 height 14
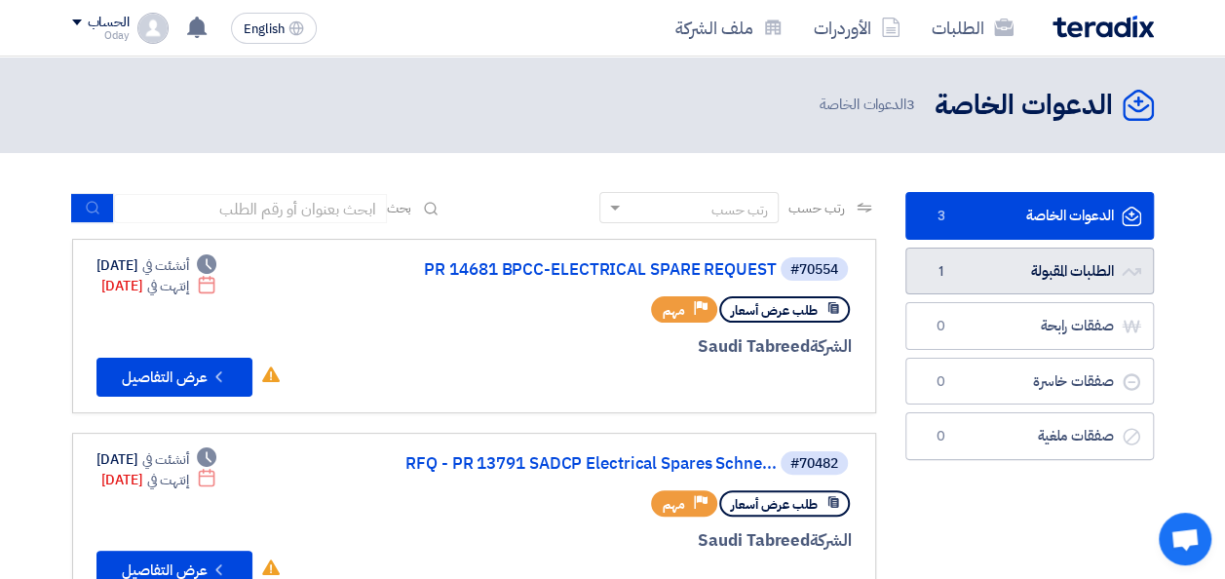
click at [981, 263] on link "الطلبات المقبولة الطلبات المقبولة 1" at bounding box center [1030, 272] width 249 height 48
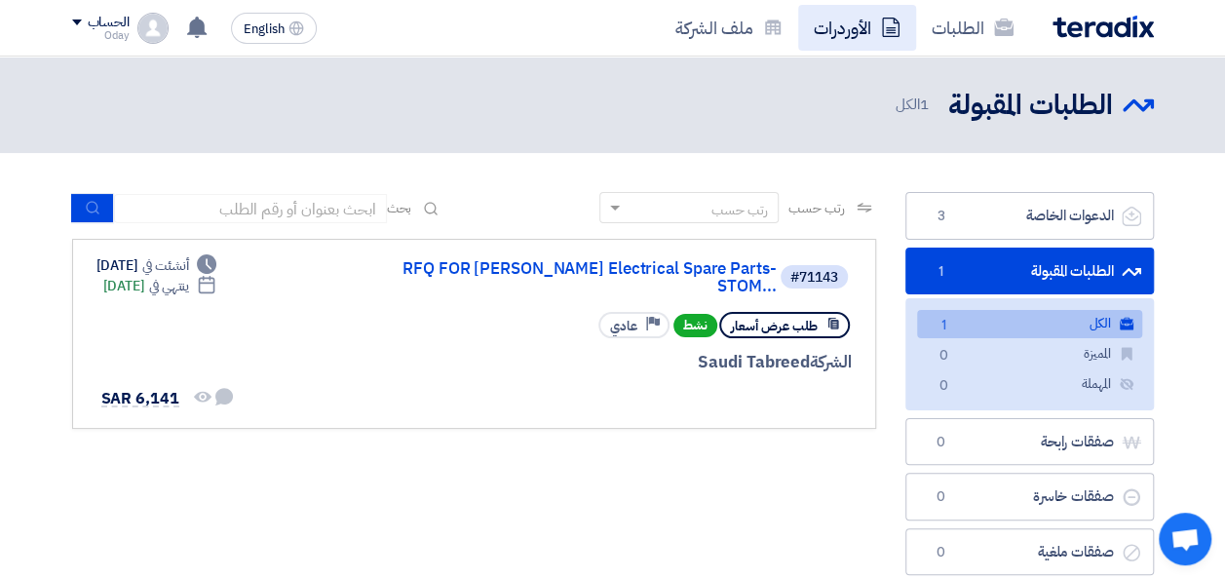
click at [847, 32] on link "الأوردرات" at bounding box center [857, 28] width 118 height 46
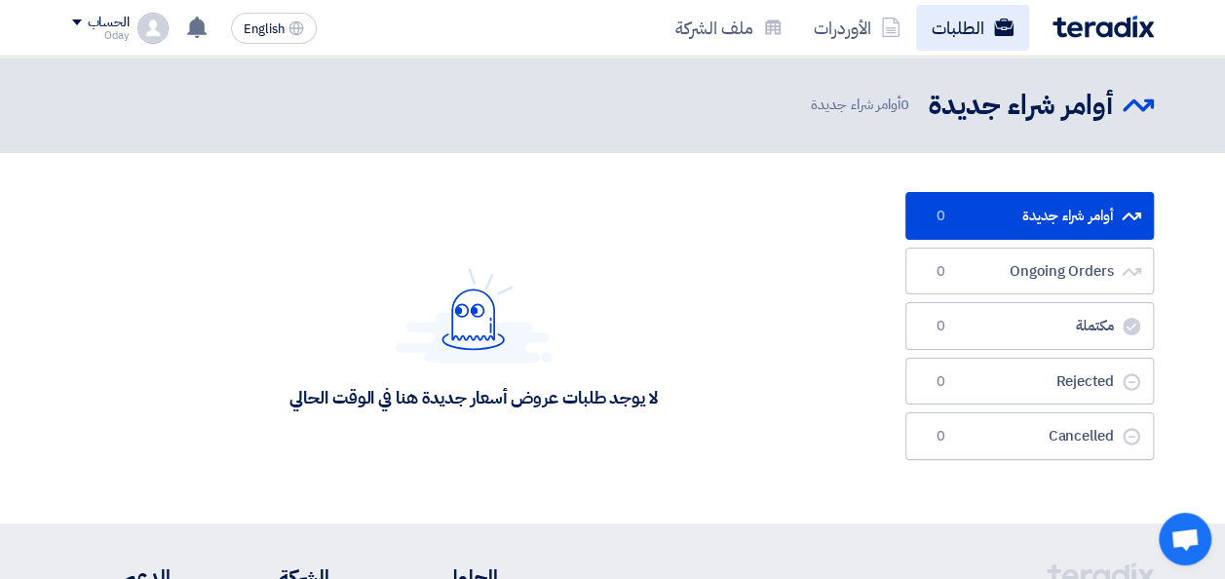
click at [928, 25] on link "الطلبات" at bounding box center [972, 28] width 113 height 46
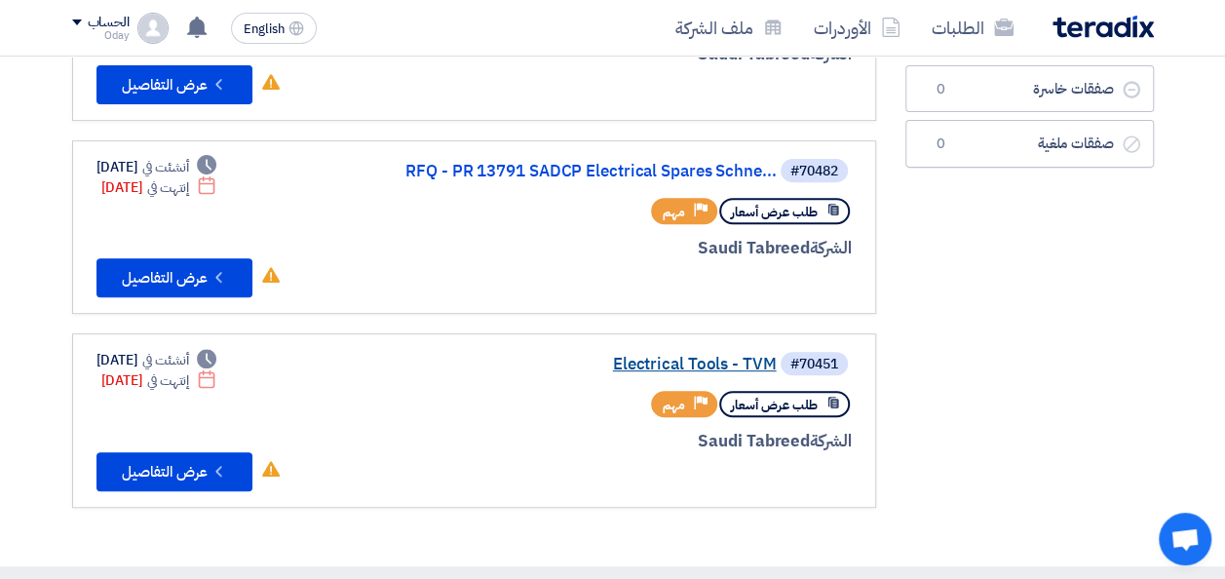
scroll to position [195, 0]
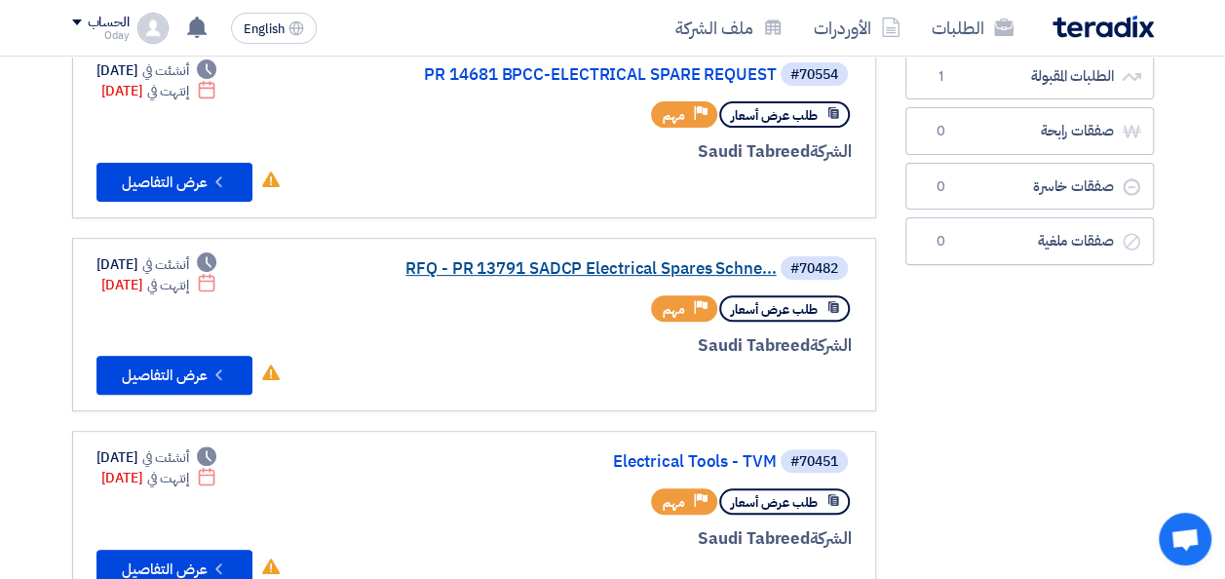
click at [579, 269] on link "RFQ - PR 13791 SADCP Electrical Spares Schne..." at bounding box center [582, 269] width 390 height 18
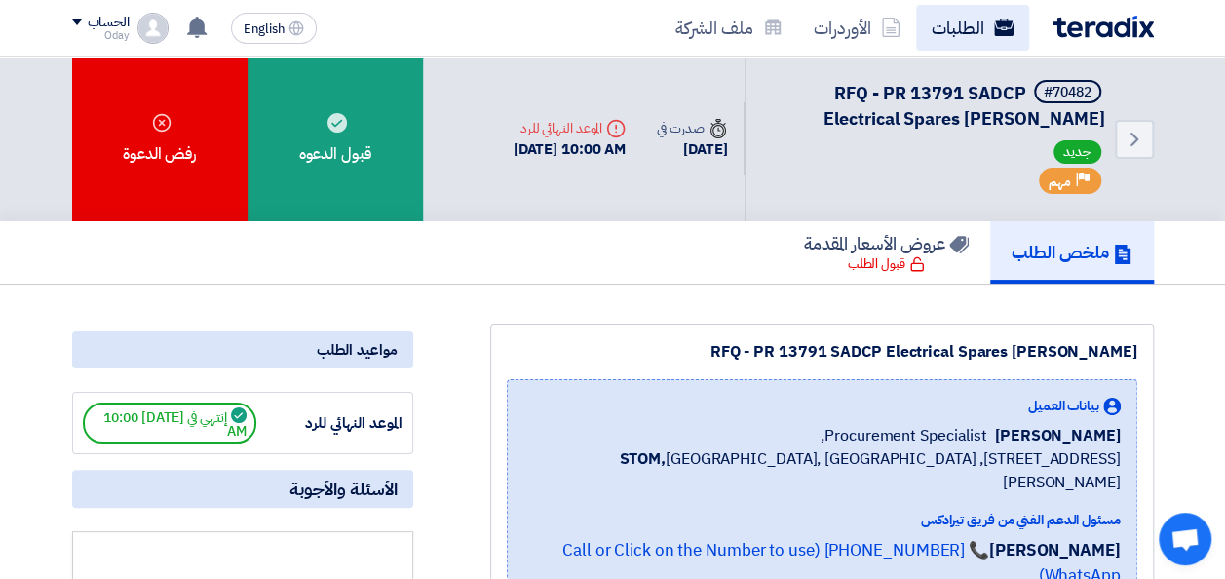
click at [967, 25] on link "الطلبات" at bounding box center [972, 28] width 113 height 46
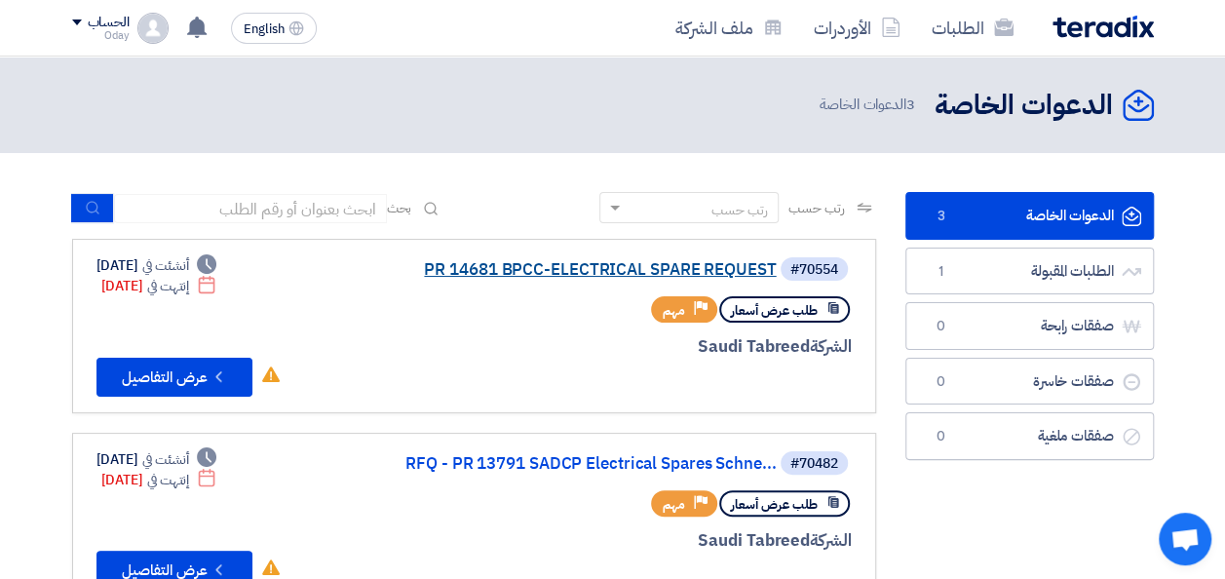
click at [743, 269] on link "PR 14681 BPCC-ELECTRICAL SPARE REQUEST" at bounding box center [582, 270] width 390 height 18
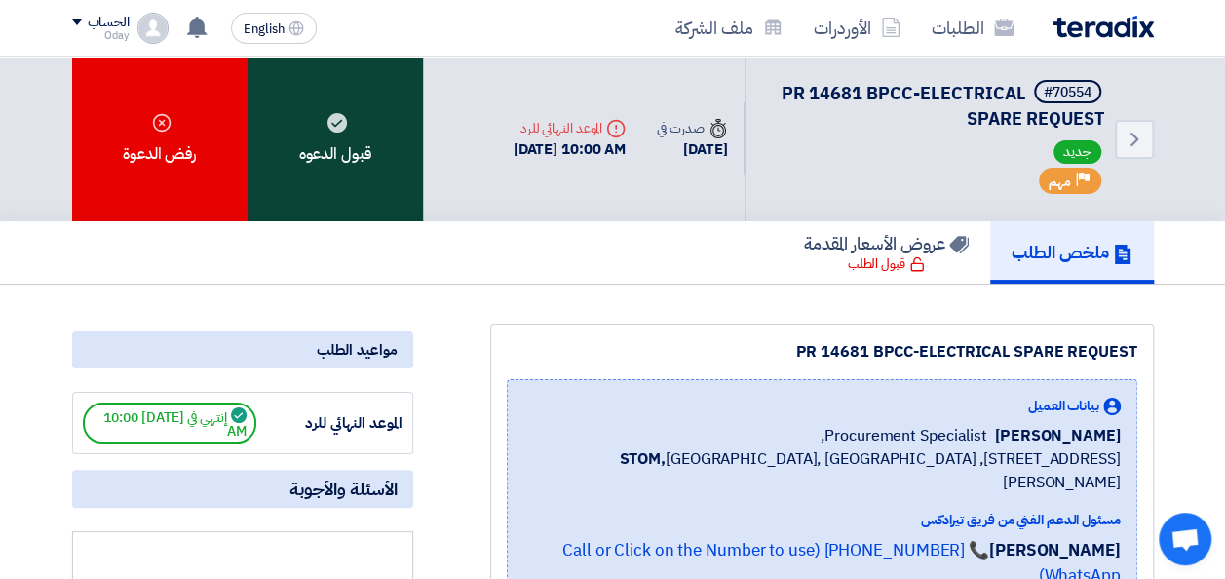
click at [324, 138] on div "قبول الدعوه" at bounding box center [335, 139] width 175 height 165
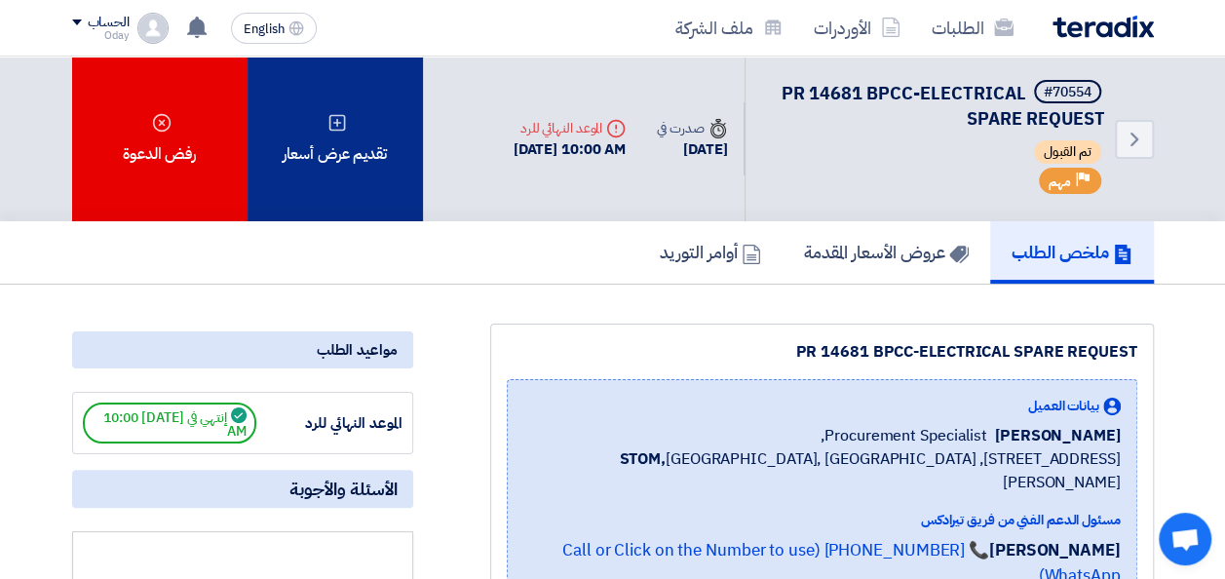
click at [320, 159] on div "تقديم عرض أسعار" at bounding box center [335, 139] width 175 height 165
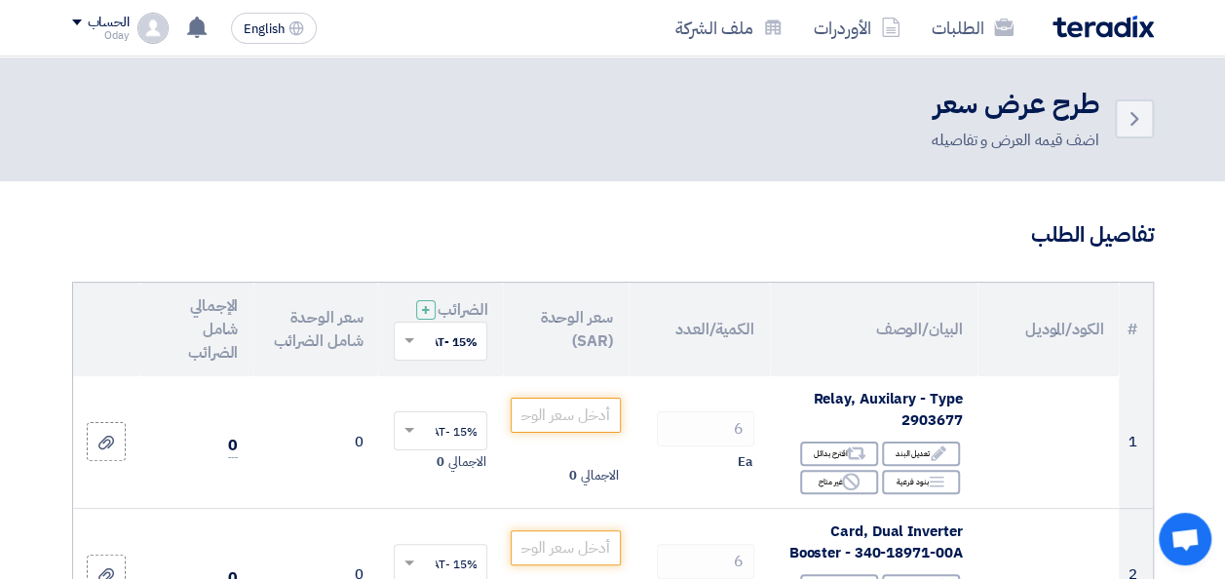
scroll to position [195, 0]
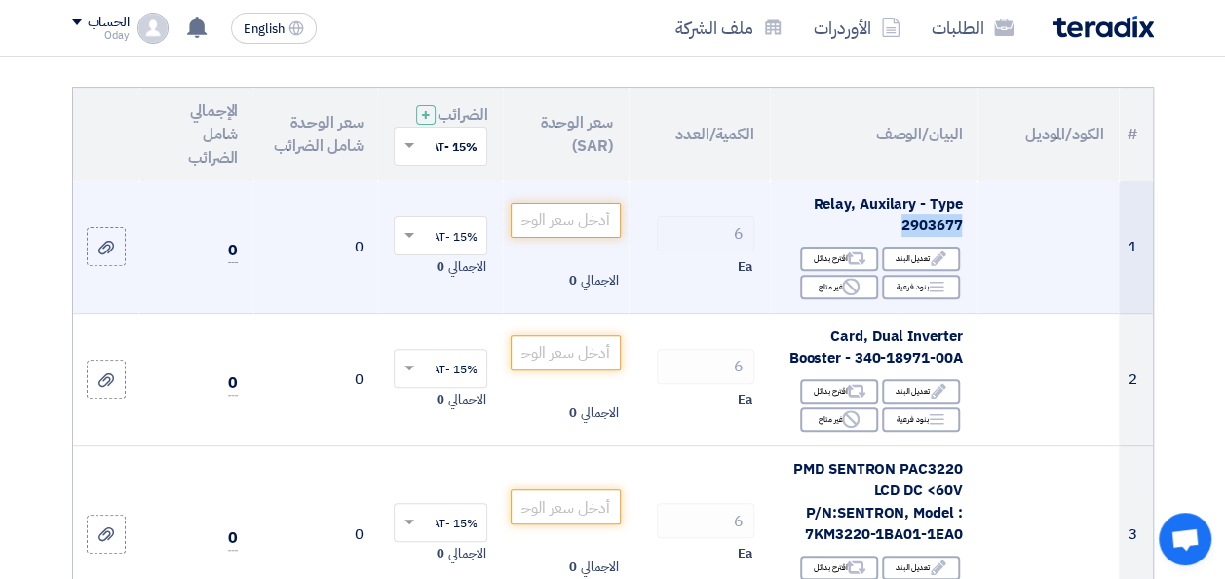
drag, startPoint x: 902, startPoint y: 249, endPoint x: 959, endPoint y: 246, distance: 57.6
click at [959, 237] on span "Relay, Auxilary - Type 2903677" at bounding box center [887, 215] width 149 height 44
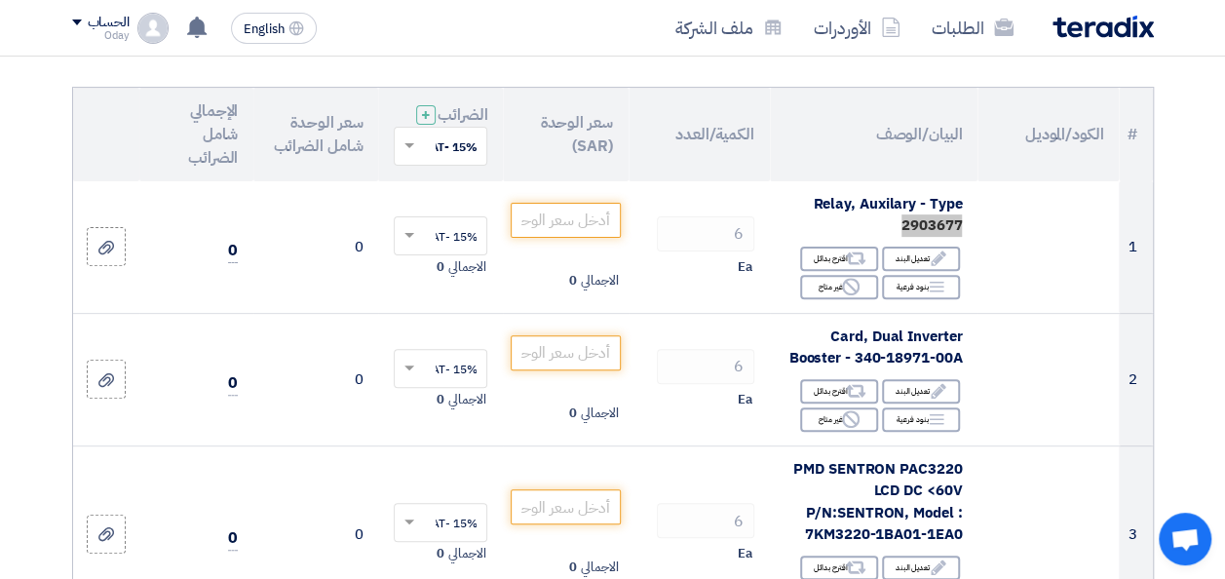
scroll to position [0, 0]
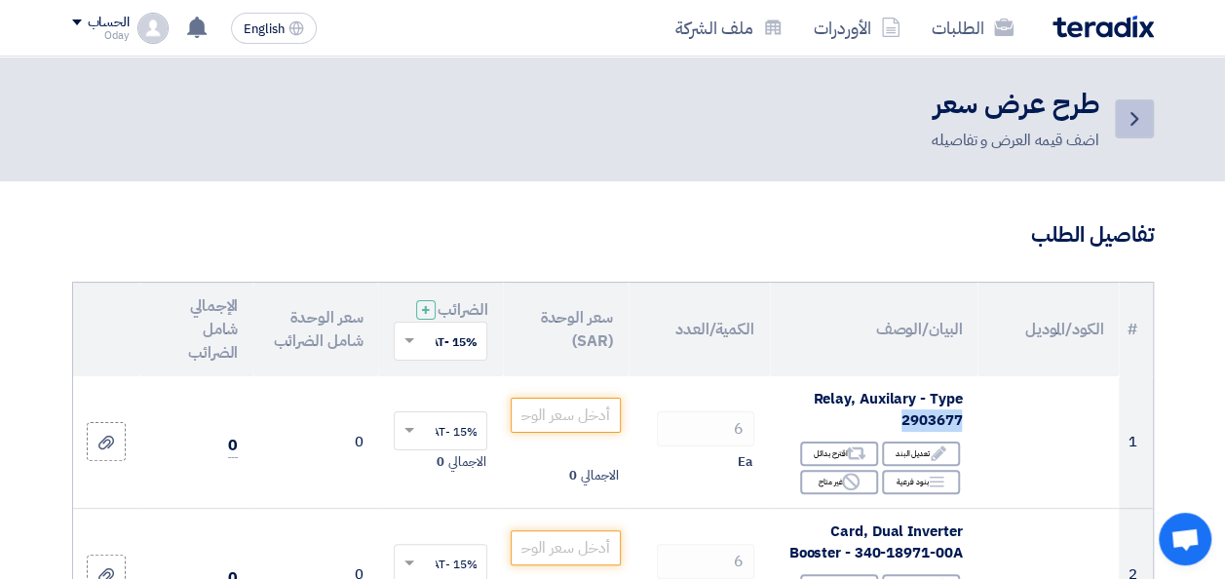
click at [1127, 129] on icon "Back" at bounding box center [1134, 118] width 23 height 23
